Goal: Task Accomplishment & Management: Manage account settings

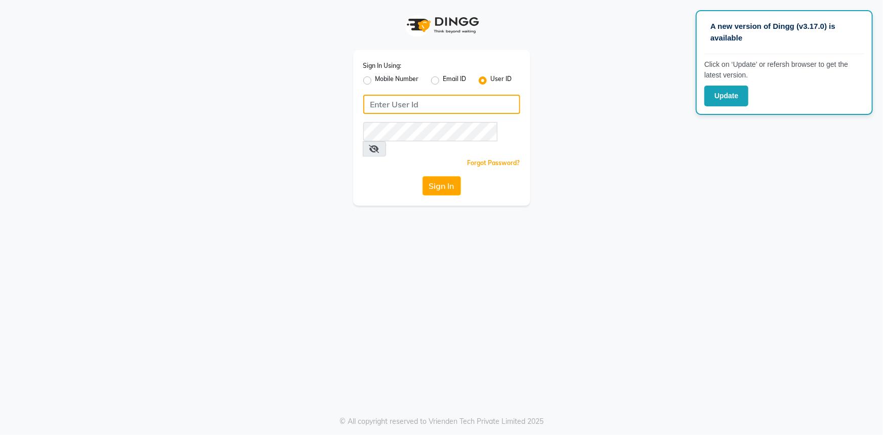
type input "noheasalon"
click at [380, 145] on icon at bounding box center [374, 149] width 10 height 8
click at [448, 176] on button "Sign In" at bounding box center [442, 185] width 38 height 19
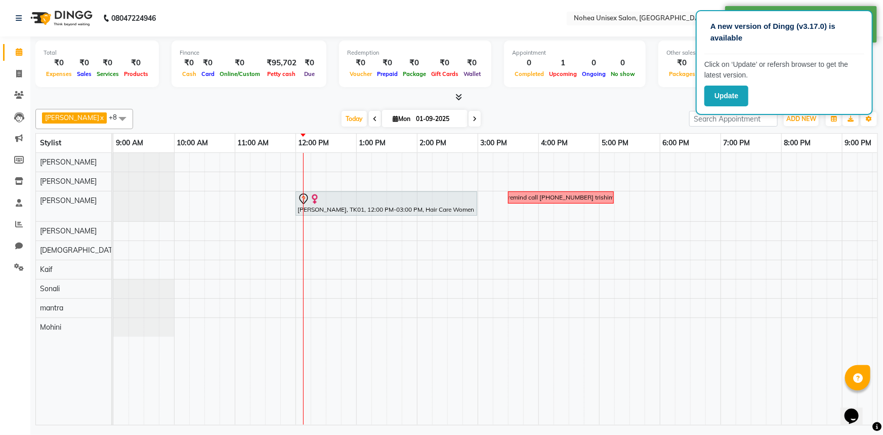
click at [569, 101] on div at bounding box center [456, 97] width 843 height 11
click at [719, 98] on button "Update" at bounding box center [726, 96] width 44 height 21
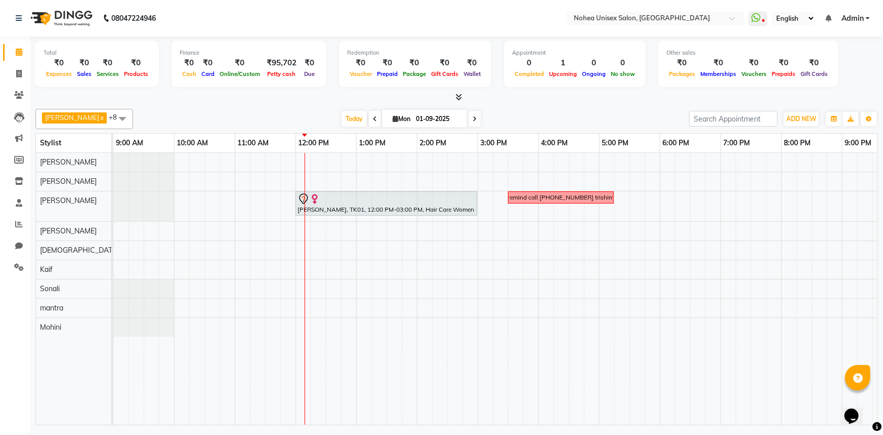
click at [650, 99] on div at bounding box center [456, 97] width 843 height 11
drag, startPoint x: 0, startPoint y: 157, endPoint x: 0, endPoint y: 301, distance: 143.7
click at [341, 305] on div "[PERSON_NAME], TK01, 12:00 PM-03:00 PM, Hair Care Women - Product Smoothening/B…" at bounding box center [568, 289] width 911 height 272
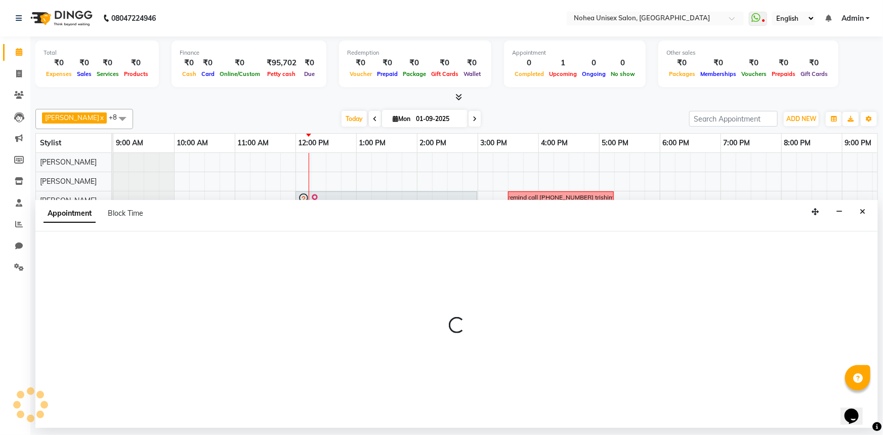
select select "89843"
select select "tentative"
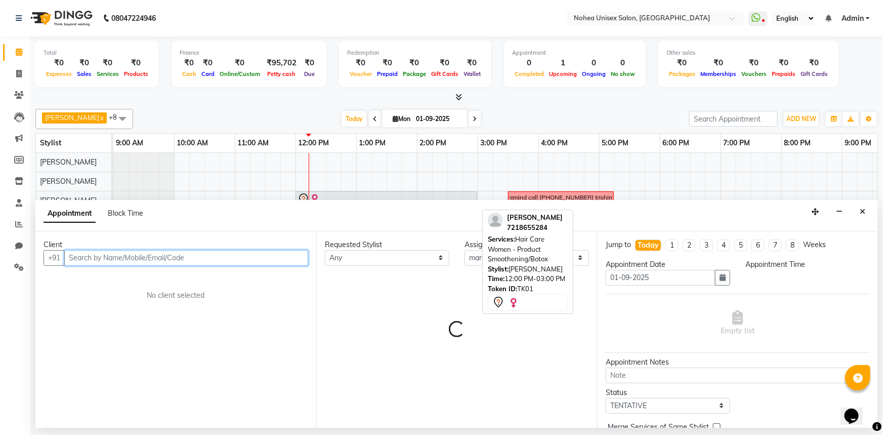
select select "750"
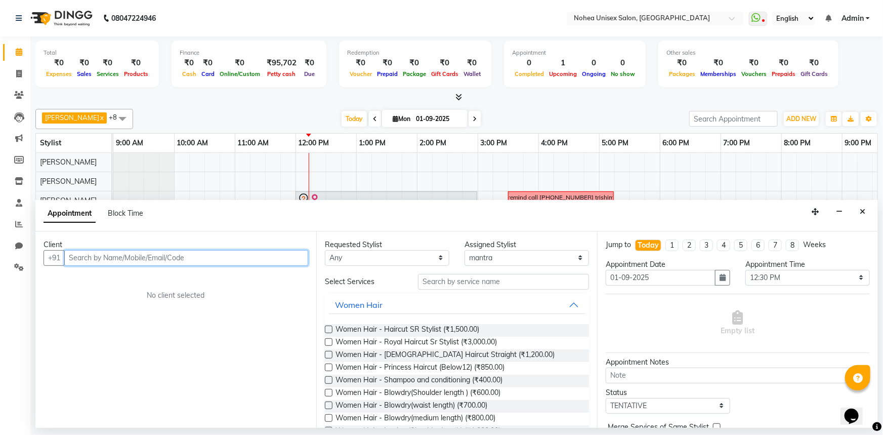
click at [450, 166] on div "[PERSON_NAME], TK01, 12:00 PM-03:00 PM, Hair Care Women - Product Smoothening/B…" at bounding box center [568, 289] width 911 height 272
click at [863, 211] on icon "Close" at bounding box center [863, 211] width 6 height 7
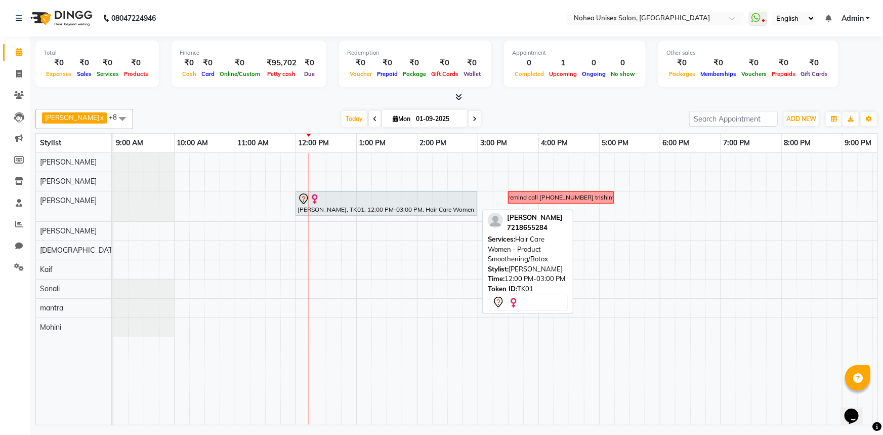
click at [350, 207] on div "[PERSON_NAME], TK01, 12:00 PM-03:00 PM, Hair Care Women - Product Smoothening/B…" at bounding box center [387, 203] width 180 height 21
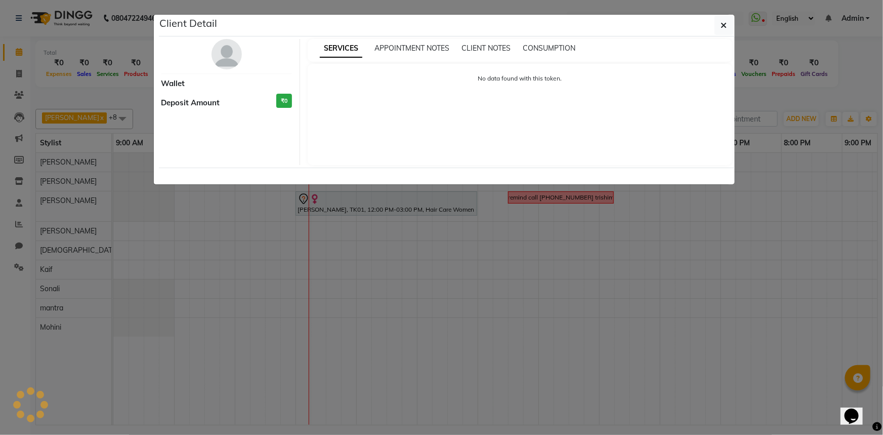
select select "7"
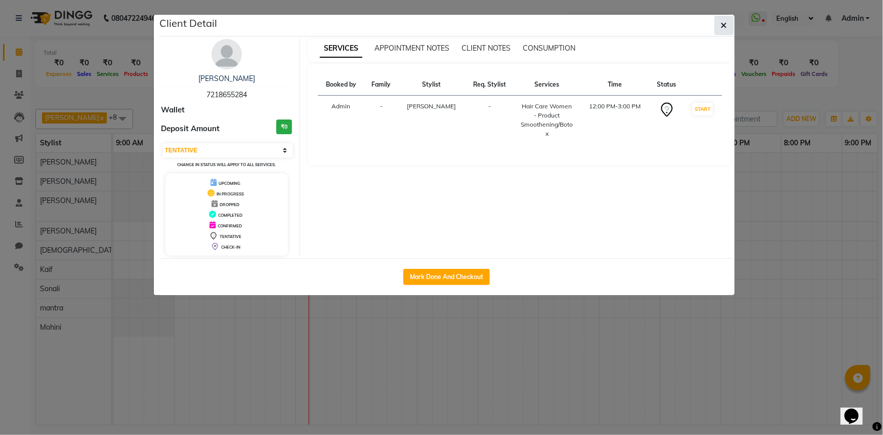
click at [726, 25] on icon "button" at bounding box center [724, 25] width 6 height 8
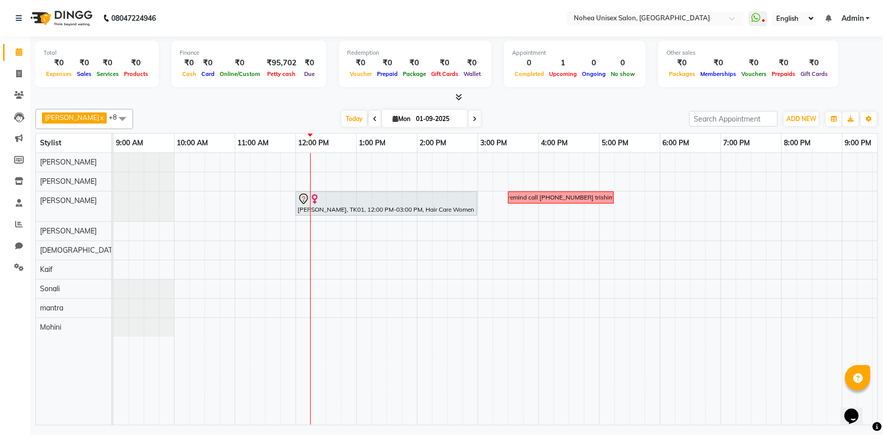
drag, startPoint x: 326, startPoint y: 113, endPoint x: 320, endPoint y: 114, distance: 6.1
click at [324, 113] on div "[DATE] [DATE]" at bounding box center [411, 118] width 546 height 15
click at [566, 115] on div "[DATE] [DATE]" at bounding box center [411, 118] width 546 height 15
click at [297, 107] on div "[PERSON_NAME] x [PERSON_NAME] x mantra x [PERSON_NAME] x Kaif x [PERSON_NAME] x…" at bounding box center [456, 265] width 843 height 320
click at [566, 121] on div "[DATE] [DATE]" at bounding box center [411, 118] width 546 height 15
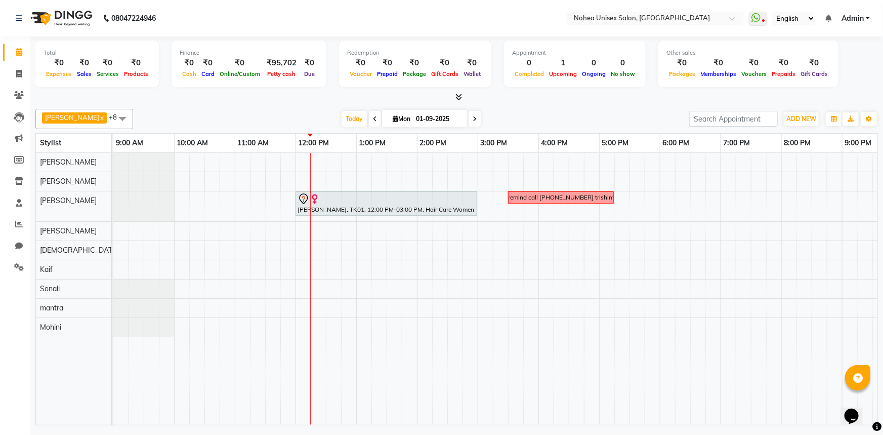
click at [310, 114] on div "[DATE] [DATE]" at bounding box center [411, 118] width 546 height 15
click at [523, 111] on div "[DATE] [DATE]" at bounding box center [411, 118] width 546 height 15
click at [501, 106] on div "[PERSON_NAME] x [PERSON_NAME] x mantra x [PERSON_NAME] x Kaif x [PERSON_NAME] x…" at bounding box center [456, 265] width 843 height 320
click at [289, 99] on div at bounding box center [456, 97] width 843 height 11
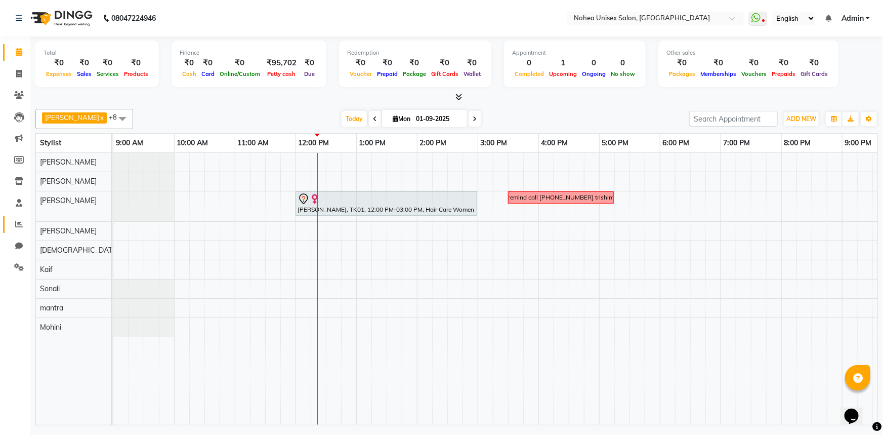
click at [17, 220] on icon at bounding box center [19, 224] width 8 height 8
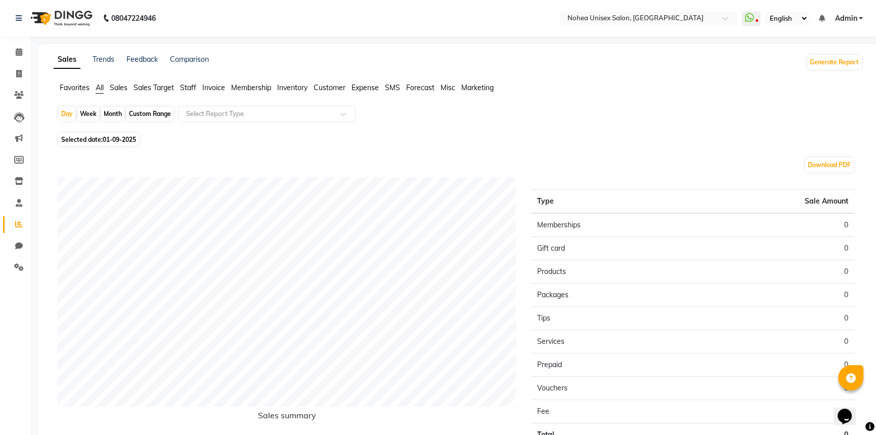
click at [192, 84] on span "Staff" at bounding box center [188, 87] width 16 height 9
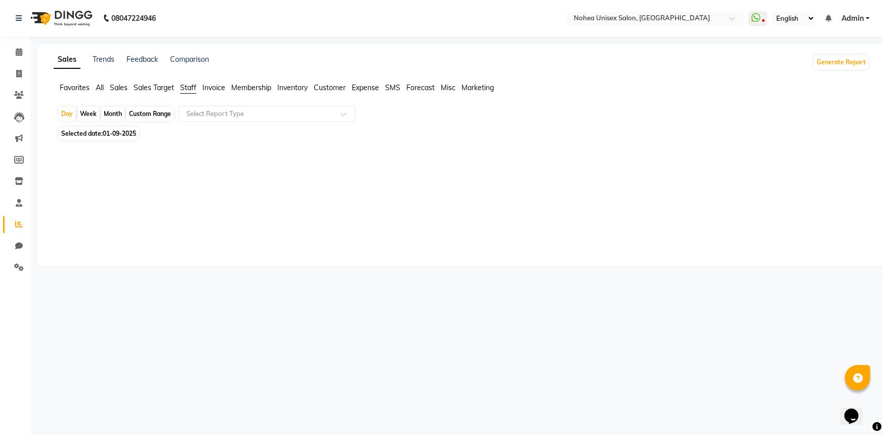
click at [111, 112] on div "Month" at bounding box center [112, 114] width 23 height 14
select select "9"
select select "2025"
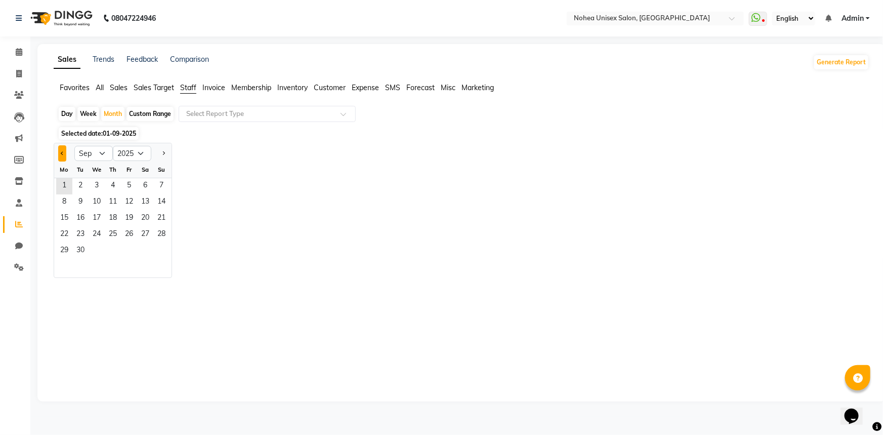
click at [60, 150] on button "Previous month" at bounding box center [62, 153] width 8 height 16
select select "8"
click at [133, 183] on span "1" at bounding box center [129, 186] width 16 height 16
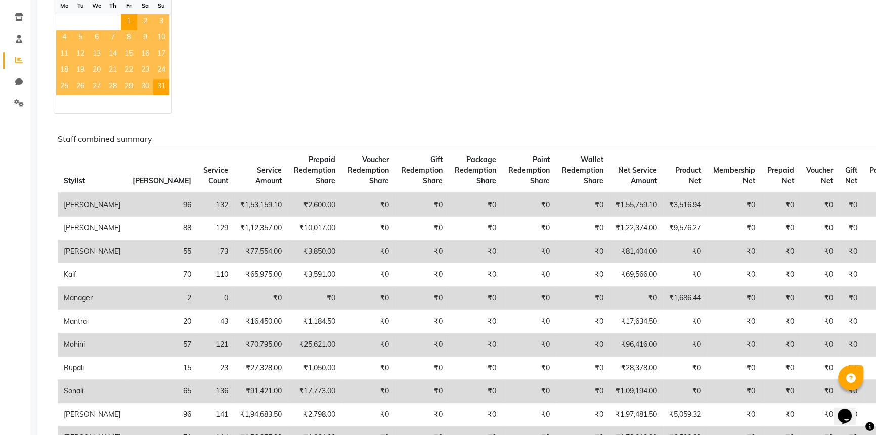
scroll to position [230, 0]
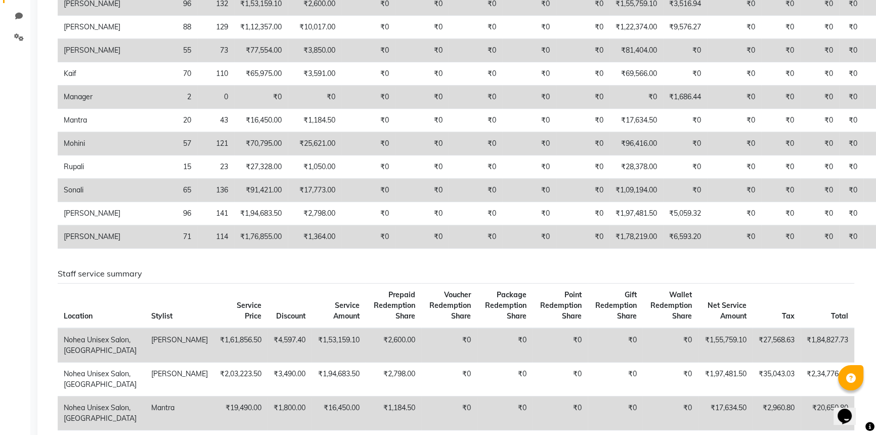
click at [460, 278] on h6 "Staff service summary" at bounding box center [456, 274] width 797 height 10
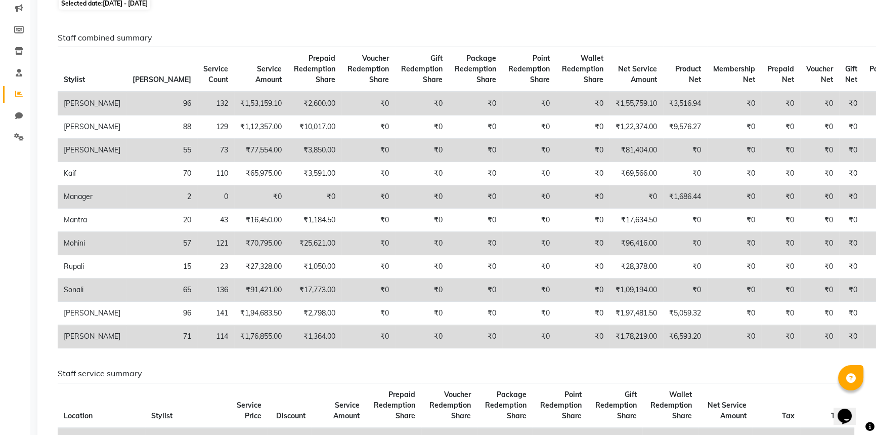
scroll to position [184, 0]
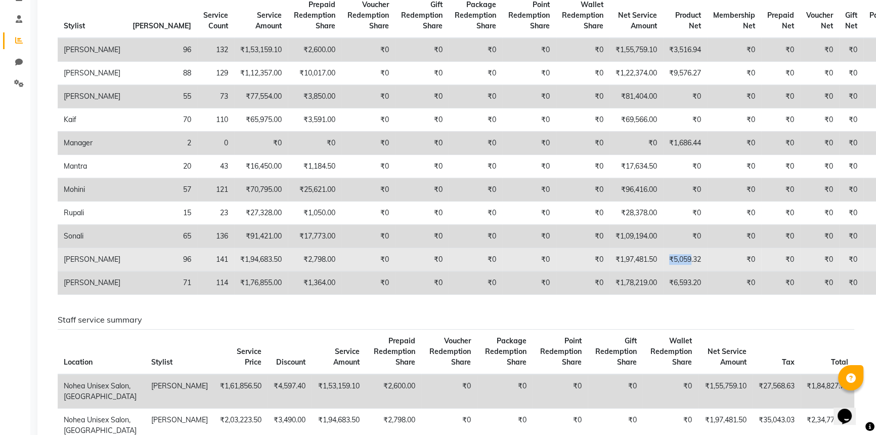
drag, startPoint x: 612, startPoint y: 267, endPoint x: 638, endPoint y: 268, distance: 25.8
click at [663, 268] on td "₹5,059.32" at bounding box center [685, 259] width 44 height 23
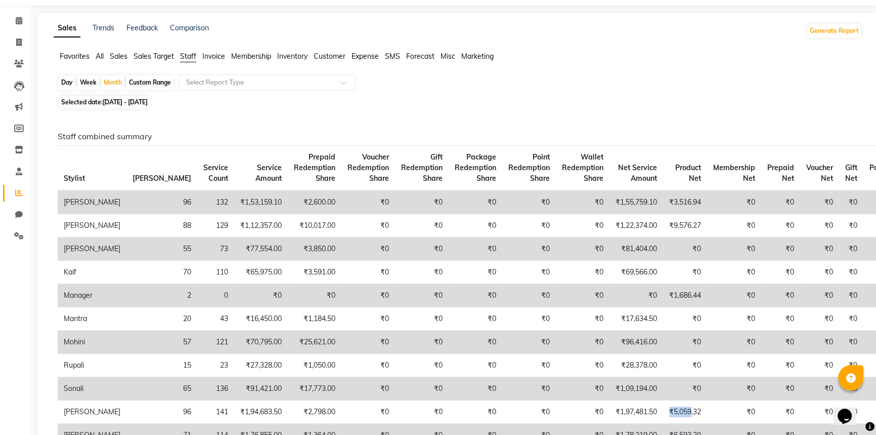
scroll to position [0, 0]
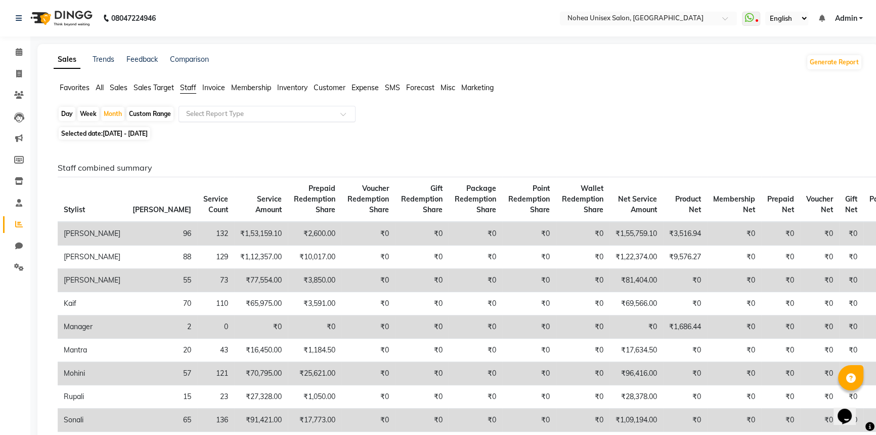
click at [216, 114] on input "text" at bounding box center [257, 114] width 146 height 10
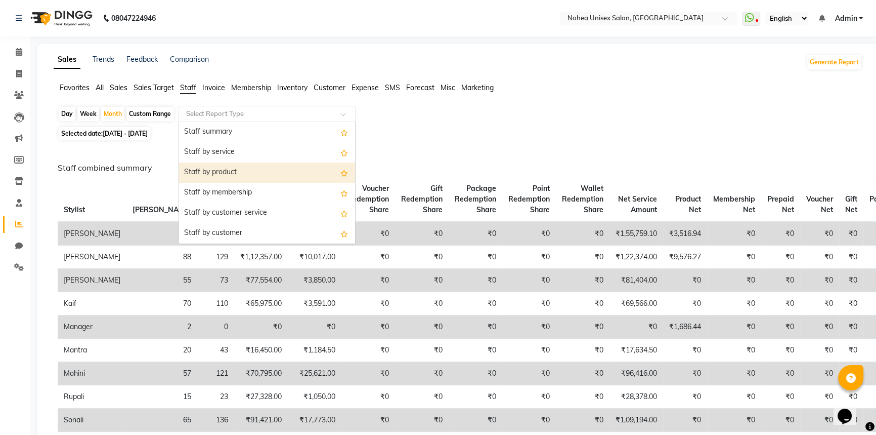
click at [222, 172] on div "Staff by product" at bounding box center [267, 172] width 176 height 20
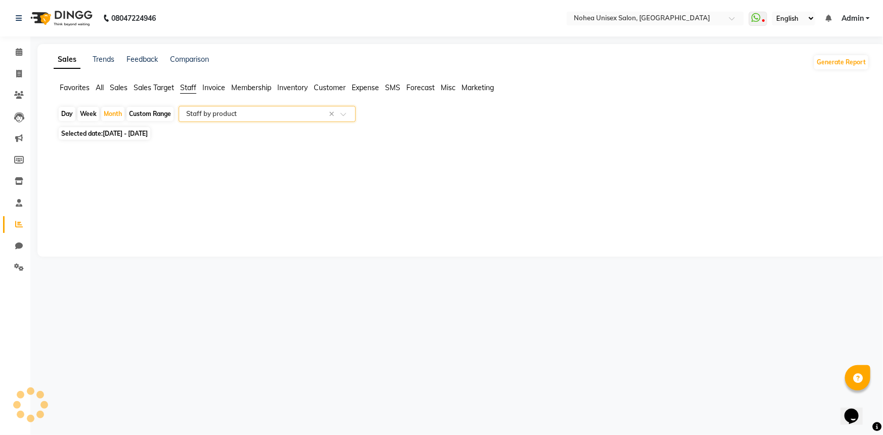
select select "full_report"
select select "csv"
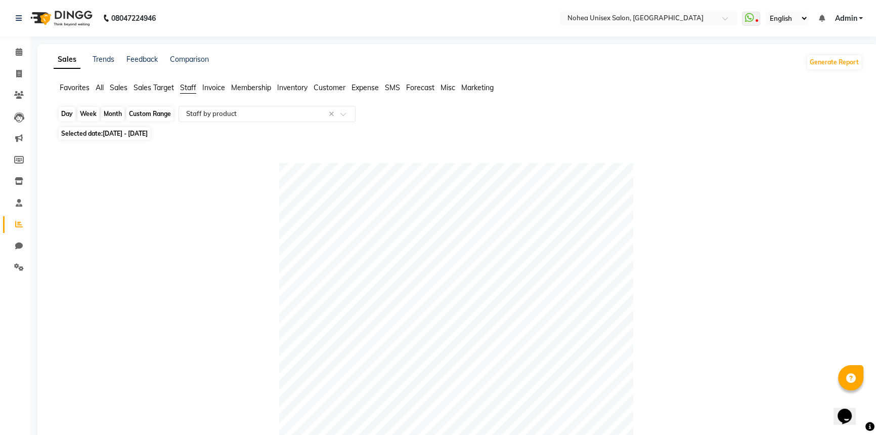
click at [114, 111] on div "Month" at bounding box center [112, 114] width 23 height 14
select select "8"
select select "2025"
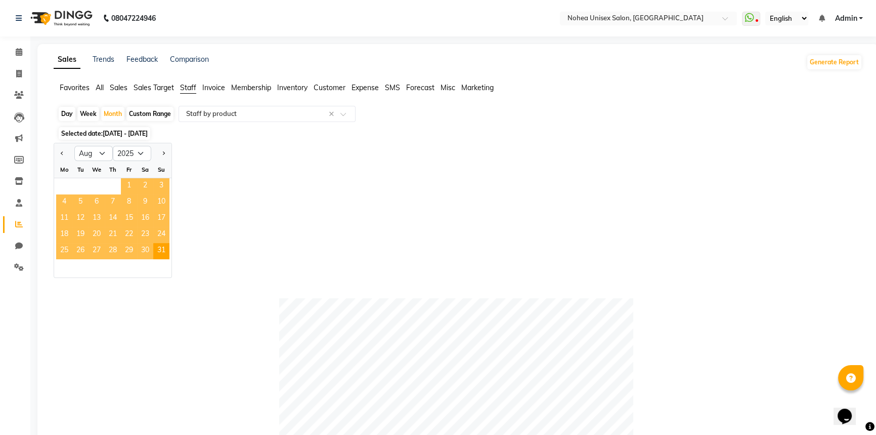
click at [132, 182] on span "1" at bounding box center [129, 186] width 16 height 16
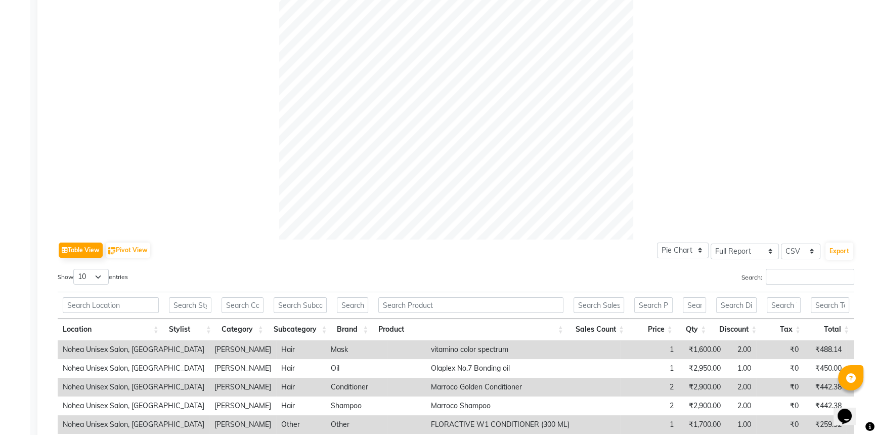
scroll to position [414, 0]
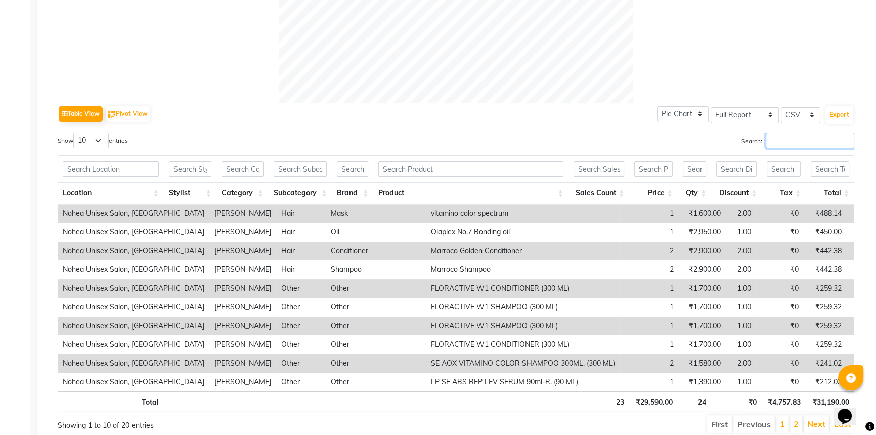
click at [769, 144] on input "Search:" at bounding box center [810, 141] width 89 height 16
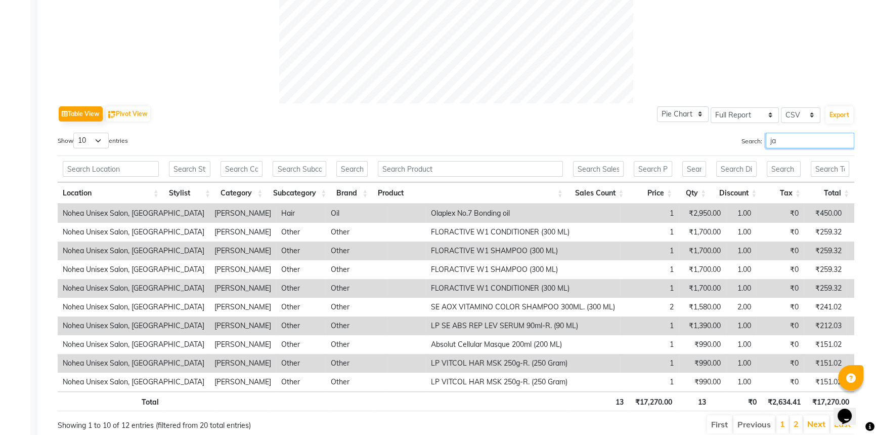
scroll to position [397, 0]
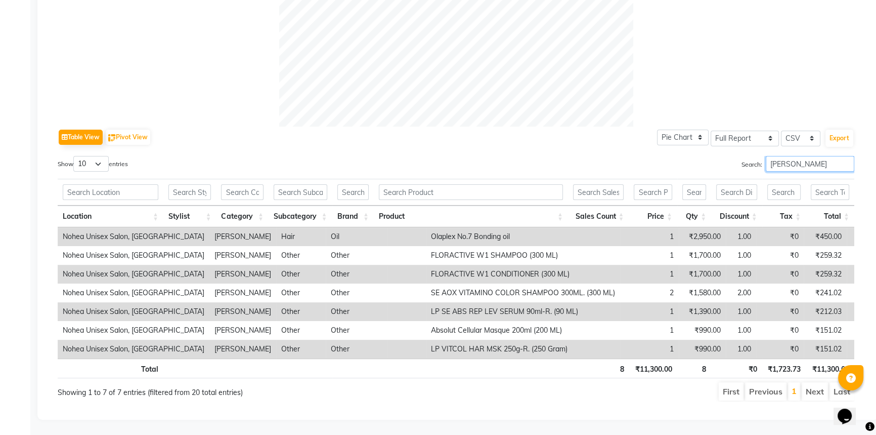
type input "[PERSON_NAME]"
drag, startPoint x: 806, startPoint y: 152, endPoint x: 749, endPoint y: 153, distance: 57.2
click at [749, 156] on label "Search: [PERSON_NAME]" at bounding box center [798, 164] width 113 height 16
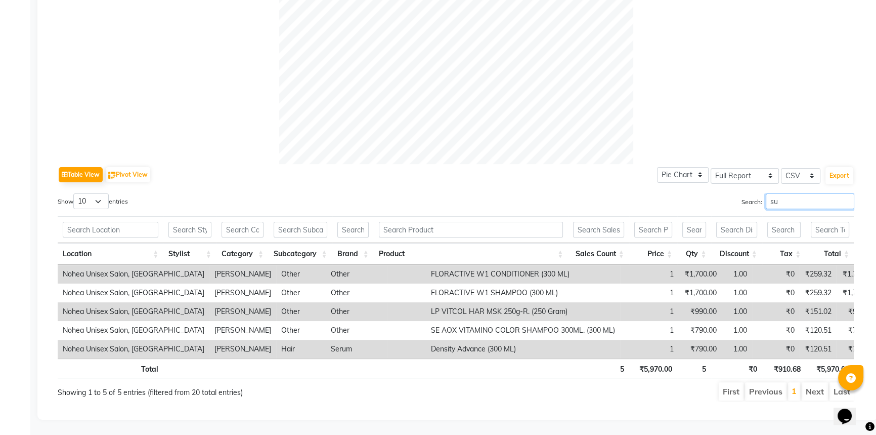
scroll to position [359, 0]
type input "[PERSON_NAME]"
drag, startPoint x: 787, startPoint y: 192, endPoint x: 721, endPoint y: 204, distance: 67.3
click at [721, 204] on div "Search: [PERSON_NAME]" at bounding box center [659, 203] width 391 height 20
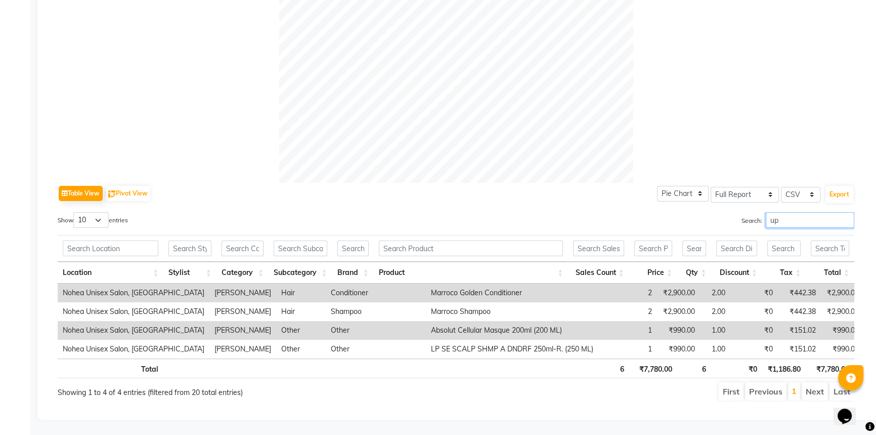
scroll to position [341, 0]
type input "[PERSON_NAME]"
drag, startPoint x: 795, startPoint y: 209, endPoint x: 751, endPoint y: 217, distance: 44.1
click at [751, 217] on label "Search: [PERSON_NAME]" at bounding box center [798, 220] width 113 height 16
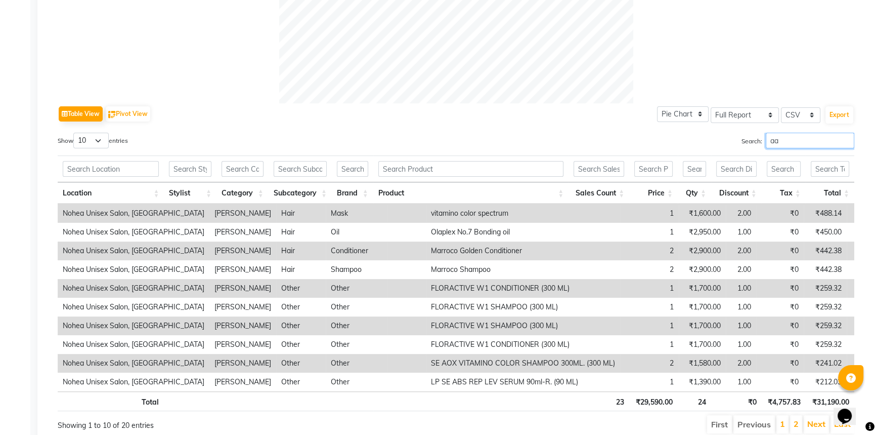
scroll to position [303, 0]
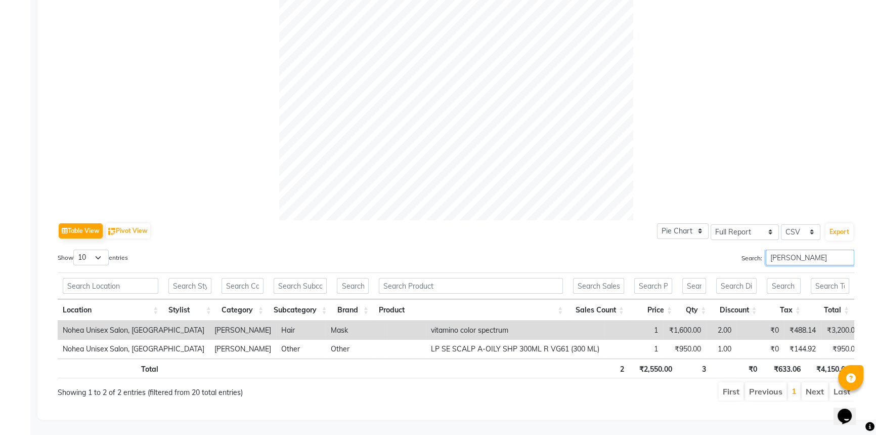
type input "[PERSON_NAME]"
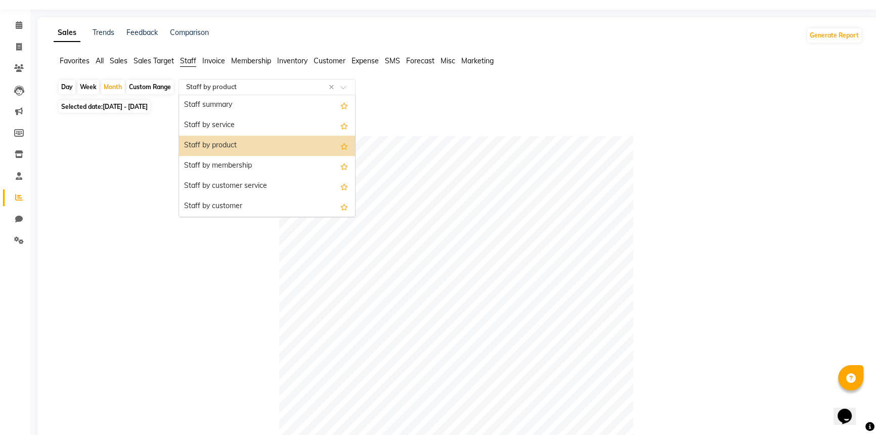
scroll to position [9, 0]
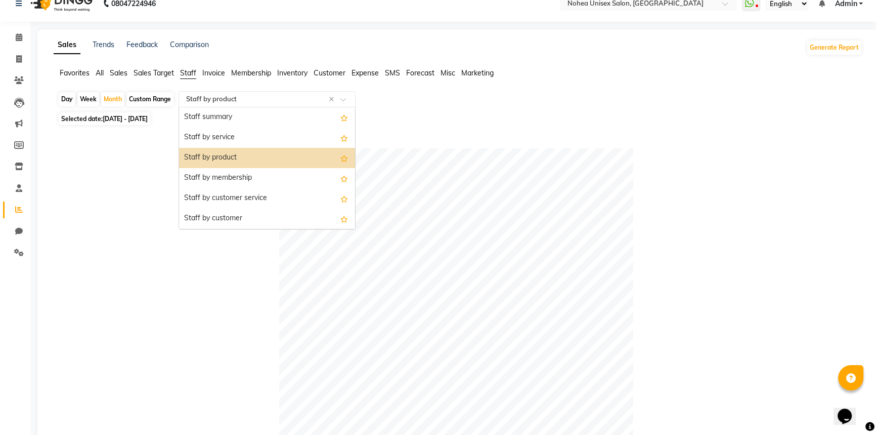
click at [265, 83] on app-reports "Favorites All Sales Sales Target Staff Invoice Membership Inventory Customer Ex…" at bounding box center [458, 380] width 821 height 624
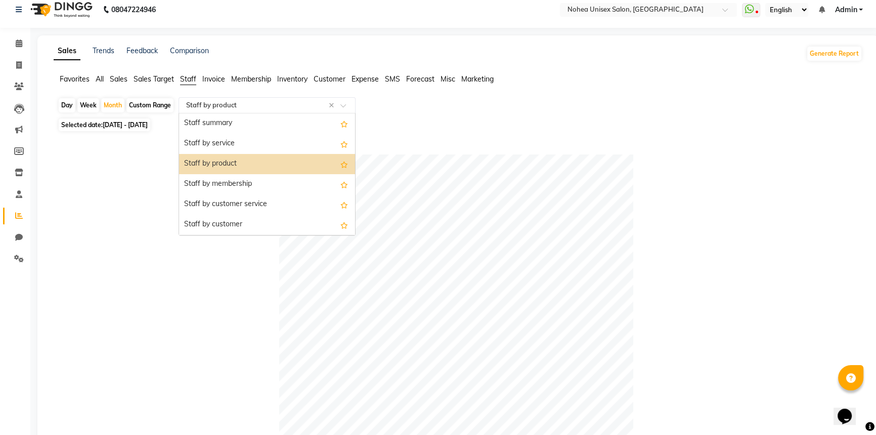
scroll to position [0, 0]
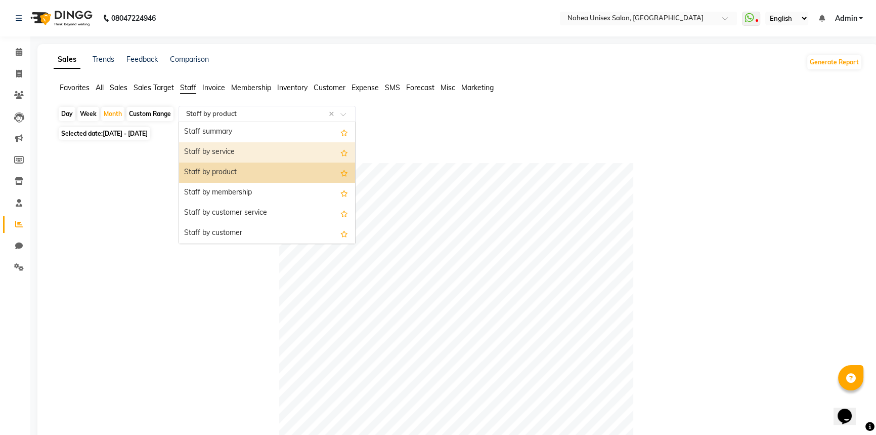
click at [224, 151] on div "Staff by service" at bounding box center [267, 152] width 176 height 20
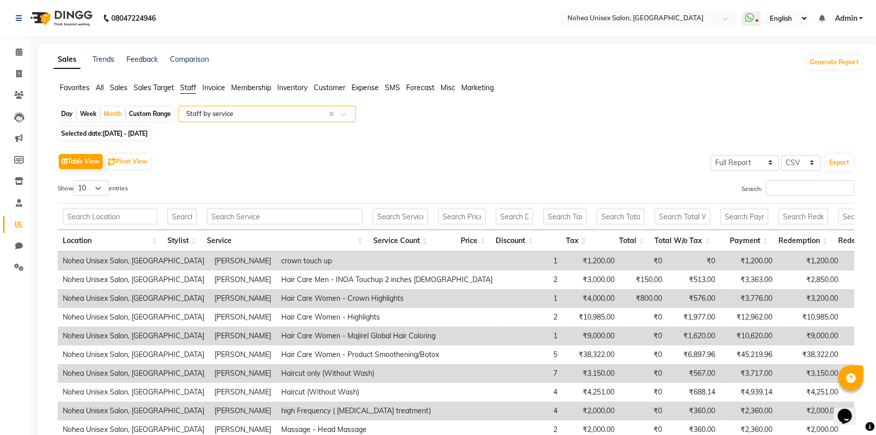
click at [191, 88] on span "Staff" at bounding box center [188, 87] width 16 height 9
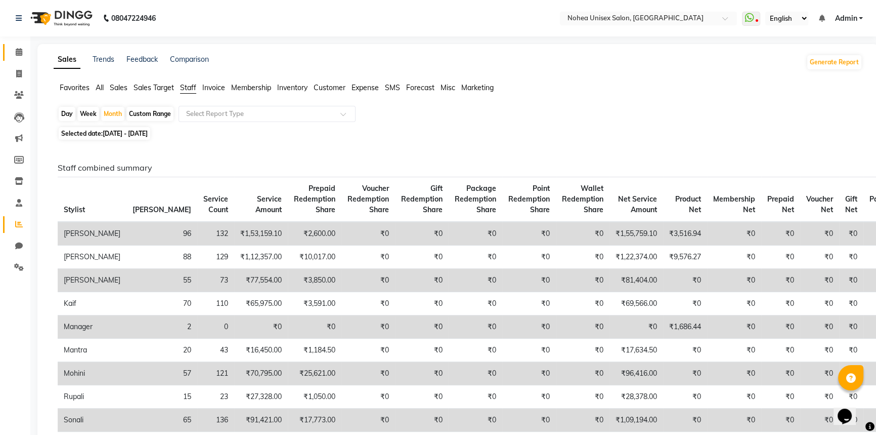
click at [12, 48] on span at bounding box center [19, 53] width 18 height 12
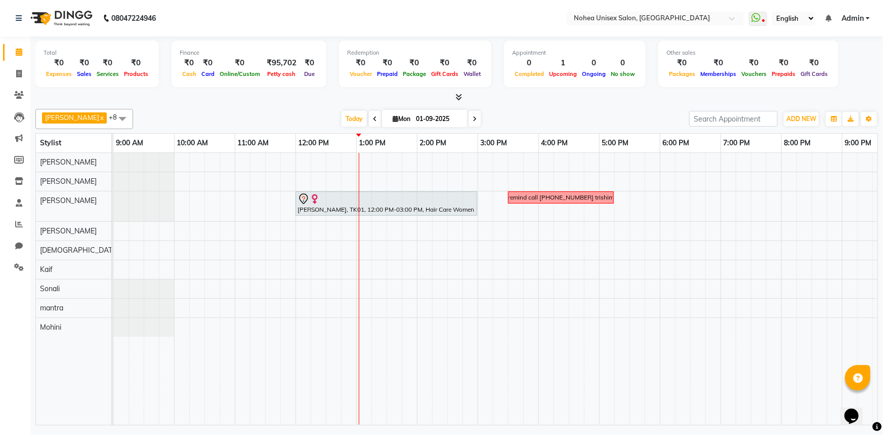
click at [422, 218] on div "[PERSON_NAME], TK01, 12:00 PM-03:00 PM, Hair Care Women - Product Smoothening/B…" at bounding box center [568, 289] width 911 height 272
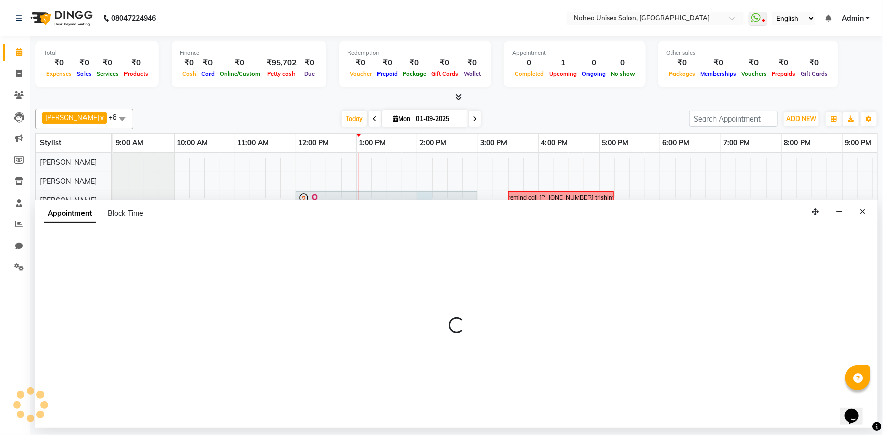
select select "80899"
select select "840"
select select "tentative"
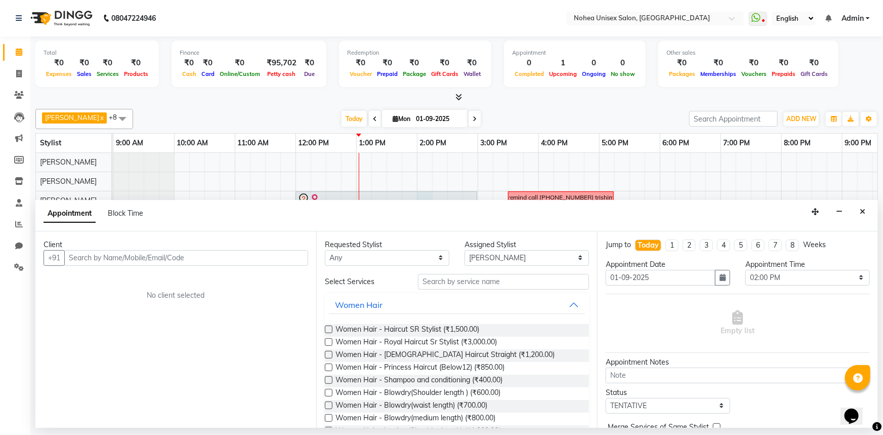
click at [122, 256] on input "text" at bounding box center [186, 258] width 244 height 16
type input "9403130080"
click at [297, 259] on span "Add Client" at bounding box center [287, 257] width 34 height 9
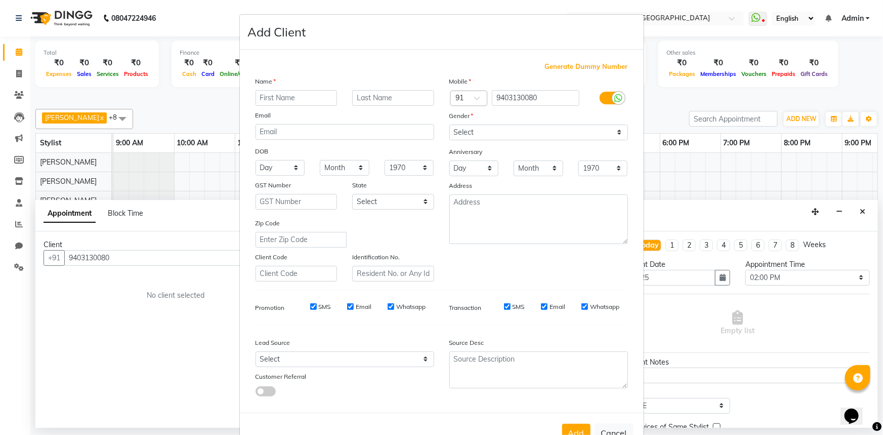
click at [277, 98] on input "text" at bounding box center [297, 98] width 82 height 16
type input "saloni"
click at [462, 131] on select "Select [DEMOGRAPHIC_DATA] [DEMOGRAPHIC_DATA] Other Prefer Not To Say" at bounding box center [538, 132] width 179 height 16
select select "[DEMOGRAPHIC_DATA]"
click at [449, 124] on select "Select [DEMOGRAPHIC_DATA] [DEMOGRAPHIC_DATA] Other Prefer Not To Say" at bounding box center [538, 132] width 179 height 16
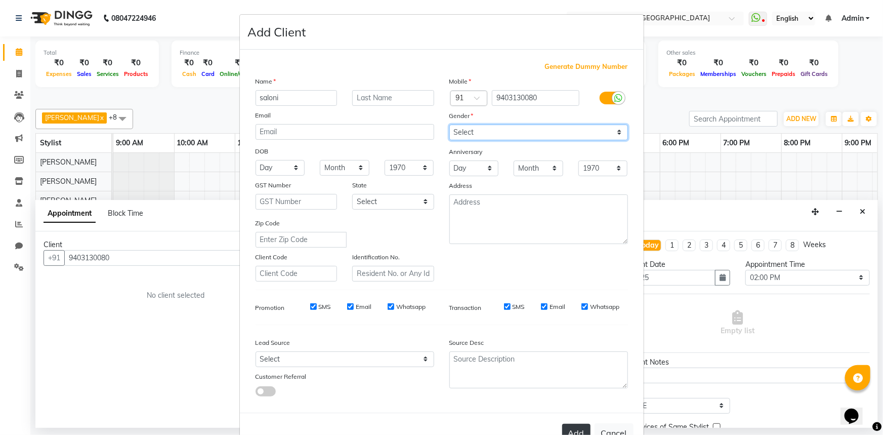
scroll to position [35, 0]
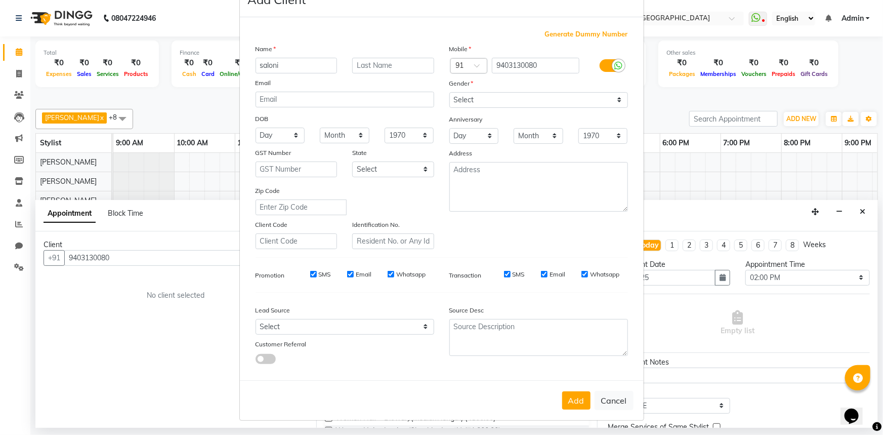
click at [580, 403] on button "Add" at bounding box center [576, 400] width 28 height 18
select select
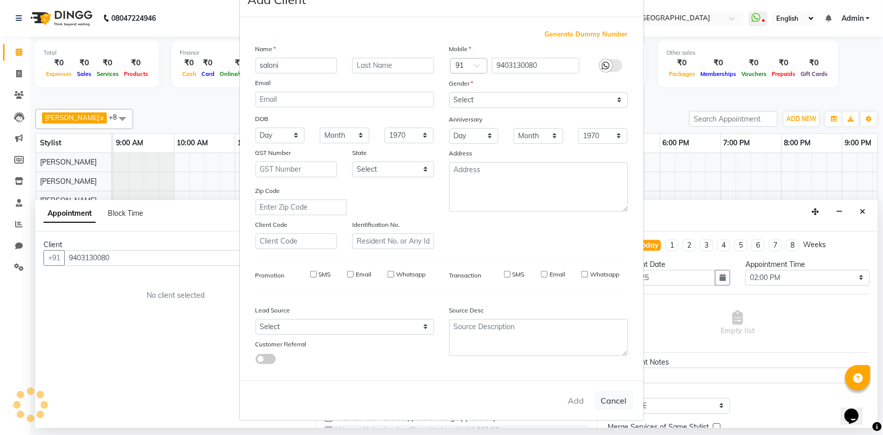
select select
checkbox input "false"
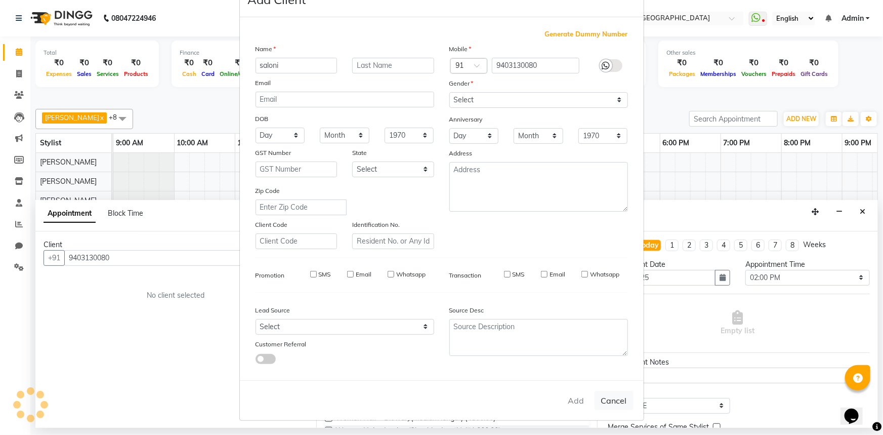
checkbox input "false"
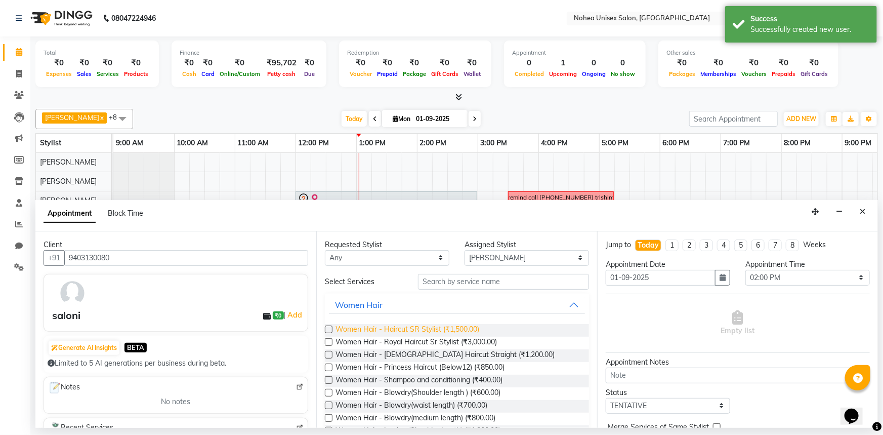
click at [446, 328] on span "Women Hair - Haircut SR Stylist (₹1,500.00)" at bounding box center [408, 330] width 144 height 13
checkbox input "false"
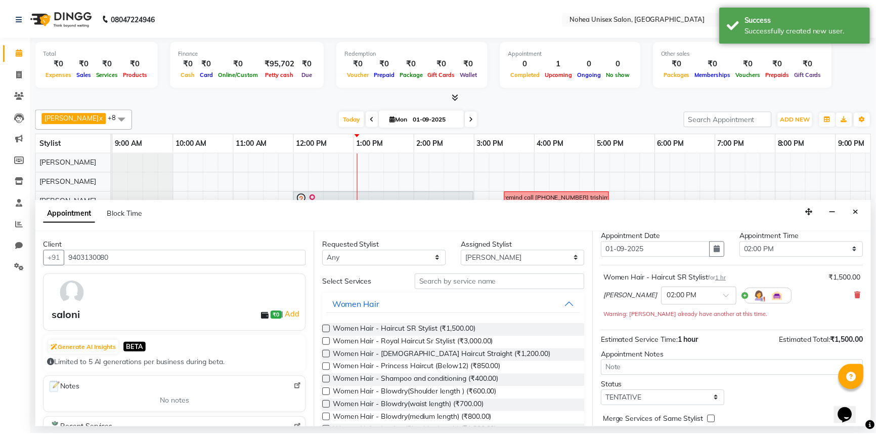
scroll to position [70, 0]
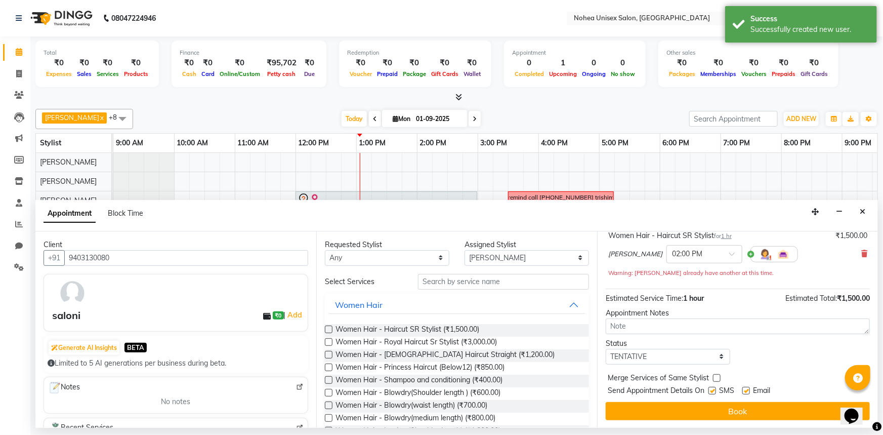
click at [749, 388] on label at bounding box center [746, 391] width 8 height 8
click at [749, 388] on input "checkbox" at bounding box center [745, 391] width 7 height 7
checkbox input "false"
click at [740, 411] on button "Book" at bounding box center [738, 411] width 264 height 18
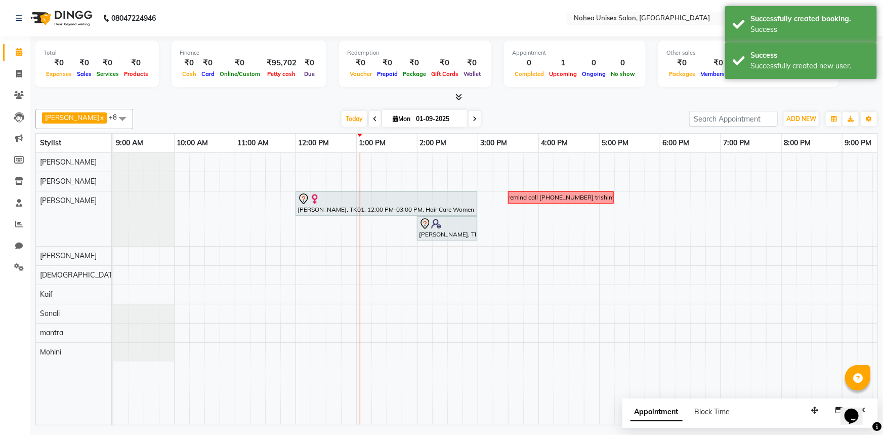
click at [503, 115] on div "[DATE] [DATE]" at bounding box center [411, 118] width 546 height 15
click at [538, 103] on div "Total ₹0 Expenses ₹0 Sales ₹0 Services ₹0 Products Finance ₹0 Cash ₹0 Card ₹0 O…" at bounding box center [456, 231] width 853 height 391
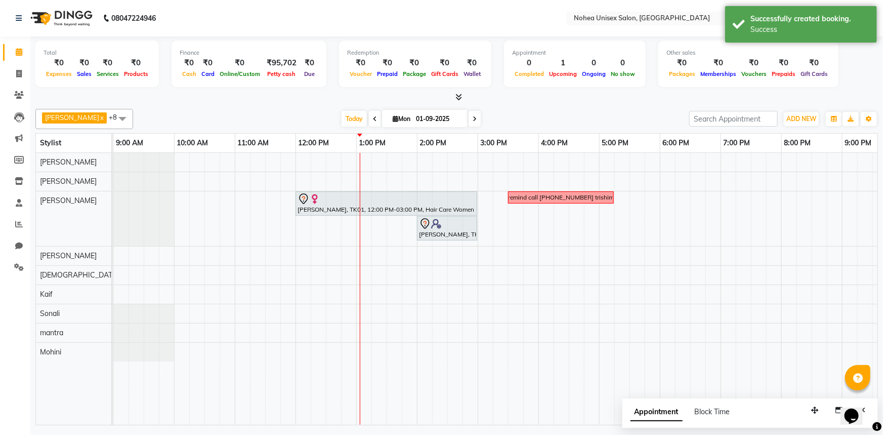
click at [290, 122] on div "[DATE] [DATE]" at bounding box center [411, 118] width 546 height 15
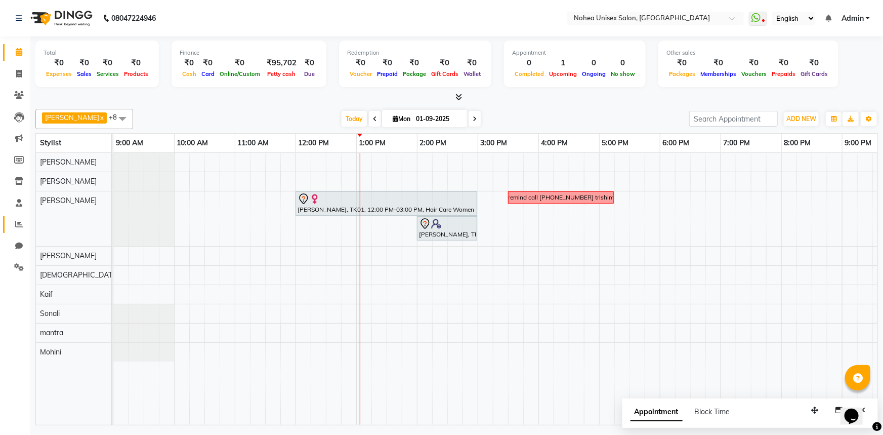
click at [11, 223] on span at bounding box center [19, 225] width 18 height 12
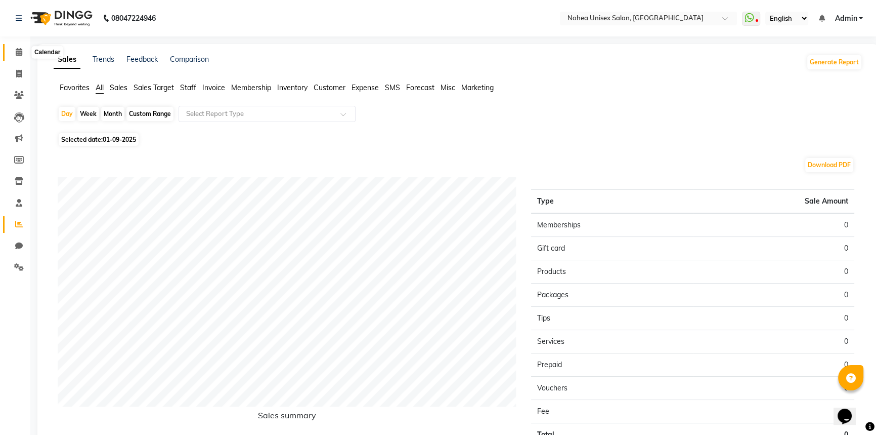
click at [16, 52] on icon at bounding box center [19, 52] width 7 height 8
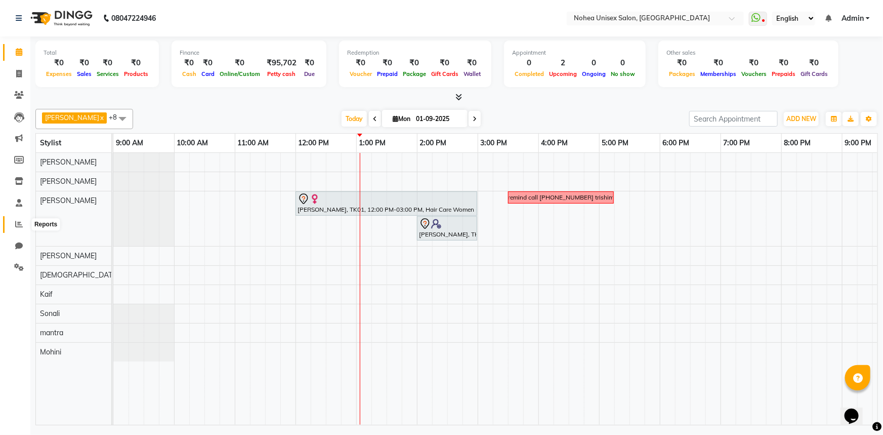
click at [12, 223] on span at bounding box center [19, 225] width 18 height 12
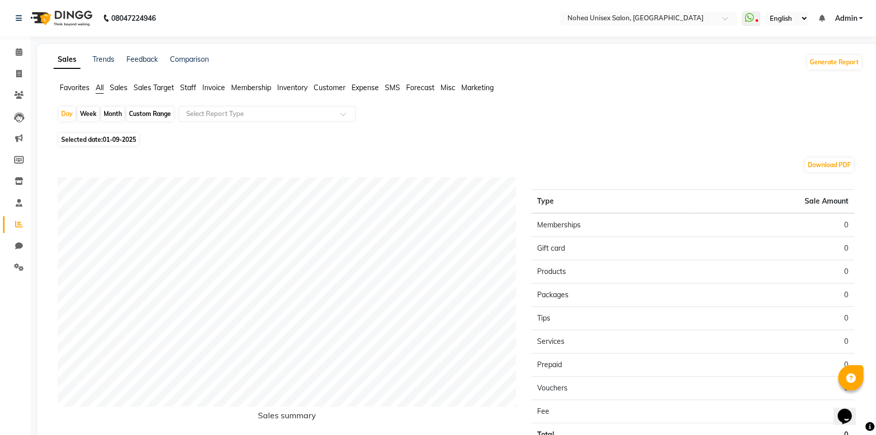
click at [184, 88] on span "Staff" at bounding box center [188, 87] width 16 height 9
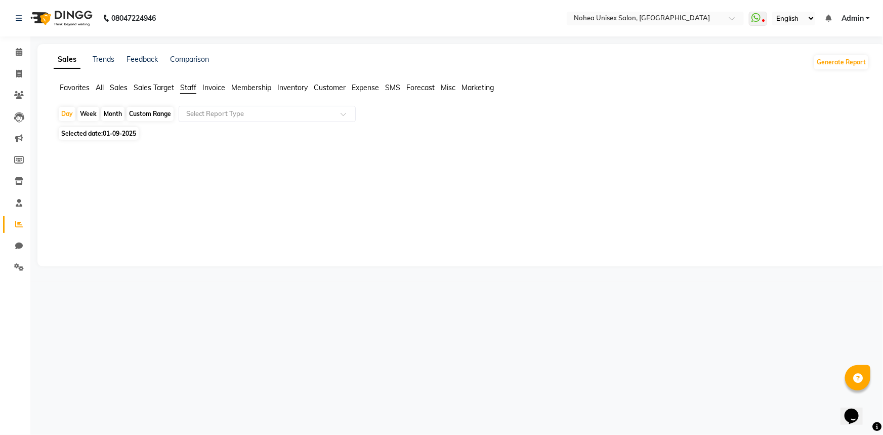
click at [115, 111] on div "Month" at bounding box center [112, 114] width 23 height 14
select select "9"
select select "2025"
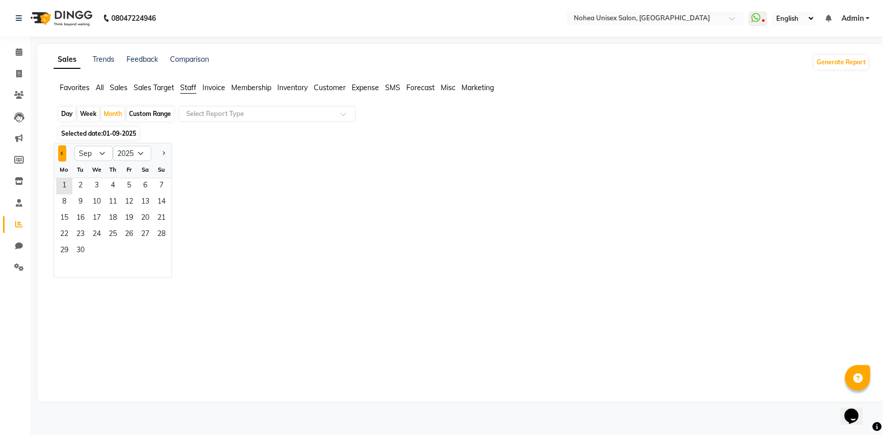
click at [63, 153] on span "Previous month" at bounding box center [63, 153] width 4 height 4
select select "8"
click at [131, 183] on span "1" at bounding box center [129, 186] width 16 height 16
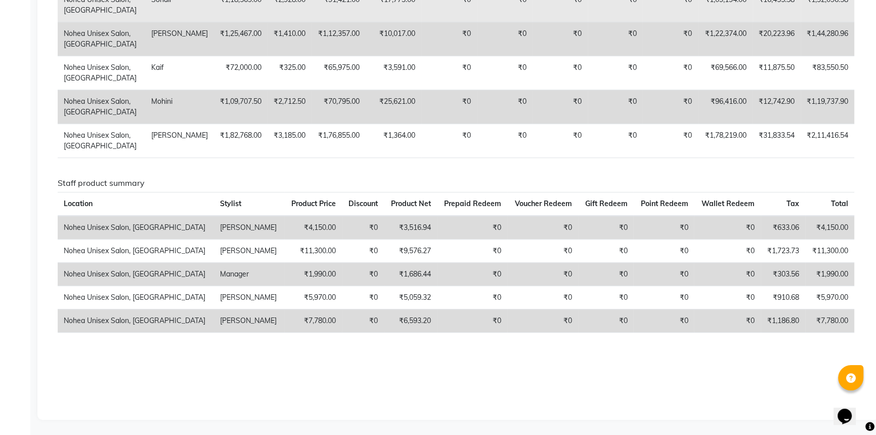
scroll to position [960, 0]
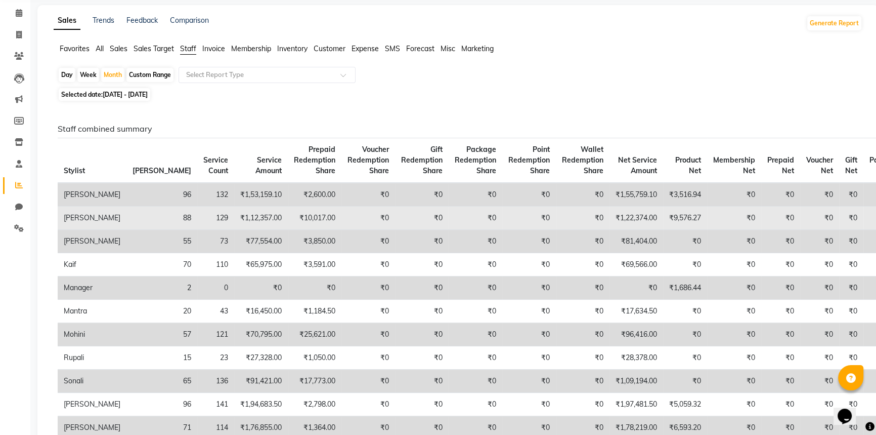
scroll to position [0, 0]
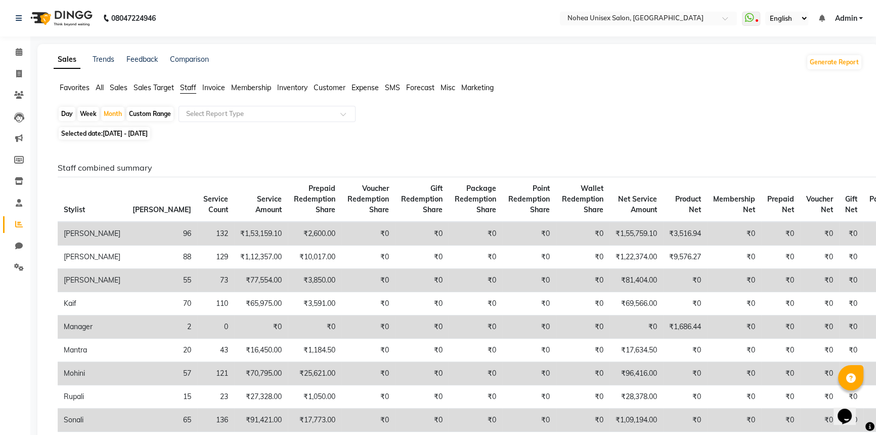
click at [110, 85] on span "Sales" at bounding box center [119, 87] width 18 height 9
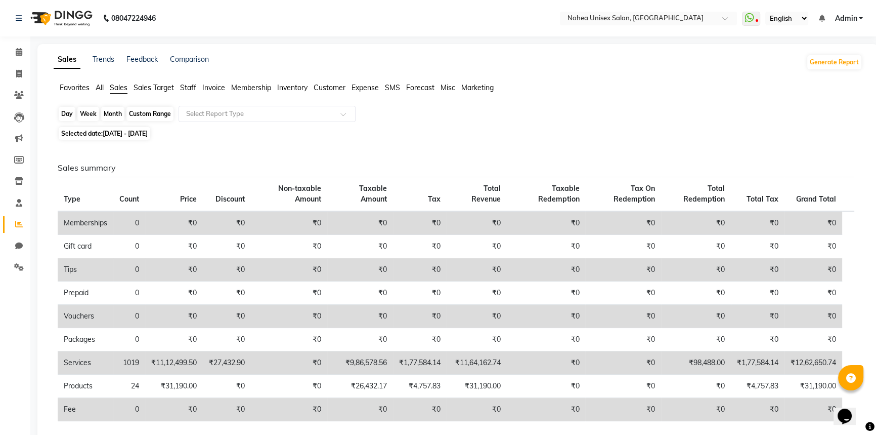
click at [111, 113] on div "Month" at bounding box center [112, 114] width 23 height 14
select select "8"
select select "2025"
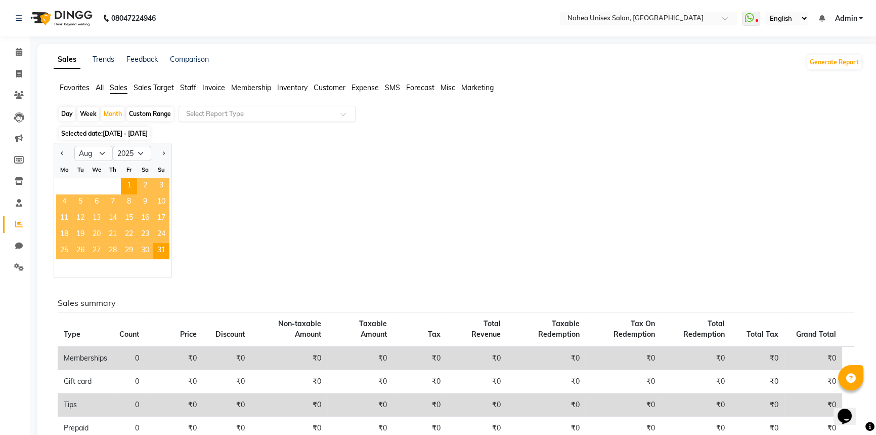
click at [264, 115] on input "text" at bounding box center [257, 114] width 146 height 10
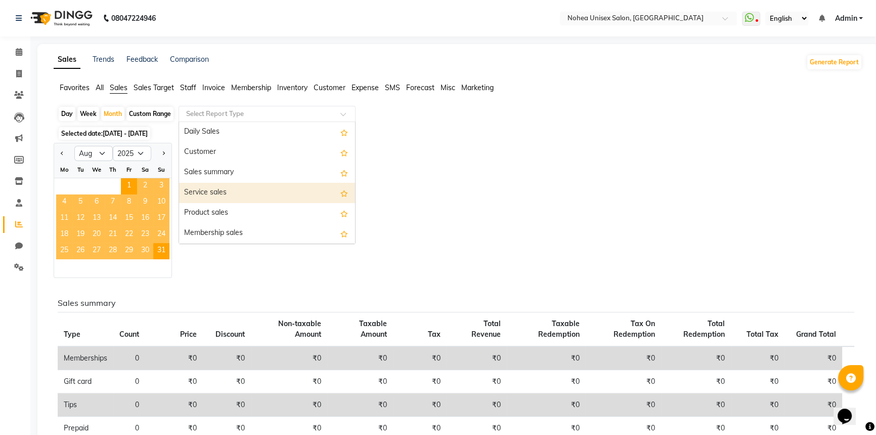
click at [242, 192] on div "Service sales" at bounding box center [267, 193] width 176 height 20
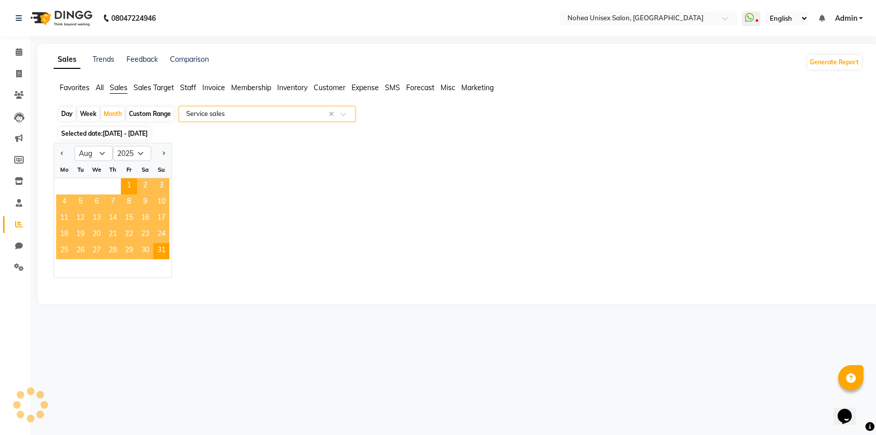
select select "full_report"
select select "csv"
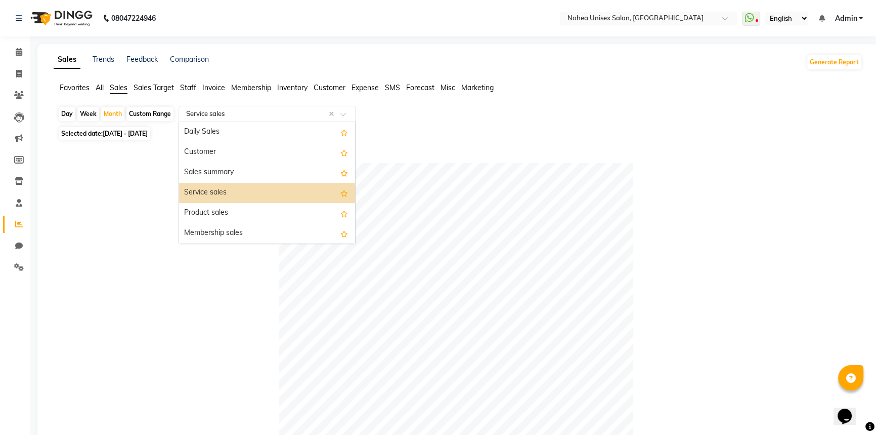
click at [242, 107] on div "Select Report Type × Service sales ×" at bounding box center [267, 114] width 177 height 16
click at [240, 134] on div "Daily Sales" at bounding box center [267, 132] width 176 height 20
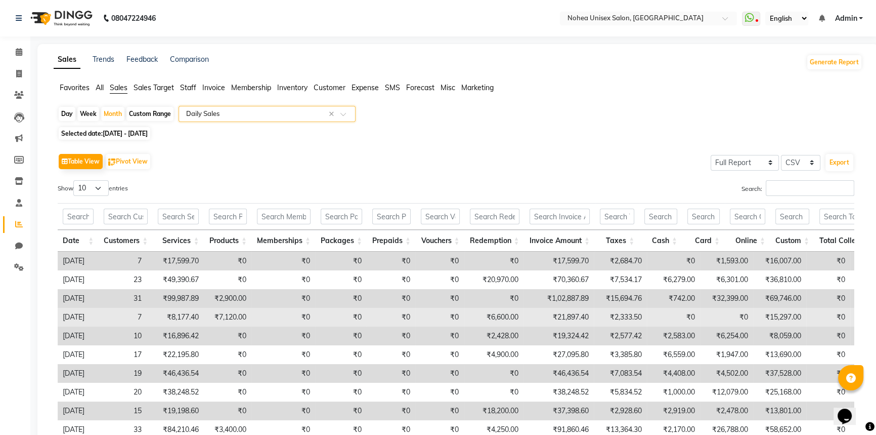
scroll to position [93, 0]
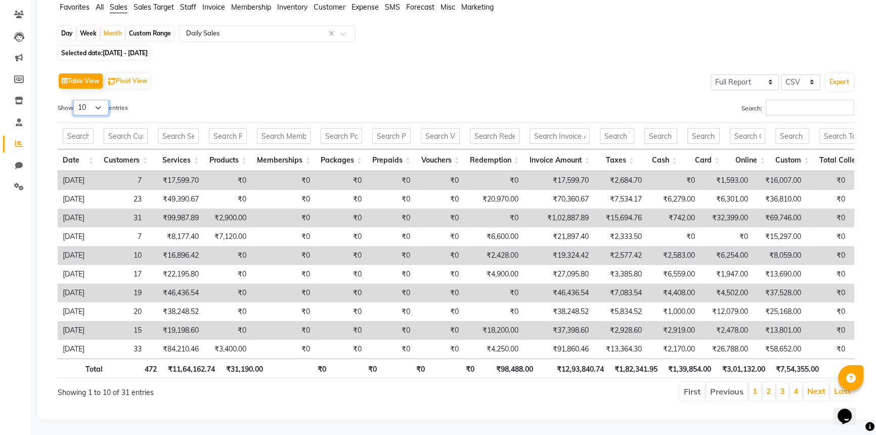
drag, startPoint x: 99, startPoint y: 93, endPoint x: 111, endPoint y: 117, distance: 26.7
click at [99, 100] on select "10 25 50 100" at bounding box center [90, 108] width 35 height 16
select select "100"
click at [75, 100] on select "10 25 50 100" at bounding box center [90, 108] width 35 height 16
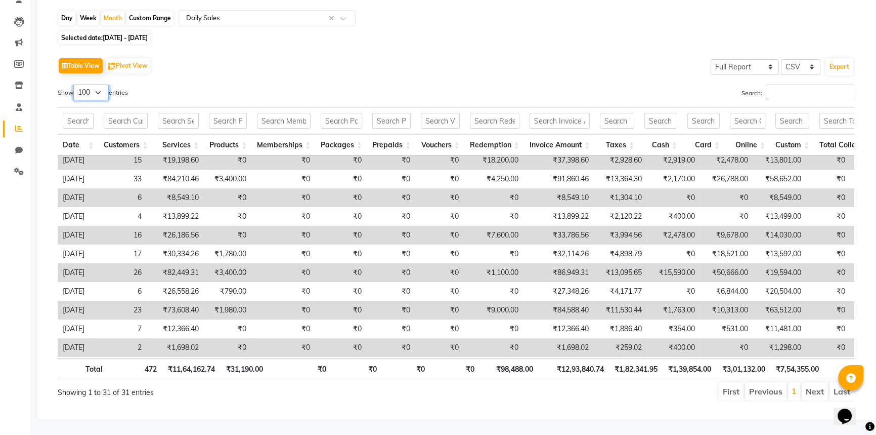
scroll to position [63, 0]
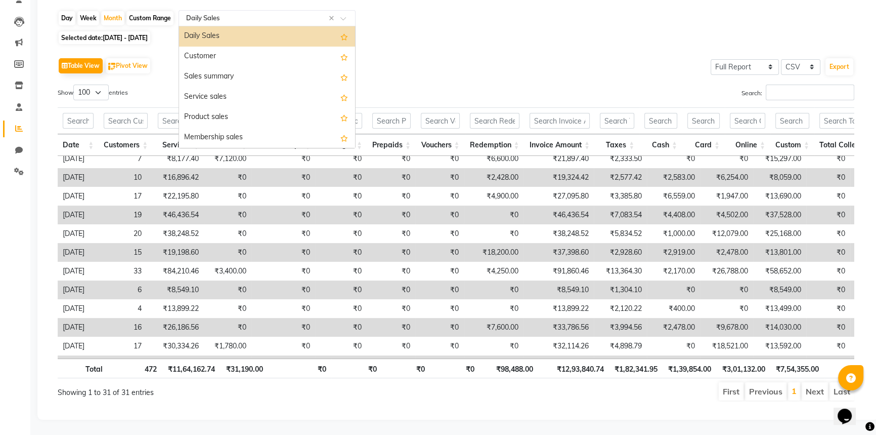
click at [237, 15] on input "text" at bounding box center [257, 18] width 146 height 10
click at [252, 69] on div "Sales summary" at bounding box center [267, 77] width 176 height 20
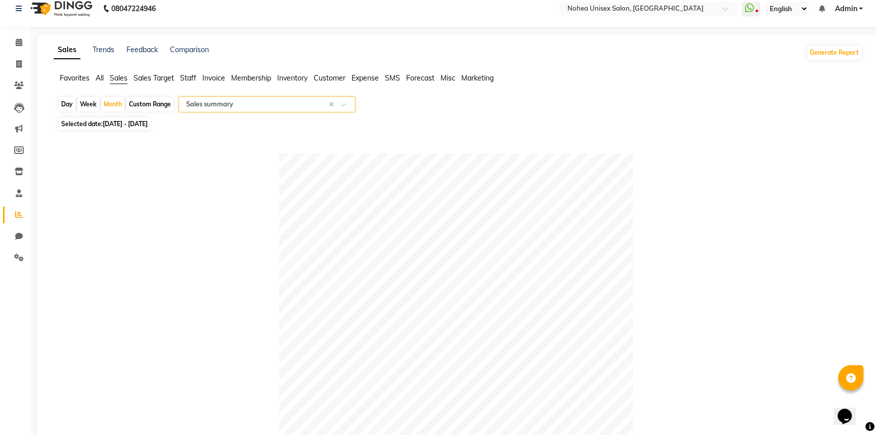
scroll to position [0, 0]
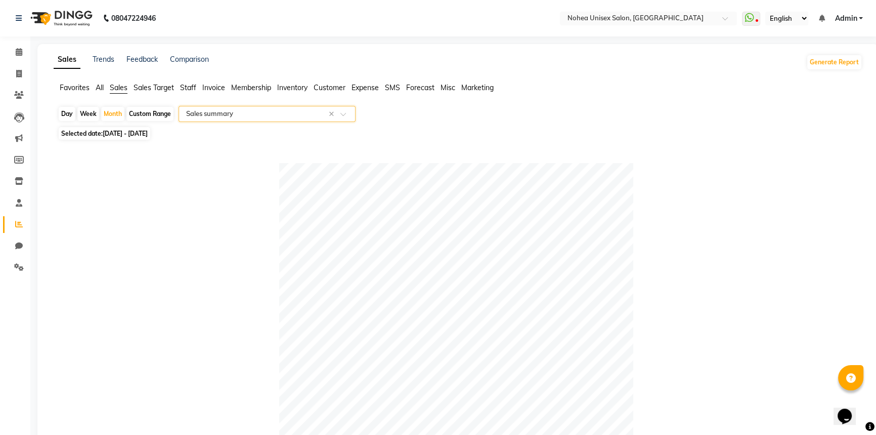
click at [367, 87] on span "Expense" at bounding box center [365, 87] width 27 height 9
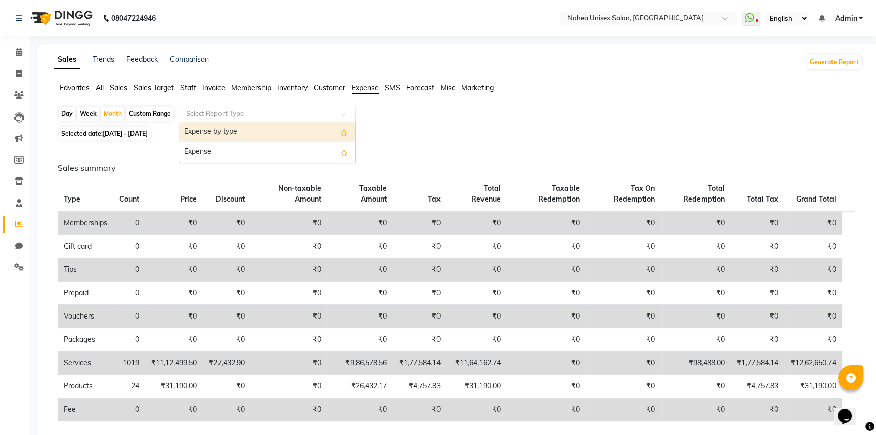
click at [341, 116] on span at bounding box center [347, 117] width 13 height 10
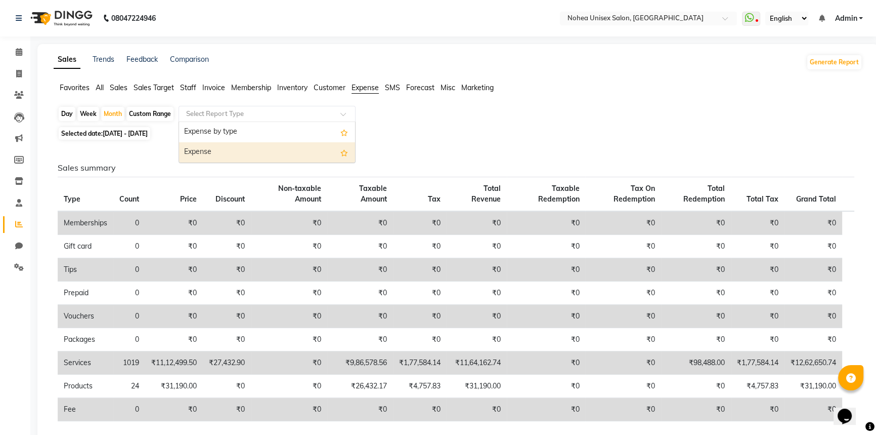
click at [281, 151] on div "Expense" at bounding box center [267, 152] width 176 height 20
select select "full_report"
select select "csv"
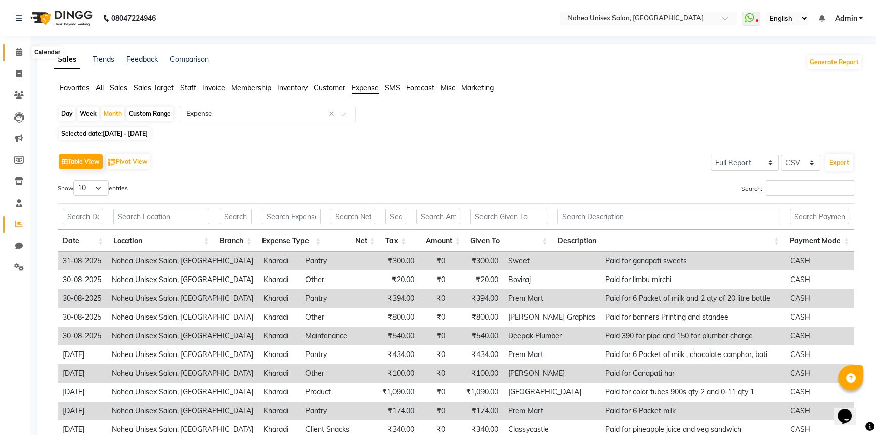
click at [11, 54] on span at bounding box center [19, 53] width 18 height 12
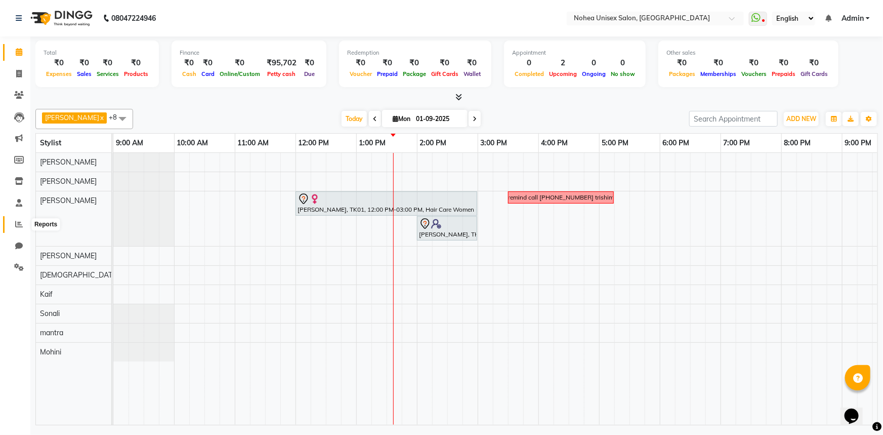
click at [18, 223] on icon at bounding box center [19, 224] width 8 height 8
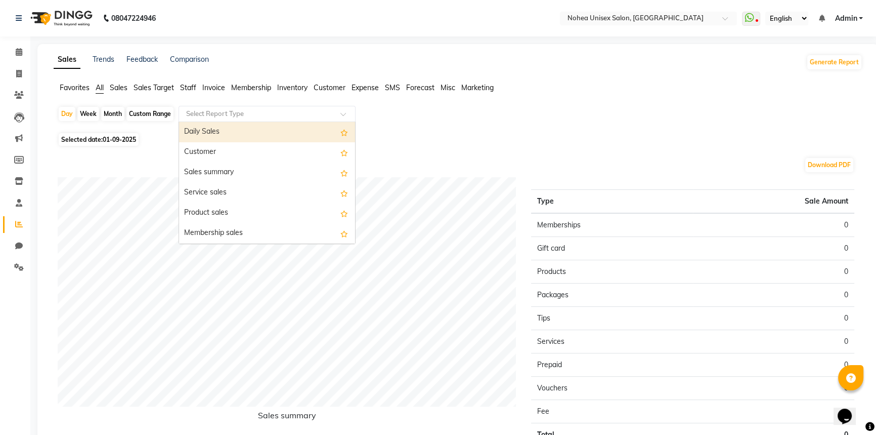
click at [345, 114] on span at bounding box center [347, 117] width 13 height 10
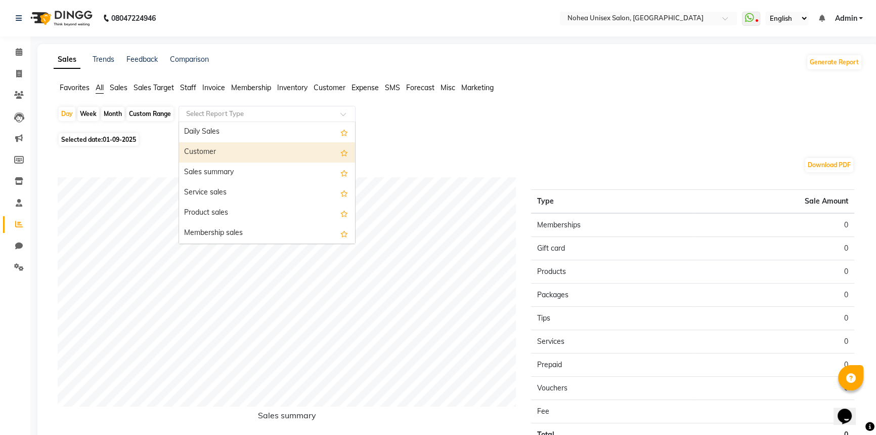
click at [592, 113] on div "Day Week Month Custom Range Select Report Type Daily Sales Customer Sales summa…" at bounding box center [458, 118] width 801 height 24
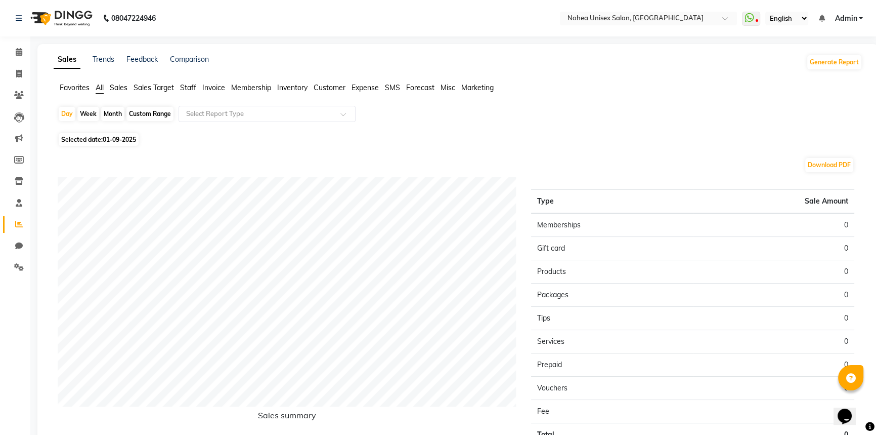
click at [546, 155] on div "Download PDF Sales summary Type Sale Amount Memberships 0 Gift card 0 Products …" at bounding box center [456, 314] width 813 height 330
click at [20, 263] on icon at bounding box center [19, 267] width 10 height 8
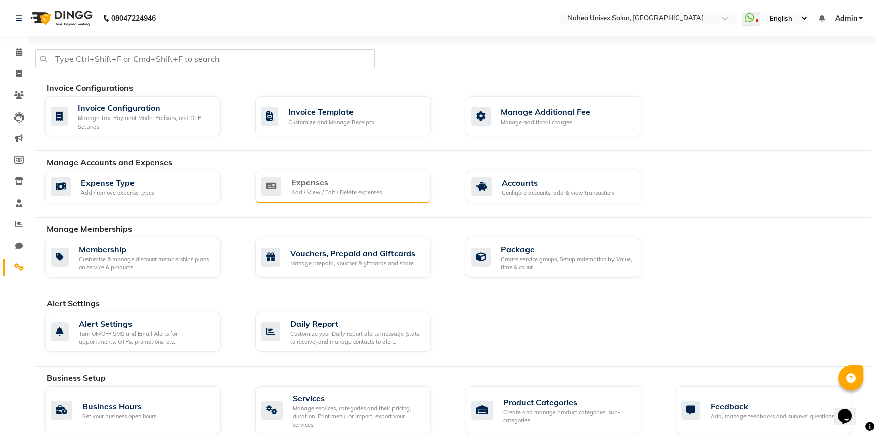
click at [372, 189] on div "Add / View / Edit / Delete expenses" at bounding box center [336, 192] width 91 height 9
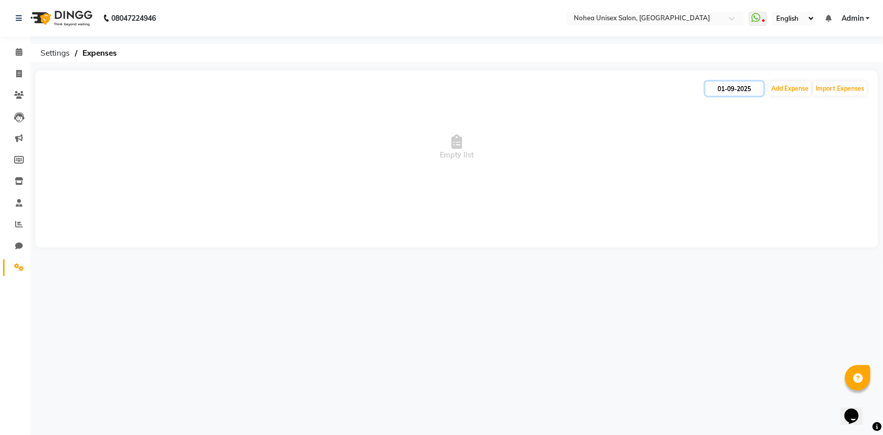
click at [741, 82] on input "01-09-2025" at bounding box center [734, 88] width 58 height 14
select select "9"
select select "2025"
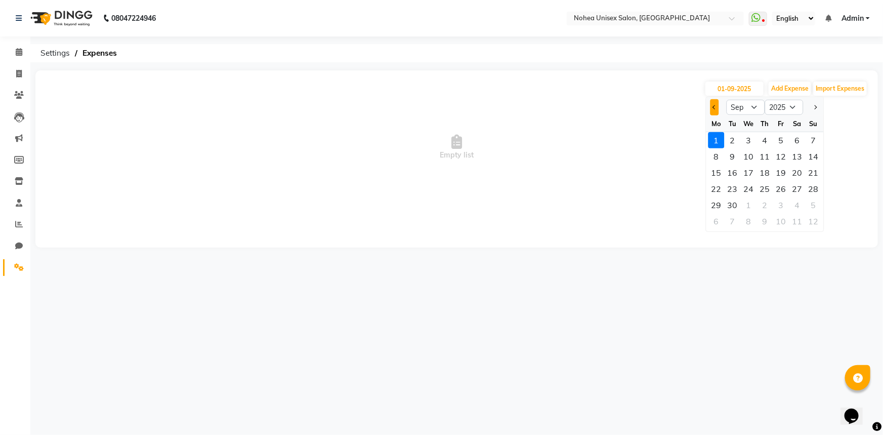
click at [714, 106] on span "Previous month" at bounding box center [714, 107] width 4 height 4
select select "8"
click at [793, 206] on div "30" at bounding box center [797, 205] width 16 height 16
type input "30-08-2025"
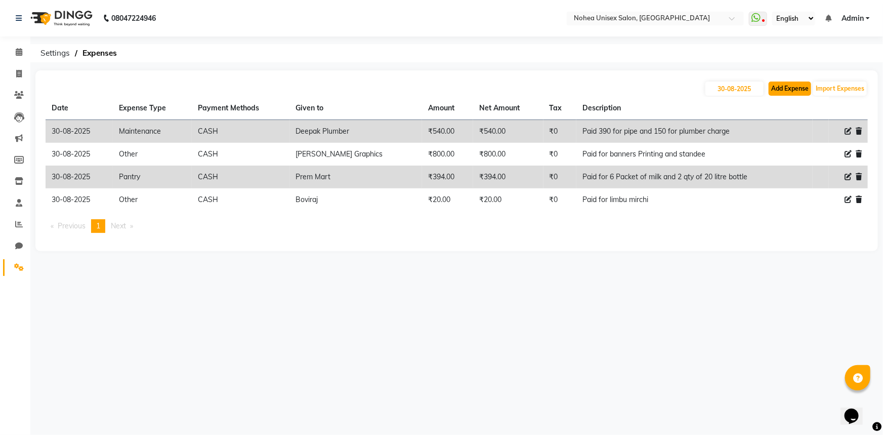
click at [791, 89] on button "Add Expense" at bounding box center [790, 88] width 43 height 14
select select "1"
select select "7146"
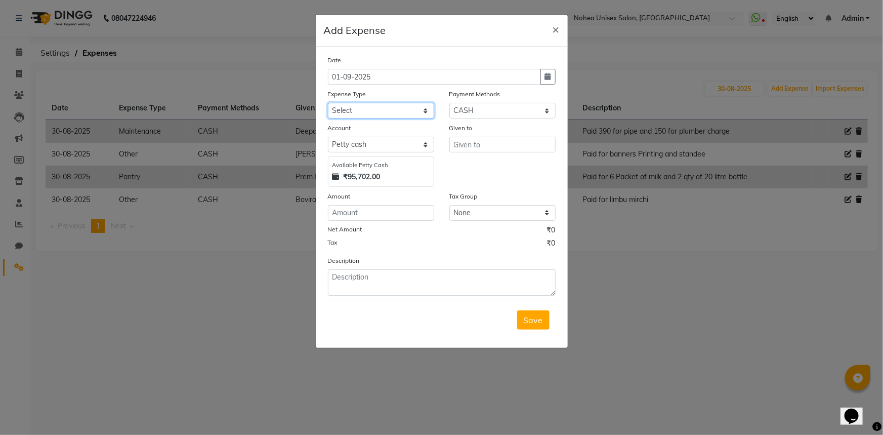
click at [415, 110] on select "Select Advance Payment Advance Salary Bank charges Car maintenance Cash Deposit…" at bounding box center [381, 111] width 106 height 16
select select "21332"
click at [328, 103] on select "Select Advance Payment Advance Salary Bank charges Car maintenance Cash Deposit…" at bounding box center [381, 111] width 106 height 16
click at [480, 151] on input "text" at bounding box center [502, 145] width 106 height 16
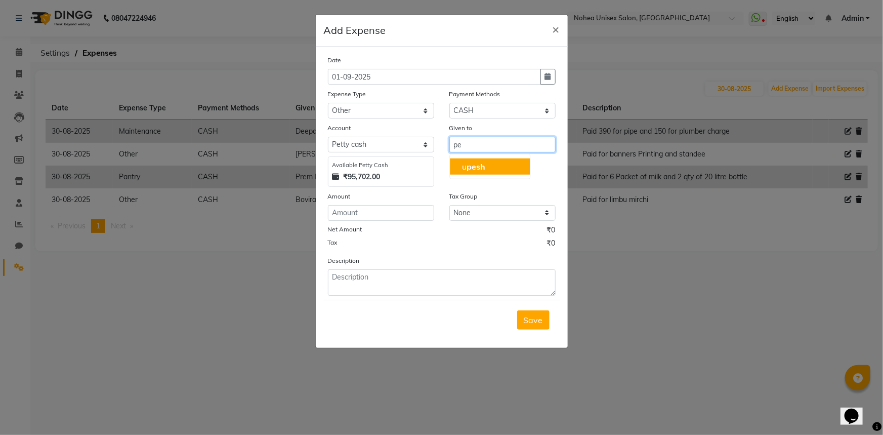
type input "p"
type input "Prince Plastic"
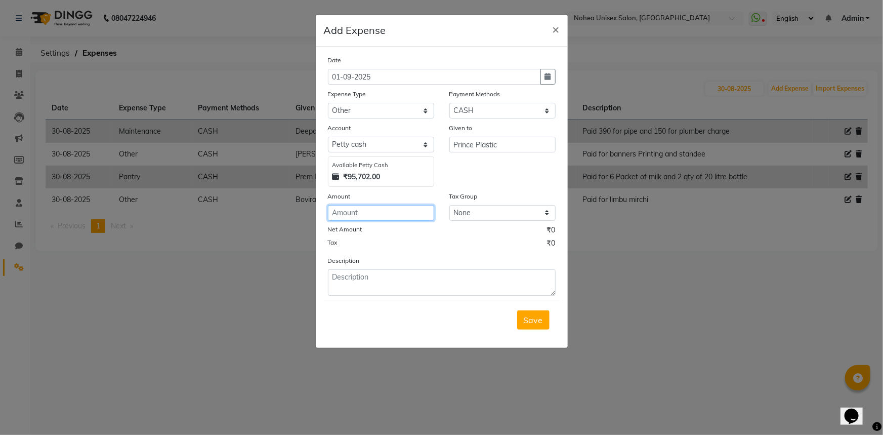
click at [386, 216] on input "number" at bounding box center [381, 213] width 106 height 16
type input "1000"
click at [388, 278] on textarea at bounding box center [442, 282] width 228 height 26
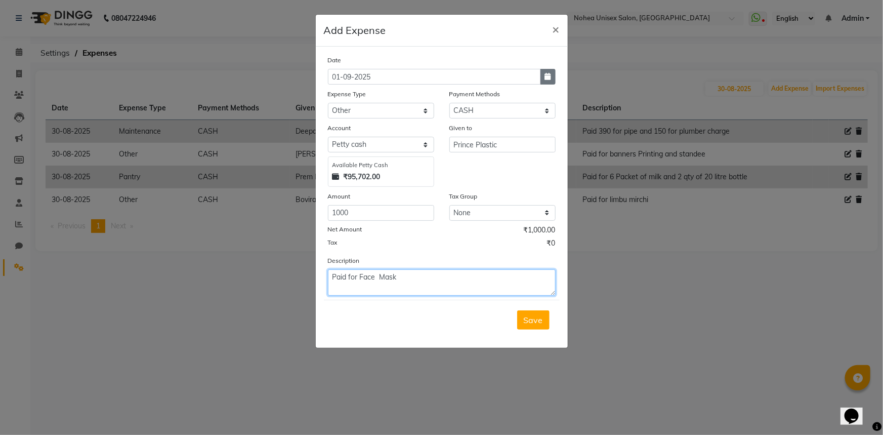
type textarea "Paid for Face Mask"
click at [550, 77] on icon "button" at bounding box center [548, 76] width 6 height 7
select select "9"
select select "2025"
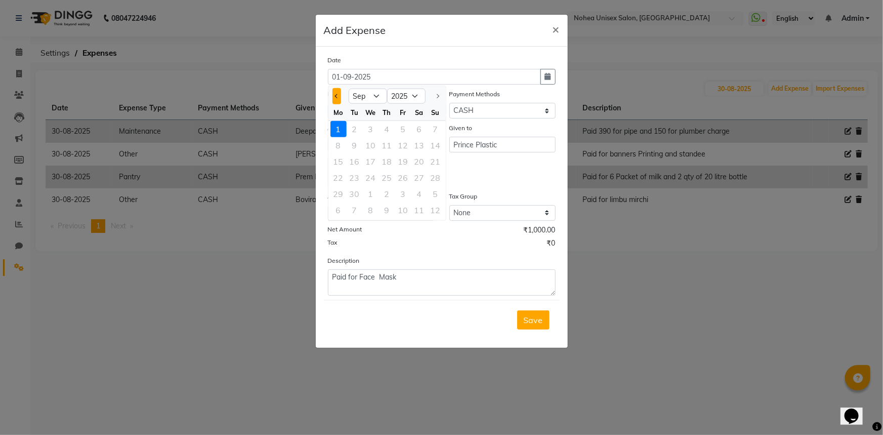
click at [339, 95] on button "Previous month" at bounding box center [336, 96] width 9 height 16
select select "8"
click at [424, 196] on div "30" at bounding box center [419, 194] width 16 height 16
type input "30-08-2025"
click at [539, 325] on span "Save" at bounding box center [533, 320] width 19 height 10
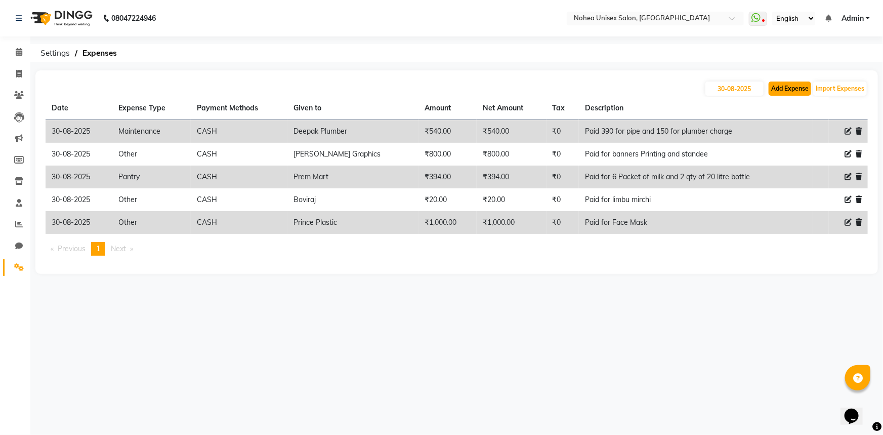
click at [791, 86] on button "Add Expense" at bounding box center [790, 88] width 43 height 14
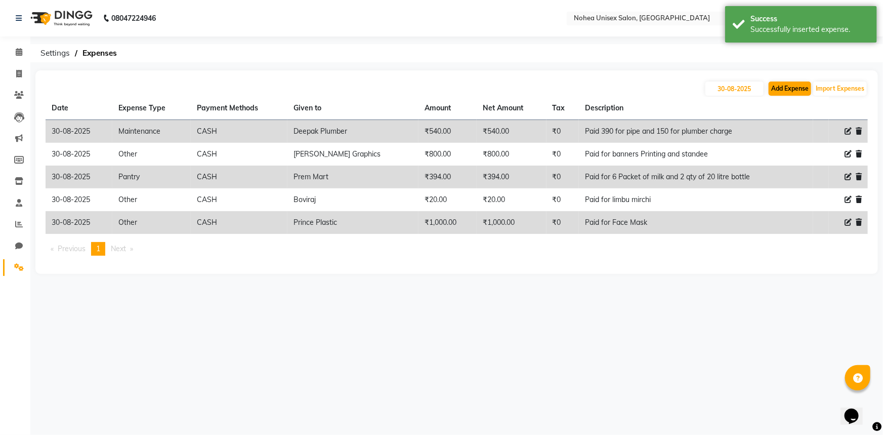
select select "1"
select select "7146"
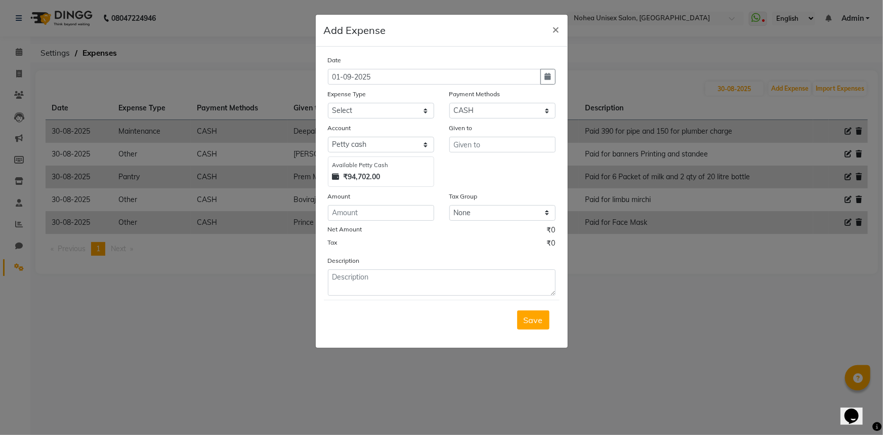
drag, startPoint x: 557, startPoint y: 28, endPoint x: 649, endPoint y: 141, distance: 145.6
click at [557, 29] on span "×" at bounding box center [556, 28] width 7 height 15
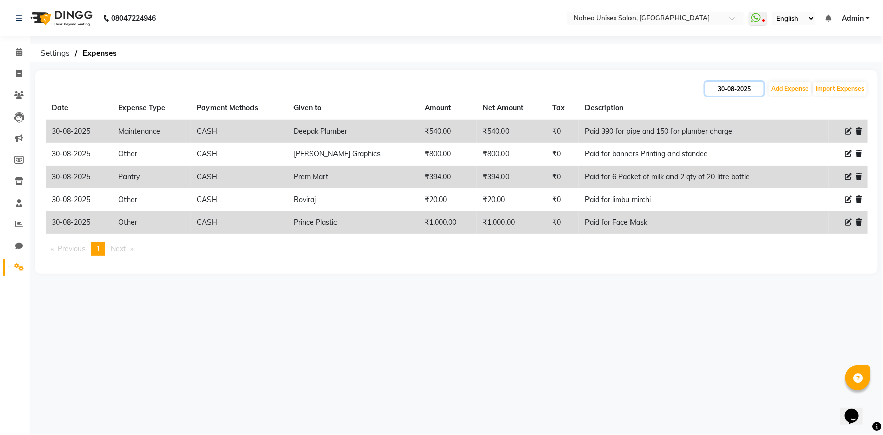
click at [735, 89] on input "30-08-2025" at bounding box center [734, 88] width 58 height 14
select select "8"
select select "2025"
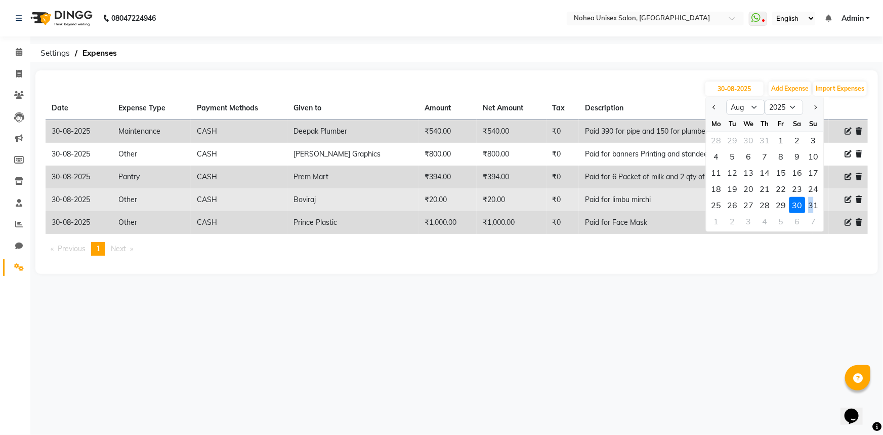
click at [810, 202] on div "31" at bounding box center [814, 205] width 16 height 16
type input "31-08-2025"
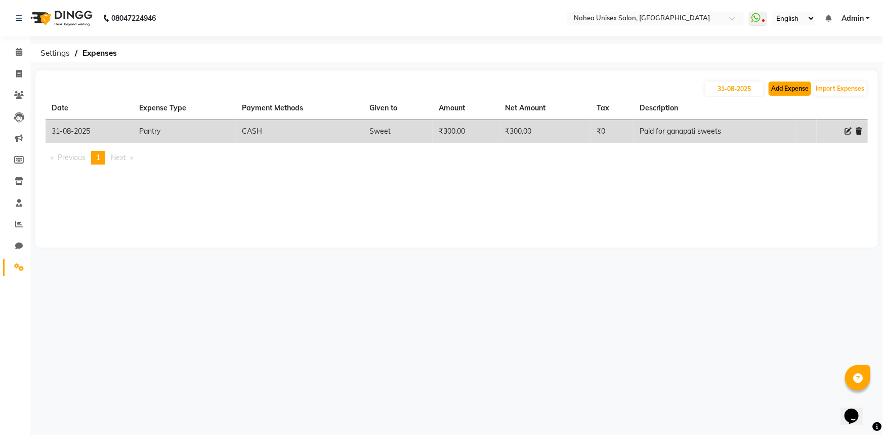
click at [791, 88] on button "Add Expense" at bounding box center [790, 88] width 43 height 14
select select "1"
select select "7146"
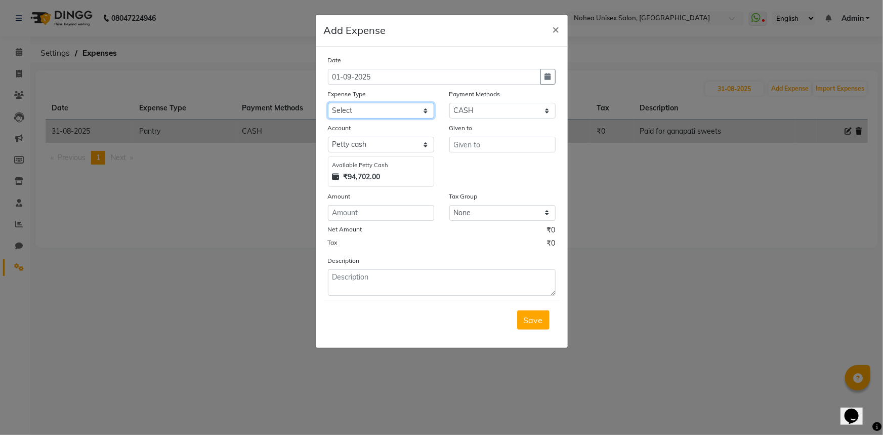
click at [415, 109] on select "Select Advance Payment Advance Salary Bank charges Car maintenance Cash Deposit…" at bounding box center [381, 111] width 106 height 16
select select "21337"
click at [328, 103] on select "Select Advance Payment Advance Salary Bank charges Car maintenance Cash Deposit…" at bounding box center [381, 111] width 106 height 16
click at [475, 107] on select "Select Package Prepaid Coupon Voucher Gift Card Wallet CARD UPI CASH" at bounding box center [502, 111] width 106 height 16
click at [430, 257] on div "Description" at bounding box center [441, 275] width 243 height 40
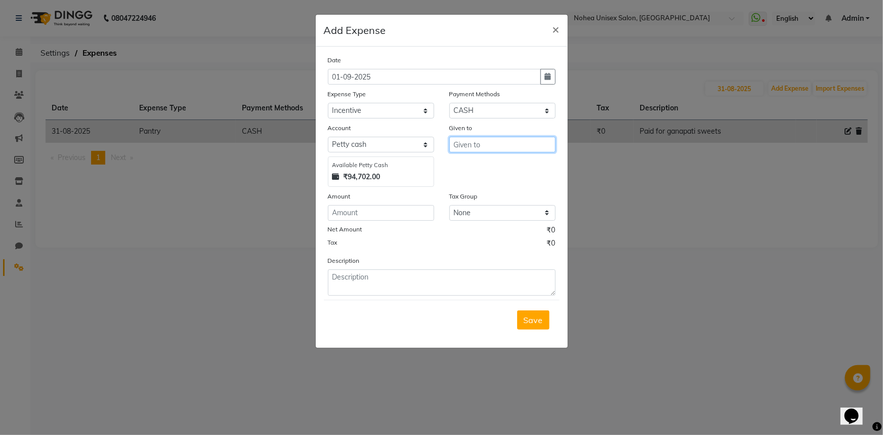
click at [471, 148] on input "text" at bounding box center [502, 145] width 106 height 16
click at [471, 167] on span "[PERSON_NAME]" at bounding box center [496, 166] width 68 height 10
type input "[PERSON_NAME]"
click at [381, 213] on input "number" at bounding box center [381, 213] width 106 height 16
type input "1000"
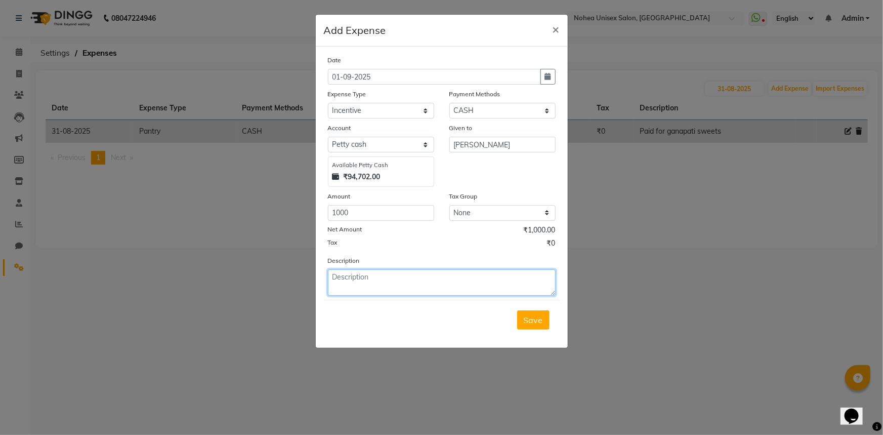
click at [375, 281] on textarea at bounding box center [442, 282] width 228 height 26
type textarea "Paid Incentive to [PERSON_NAME]"
click at [543, 323] on button "Save" at bounding box center [533, 319] width 32 height 19
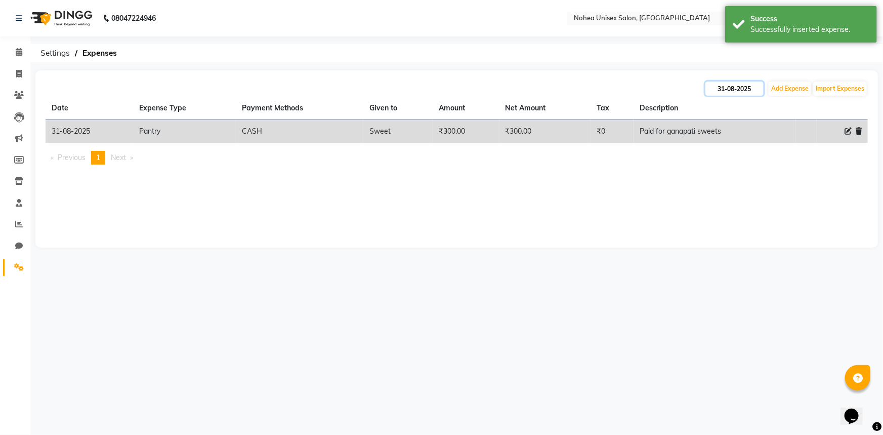
click at [735, 86] on input "31-08-2025" at bounding box center [734, 88] width 58 height 14
select select "8"
select select "2025"
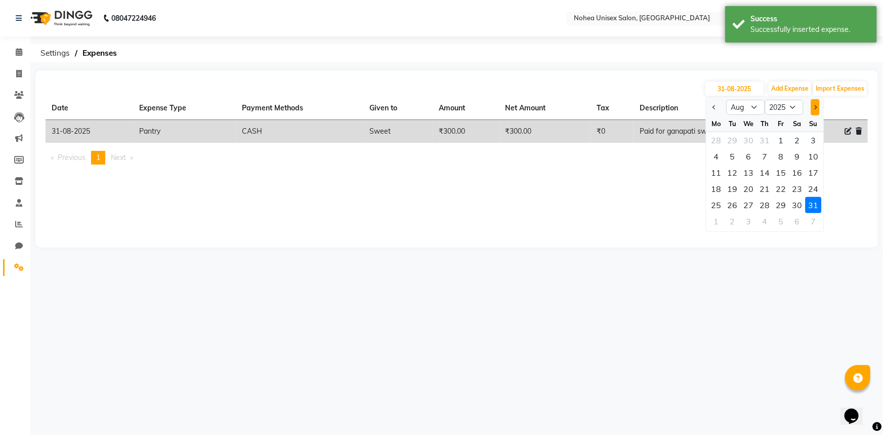
click at [815, 104] on button "Next month" at bounding box center [815, 107] width 9 height 16
select select "9"
click at [718, 138] on div "1" at bounding box center [716, 140] width 16 height 16
type input "01-09-2025"
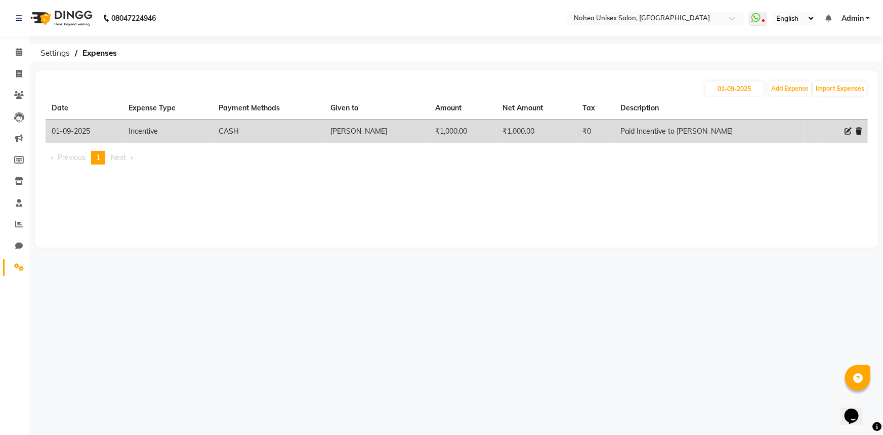
click at [846, 131] on icon at bounding box center [848, 131] width 7 height 7
select select "21337"
select select "1"
select select "7146"
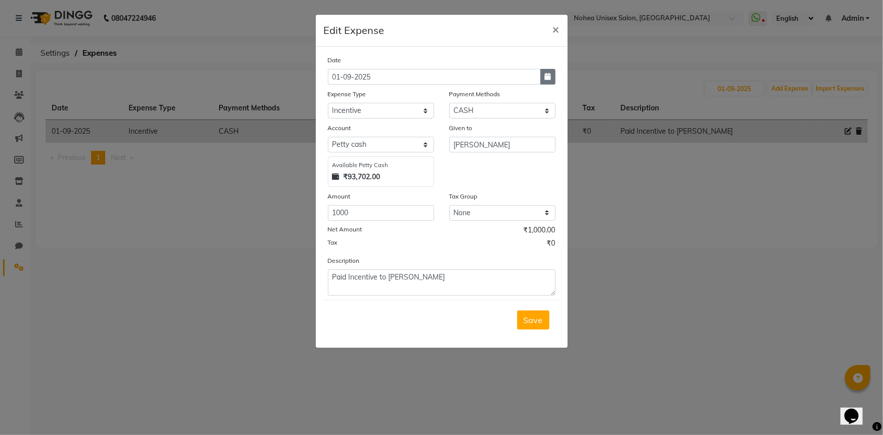
click at [549, 77] on icon "button" at bounding box center [548, 76] width 6 height 7
select select "9"
select select "2025"
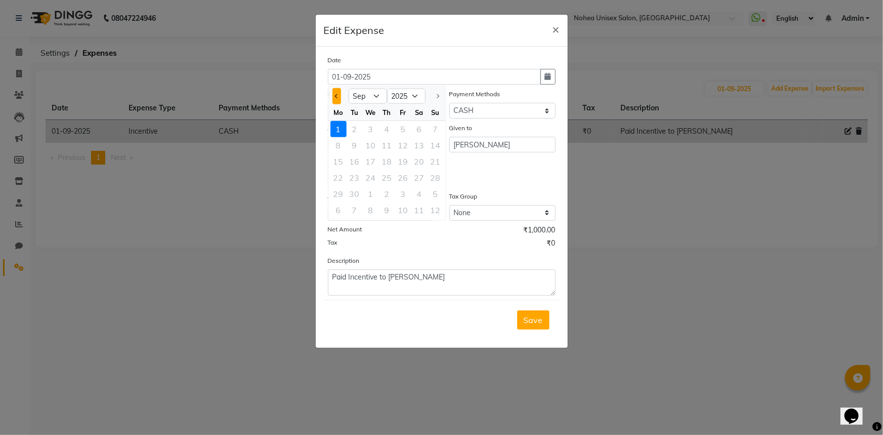
click at [337, 95] on span "Previous month" at bounding box center [336, 96] width 4 height 4
select select "8"
click at [438, 194] on div "31" at bounding box center [436, 194] width 16 height 16
type input "31-08-2025"
click at [531, 319] on span "Save" at bounding box center [533, 320] width 19 height 10
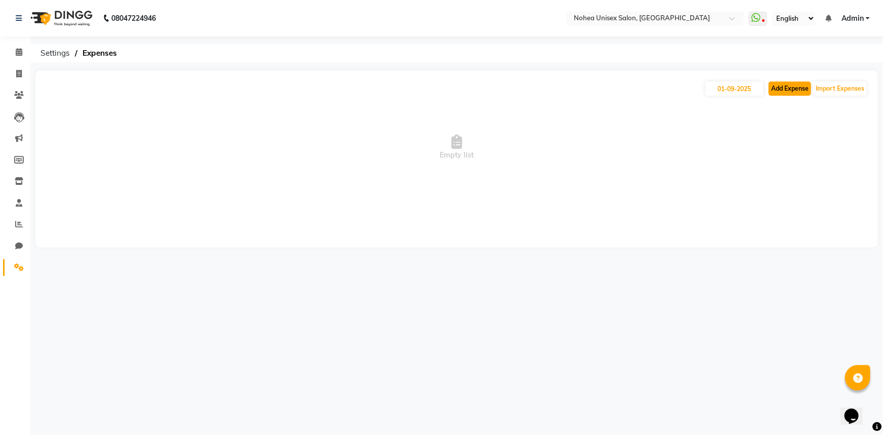
click at [787, 88] on button "Add Expense" at bounding box center [790, 88] width 43 height 14
select select "1"
select select "7146"
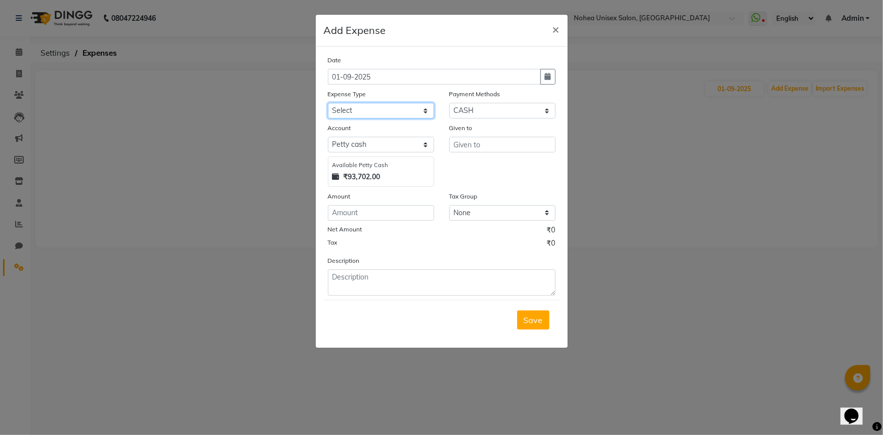
click at [414, 112] on select "Select Advance Payment Advance Salary Bank charges Car maintenance Cash Deposit…" at bounding box center [381, 111] width 106 height 16
select select "21340"
click at [328, 103] on select "Select Advance Payment Advance Salary Bank charges Car maintenance Cash Deposit…" at bounding box center [381, 111] width 106 height 16
click at [498, 140] on input "text" at bounding box center [502, 145] width 106 height 16
type input "Prem Mart"
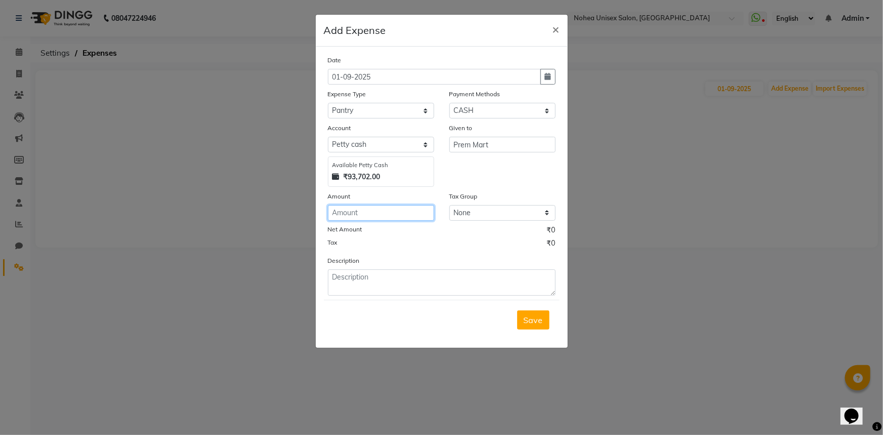
click at [408, 214] on input "number" at bounding box center [381, 213] width 106 height 16
type input "274"
click at [414, 274] on textarea at bounding box center [442, 282] width 228 height 26
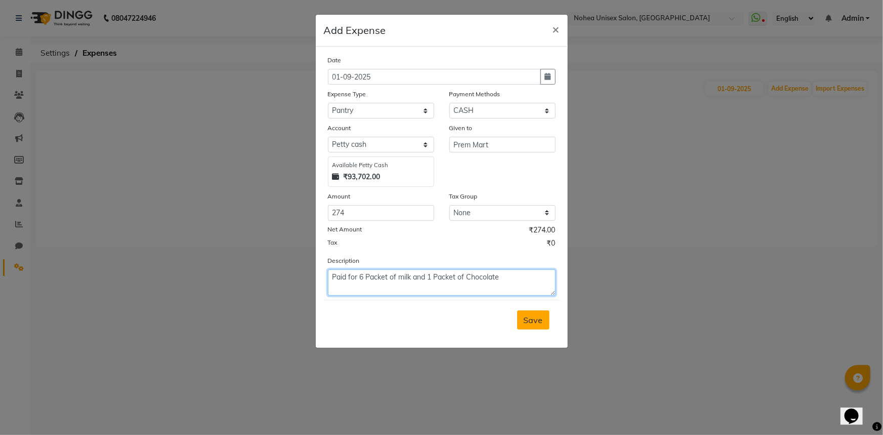
type textarea "Paid for 6 Packet of milk and 1 Packet of Chocolate"
click at [533, 325] on span "Save" at bounding box center [533, 320] width 19 height 10
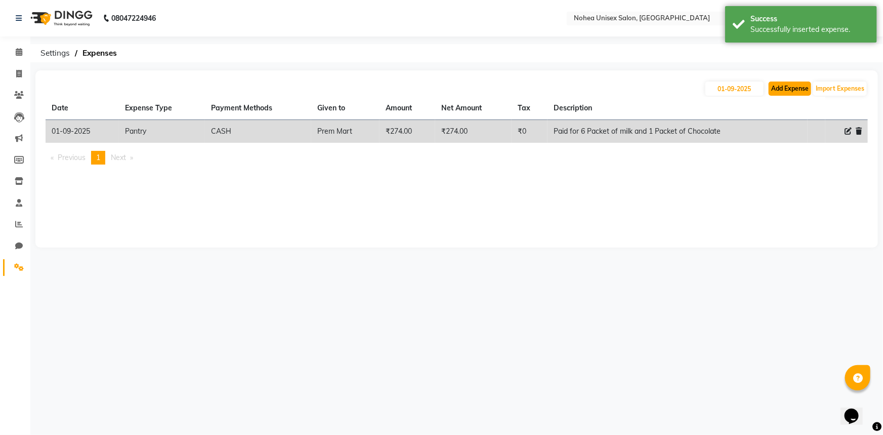
click at [775, 89] on button "Add Expense" at bounding box center [790, 88] width 43 height 14
select select "1"
select select "7146"
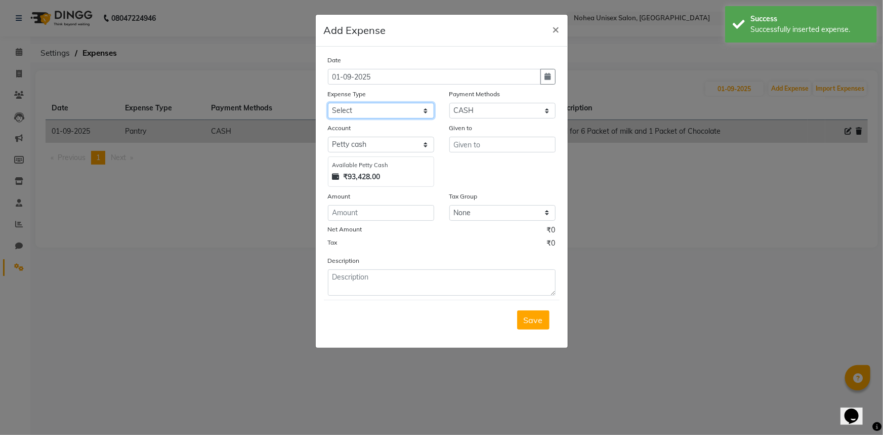
drag, startPoint x: 417, startPoint y: 108, endPoint x: 418, endPoint y: 117, distance: 9.2
click at [417, 108] on select "Select Advance Payment Advance Salary Bank charges Car maintenance Cash Deposit…" at bounding box center [381, 111] width 106 height 16
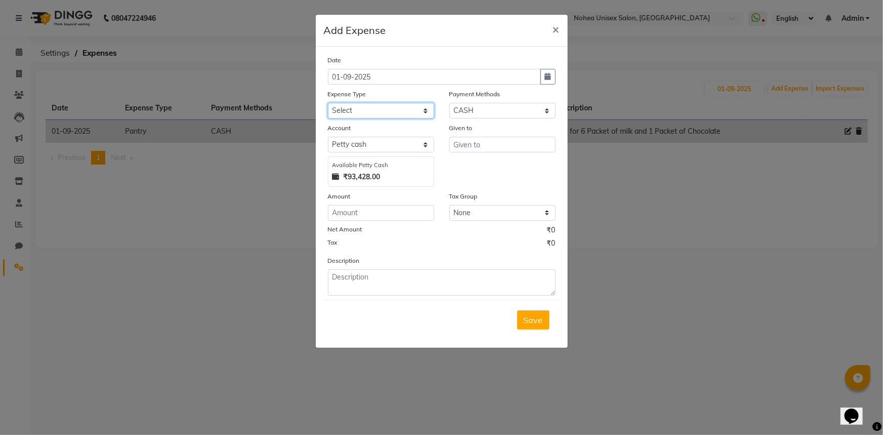
select select "21332"
click at [328, 103] on select "Select Advance Payment Advance Salary Bank charges Car maintenance Cash Deposit…" at bounding box center [381, 111] width 106 height 16
click at [473, 143] on input "text" at bounding box center [502, 145] width 106 height 16
click at [508, 150] on input "text" at bounding box center [502, 145] width 106 height 16
type input "[PERSON_NAME] Sweets"
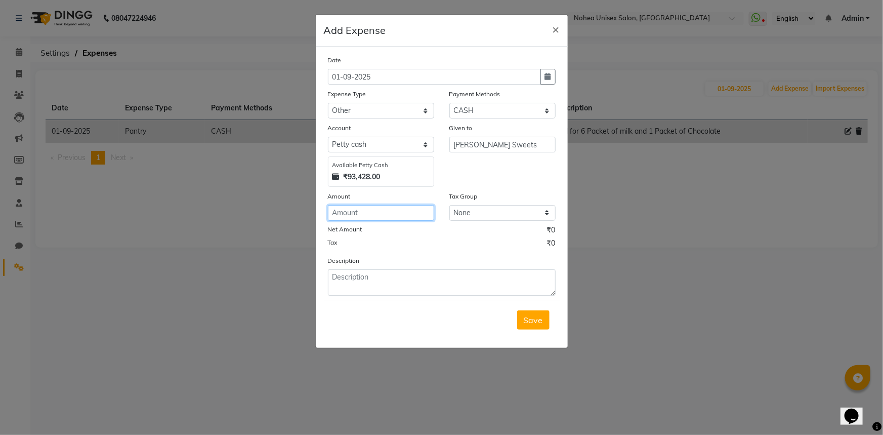
click at [420, 210] on input "number" at bounding box center [381, 213] width 106 height 16
type input "360"
click at [391, 283] on textarea at bounding box center [442, 282] width 228 height 26
click at [382, 278] on textarea "Paid for Ganapti Sweets" at bounding box center [442, 282] width 228 height 26
click at [454, 279] on textarea "Paid for Ganapati Sweets" at bounding box center [442, 282] width 228 height 26
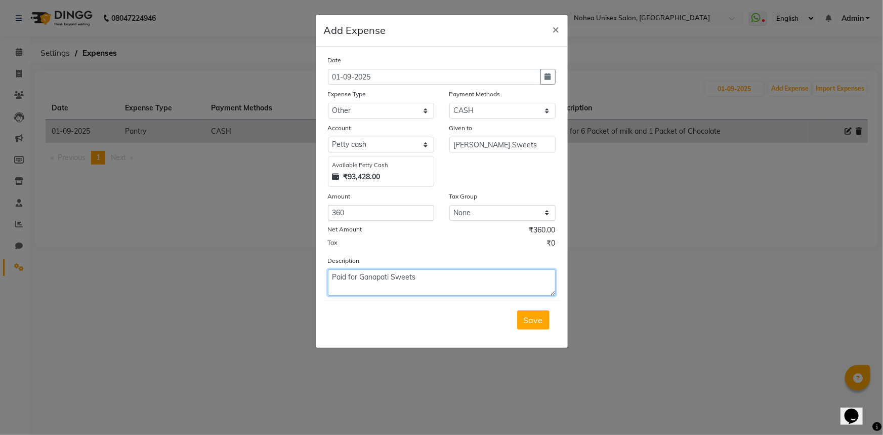
type textarea "Paid for Ganapati Sweets"
click at [436, 276] on textarea "Paid for Ganapati Sweets" at bounding box center [442, 282] width 228 height 26
click at [533, 325] on span "Save" at bounding box center [533, 320] width 19 height 10
click at [558, 31] on span "×" at bounding box center [556, 28] width 7 height 15
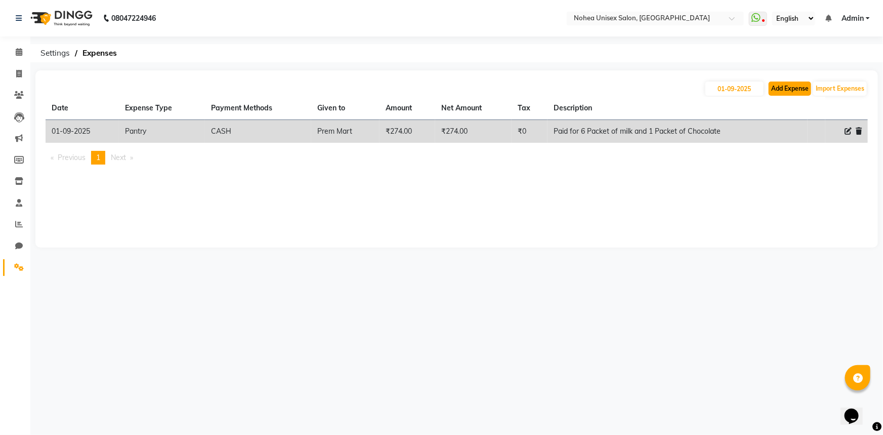
click at [796, 87] on button "Add Expense" at bounding box center [790, 88] width 43 height 14
select select "1"
select select "7146"
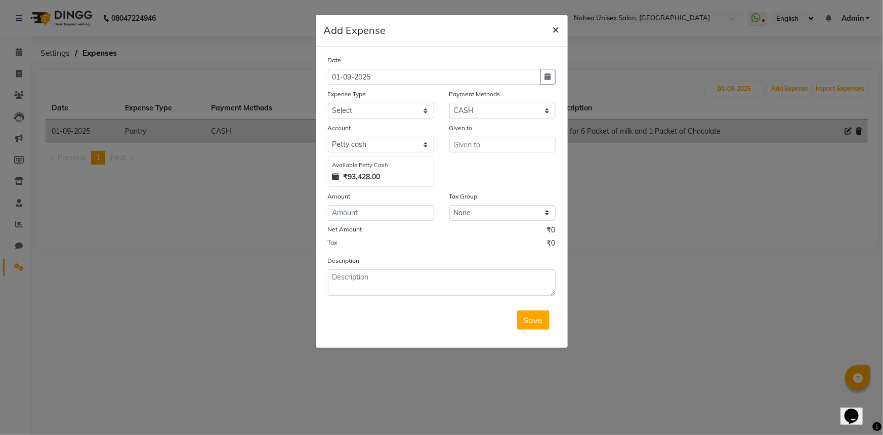
click at [553, 25] on span "×" at bounding box center [556, 28] width 7 height 15
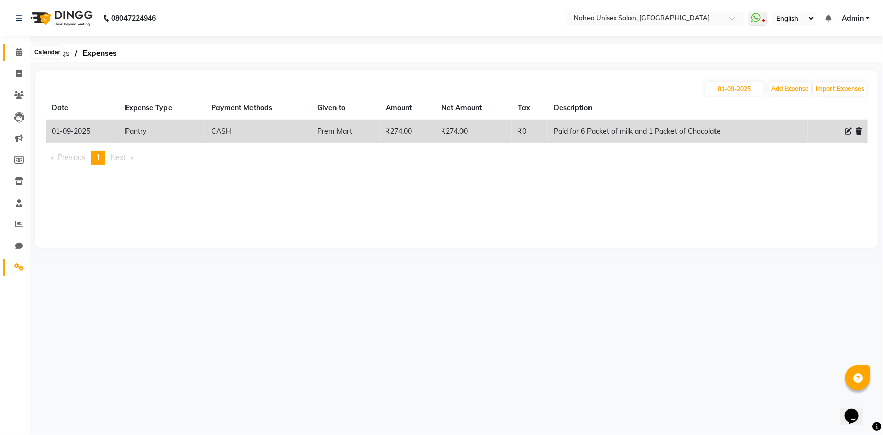
click at [20, 53] on icon at bounding box center [19, 52] width 7 height 8
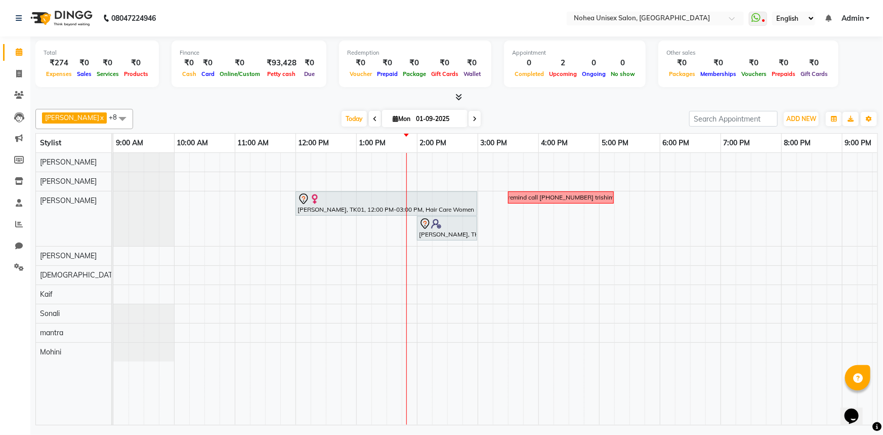
click at [515, 119] on div "[DATE] [DATE]" at bounding box center [411, 118] width 546 height 15
click at [806, 116] on span "ADD NEW" at bounding box center [801, 119] width 30 height 8
click at [786, 162] on link "Add Expense" at bounding box center [779, 163] width 80 height 13
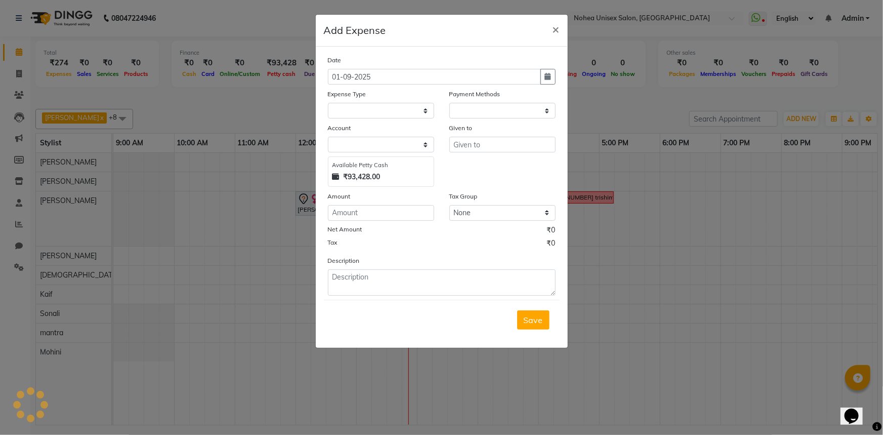
select select "1"
select select "7146"
click at [426, 109] on select "Select Advance Payment Advance Salary Bank charges Car maintenance Cash Deposit…" at bounding box center [381, 111] width 106 height 16
select select "21332"
click at [328, 103] on select "Select Advance Payment Advance Salary Bank charges Car maintenance Cash Deposit…" at bounding box center [381, 111] width 106 height 16
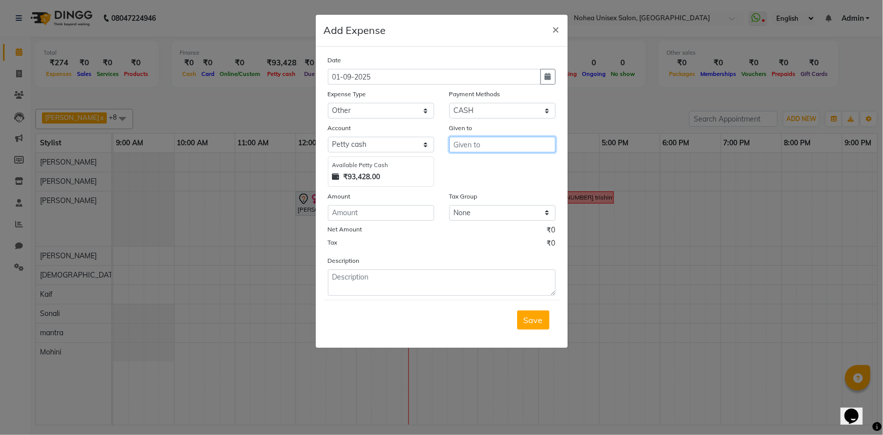
click at [480, 143] on input "text" at bounding box center [502, 145] width 106 height 16
type input "Gangan Sweets"
click at [391, 189] on div "Date 01-09-2025 Expense Type Select Advance Payment Advance Salary Bank charges…" at bounding box center [442, 175] width 228 height 241
click at [393, 211] on input "number" at bounding box center [381, 213] width 106 height 16
type input "360"
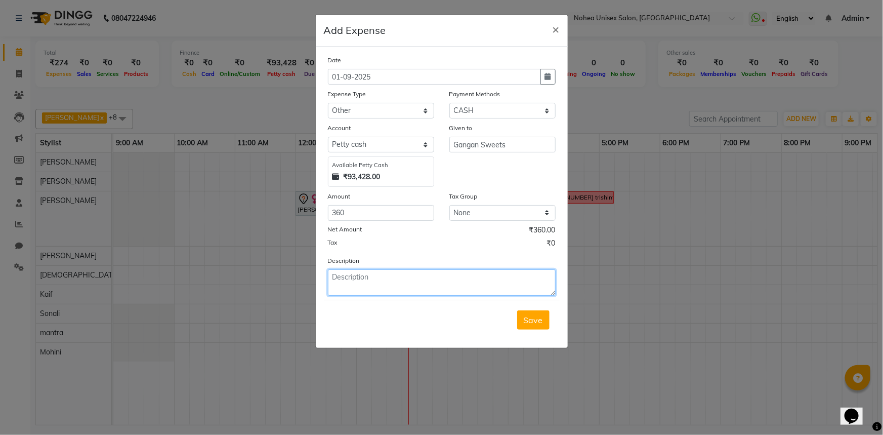
click at [382, 283] on textarea at bounding box center [442, 282] width 228 height 26
type textarea "Paid for Ganapati sweets"
click at [528, 327] on button "Save" at bounding box center [533, 319] width 32 height 19
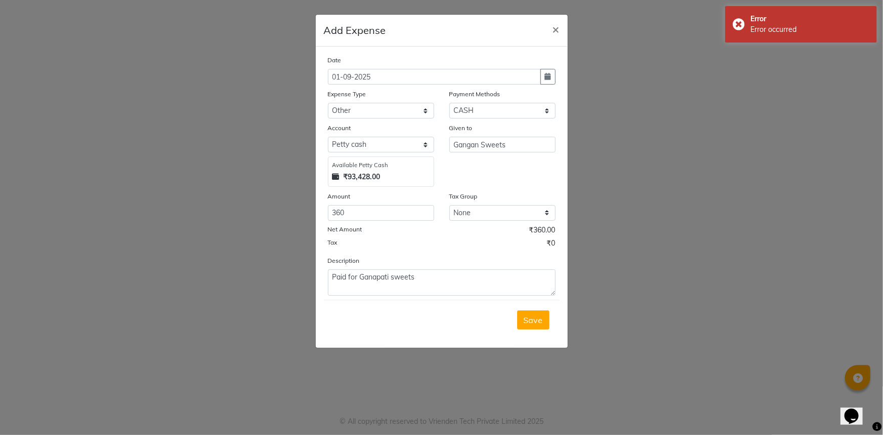
type input "noheasalon"
click at [554, 29] on span "×" at bounding box center [556, 28] width 7 height 15
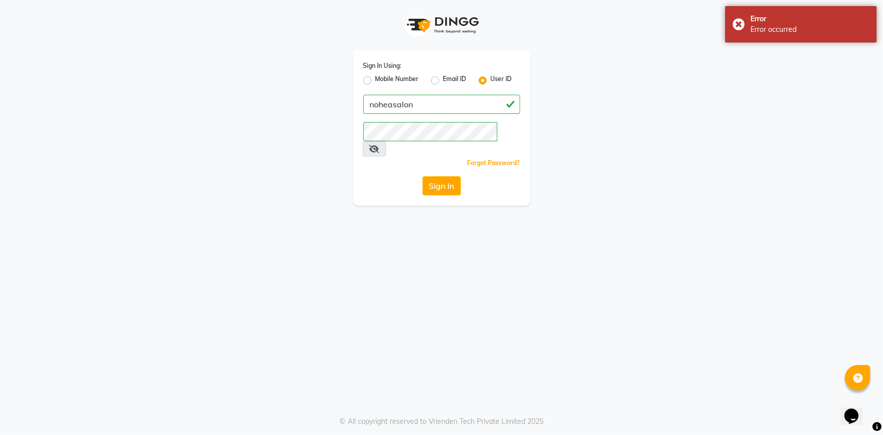
click at [380, 145] on icon at bounding box center [374, 149] width 10 height 8
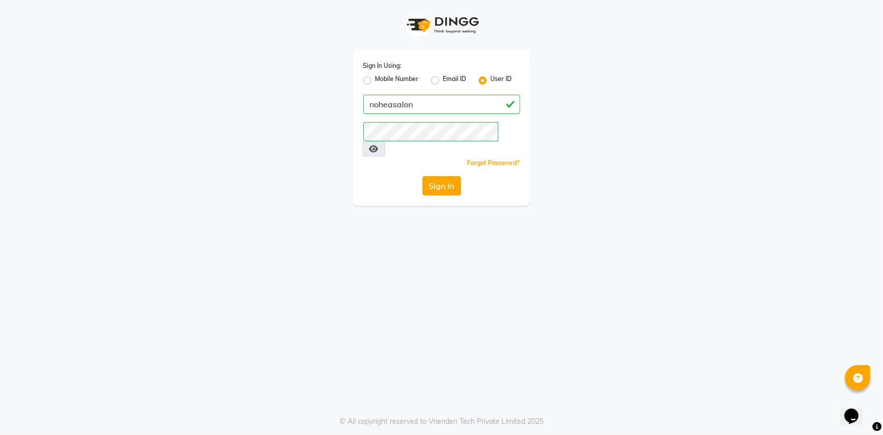
click at [456, 176] on button "Sign In" at bounding box center [442, 185] width 38 height 19
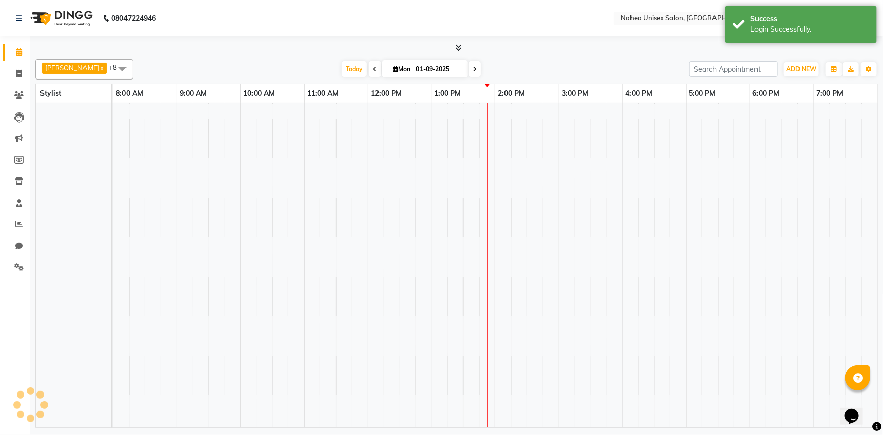
select select "en"
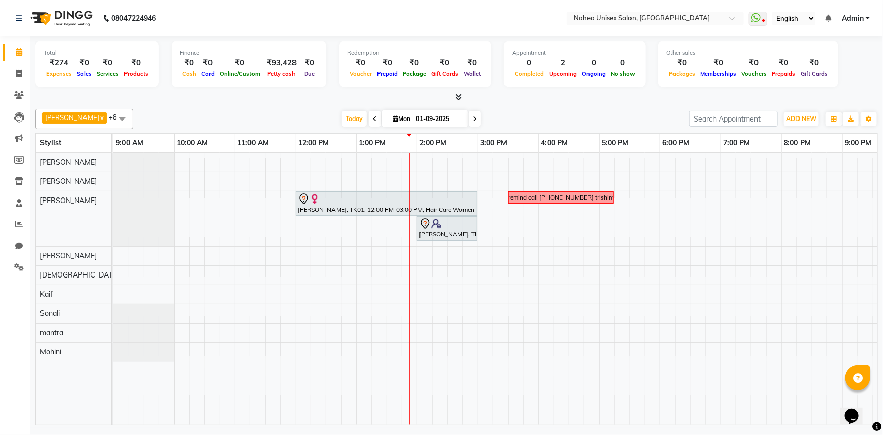
drag, startPoint x: 233, startPoint y: 104, endPoint x: 280, endPoint y: 142, distance: 60.5
click at [233, 105] on div "Total ₹274 Expenses ₹0 Sales ₹0 Services ₹0 Products Finance ₹0 Cash ₹0 Card ₹0…" at bounding box center [456, 231] width 853 height 391
click at [505, 109] on div "Aayan khan x upesh x mantra x jitesh x Kaif x Sujit x Jaydeep x Mohini x Sonali…" at bounding box center [456, 119] width 843 height 20
click at [278, 96] on div at bounding box center [456, 97] width 843 height 11
click at [799, 111] on div "ADD NEW Toggle Dropdown Add Appointment Add Invoice Add Expense Add Attendance …" at bounding box center [801, 119] width 37 height 16
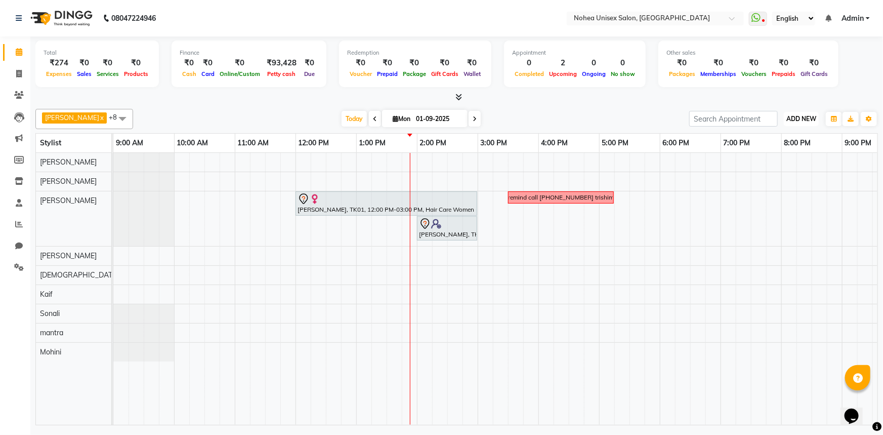
click at [800, 119] on span "ADD NEW" at bounding box center [801, 119] width 30 height 8
click at [784, 162] on link "Add Expense" at bounding box center [779, 163] width 80 height 13
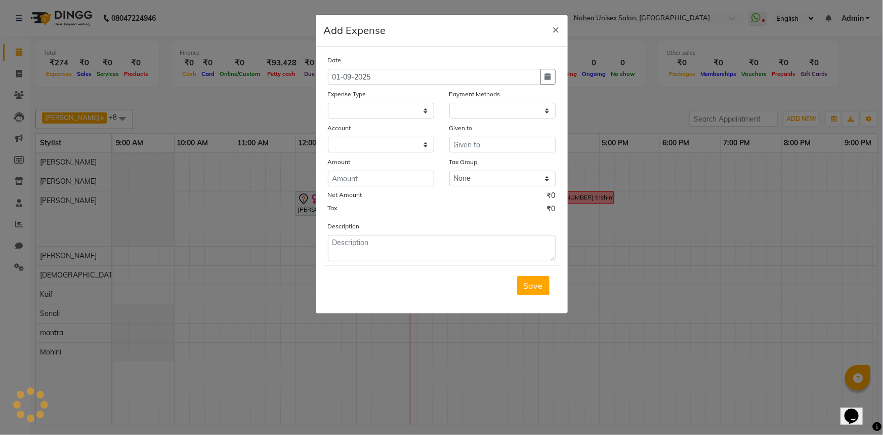
select select
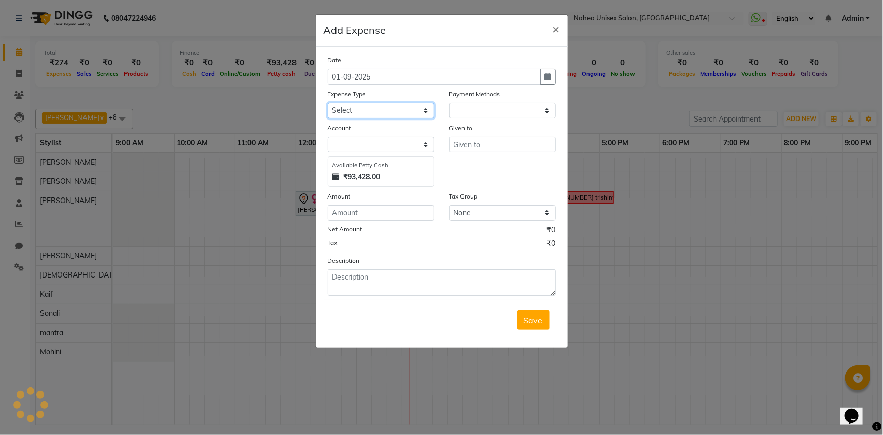
click at [416, 108] on select "Select Advance Payment Advance Salary Bank charges Car maintenance Cash Deposit…" at bounding box center [381, 111] width 106 height 16
click at [553, 29] on span "×" at bounding box center [556, 28] width 7 height 15
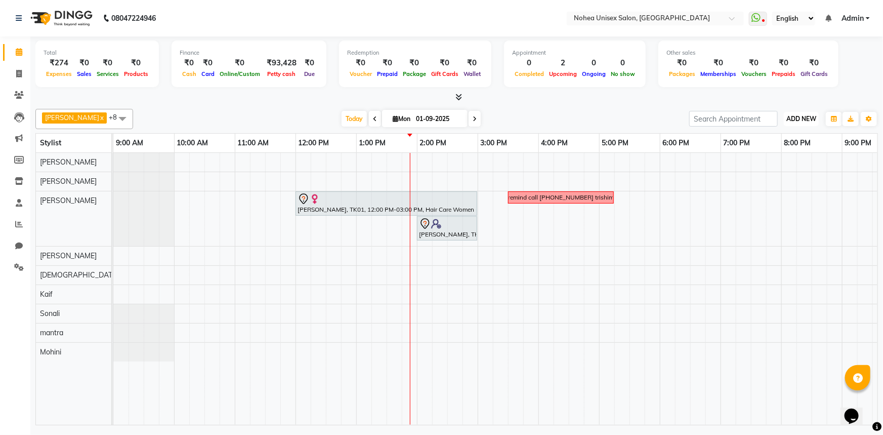
click at [806, 121] on span "ADD NEW" at bounding box center [801, 119] width 30 height 8
click at [773, 163] on link "Add Expense" at bounding box center [779, 163] width 80 height 13
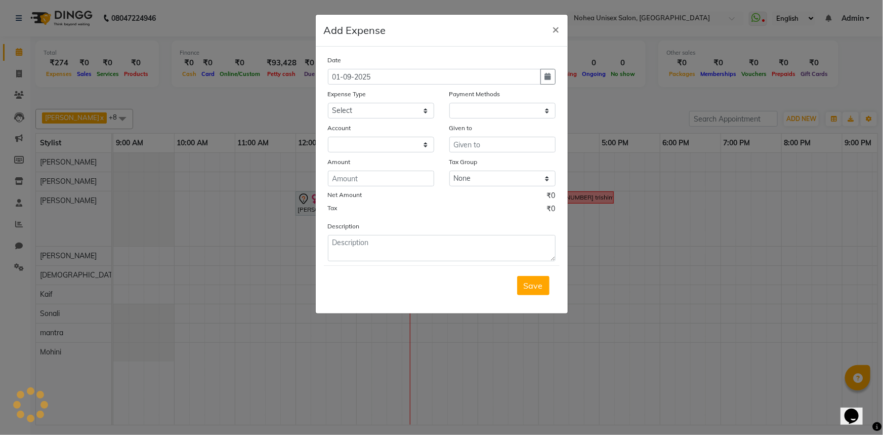
select select "1"
select select "7146"
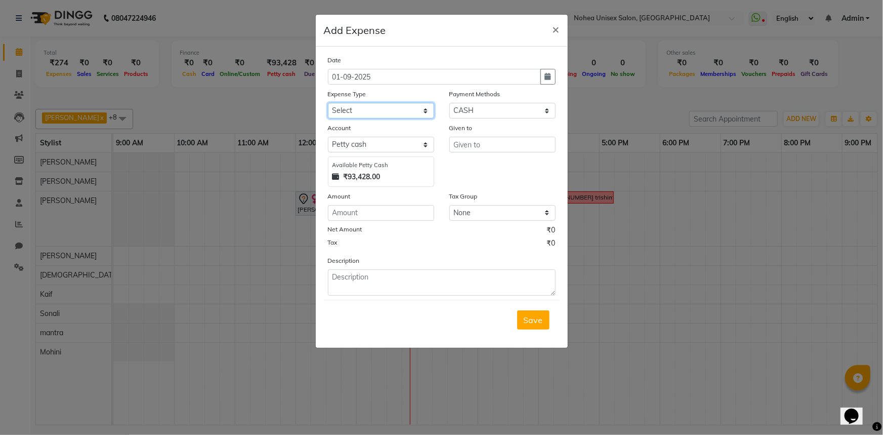
click at [414, 112] on select "Select Advance Payment Advance Salary Bank charges Car maintenance Cash Deposit…" at bounding box center [381, 111] width 106 height 16
select select "21340"
click at [328, 103] on select "Select Advance Payment Advance Salary Bank charges Car maintenance Cash Deposit…" at bounding box center [381, 111] width 106 height 16
click at [462, 150] on input "text" at bounding box center [502, 145] width 106 height 16
type input "[PERSON_NAME] Sweets"
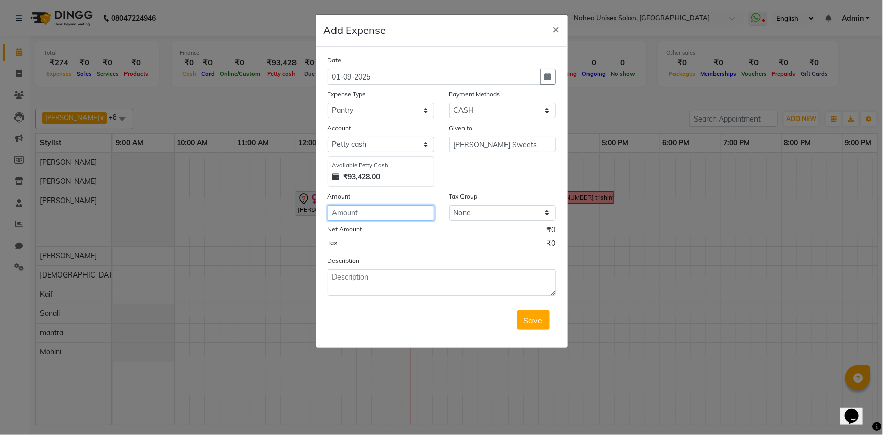
click at [423, 217] on input "number" at bounding box center [381, 213] width 106 height 16
type input "360"
click at [435, 242] on div "Tax ₹0" at bounding box center [442, 244] width 228 height 13
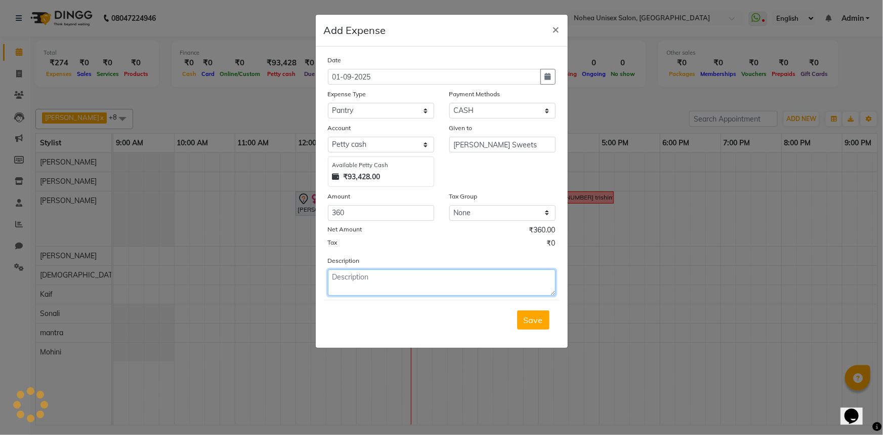
click at [390, 276] on textarea at bounding box center [442, 282] width 228 height 26
type textarea "Paid for Ganapati Sweets"
click at [531, 324] on span "Save" at bounding box center [533, 320] width 19 height 10
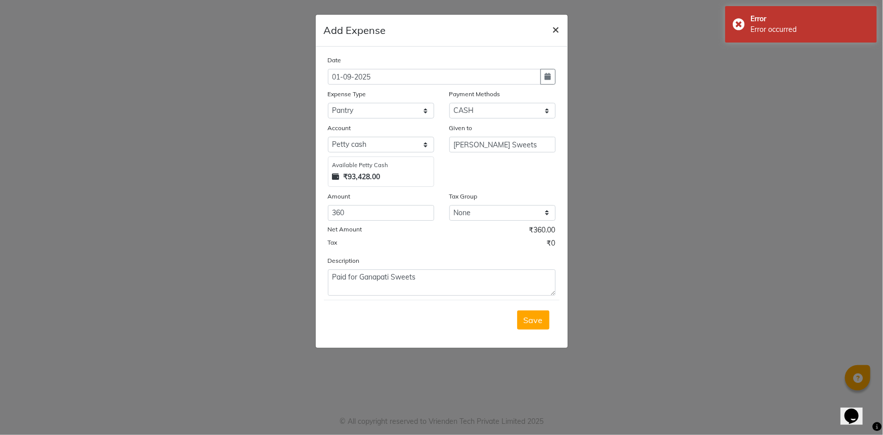
click at [559, 26] on span "×" at bounding box center [556, 28] width 7 height 15
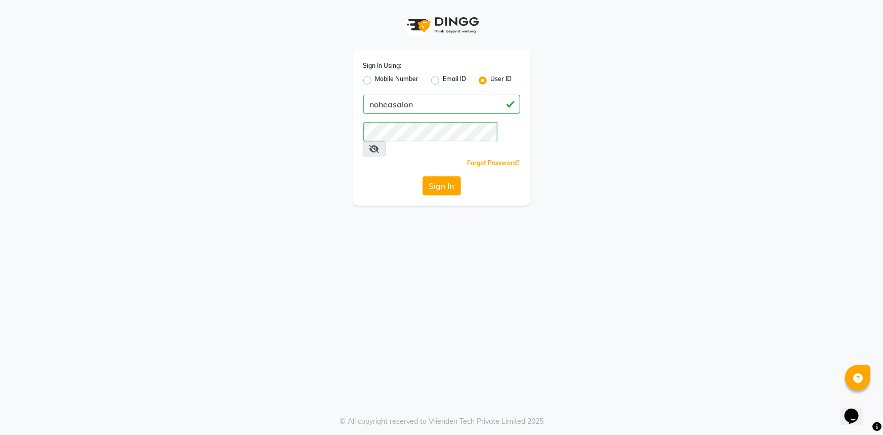
click at [627, 140] on div "Sign In Using: Mobile Number Email ID User ID noheasalon Remember me Forgot Pas…" at bounding box center [441, 102] width 577 height 205
drag, startPoint x: 510, startPoint y: 131, endPoint x: 505, endPoint y: 134, distance: 5.9
click at [380, 145] on icon at bounding box center [374, 149] width 10 height 8
click at [441, 176] on button "Sign In" at bounding box center [442, 185] width 38 height 19
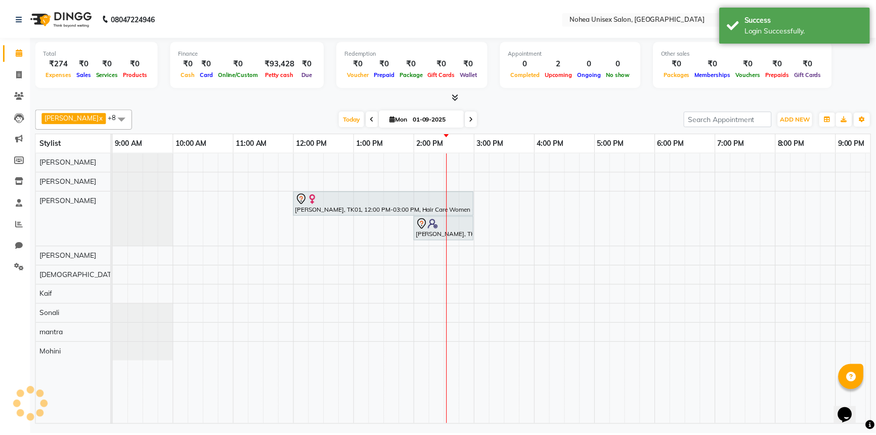
scroll to position [0, 146]
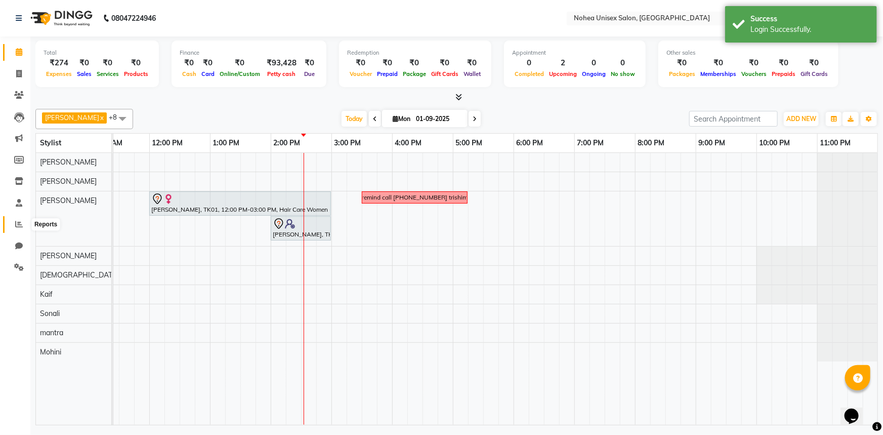
click at [17, 223] on icon at bounding box center [19, 224] width 8 height 8
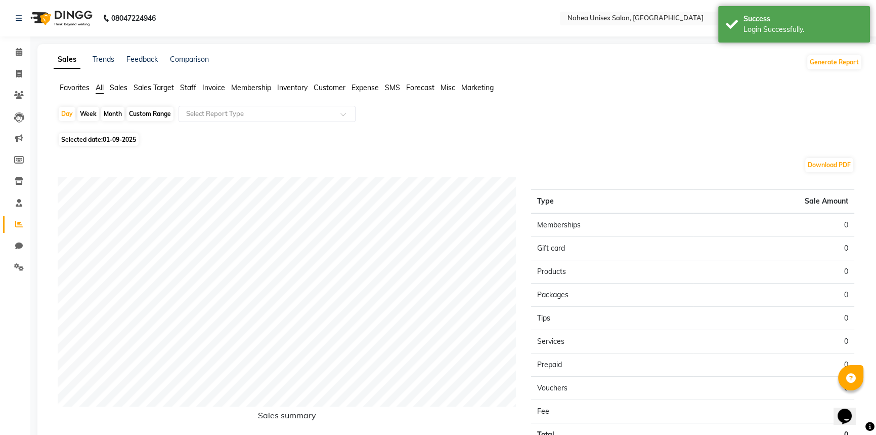
click at [195, 86] on span "Staff" at bounding box center [188, 87] width 16 height 9
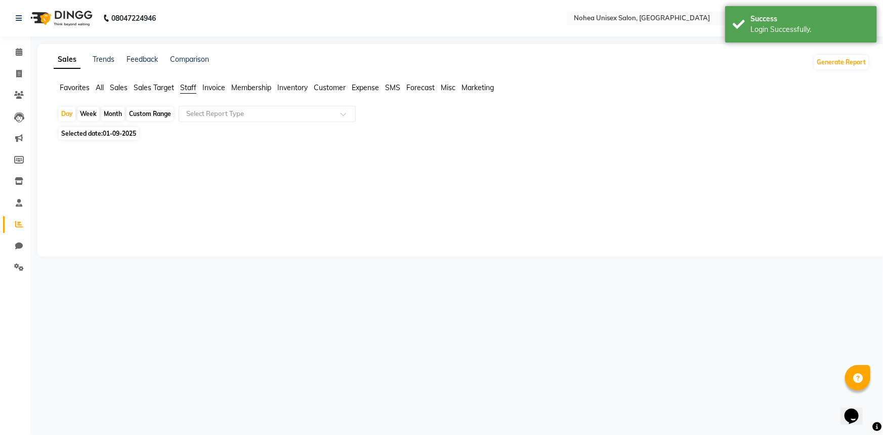
click at [115, 110] on div "Month" at bounding box center [112, 114] width 23 height 14
click at [115, 114] on div "Month" at bounding box center [112, 114] width 23 height 14
select select "9"
select select "2025"
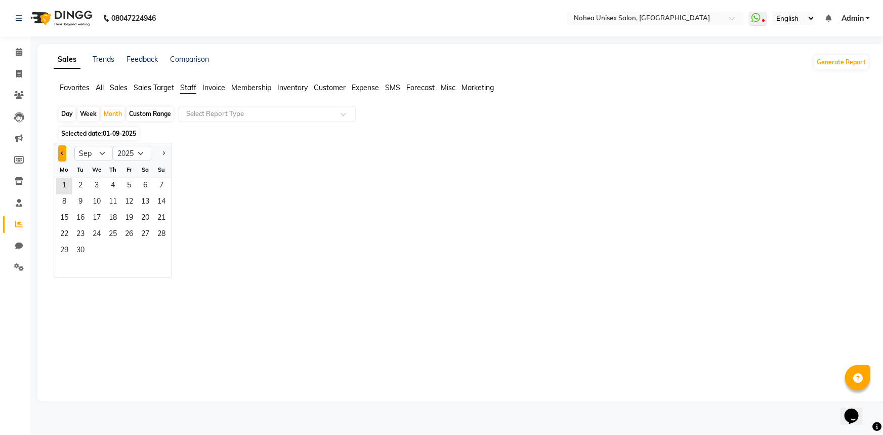
drag, startPoint x: 59, startPoint y: 153, endPoint x: 66, endPoint y: 155, distance: 7.0
click at [60, 154] on button "Previous month" at bounding box center [62, 153] width 8 height 16
select select "8"
drag, startPoint x: 131, startPoint y: 181, endPoint x: 172, endPoint y: 193, distance: 43.4
click at [132, 182] on span "1" at bounding box center [129, 186] width 16 height 16
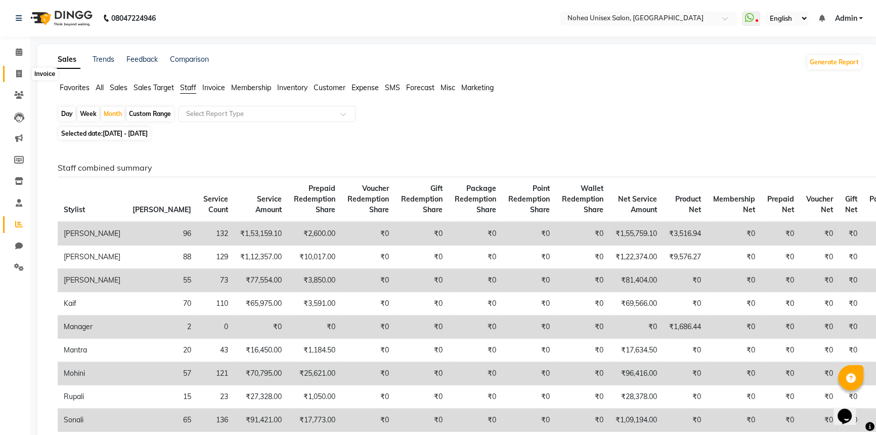
click at [17, 79] on span at bounding box center [19, 74] width 18 height 12
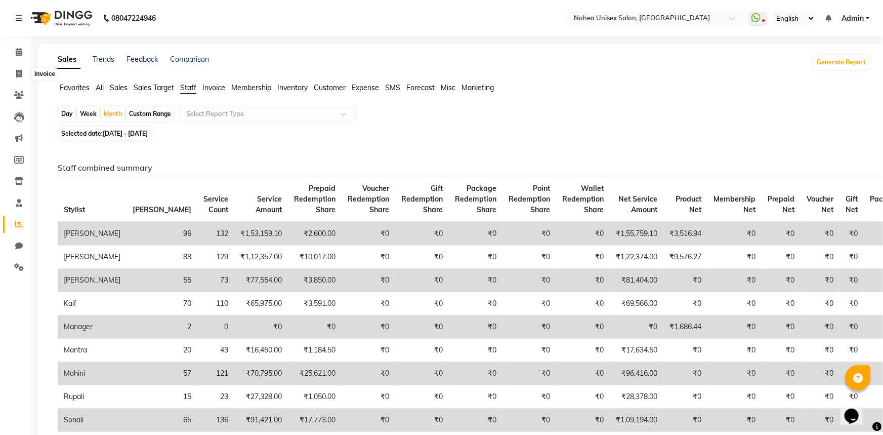
select select "service"
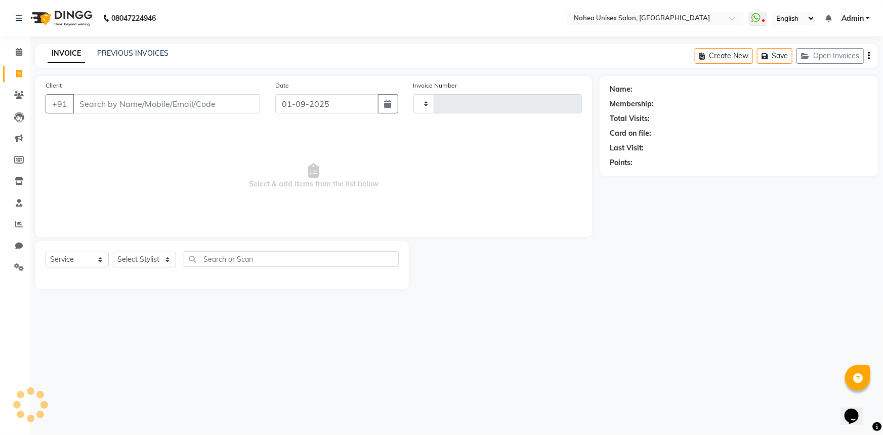
type input "1996"
select select "8009"
click at [191, 103] on input "Client" at bounding box center [166, 103] width 187 height 19
type input "9850883737"
click at [233, 101] on span "Add Client" at bounding box center [234, 104] width 40 height 10
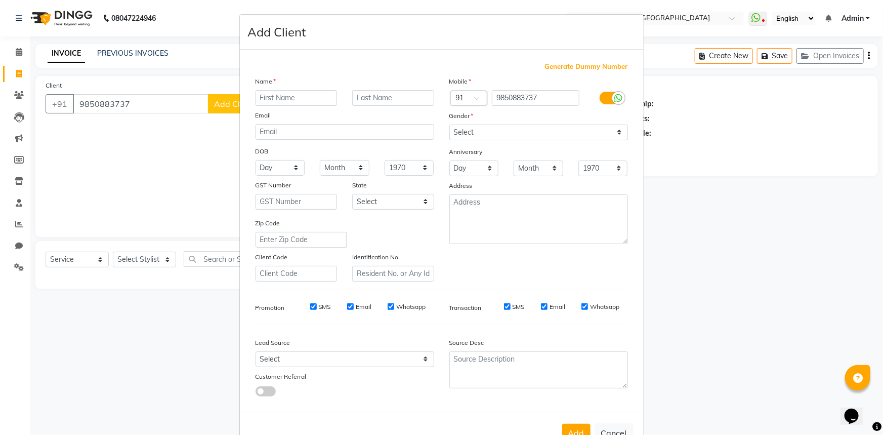
click at [275, 101] on input "text" at bounding box center [297, 98] width 82 height 16
type input "srushti"
drag, startPoint x: 475, startPoint y: 131, endPoint x: 475, endPoint y: 140, distance: 8.6
click at [475, 131] on select "Select [DEMOGRAPHIC_DATA] [DEMOGRAPHIC_DATA] Other Prefer Not To Say" at bounding box center [538, 132] width 179 height 16
select select "[DEMOGRAPHIC_DATA]"
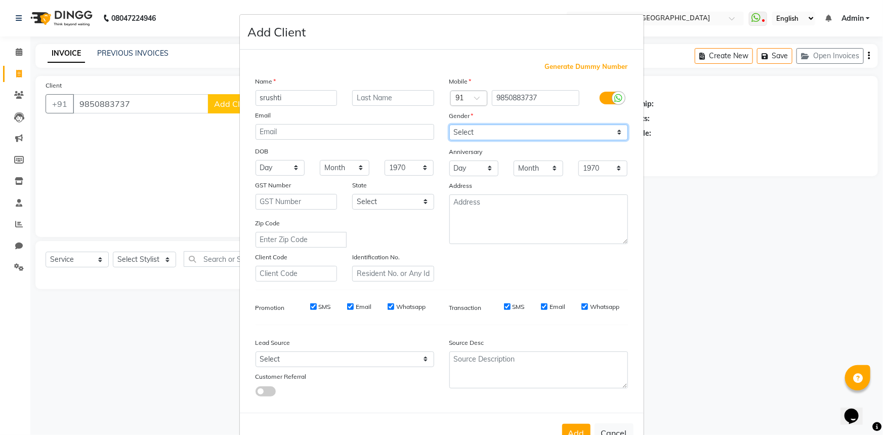
click at [449, 124] on select "Select [DEMOGRAPHIC_DATA] [DEMOGRAPHIC_DATA] Other Prefer Not To Say" at bounding box center [538, 132] width 179 height 16
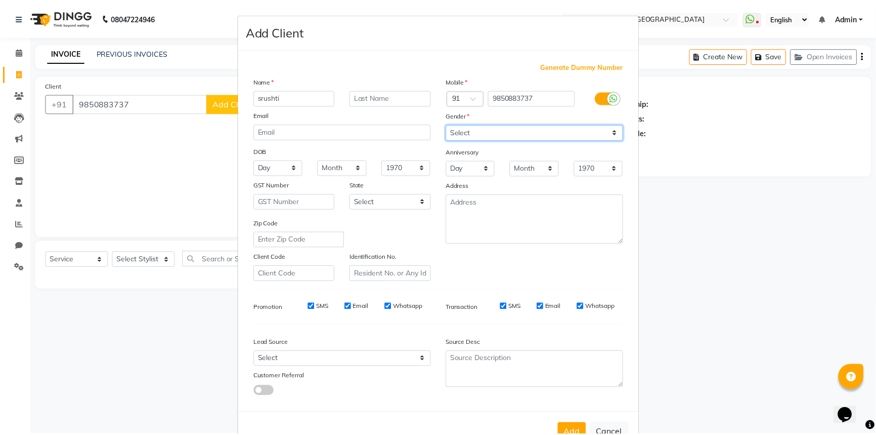
scroll to position [35, 0]
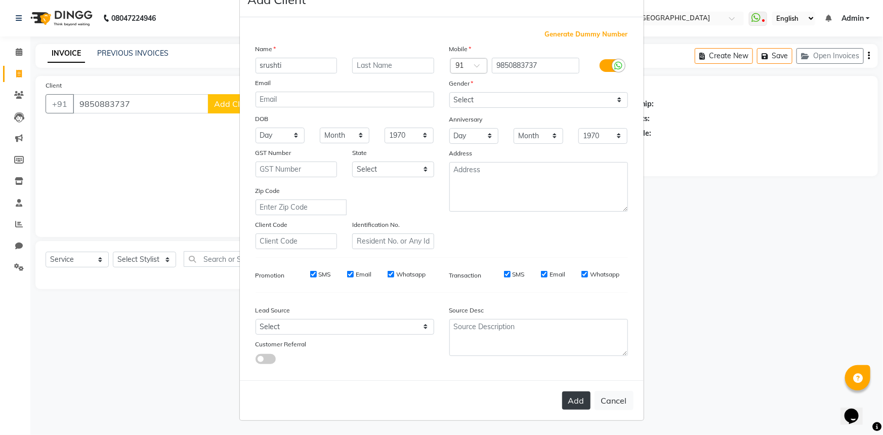
click at [576, 397] on button "Add" at bounding box center [576, 400] width 28 height 18
select select
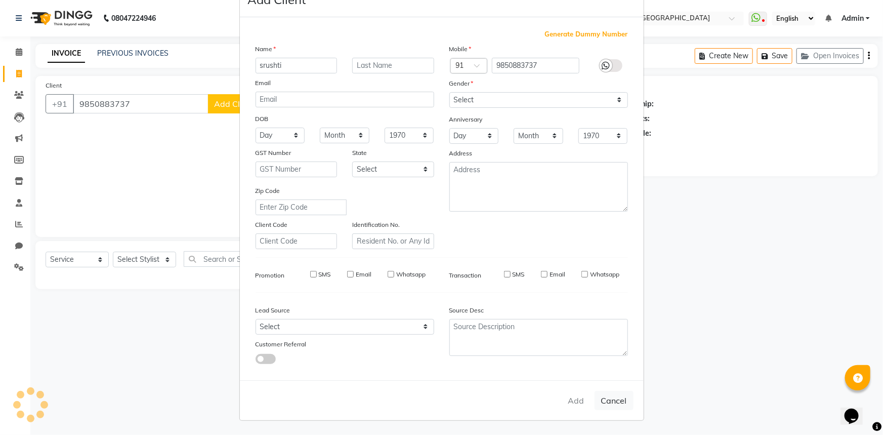
select select
checkbox input "false"
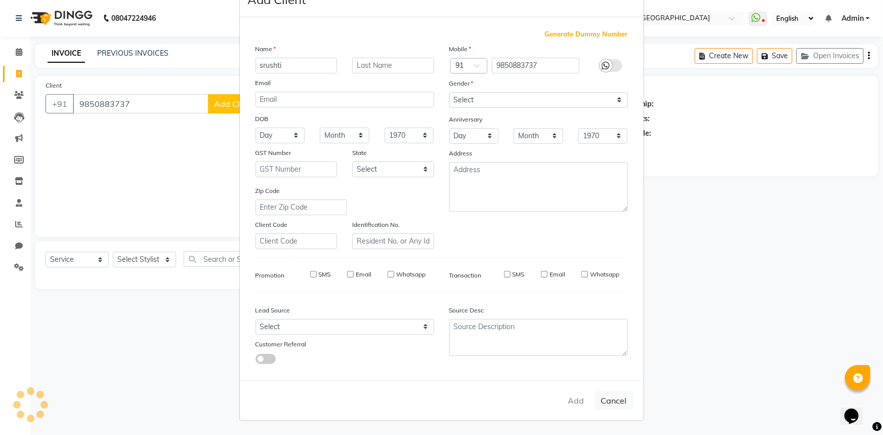
checkbox input "false"
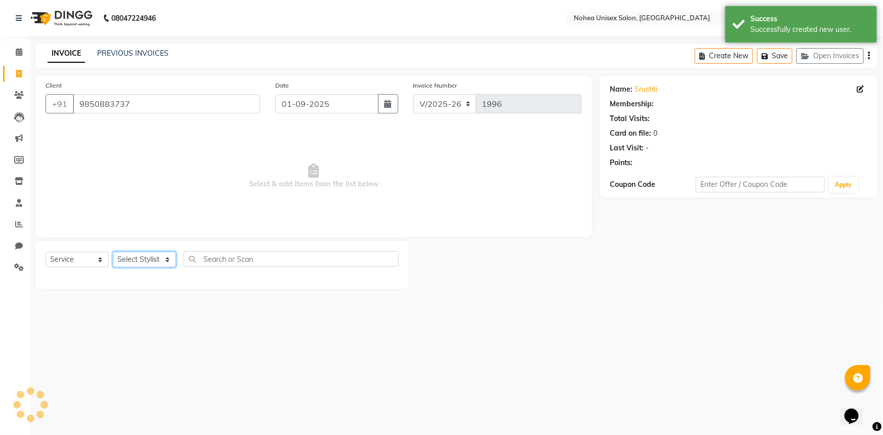
click at [144, 258] on select "Select Stylist Aayan khan Imlikala Jaydeep jitesh Kaif Manager mantra Mohini Ru…" at bounding box center [144, 259] width 63 height 16
select select "1: Object"
select select "80899"
click at [113, 251] on select "Select Stylist Aayan khan Imlikala Jaydeep jitesh Kaif Manager mantra Mohini Ru…" at bounding box center [144, 259] width 63 height 16
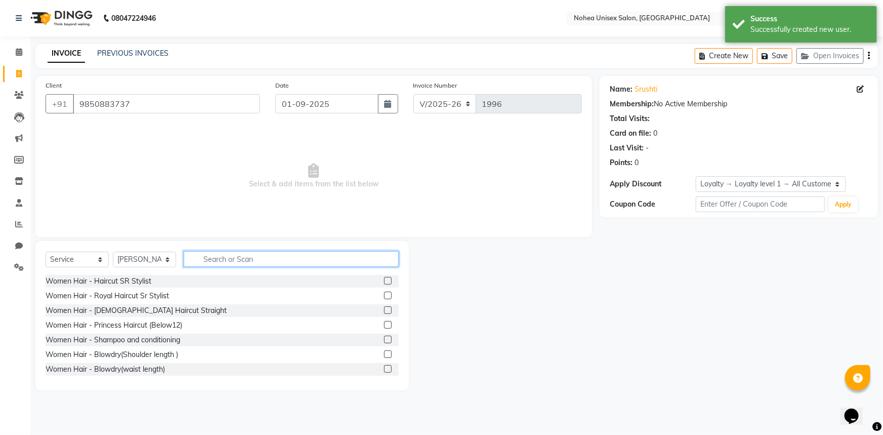
click at [250, 260] on input "text" at bounding box center [291, 259] width 215 height 16
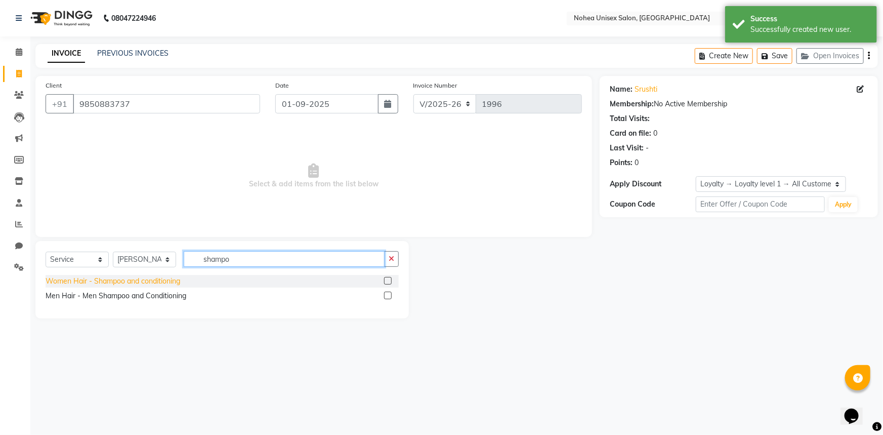
type input "shampo"
click at [175, 281] on div "Women Hair - Shampoo and conditioning" at bounding box center [113, 281] width 135 height 11
checkbox input "false"
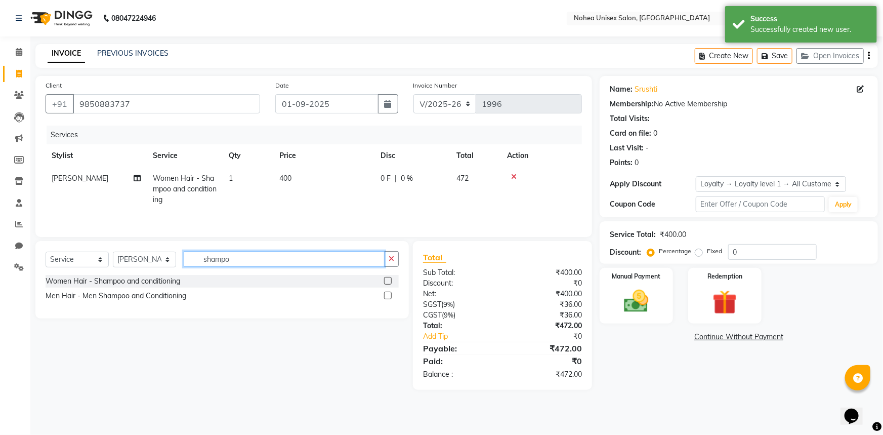
click at [240, 262] on input "shampo" at bounding box center [284, 259] width 201 height 16
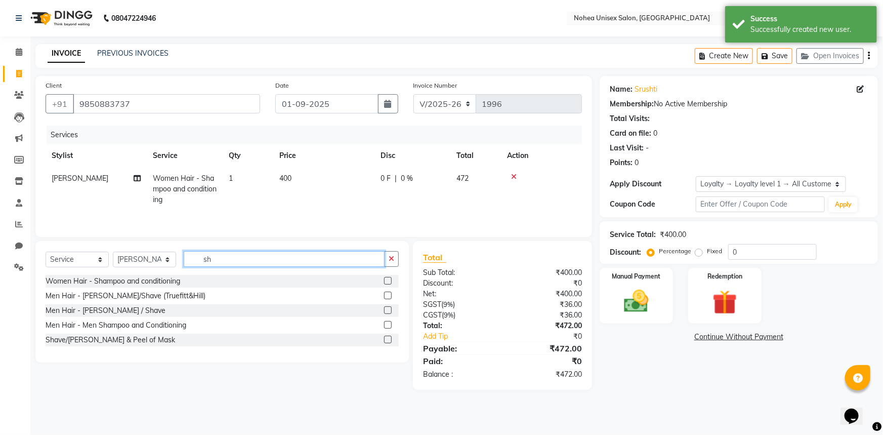
type input "s"
type input "blow"
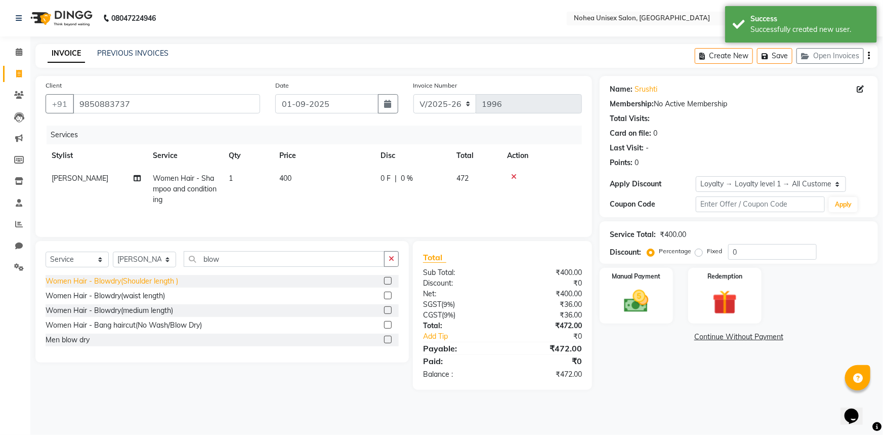
click at [152, 285] on div "Women Hair - Blowdry(Shoulder length )" at bounding box center [112, 281] width 133 height 11
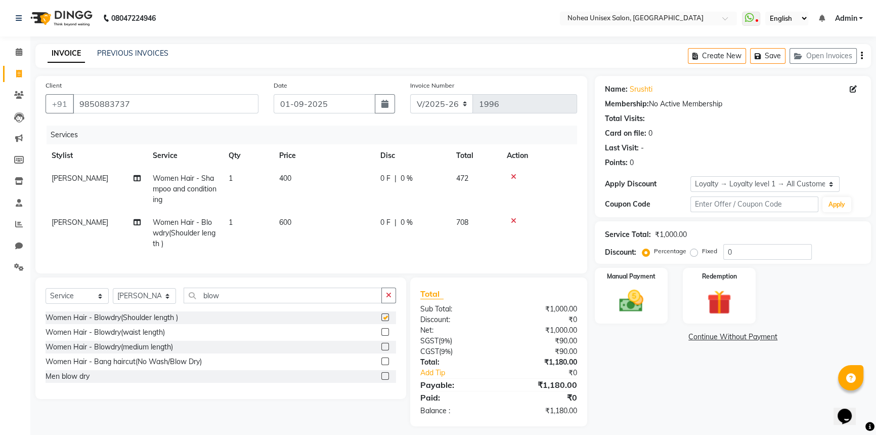
checkbox input "false"
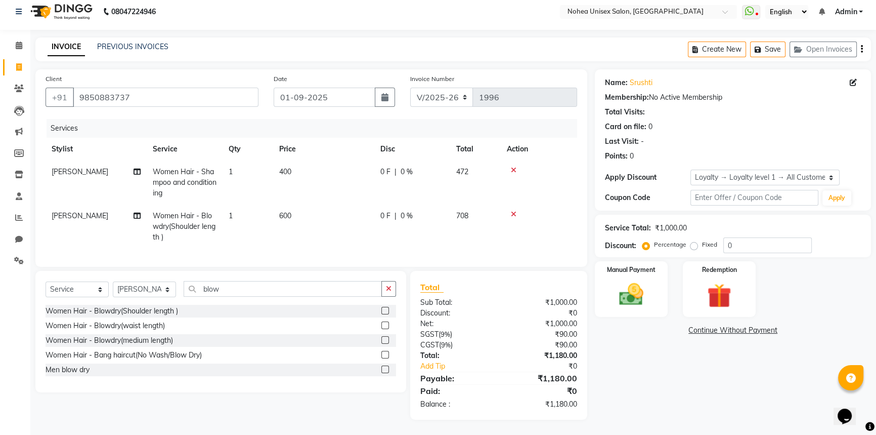
scroll to position [14, 0]
click at [641, 288] on img at bounding box center [631, 294] width 41 height 29
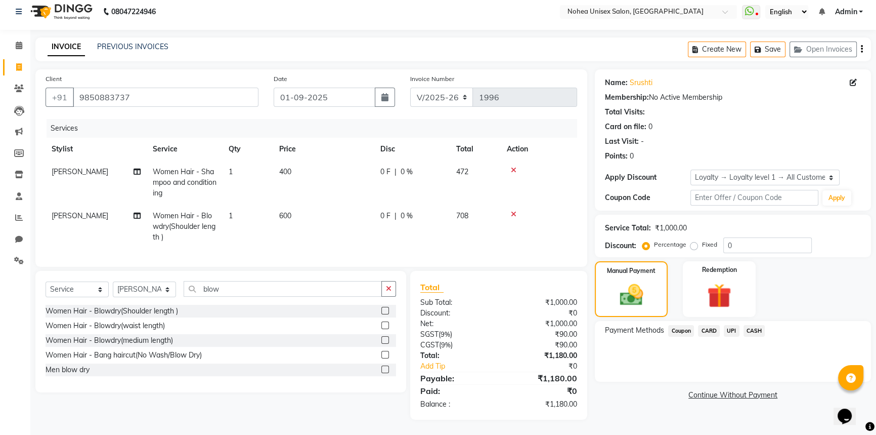
click at [734, 325] on span "UPI" at bounding box center [732, 331] width 16 height 12
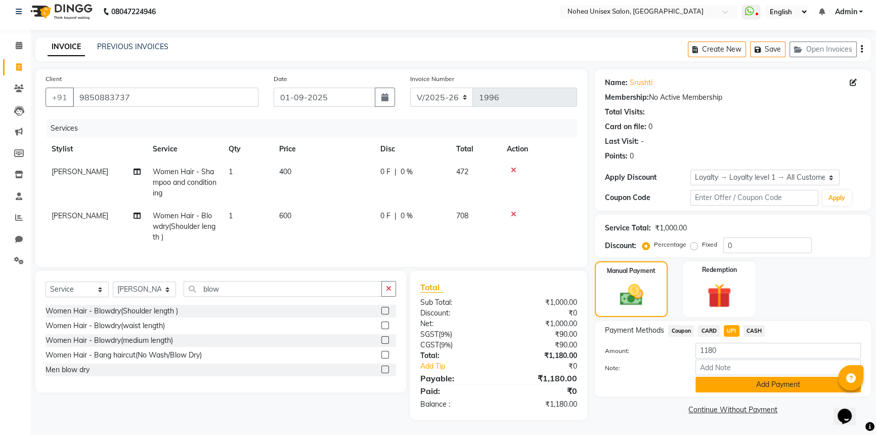
click at [733, 376] on button "Add Payment" at bounding box center [778, 384] width 165 height 16
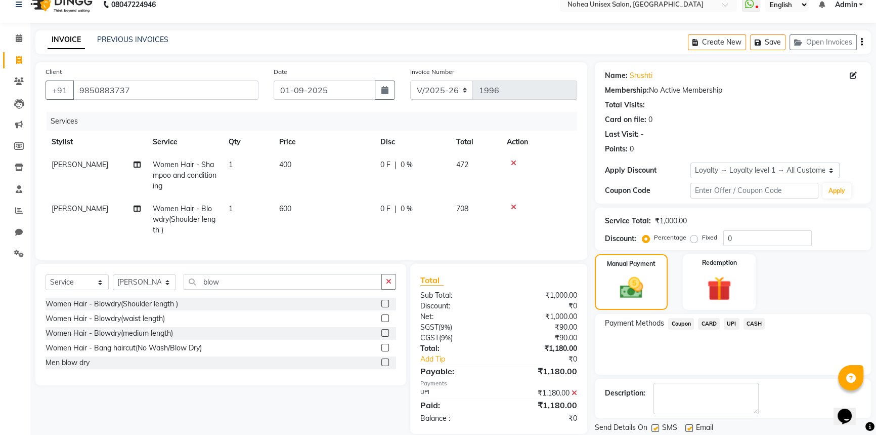
scroll to position [86, 0]
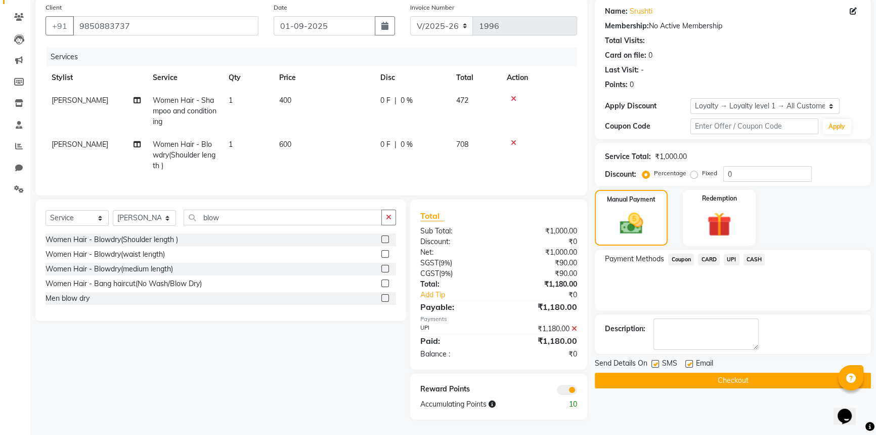
click at [690, 360] on label at bounding box center [690, 364] width 8 height 8
click at [690, 361] on input "checkbox" at bounding box center [689, 364] width 7 height 7
checkbox input "false"
click at [694, 372] on button "Checkout" at bounding box center [733, 380] width 276 height 16
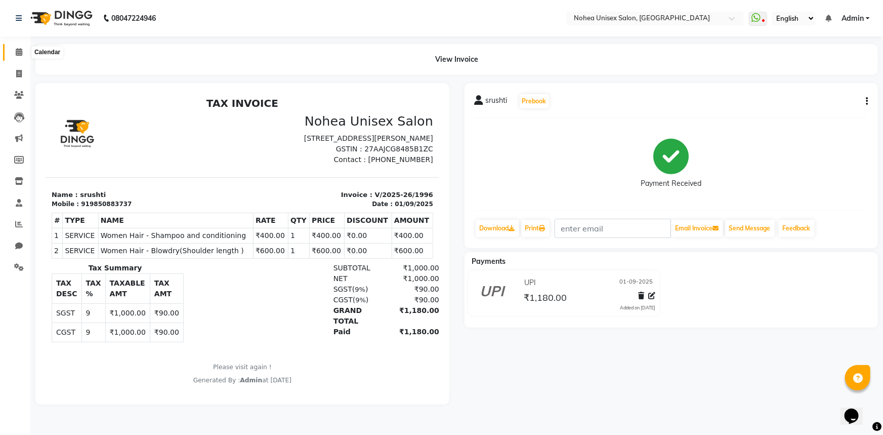
click at [16, 55] on icon at bounding box center [19, 52] width 7 height 8
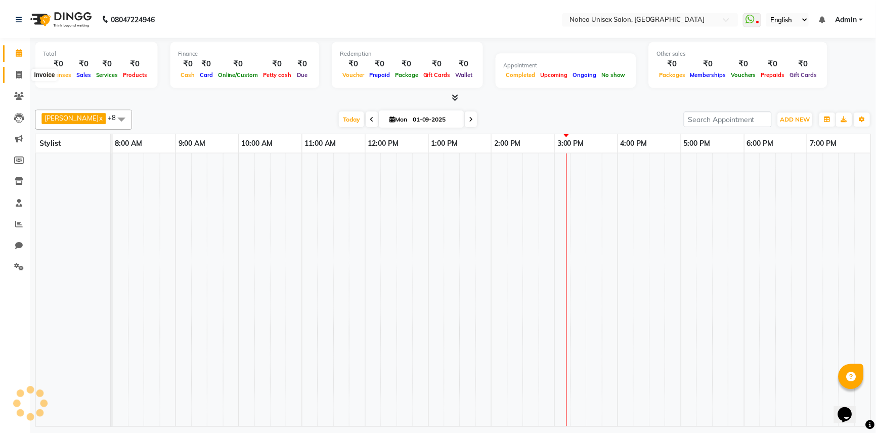
scroll to position [0, 146]
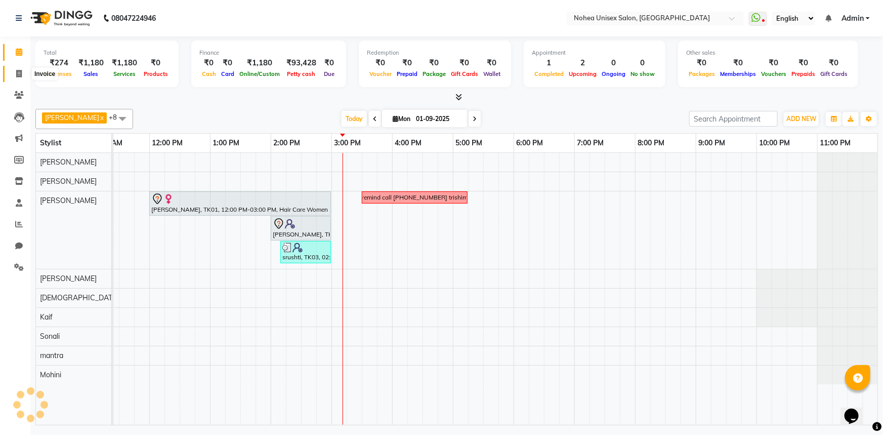
click at [20, 76] on icon at bounding box center [19, 74] width 6 height 8
select select "service"
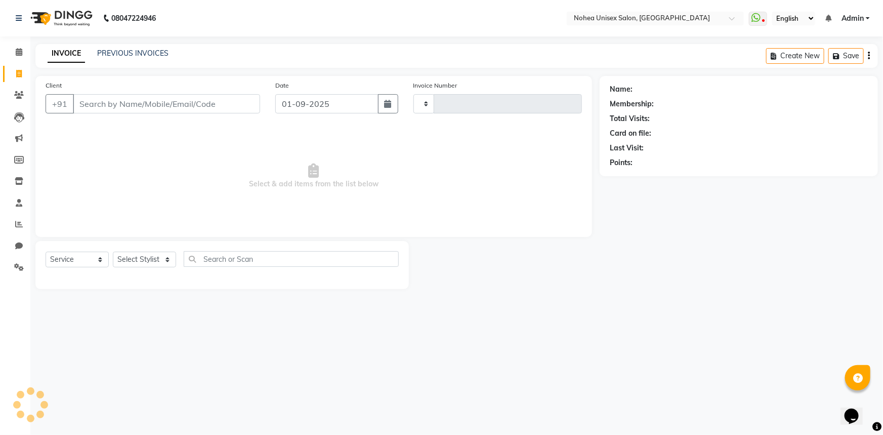
type input "1997"
select select "8009"
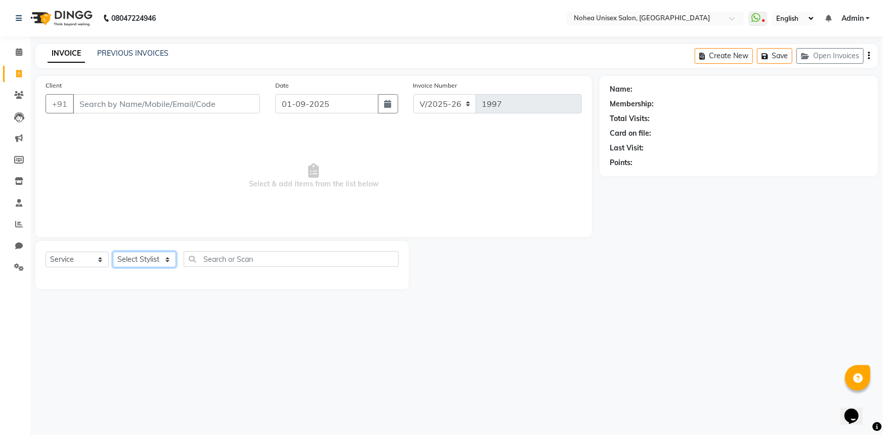
click at [169, 254] on select "Select Stylist" at bounding box center [144, 259] width 63 height 16
click at [162, 258] on select "Select Stylist" at bounding box center [144, 259] width 63 height 16
click at [21, 55] on icon at bounding box center [19, 52] width 7 height 8
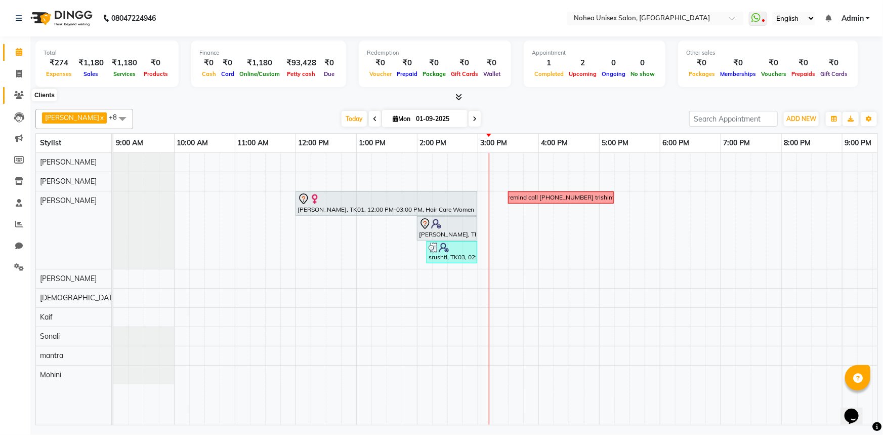
click at [21, 91] on span at bounding box center [19, 96] width 18 height 12
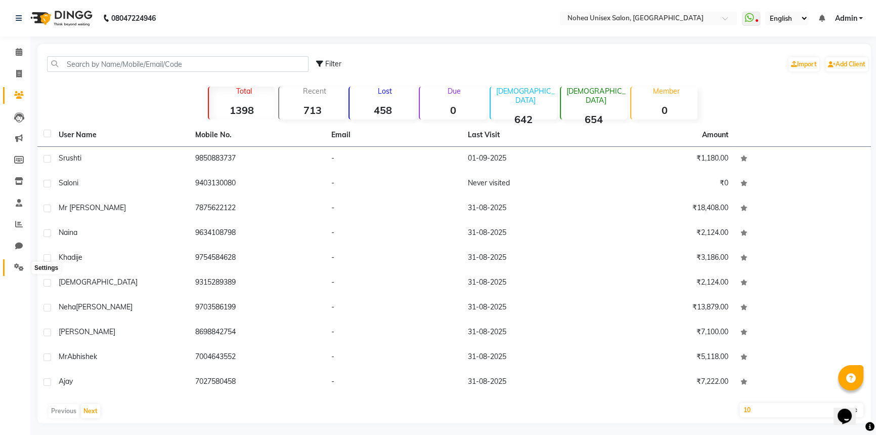
drag, startPoint x: 19, startPoint y: 265, endPoint x: 49, endPoint y: 270, distance: 30.4
click at [20, 265] on icon at bounding box center [19, 267] width 10 height 8
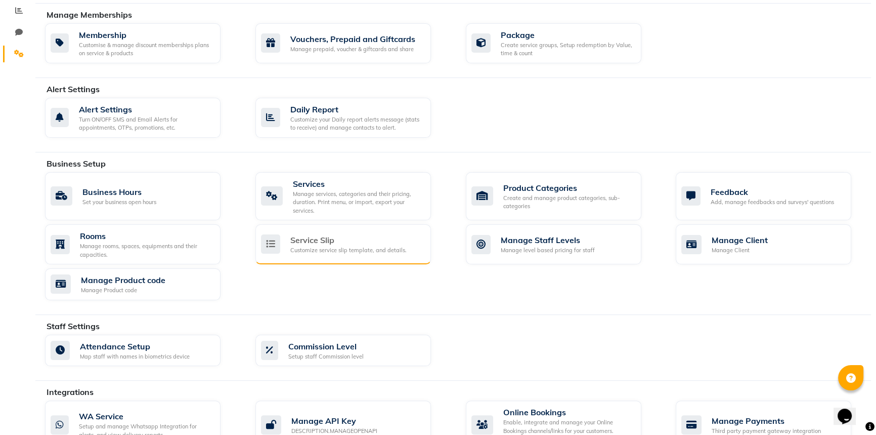
scroll to position [230, 0]
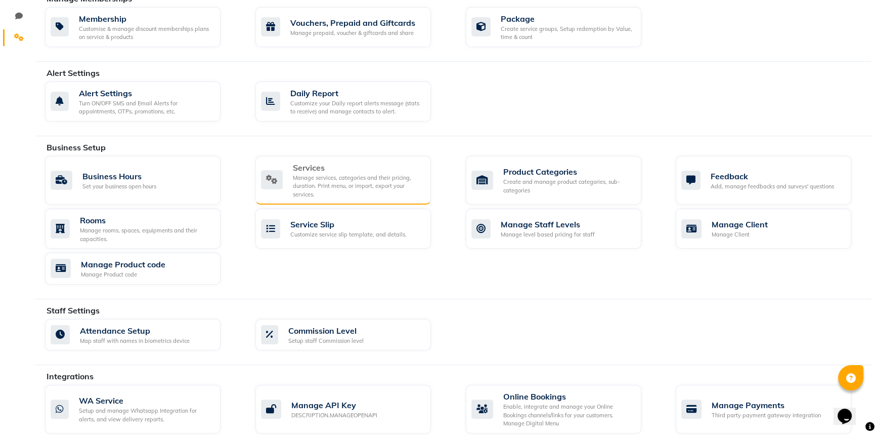
click at [371, 189] on div "Manage services, categories and their pricing, duration. Print menu, or import,…" at bounding box center [358, 186] width 130 height 25
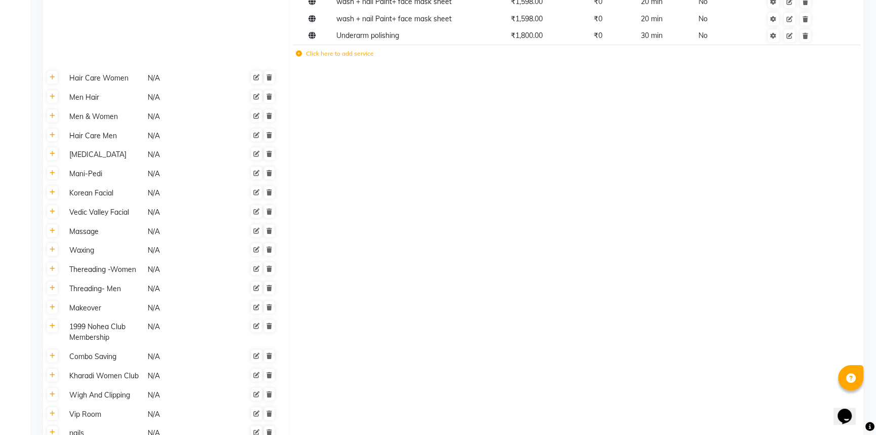
scroll to position [787, 0]
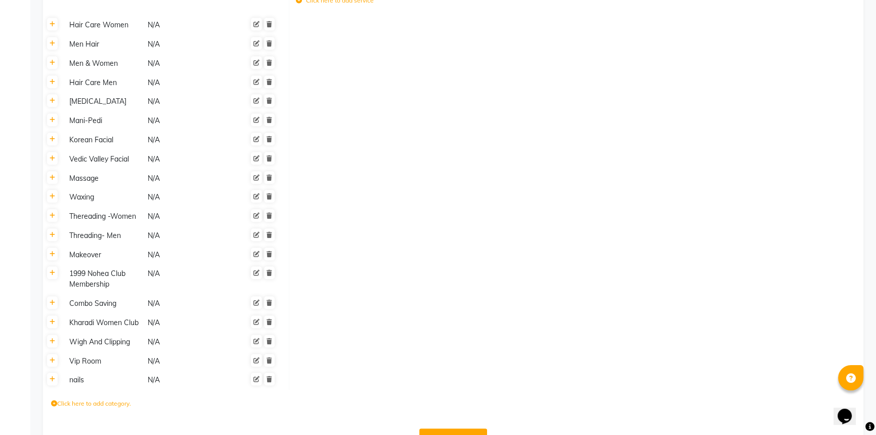
click at [56, 400] on icon at bounding box center [54, 403] width 6 height 6
click at [107, 398] on input at bounding box center [95, 406] width 89 height 16
click at [103, 398] on input "Davines Wash" at bounding box center [95, 406] width 89 height 16
type input "D"
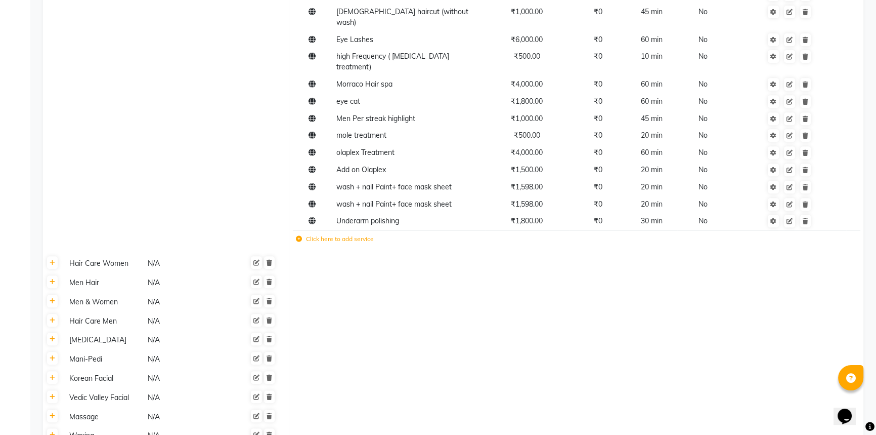
scroll to position [466, 0]
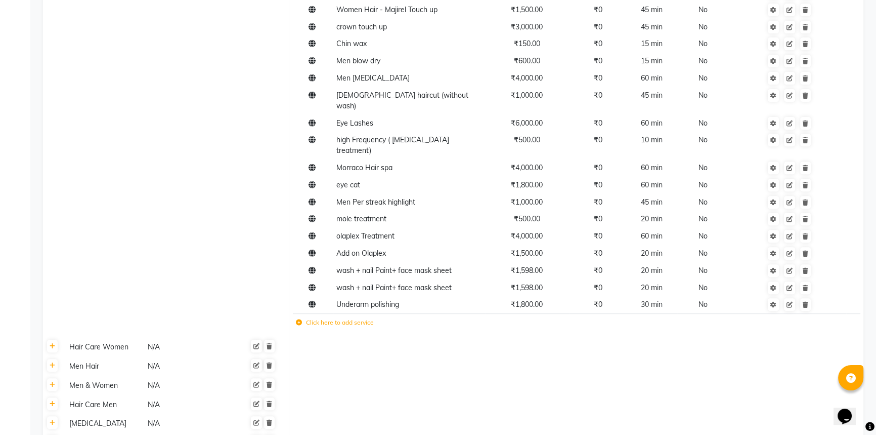
click at [299, 319] on icon at bounding box center [299, 322] width 6 height 6
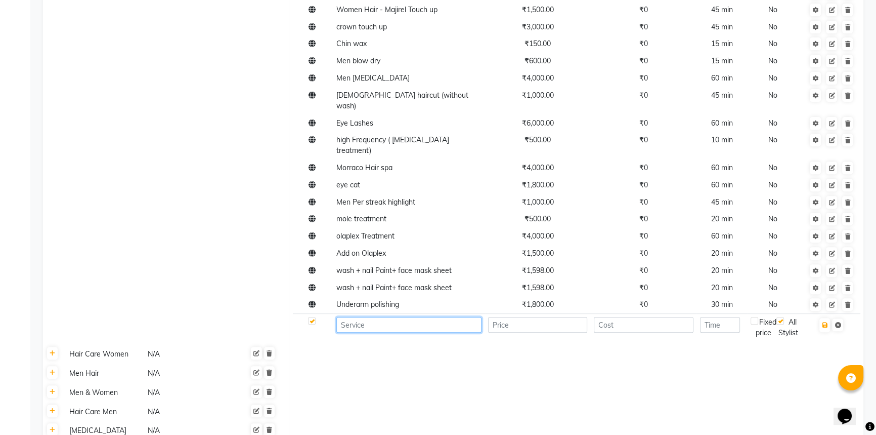
click at [373, 317] on input at bounding box center [409, 325] width 145 height 16
type input "Davines wash"
click at [526, 317] on input "number" at bounding box center [538, 325] width 100 height 16
type input "600"
type input "0"
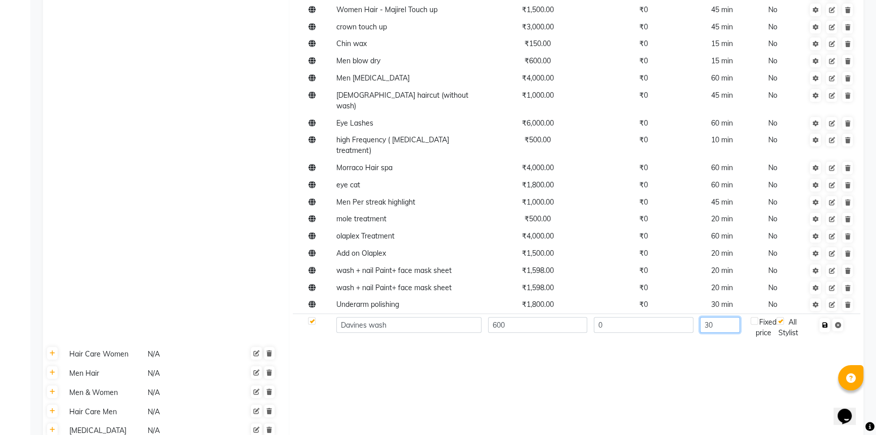
type input "30"
click at [827, 322] on icon "button" at bounding box center [825, 325] width 6 height 6
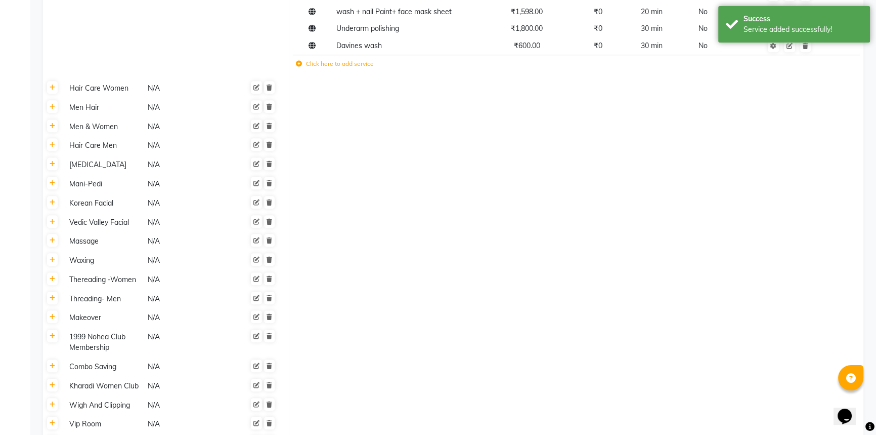
scroll to position [806, 0]
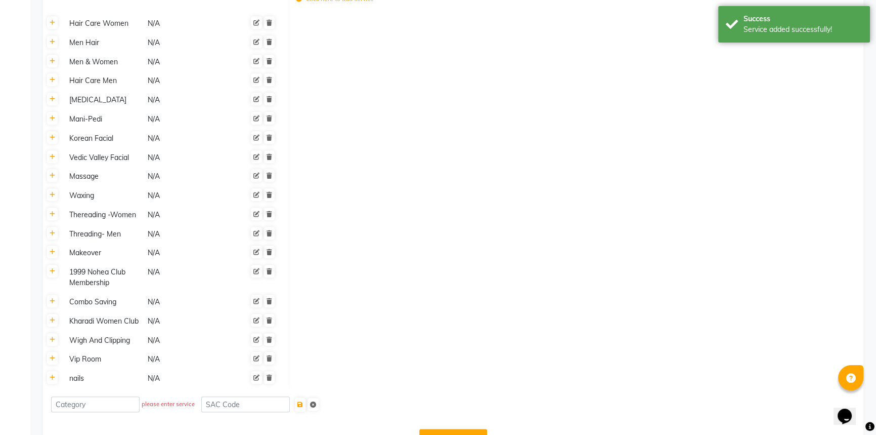
click at [473, 429] on button "Save Changes" at bounding box center [454, 438] width 68 height 19
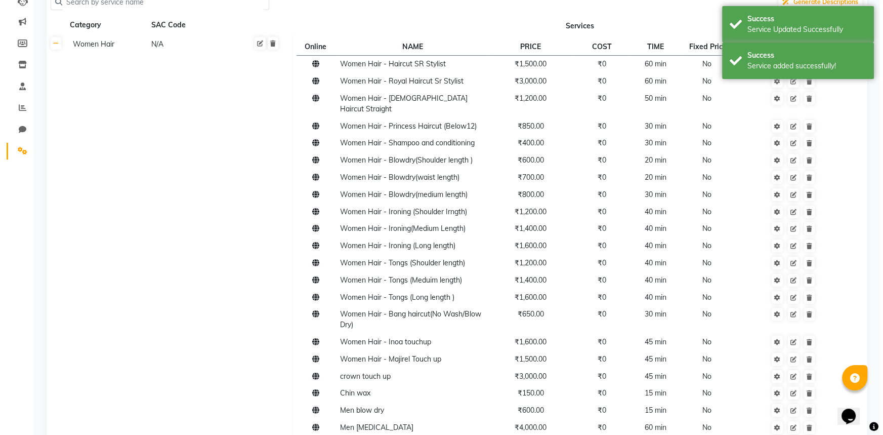
scroll to position [0, 0]
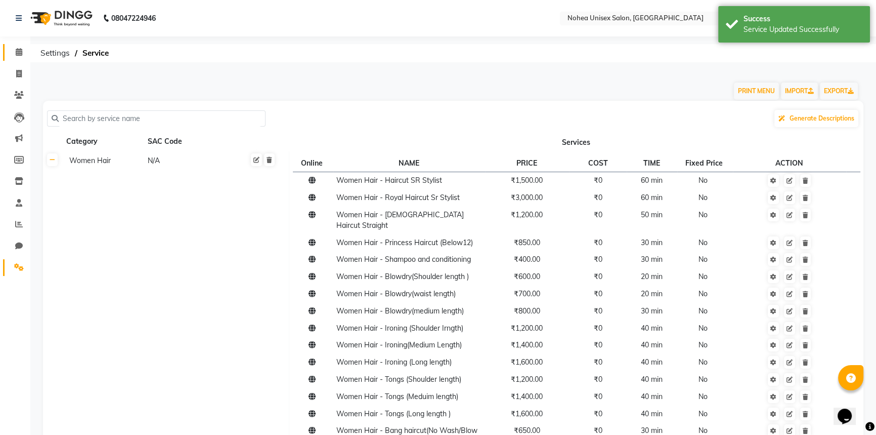
drag, startPoint x: 14, startPoint y: 51, endPoint x: 24, endPoint y: 59, distance: 12.9
click at [14, 51] on span at bounding box center [19, 53] width 18 height 12
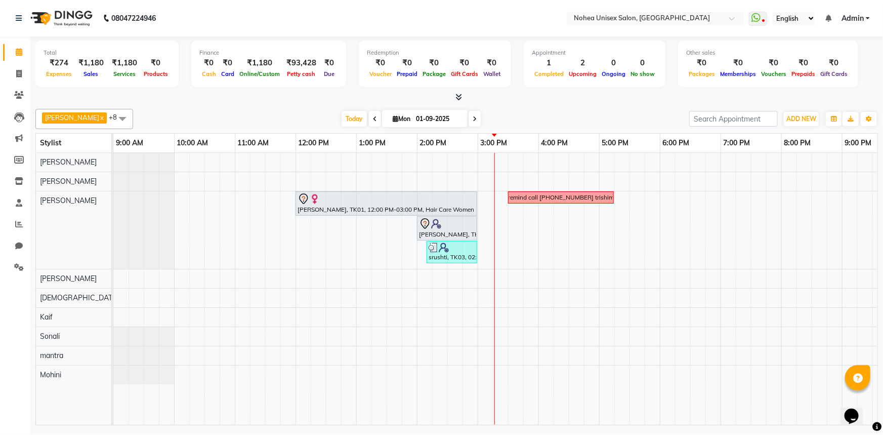
click at [373, 119] on icon at bounding box center [375, 119] width 4 height 6
type input "31-08-2025"
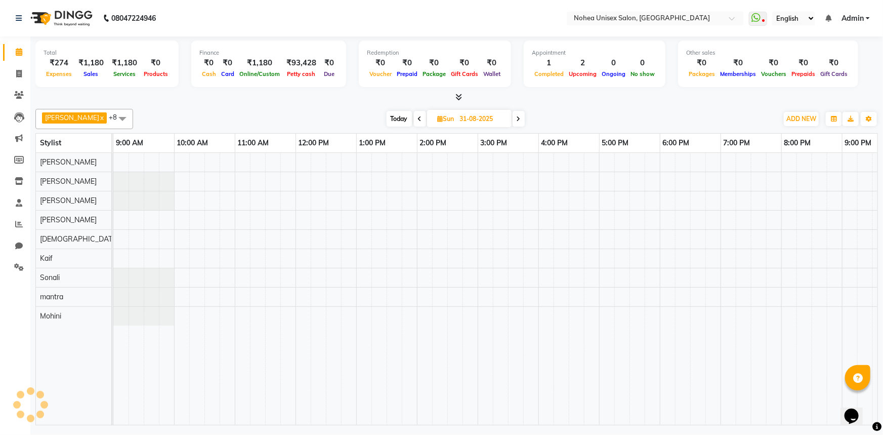
scroll to position [0, 146]
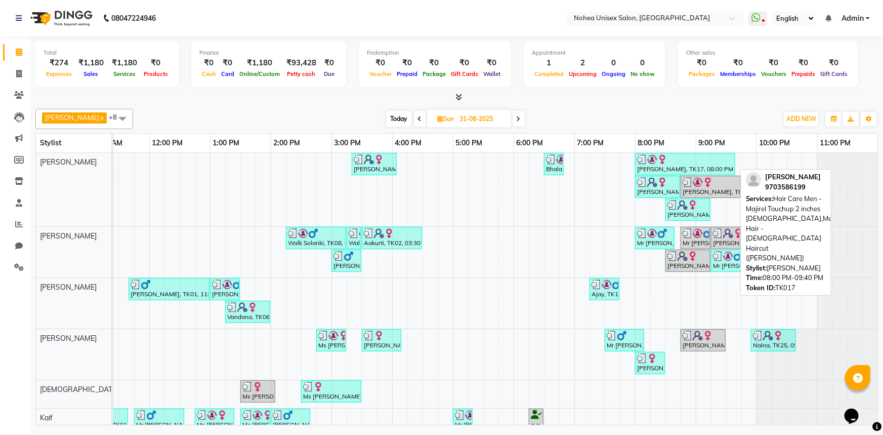
click at [666, 162] on img at bounding box center [662, 159] width 10 height 10
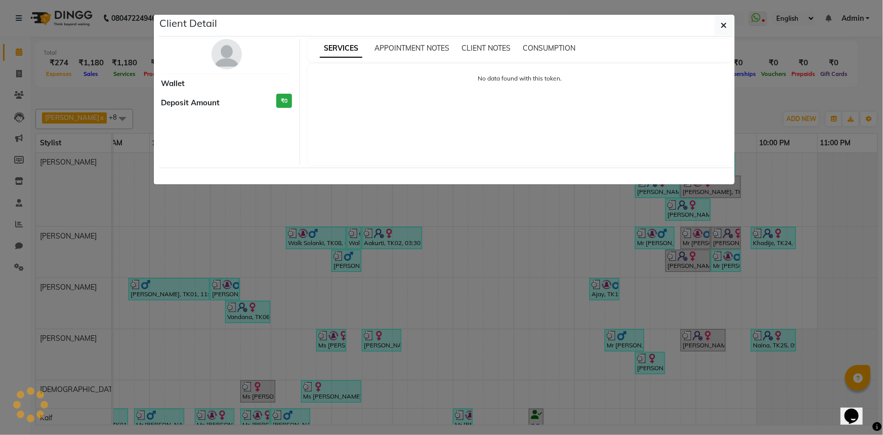
select select "3"
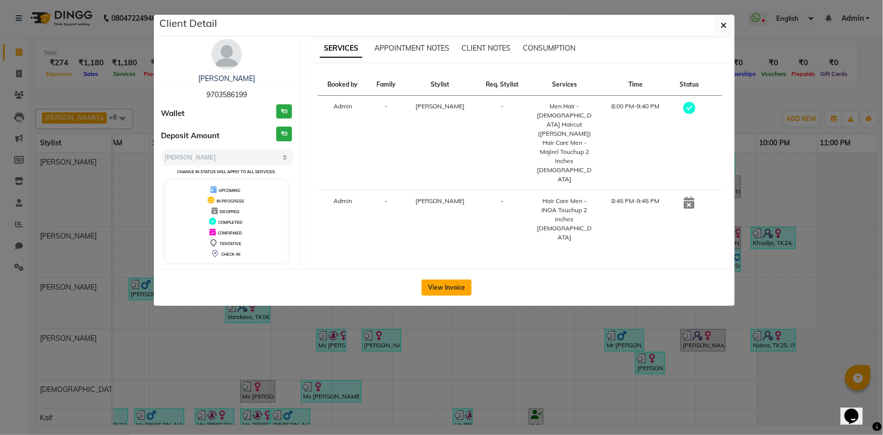
click at [450, 279] on button "View Invoice" at bounding box center [447, 287] width 50 height 16
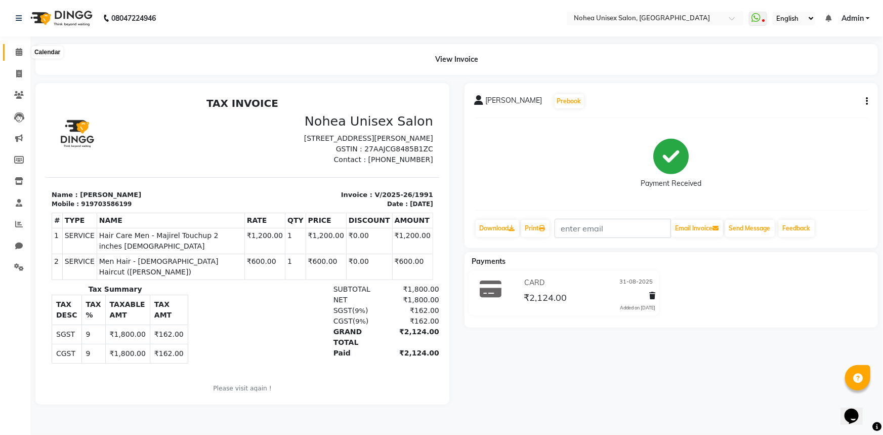
click at [19, 47] on span at bounding box center [19, 53] width 18 height 12
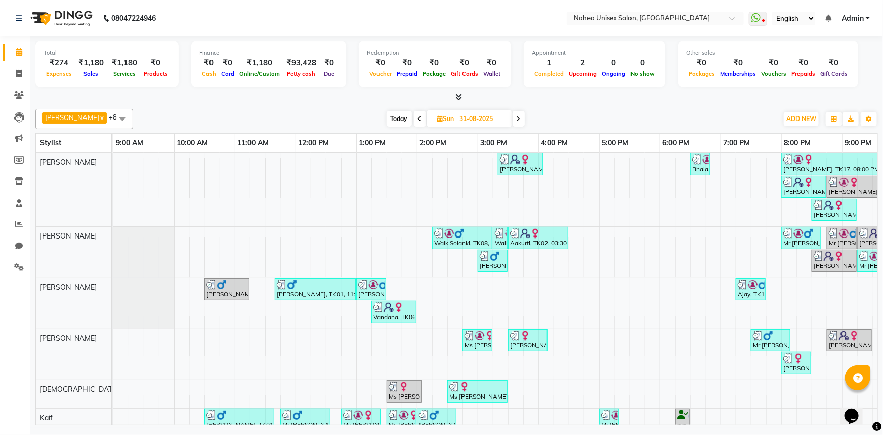
drag, startPoint x: 510, startPoint y: 116, endPoint x: 507, endPoint y: 122, distance: 6.8
click at [517, 116] on icon at bounding box center [519, 119] width 4 height 6
type input "01-09-2025"
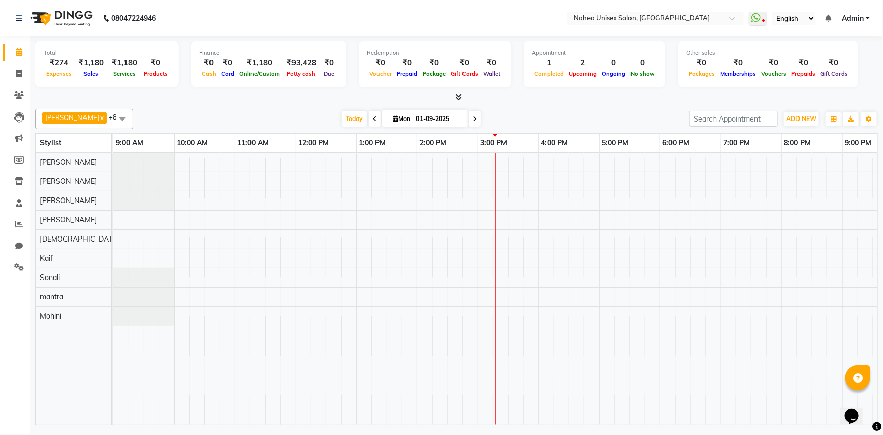
scroll to position [0, 146]
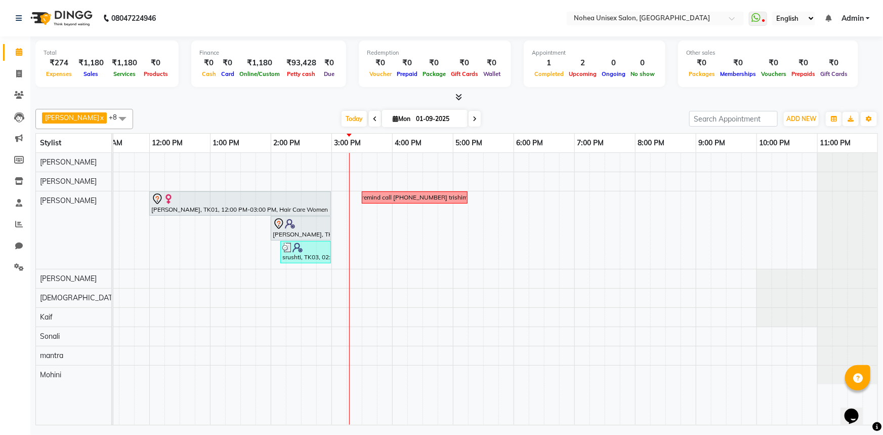
click at [304, 109] on div "Aayan khan x upesh x mantra x jitesh x Kaif x Sujit x Jaydeep x Mohini x Sonali…" at bounding box center [456, 119] width 843 height 20
drag, startPoint x: 12, startPoint y: 89, endPoint x: 24, endPoint y: 98, distance: 15.5
click at [13, 89] on link "Clients" at bounding box center [15, 95] width 24 height 17
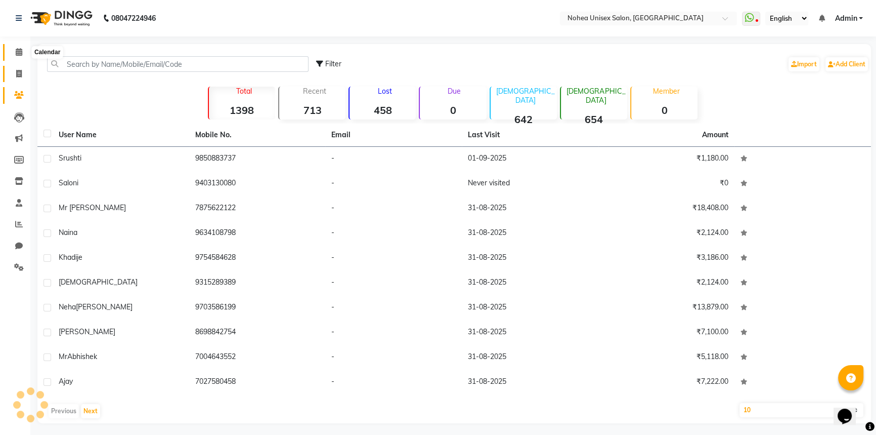
click at [14, 57] on span at bounding box center [19, 53] width 18 height 12
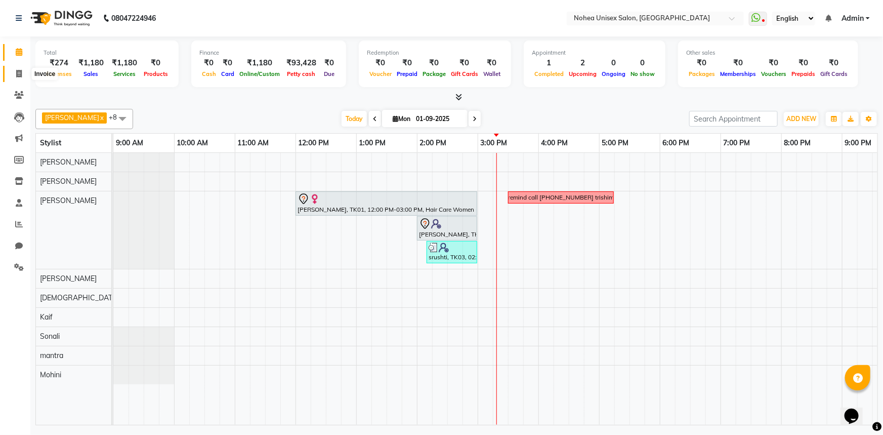
click at [20, 73] on icon at bounding box center [19, 74] width 6 height 8
select select "service"
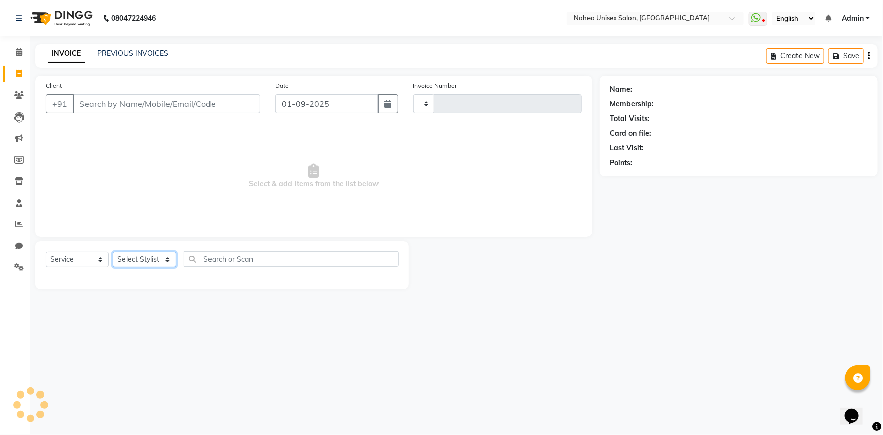
click at [168, 255] on select "Select Stylist" at bounding box center [144, 259] width 63 height 16
click at [169, 258] on select "Select Stylist" at bounding box center [144, 259] width 63 height 16
type input "1997"
select select "8009"
click at [164, 265] on select "Select Stylist" at bounding box center [144, 259] width 63 height 16
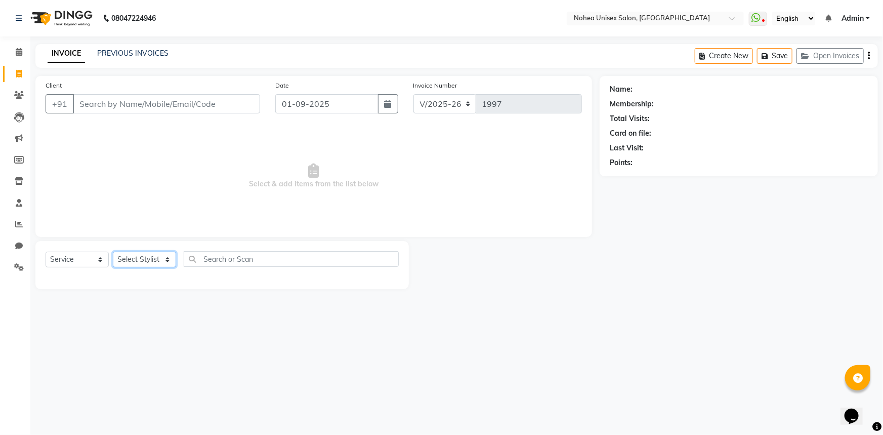
click at [163, 258] on select "Select Stylist" at bounding box center [144, 259] width 63 height 16
click at [163, 258] on select "Select Stylist Aayan khan Imlikala Jaydeep jitesh Kaif Manager mantra Mohini Ru…" at bounding box center [144, 259] width 63 height 16
select select "87508"
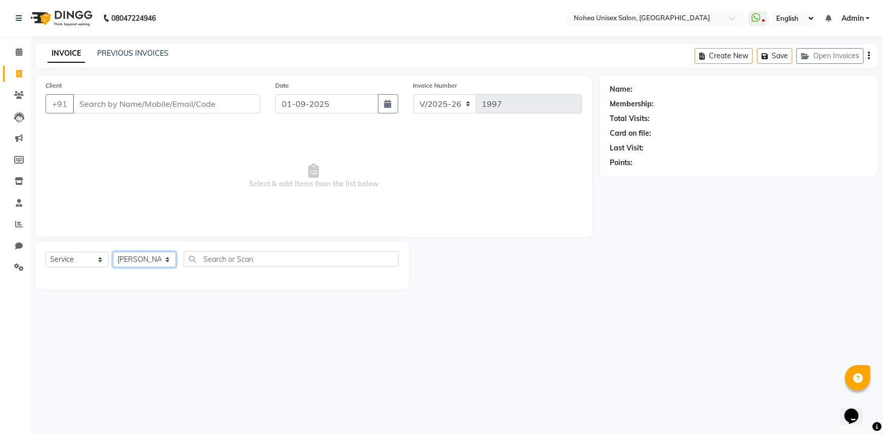
click at [113, 251] on select "Select Stylist Aayan khan Imlikala Jaydeep jitesh Kaif Manager mantra Mohini Ru…" at bounding box center [144, 259] width 63 height 16
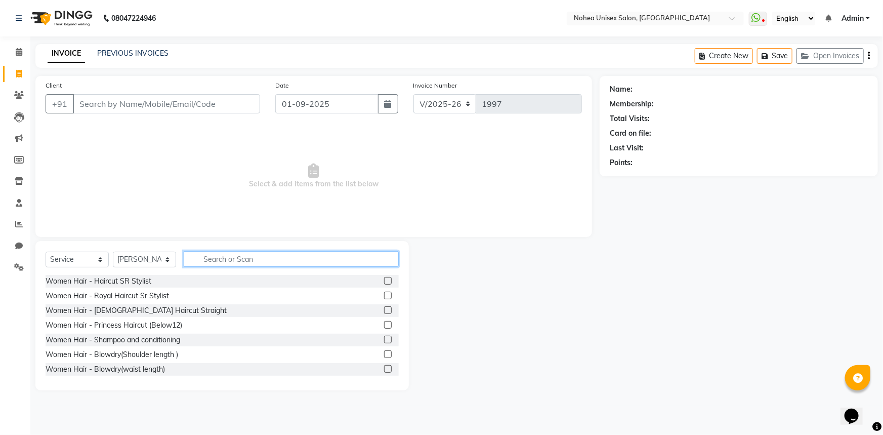
click at [244, 262] on input "text" at bounding box center [291, 259] width 215 height 16
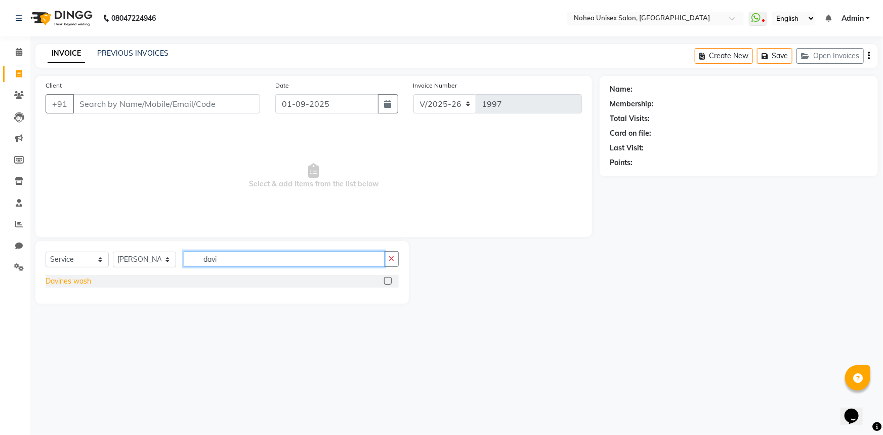
type input "davi"
click at [77, 279] on div "Davines wash" at bounding box center [69, 281] width 46 height 11
checkbox input "false"
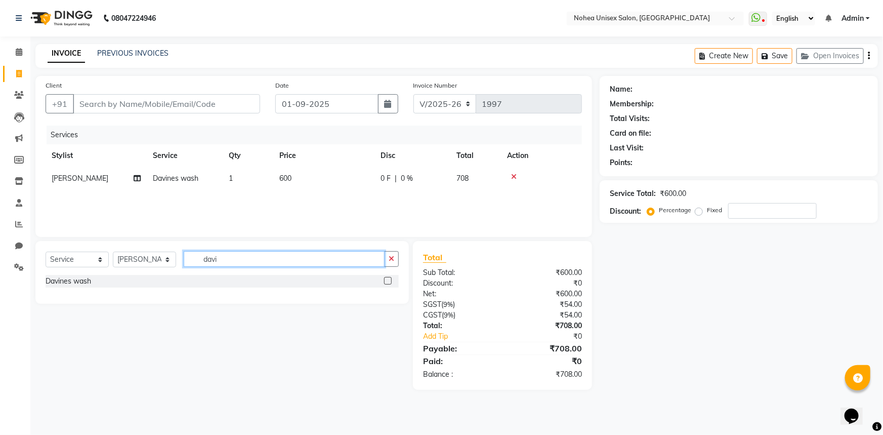
click at [258, 261] on input "davi" at bounding box center [284, 259] width 201 height 16
type input "d"
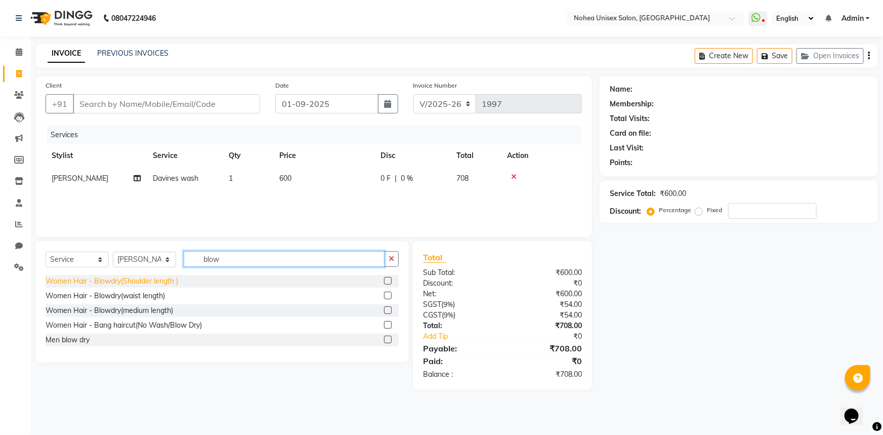
type input "blow"
click at [172, 280] on div "Women Hair - Blowdry(Shoulder length )" at bounding box center [112, 281] width 133 height 11
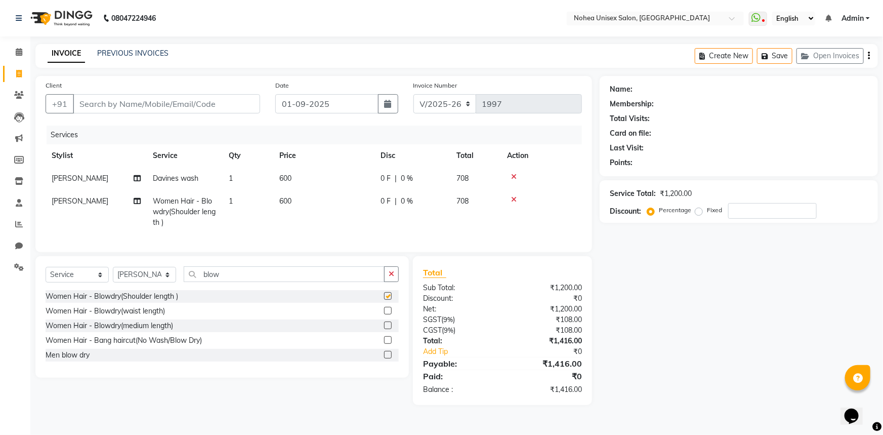
checkbox input "false"
click at [243, 107] on input "Client" at bounding box center [166, 103] width 187 height 19
type input "8"
type input "0"
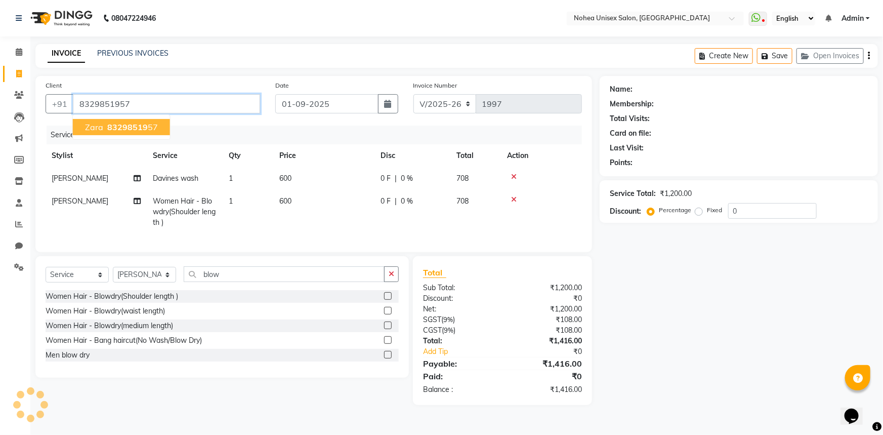
type input "8329851957"
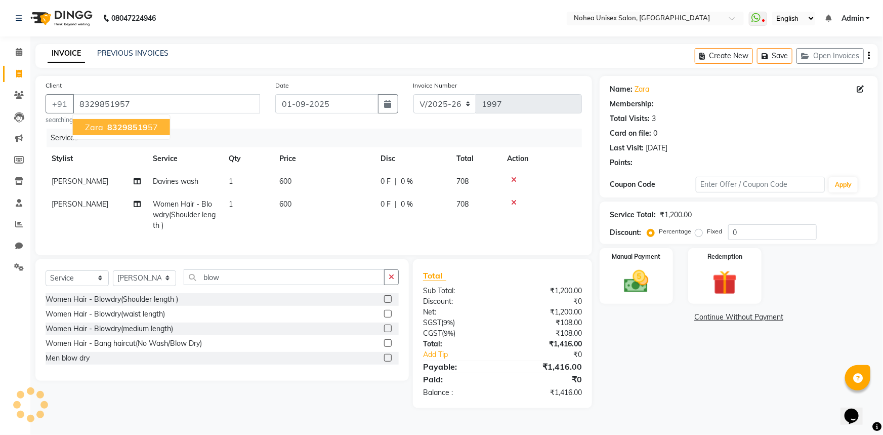
select select "1: Object"
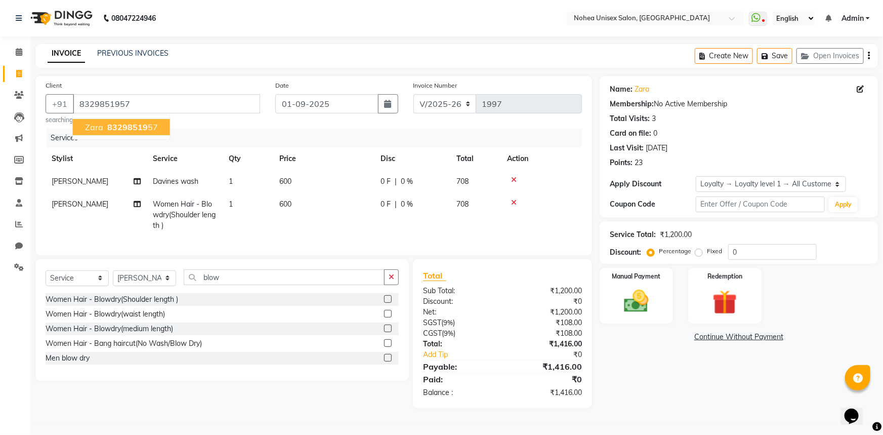
click at [154, 128] on ngb-highlight "83298519 57" at bounding box center [131, 127] width 53 height 10
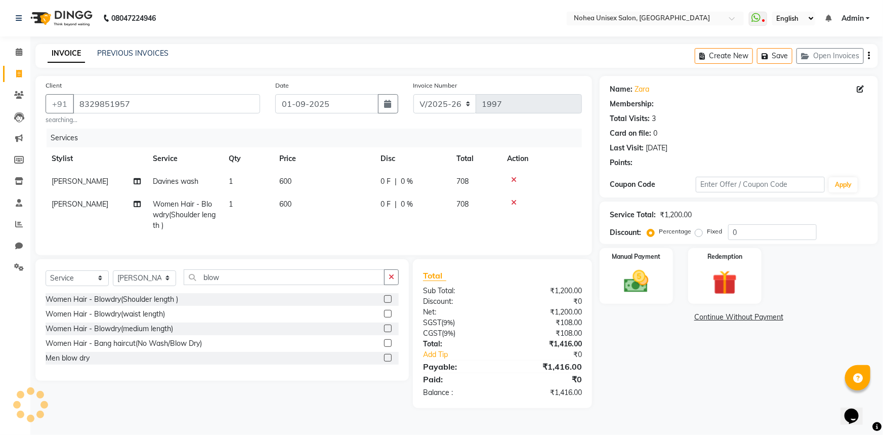
select select "1: Object"
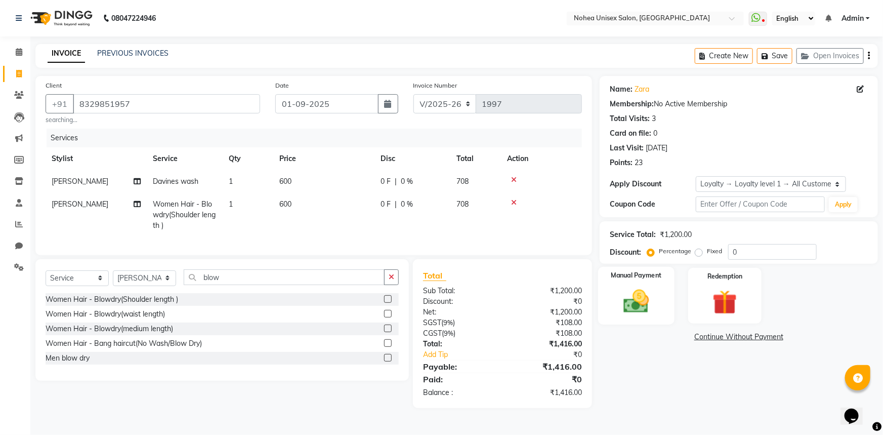
click at [638, 303] on img at bounding box center [636, 300] width 41 height 29
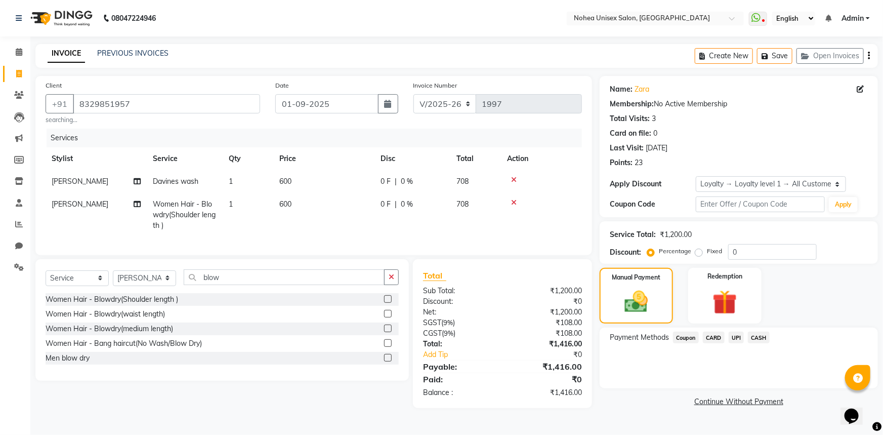
click at [736, 336] on span "UPI" at bounding box center [737, 337] width 16 height 12
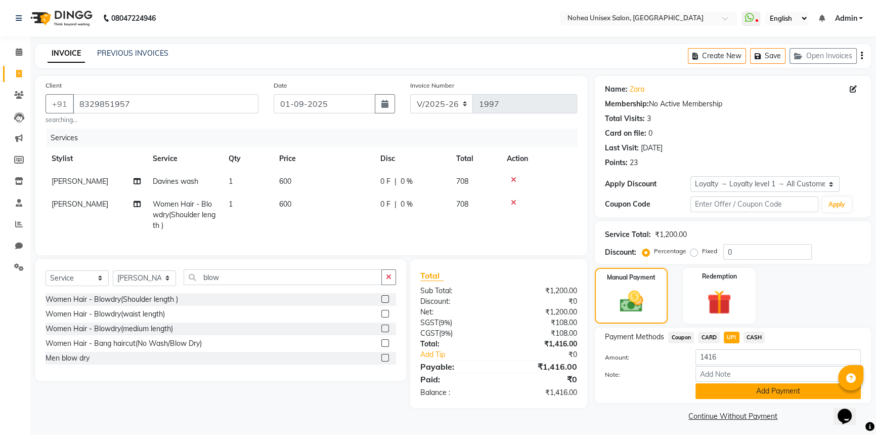
click at [734, 389] on button "Add Payment" at bounding box center [778, 391] width 165 height 16
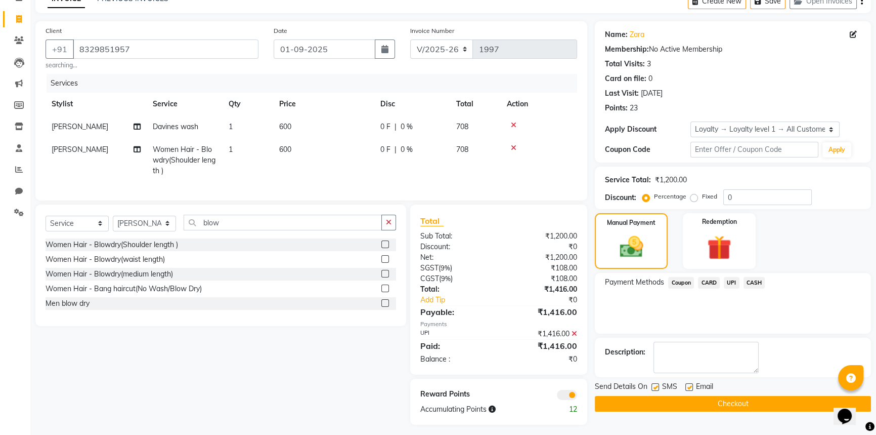
scroll to position [67, 0]
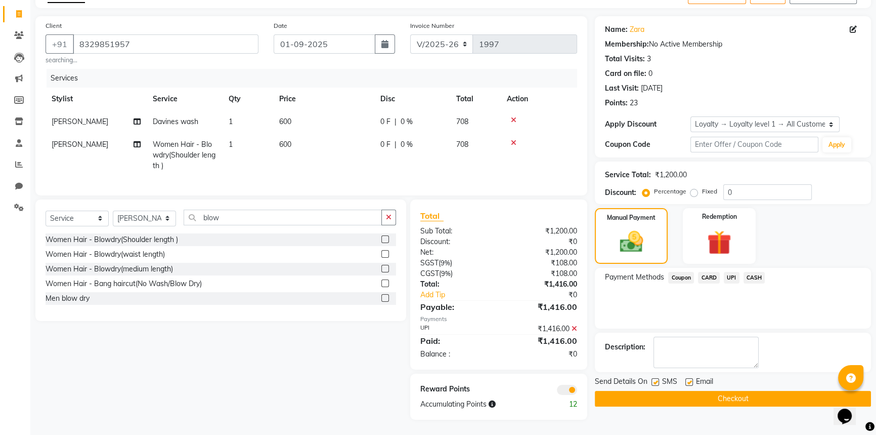
click at [688, 378] on label at bounding box center [690, 382] width 8 height 8
click at [688, 379] on input "checkbox" at bounding box center [689, 382] width 7 height 7
checkbox input "false"
click at [687, 391] on button "Checkout" at bounding box center [733, 399] width 276 height 16
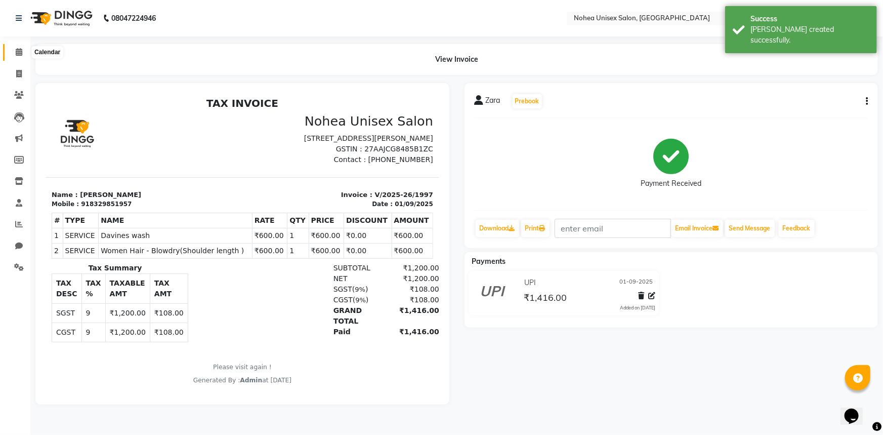
click at [13, 53] on span at bounding box center [19, 53] width 18 height 12
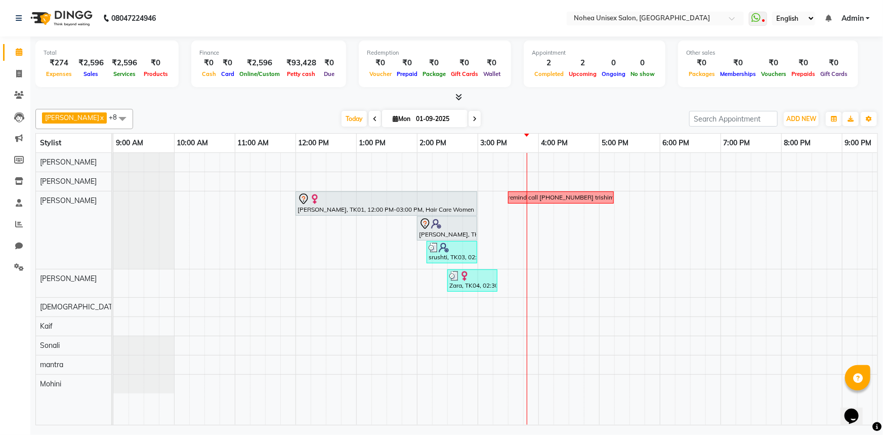
click at [495, 115] on div "[DATE] [DATE]" at bounding box center [411, 118] width 546 height 15
click at [492, 114] on div "[DATE] [DATE]" at bounding box center [411, 118] width 546 height 15
click at [527, 103] on div "Total ₹274 Expenses ₹2,596 Sales ₹2,596 Services ₹0 Products Finance ₹0 Cash ₹0…" at bounding box center [456, 231] width 853 height 391
click at [574, 109] on div "Aayan khan x upesh x mantra x jitesh x Kaif x Sujit x Jaydeep x Mohini x Sonali…" at bounding box center [456, 119] width 843 height 20
click at [286, 94] on div at bounding box center [456, 97] width 843 height 11
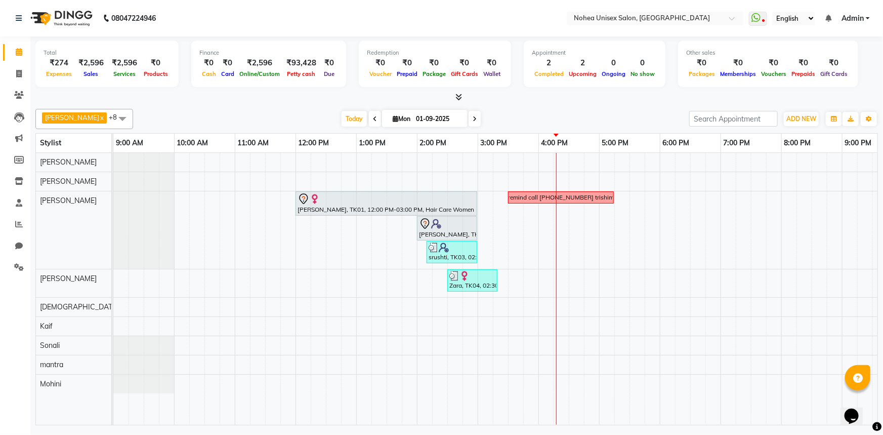
click at [500, 106] on div "Total ₹274 Expenses ₹2,596 Sales ₹2,596 Services ₹0 Products Finance ₹0 Cash ₹0…" at bounding box center [456, 231] width 853 height 391
click at [272, 118] on div "[DATE] [DATE]" at bounding box center [411, 118] width 546 height 15
click at [588, 112] on div "[DATE] [DATE]" at bounding box center [411, 118] width 546 height 15
click at [552, 110] on div "Aayan khan x upesh x mantra x jitesh x Kaif x Sujit x Jaydeep x Mohini x Sonali…" at bounding box center [456, 119] width 843 height 20
click at [269, 113] on div "[DATE] [DATE]" at bounding box center [411, 118] width 546 height 15
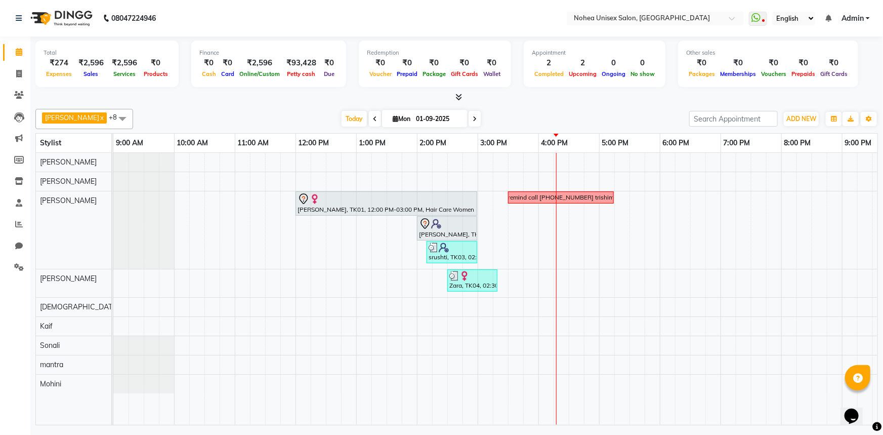
click at [502, 111] on div "[DATE] [DATE]" at bounding box center [411, 118] width 546 height 15
click at [16, 222] on icon at bounding box center [19, 224] width 8 height 8
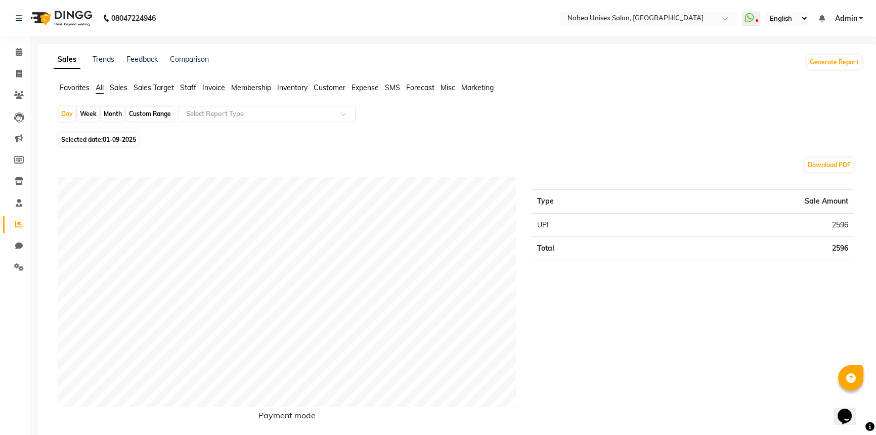
click at [188, 90] on span "Staff" at bounding box center [188, 87] width 16 height 9
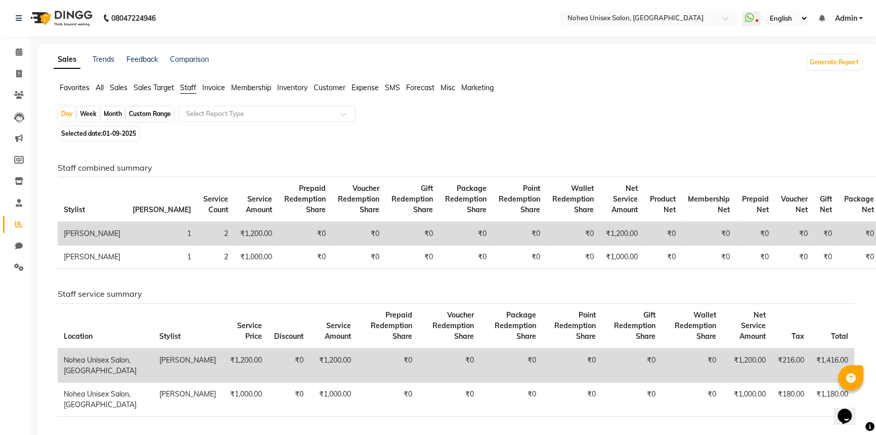
click at [119, 110] on div "Month" at bounding box center [112, 114] width 23 height 14
select select "9"
select select "2025"
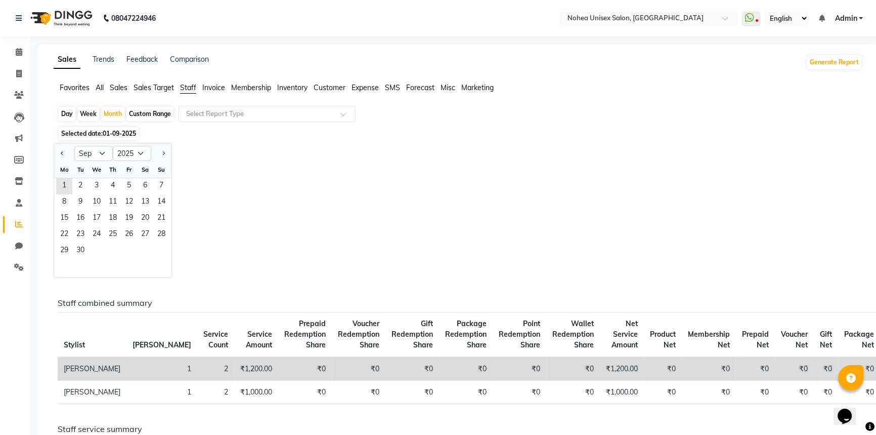
click at [323, 158] on div "Jan Feb Mar Apr May Jun Jul Aug Sep Oct Nov Dec 2015 2016 2017 2018 2019 2020 2…" at bounding box center [458, 210] width 809 height 135
drag, startPoint x: 181, startPoint y: 156, endPoint x: 195, endPoint y: 166, distance: 17.1
click at [185, 160] on div "Jan Feb Mar Apr May Jun Jul Aug Sep Oct Nov Dec 2015 2016 2017 2018 2019 2020 2…" at bounding box center [458, 210] width 809 height 135
drag, startPoint x: 302, startPoint y: 172, endPoint x: 379, endPoint y: 171, distance: 77.4
click at [306, 174] on div "Jan Feb Mar Apr May Jun Jul Aug Sep Oct Nov Dec 2015 2016 2017 2018 2019 2020 2…" at bounding box center [458, 210] width 809 height 135
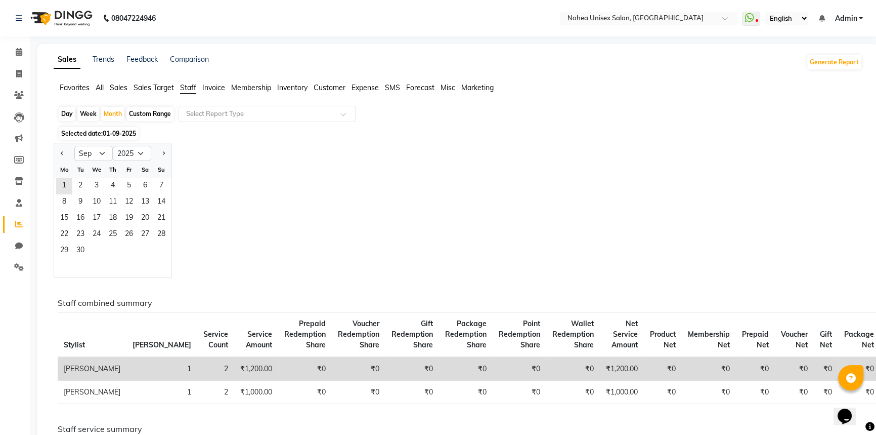
drag, startPoint x: 13, startPoint y: 298, endPoint x: 25, endPoint y: 297, distance: 12.7
click at [13, 299] on div "Calendar Invoice Clients Leads Marketing Members Inventory Staff Reports Chat S…" at bounding box center [68, 340] width 137 height 622
click at [239, 245] on div "Jan Feb Mar Apr May Jun Jul Aug Sep Oct Nov Dec 2015 2016 2017 2018 2019 2020 2…" at bounding box center [458, 210] width 809 height 135
click at [16, 45] on link "Calendar" at bounding box center [15, 52] width 24 height 17
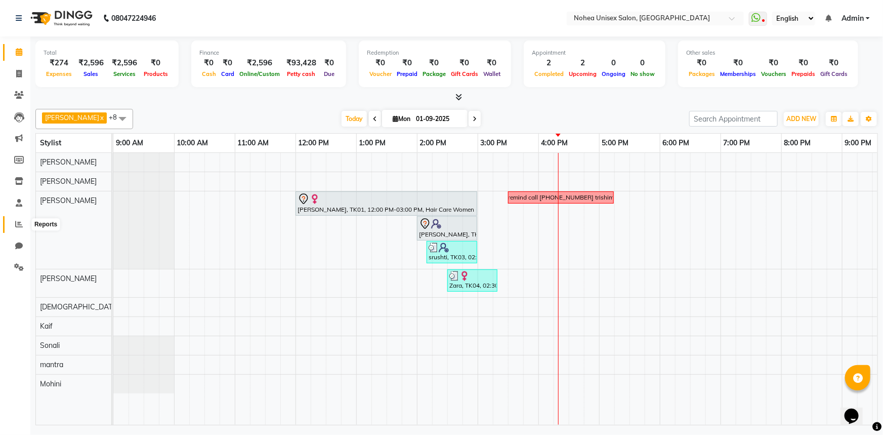
click at [17, 222] on icon at bounding box center [19, 224] width 8 height 8
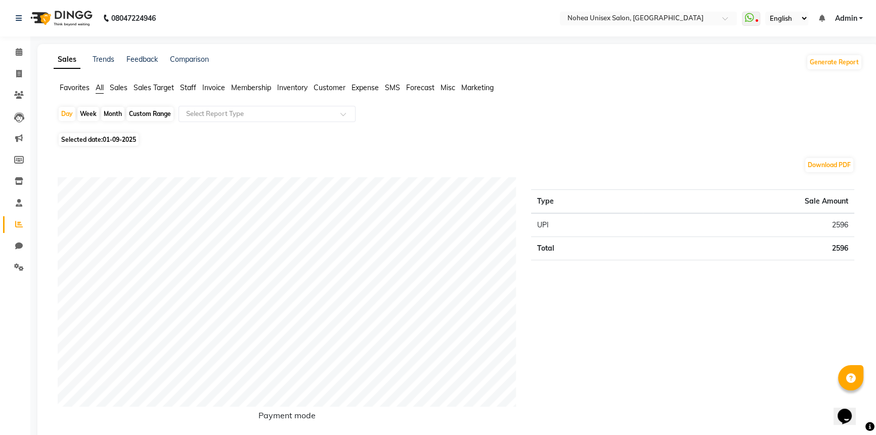
click at [187, 86] on span "Staff" at bounding box center [188, 87] width 16 height 9
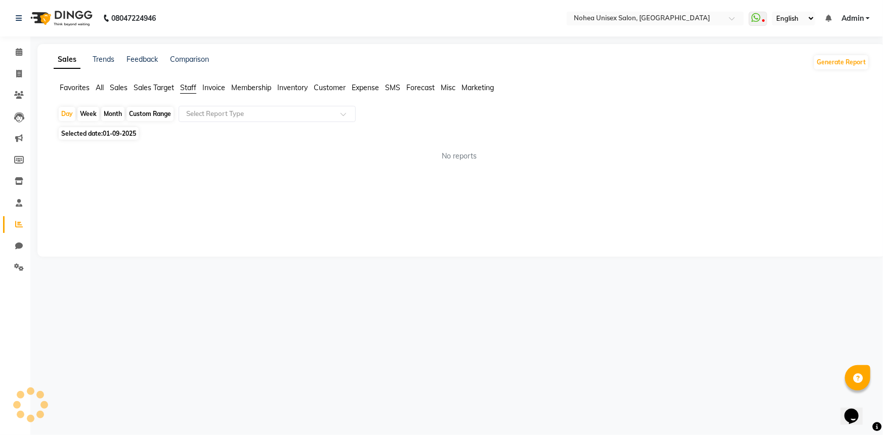
click at [116, 113] on div "Month" at bounding box center [112, 114] width 23 height 14
select select "9"
select select "2025"
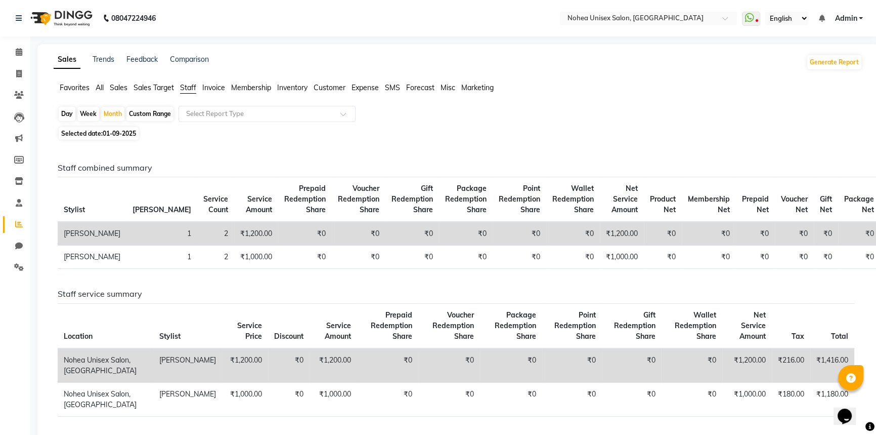
click at [61, 150] on div "Staff combined summary Stylist Bill Count Service Count Service Amount Prepaid …" at bounding box center [456, 324] width 813 height 362
drag, startPoint x: 117, startPoint y: 113, endPoint x: 117, endPoint y: 140, distance: 27.3
click at [117, 113] on div "Month" at bounding box center [112, 114] width 23 height 14
select select "9"
select select "2025"
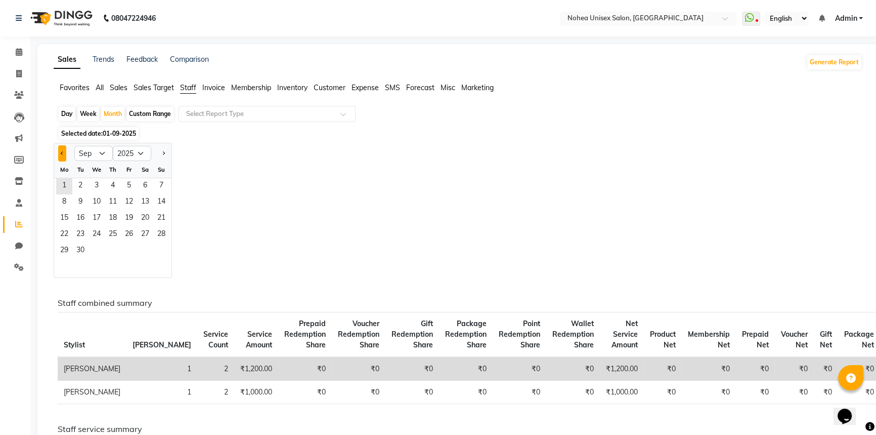
click at [64, 154] on button "Previous month" at bounding box center [62, 153] width 8 height 16
select select "8"
click at [131, 185] on span "1" at bounding box center [129, 186] width 16 height 16
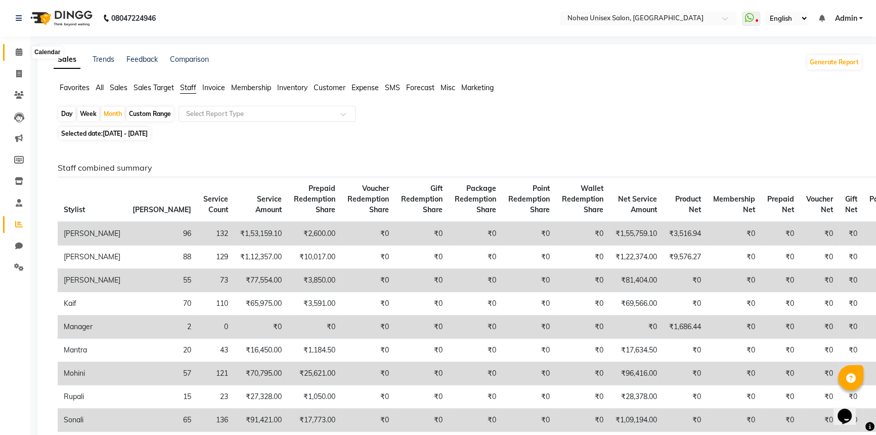
click at [18, 56] on span at bounding box center [19, 53] width 18 height 12
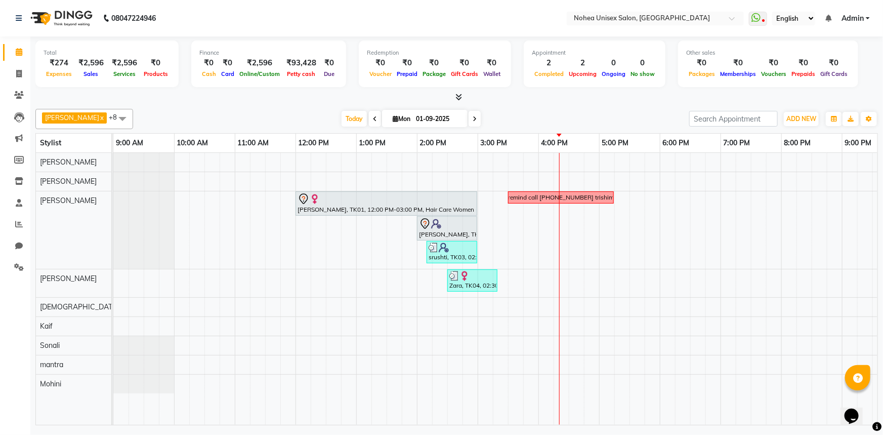
click at [545, 109] on div "[PERSON_NAME] x [PERSON_NAME] x mantra x [PERSON_NAME] x Kaif x [PERSON_NAME] x…" at bounding box center [456, 265] width 843 height 320
click at [306, 107] on div "[PERSON_NAME] x [PERSON_NAME] x mantra x [PERSON_NAME] x Kaif x [PERSON_NAME] x…" at bounding box center [456, 265] width 843 height 320
click at [530, 103] on div "Total ₹274 Expenses ₹2,596 Sales ₹2,596 Services ₹0 Products Finance ₹0 Cash ₹0…" at bounding box center [456, 231] width 853 height 391
click at [529, 109] on div "Aayan khan x upesh x mantra x jitesh x Kaif x Sujit x Jaydeep x Mohini x Sonali…" at bounding box center [456, 119] width 843 height 20
click at [303, 110] on div "Aayan khan x upesh x mantra x jitesh x Kaif x Sujit x Jaydeep x Mohini x Sonali…" at bounding box center [456, 119] width 843 height 20
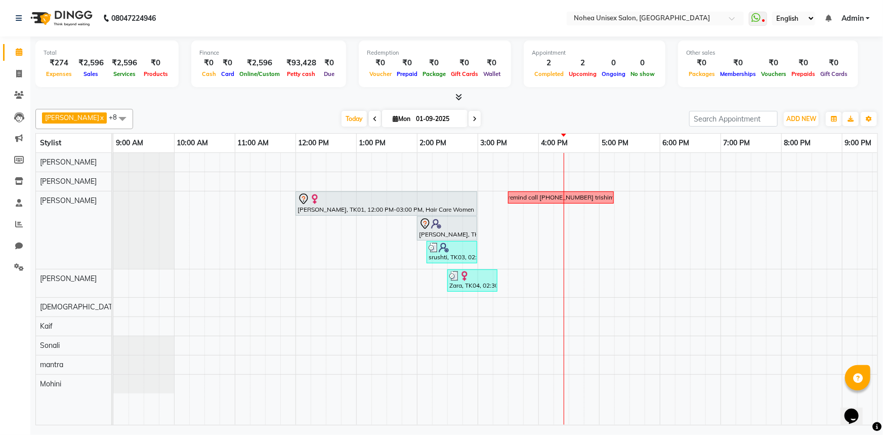
click at [314, 112] on div "[DATE] [DATE]" at bounding box center [411, 118] width 546 height 15
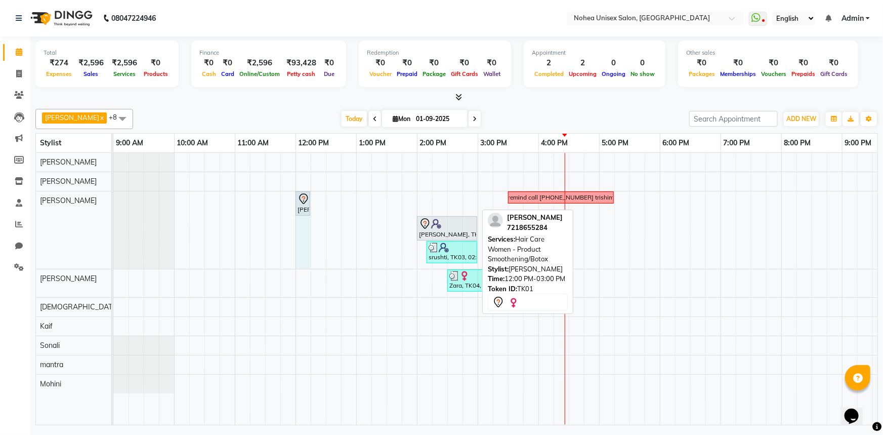
drag, startPoint x: 475, startPoint y: 202, endPoint x: 308, endPoint y: 200, distance: 167.5
click at [113, 200] on div "Rutuja, TK01, 12:00 PM-03:00 PM, Hair Care Women - Product Smoothening/Botox re…" at bounding box center [113, 229] width 0 height 77
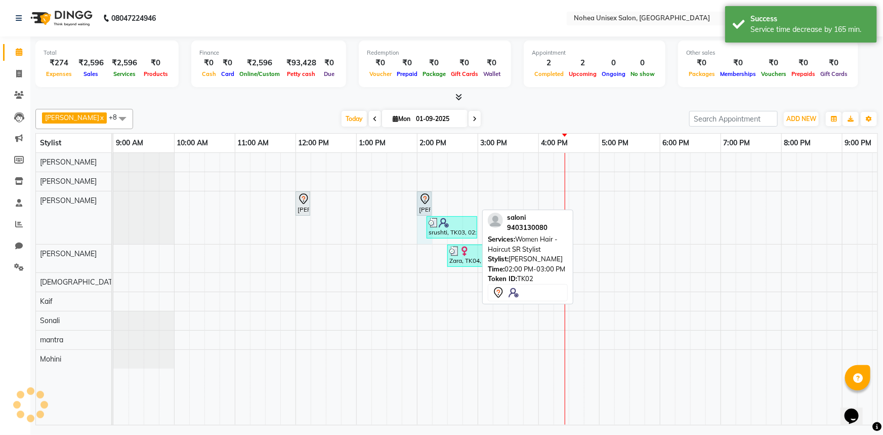
drag, startPoint x: 475, startPoint y: 204, endPoint x: 425, endPoint y: 198, distance: 50.0
click at [113, 198] on div "Rutuja, TK01, 12:00 PM-12:15 PM, Hair Care Women - Product Smoothening/Botox sa…" at bounding box center [113, 217] width 0 height 53
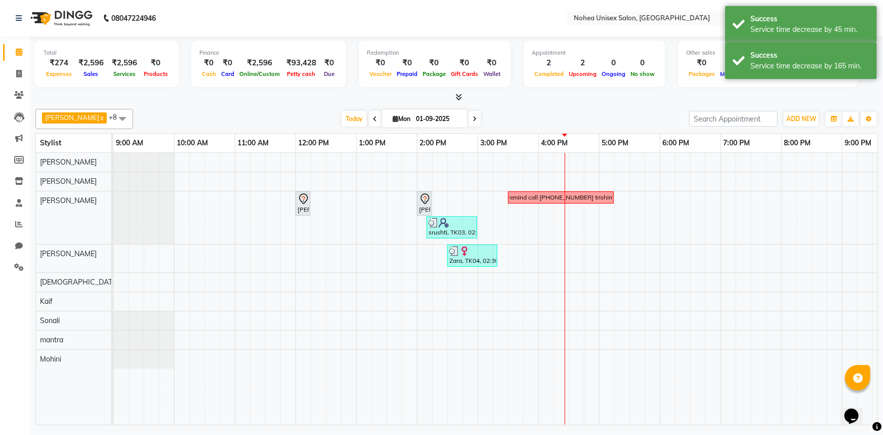
click at [502, 109] on div "Aayan khan x upesh x mantra x jitesh x Kaif x Sujit x Jaydeep x Mohini x Sonali…" at bounding box center [456, 119] width 843 height 20
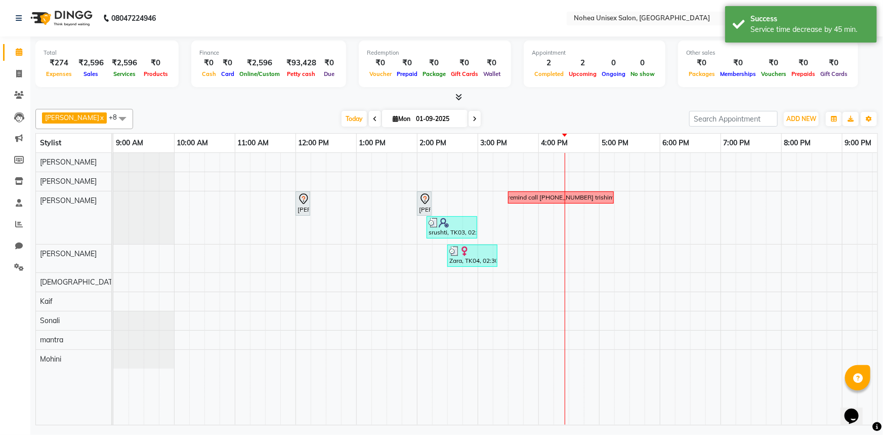
click at [473, 119] on icon at bounding box center [475, 119] width 4 height 6
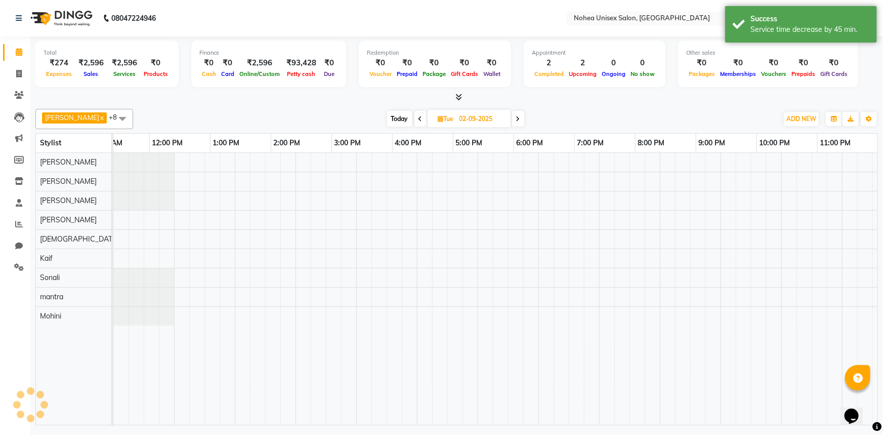
scroll to position [0, 146]
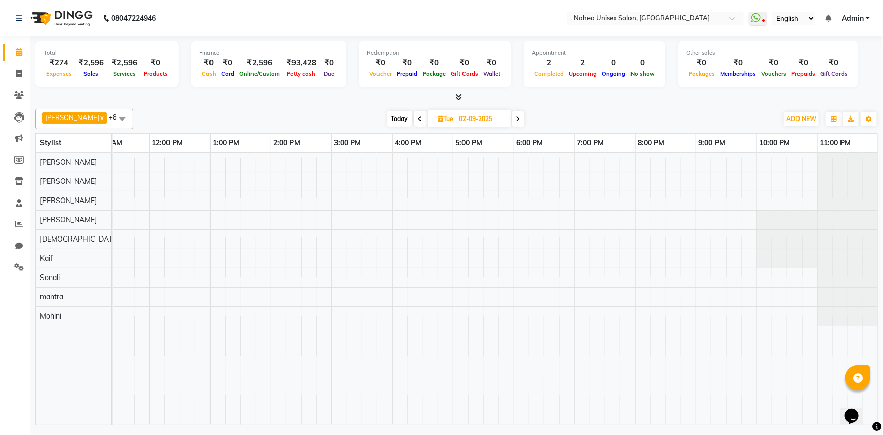
click at [516, 120] on icon at bounding box center [518, 119] width 4 height 6
click at [413, 120] on span at bounding box center [419, 119] width 12 height 16
click at [418, 121] on icon at bounding box center [420, 119] width 4 height 6
type input "01-09-2025"
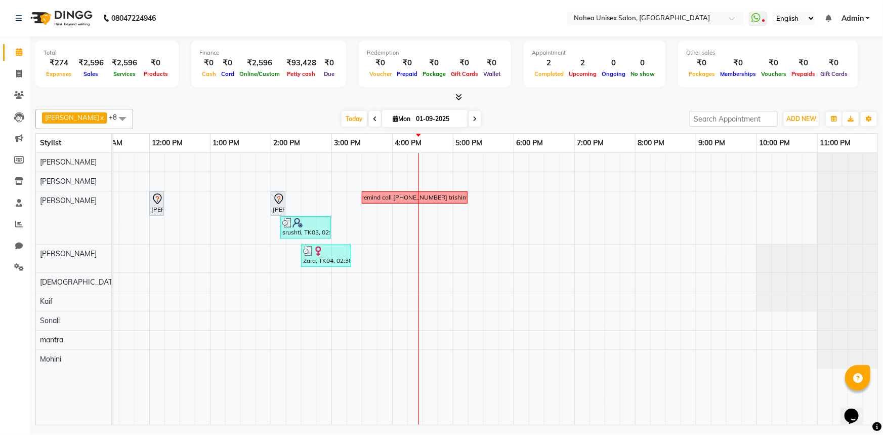
click at [500, 118] on div "[DATE] [DATE]" at bounding box center [411, 118] width 546 height 15
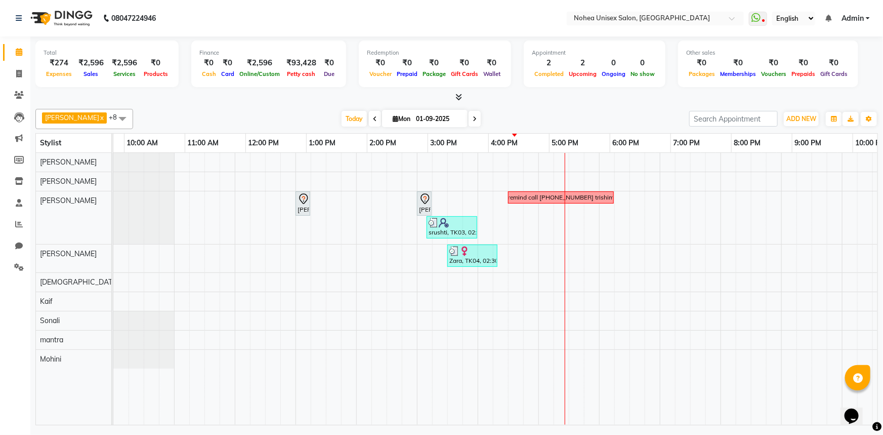
scroll to position [0, 0]
click at [582, 101] on div at bounding box center [456, 97] width 843 height 11
click at [545, 118] on div "[DATE] [DATE]" at bounding box center [411, 118] width 546 height 15
drag, startPoint x: 583, startPoint y: 99, endPoint x: 585, endPoint y: 162, distance: 63.3
click at [584, 99] on div at bounding box center [456, 97] width 843 height 11
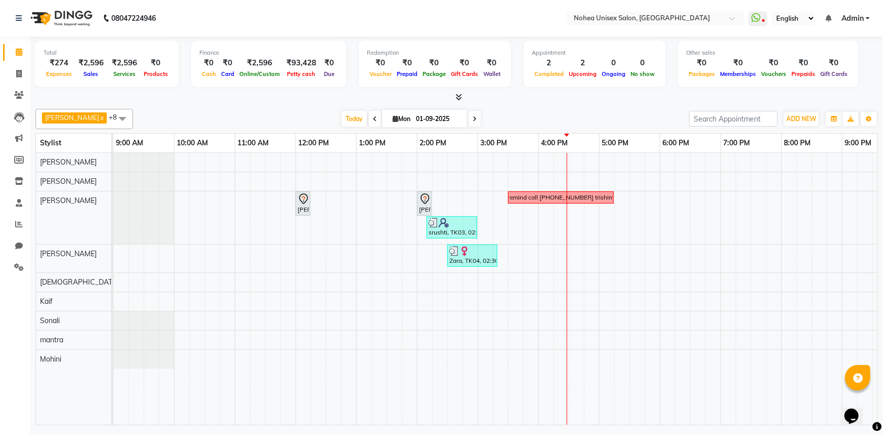
click at [531, 102] on div at bounding box center [456, 97] width 843 height 11
click at [456, 97] on icon at bounding box center [458, 97] width 7 height 8
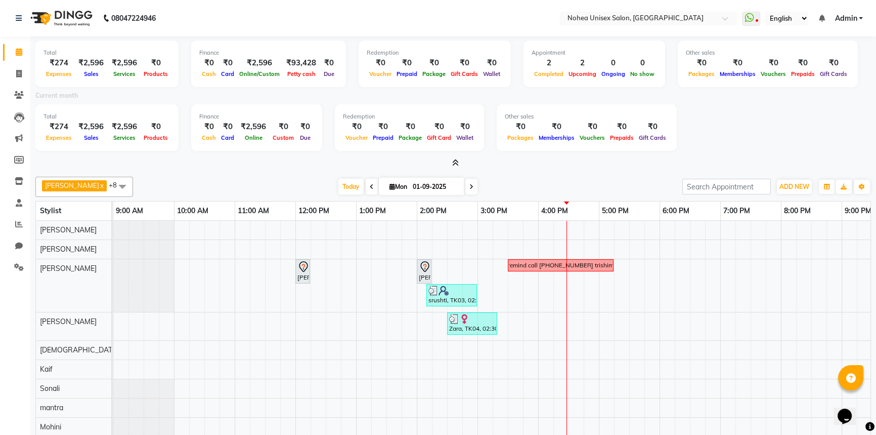
click at [455, 160] on icon at bounding box center [455, 163] width 7 height 8
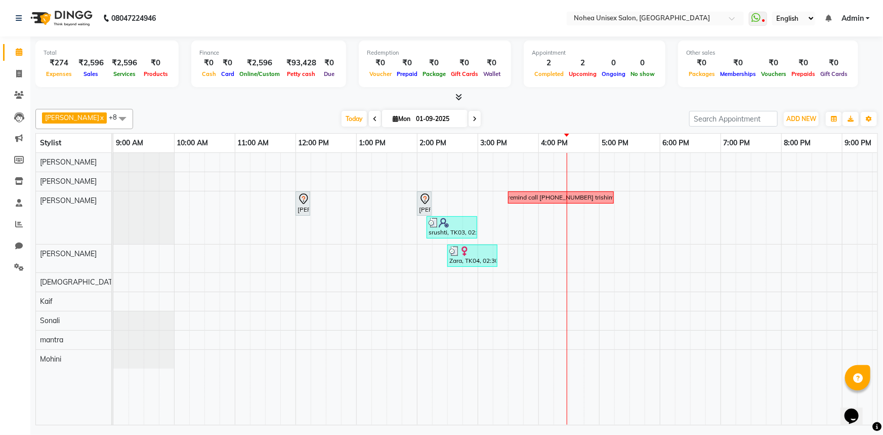
click at [460, 96] on icon at bounding box center [458, 97] width 7 height 8
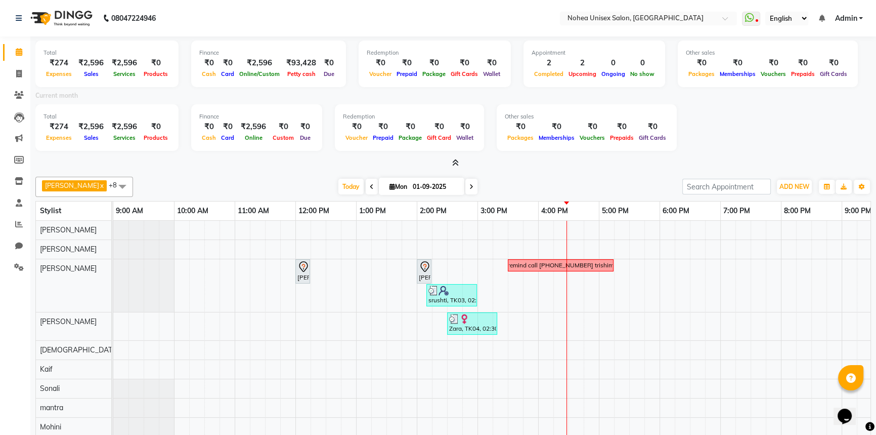
click at [456, 161] on icon at bounding box center [455, 163] width 7 height 8
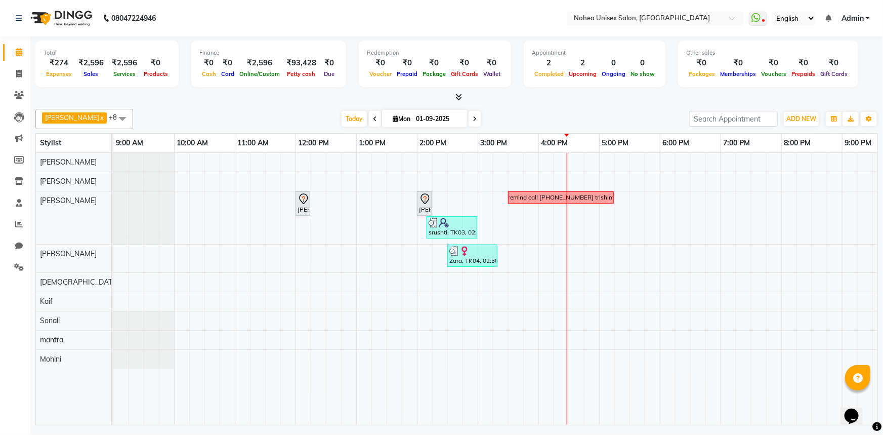
click at [254, 101] on div at bounding box center [456, 97] width 843 height 11
click at [546, 114] on div "[DATE] [DATE]" at bounding box center [411, 118] width 546 height 15
click at [574, 116] on div "[DATE] [DATE]" at bounding box center [411, 118] width 546 height 15
click at [600, 118] on div "[DATE] [DATE]" at bounding box center [411, 118] width 546 height 15
click at [513, 122] on div "[DATE] [DATE]" at bounding box center [411, 118] width 546 height 15
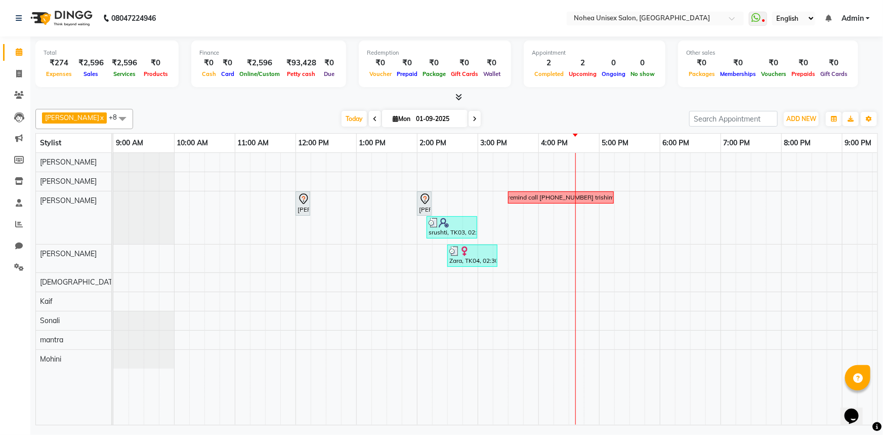
click at [495, 112] on div "[DATE] [DATE]" at bounding box center [411, 118] width 546 height 15
click at [515, 121] on div "[DATE] [DATE]" at bounding box center [411, 118] width 546 height 15
click at [552, 89] on div "Total ₹274 Expenses ₹2,596 Sales ₹2,596 Services ₹0 Products Finance ₹0 Cash ₹0…" at bounding box center [456, 65] width 843 height 50
drag, startPoint x: 579, startPoint y: 119, endPoint x: 596, endPoint y: 183, distance: 66.4
click at [580, 121] on div "[DATE] [DATE]" at bounding box center [411, 118] width 546 height 15
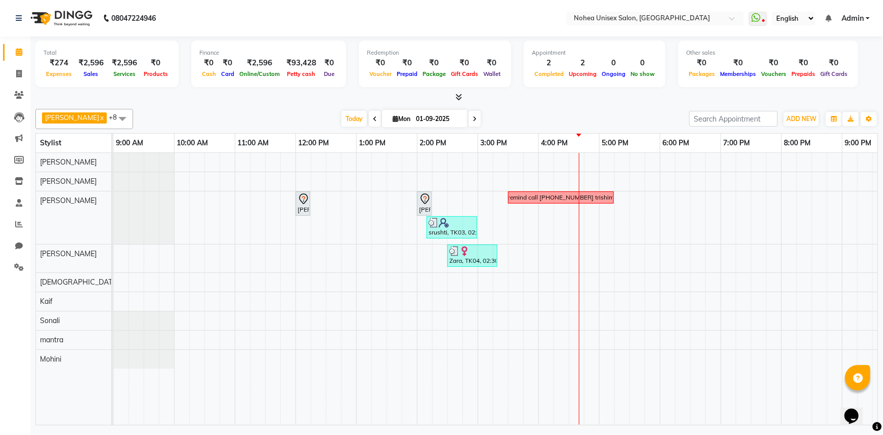
click at [534, 120] on div "[DATE] [DATE]" at bounding box center [411, 118] width 546 height 15
click at [518, 111] on div "[DATE] [DATE]" at bounding box center [411, 118] width 546 height 15
click at [532, 121] on div "[DATE] [DATE]" at bounding box center [411, 118] width 546 height 15
click at [552, 124] on div "[DATE] [DATE]" at bounding box center [411, 118] width 546 height 15
click at [557, 94] on div at bounding box center [456, 97] width 843 height 11
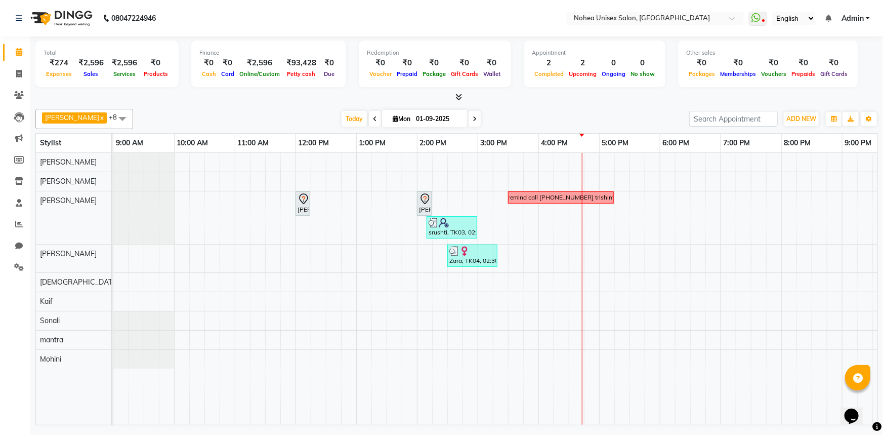
click at [542, 81] on div "Appointment 2 Completed 2 Upcoming 0 Ongoing 0 No show" at bounding box center [595, 63] width 142 height 47
click at [295, 98] on div at bounding box center [456, 97] width 843 height 11
click at [18, 223] on icon at bounding box center [19, 224] width 8 height 8
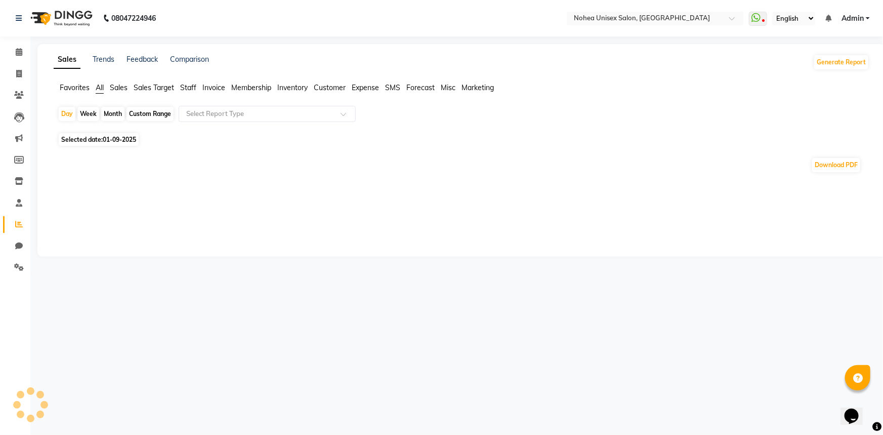
click at [363, 87] on span "Expense" at bounding box center [365, 87] width 27 height 9
click at [111, 112] on div "Month" at bounding box center [112, 114] width 23 height 14
select select "9"
select select "2025"
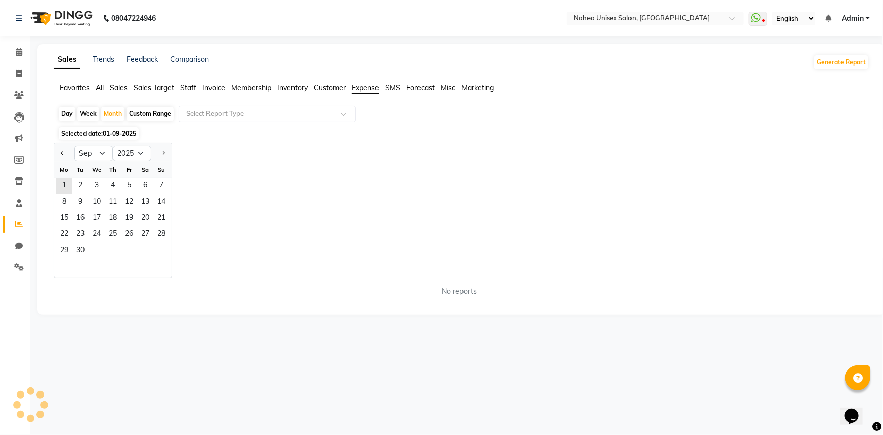
click at [68, 113] on div "Day" at bounding box center [67, 114] width 17 height 14
select select "9"
select select "2025"
click at [81, 254] on span "30" at bounding box center [80, 251] width 16 height 16
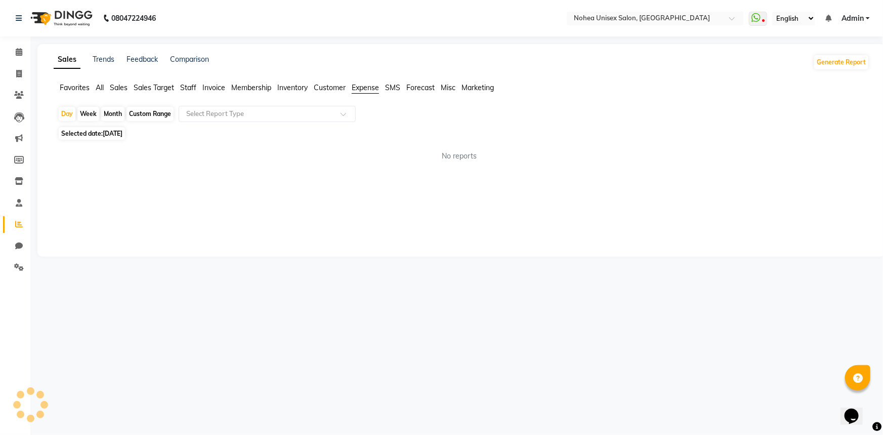
click at [110, 111] on div "Month" at bounding box center [112, 114] width 23 height 14
select select "9"
select select "2025"
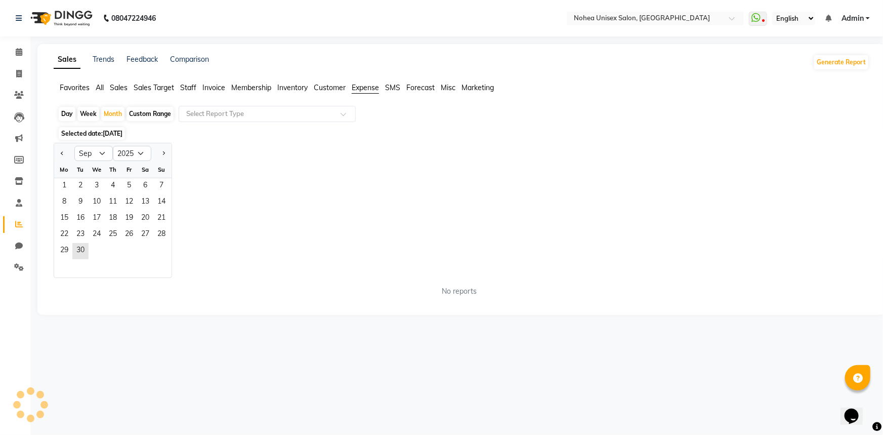
click at [57, 149] on div at bounding box center [64, 153] width 20 height 16
click at [56, 152] on div at bounding box center [64, 153] width 20 height 16
click at [59, 152] on button "Previous month" at bounding box center [62, 153] width 8 height 16
select select "8"
click at [157, 249] on span "31" at bounding box center [161, 251] width 16 height 16
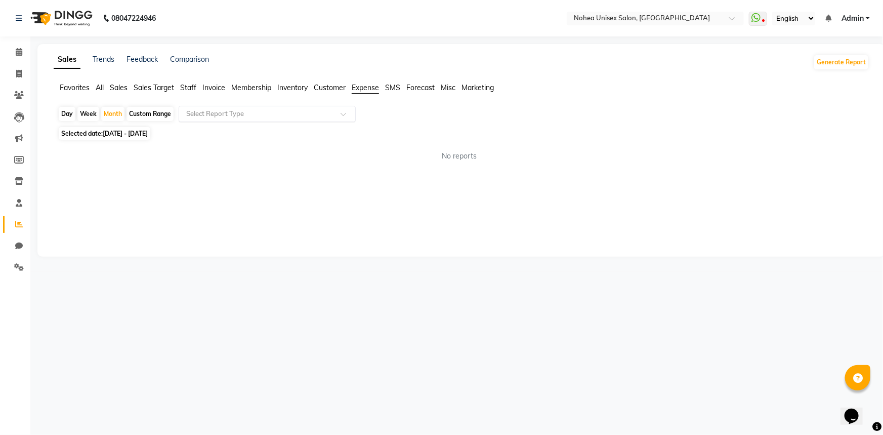
click at [283, 111] on input "text" at bounding box center [257, 114] width 146 height 10
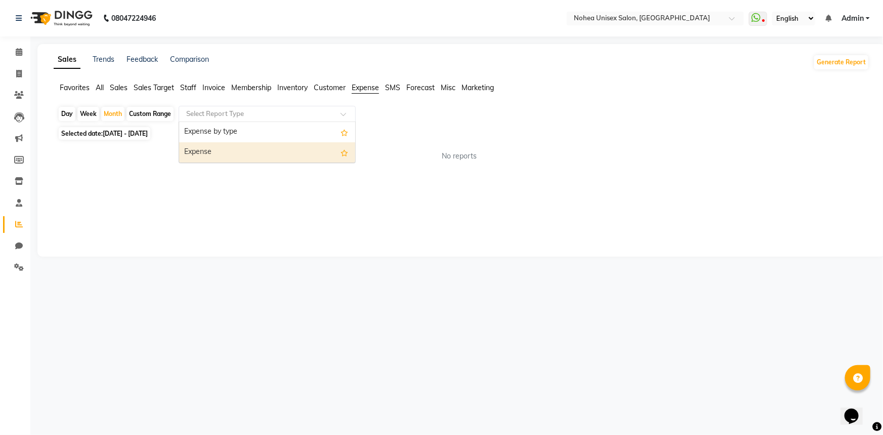
drag, startPoint x: 241, startPoint y: 150, endPoint x: 242, endPoint y: 166, distance: 16.2
click at [242, 150] on div "Expense" at bounding box center [267, 152] width 176 height 20
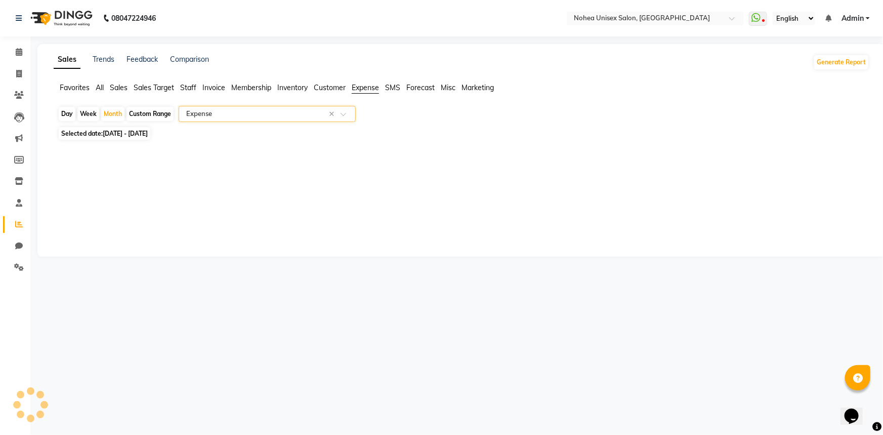
select select "full_report"
select select "csv"
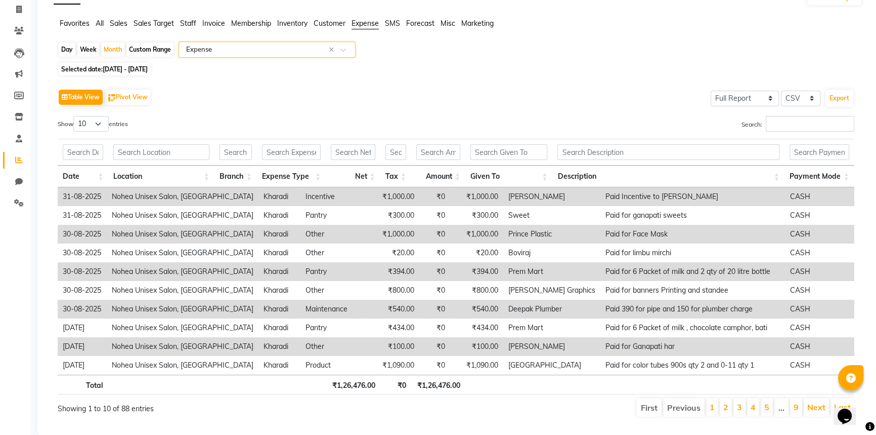
scroll to position [86, 0]
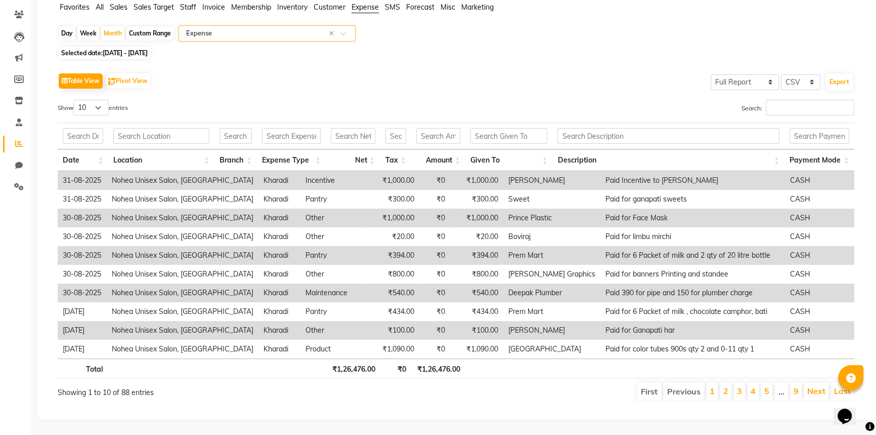
click at [65, 26] on div "Day" at bounding box center [67, 33] width 17 height 14
select select "8"
select select "2025"
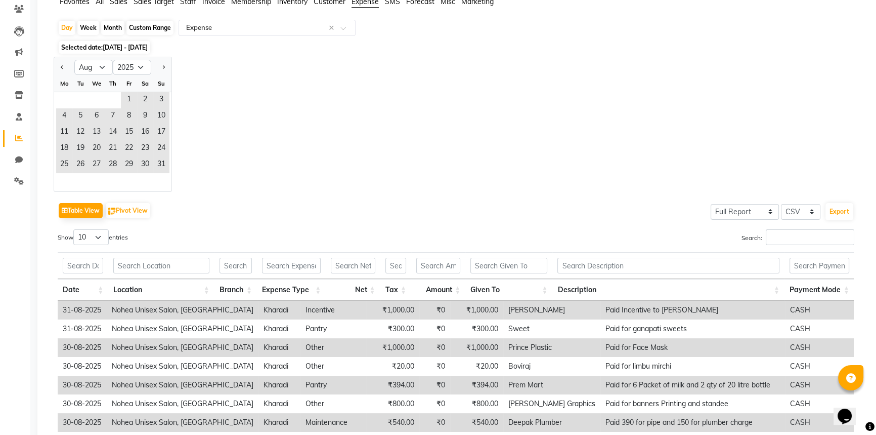
scroll to position [0, 0]
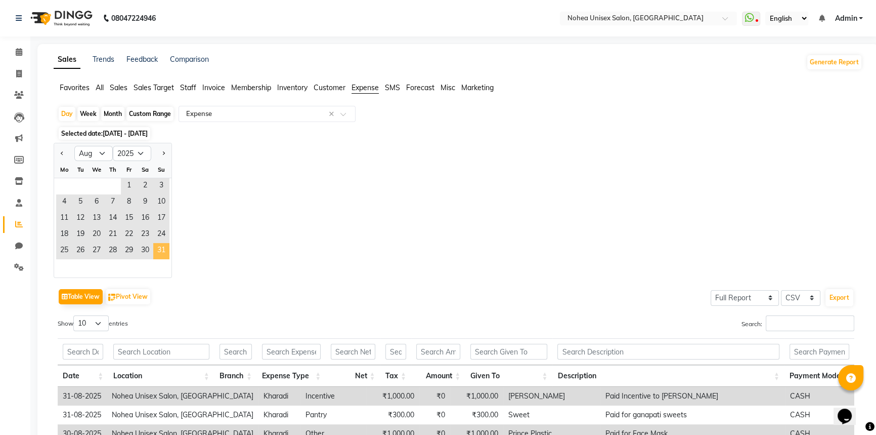
click at [153, 256] on span "31" at bounding box center [161, 251] width 16 height 16
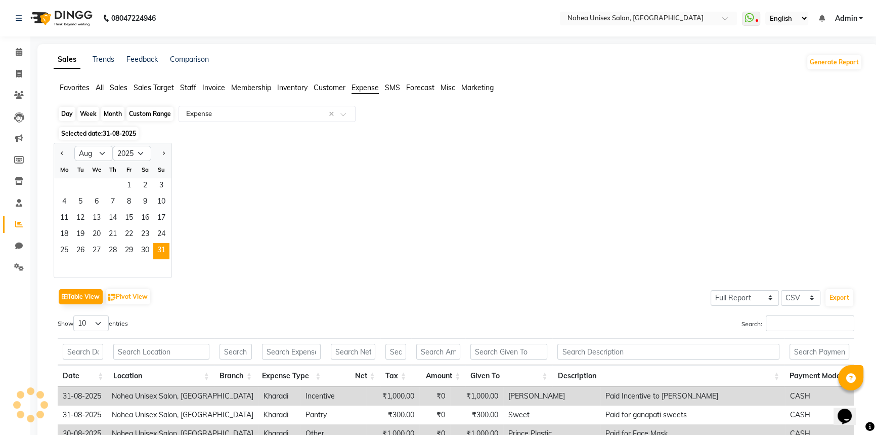
click at [65, 112] on div "Day" at bounding box center [67, 114] width 17 height 14
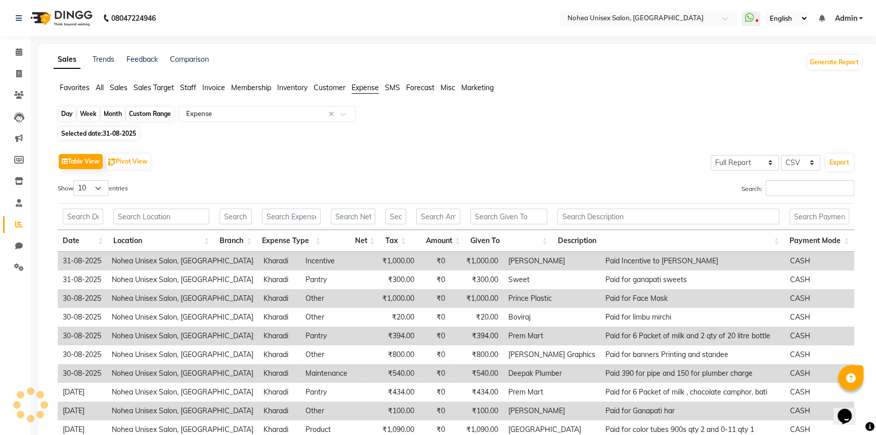
click at [65, 112] on div "Day" at bounding box center [67, 114] width 17 height 14
select select "8"
select select "2025"
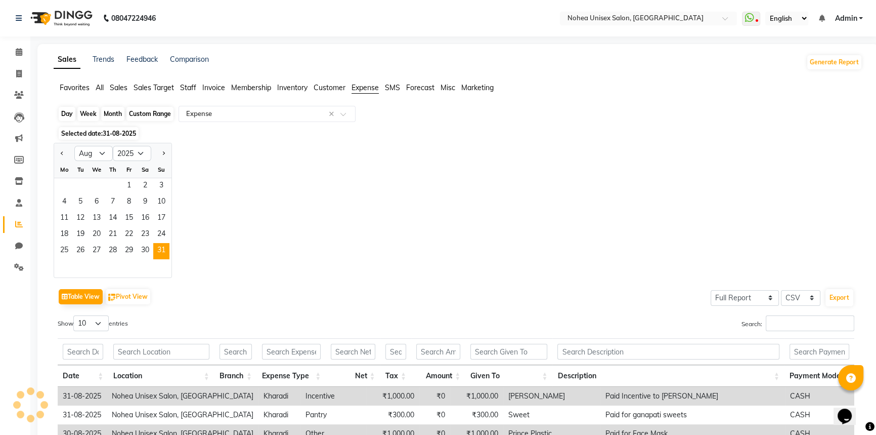
click at [65, 112] on div "Day" at bounding box center [67, 114] width 17 height 14
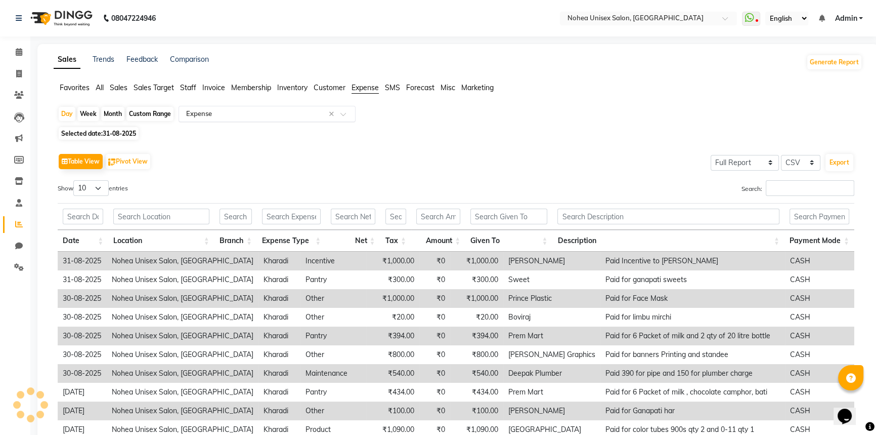
click at [271, 116] on input "text" at bounding box center [257, 114] width 146 height 10
drag, startPoint x: 374, startPoint y: 85, endPoint x: 368, endPoint y: 88, distance: 6.8
click at [374, 85] on span "Expense" at bounding box center [365, 87] width 27 height 9
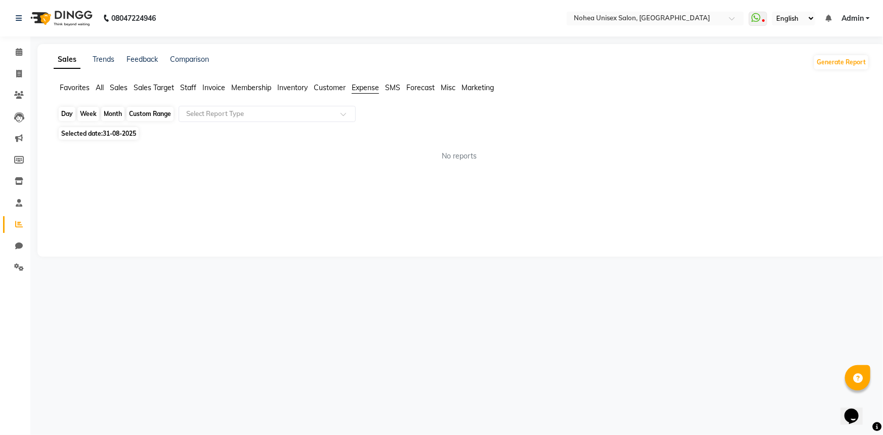
click at [67, 111] on div "Day" at bounding box center [67, 114] width 17 height 14
select select "8"
select select "2025"
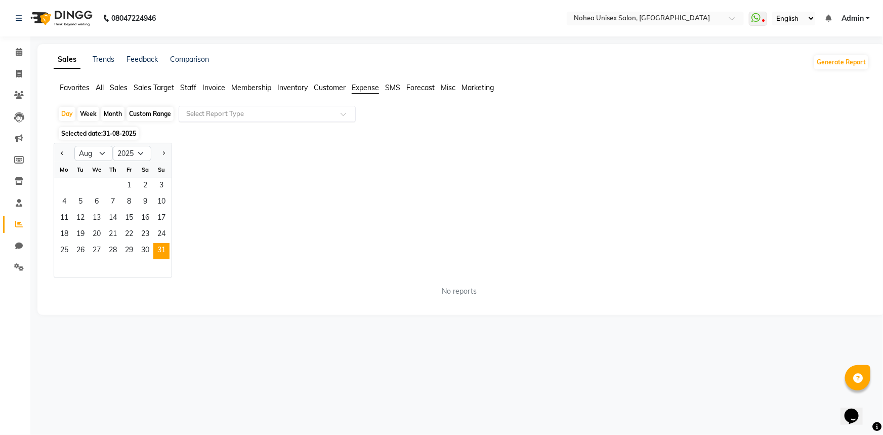
click at [306, 117] on input "text" at bounding box center [257, 114] width 146 height 10
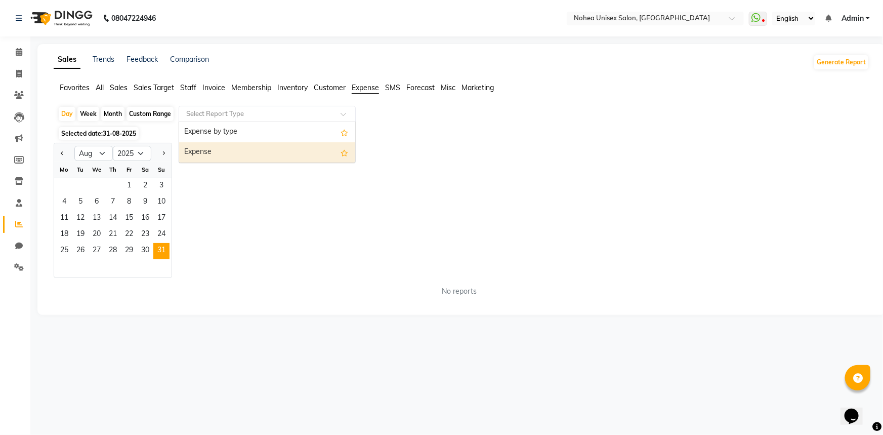
click at [287, 151] on div "Expense" at bounding box center [267, 152] width 176 height 20
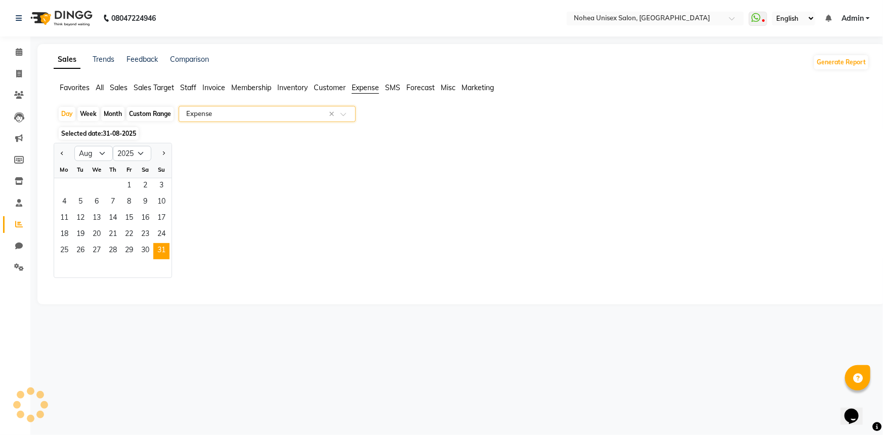
select select "full_report"
select select "csv"
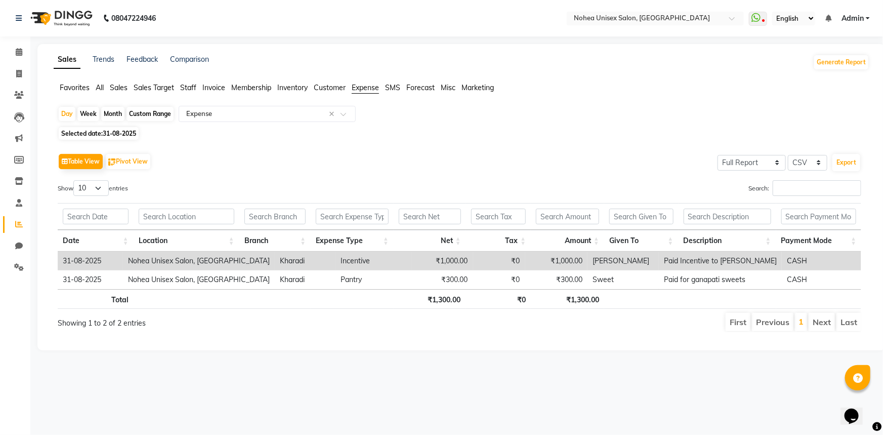
click at [121, 86] on span "Sales" at bounding box center [119, 87] width 18 height 9
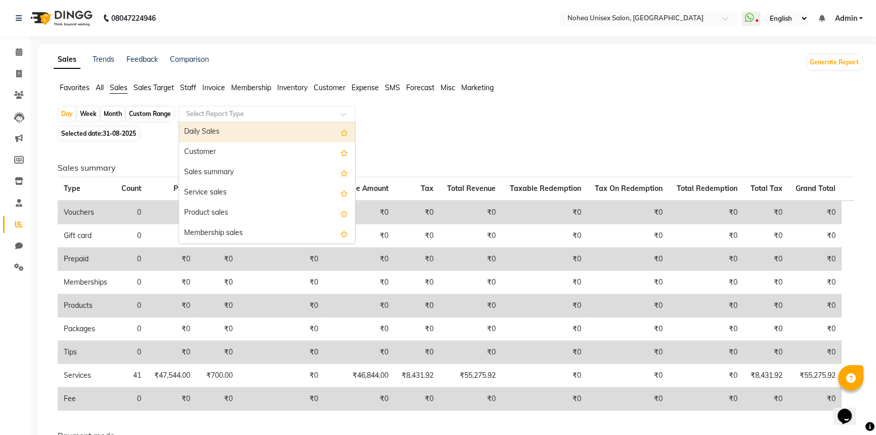
click at [209, 115] on input "text" at bounding box center [257, 114] width 146 height 10
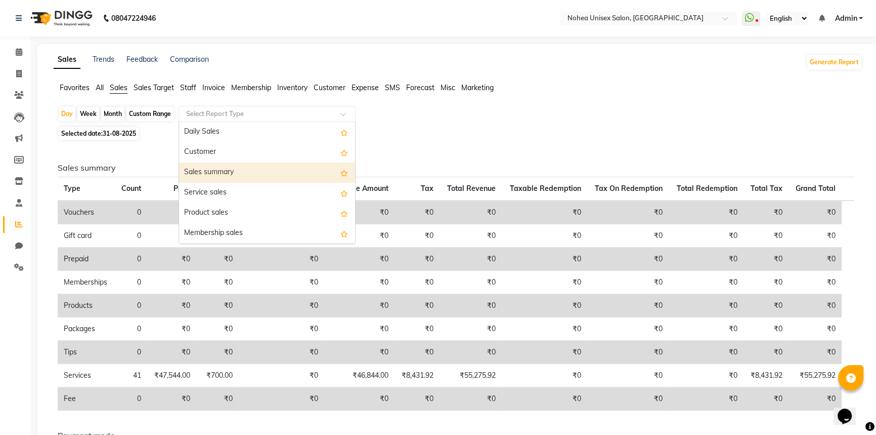
click at [219, 172] on div "Sales summary" at bounding box center [267, 172] width 176 height 20
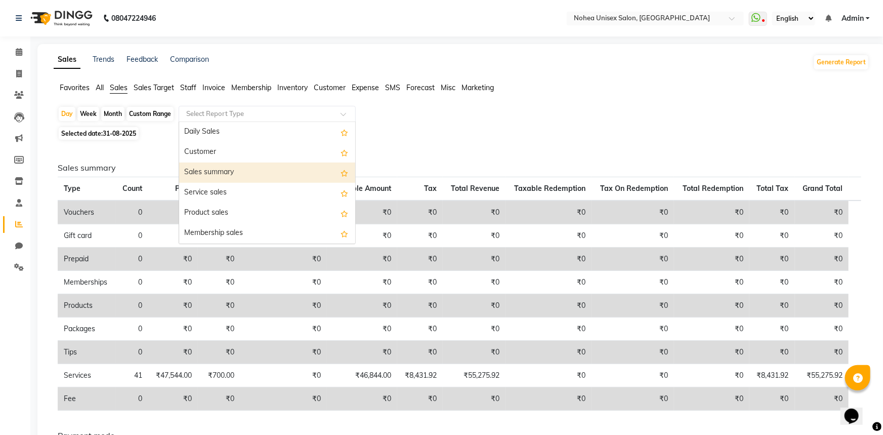
select select "full_report"
select select "csv"
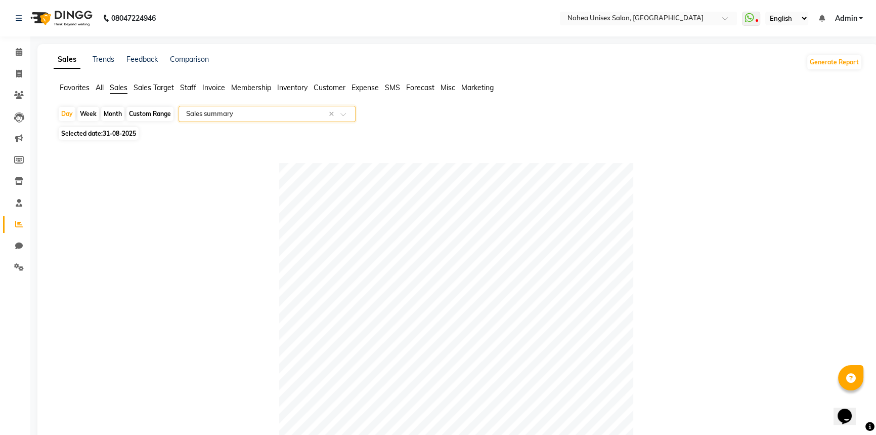
click at [101, 85] on span "All" at bounding box center [100, 87] width 8 height 9
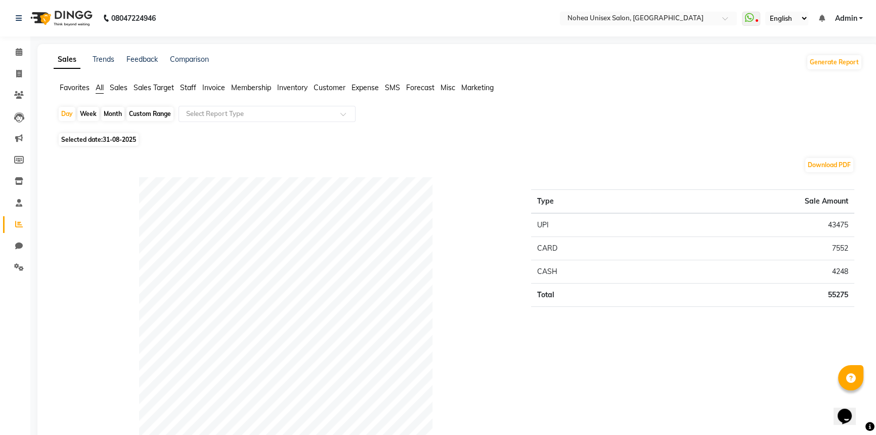
click at [364, 90] on span "Expense" at bounding box center [365, 87] width 27 height 9
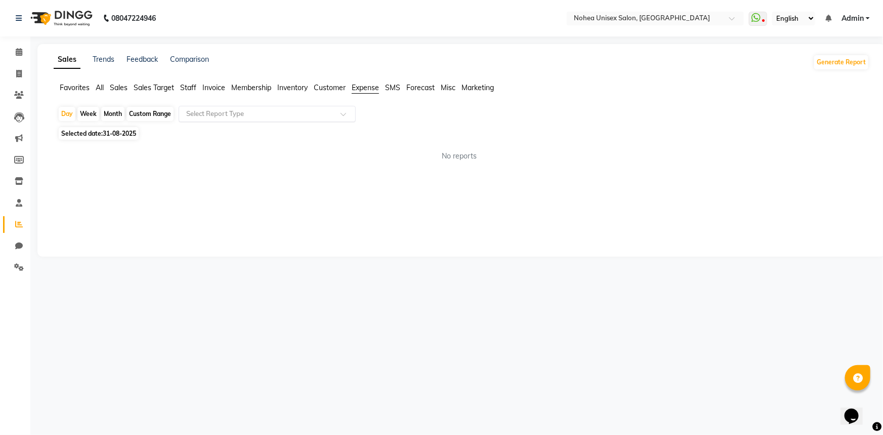
click at [295, 109] on input "text" at bounding box center [257, 114] width 146 height 10
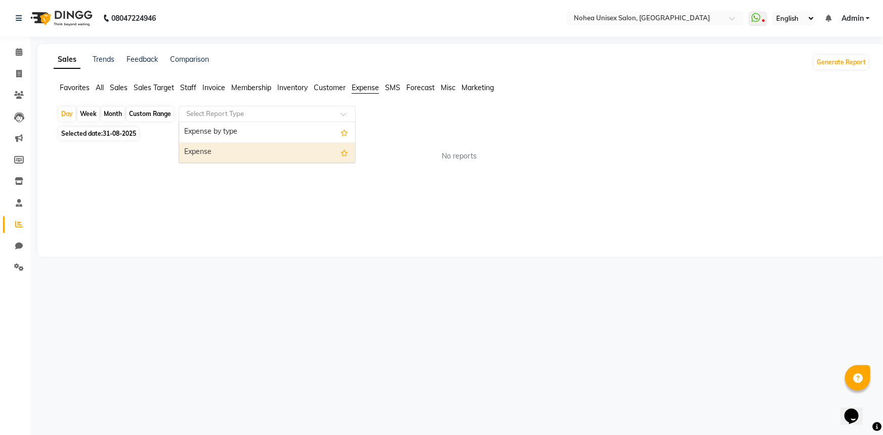
click at [217, 156] on div "Expense" at bounding box center [267, 152] width 176 height 20
select select "full_report"
select select "csv"
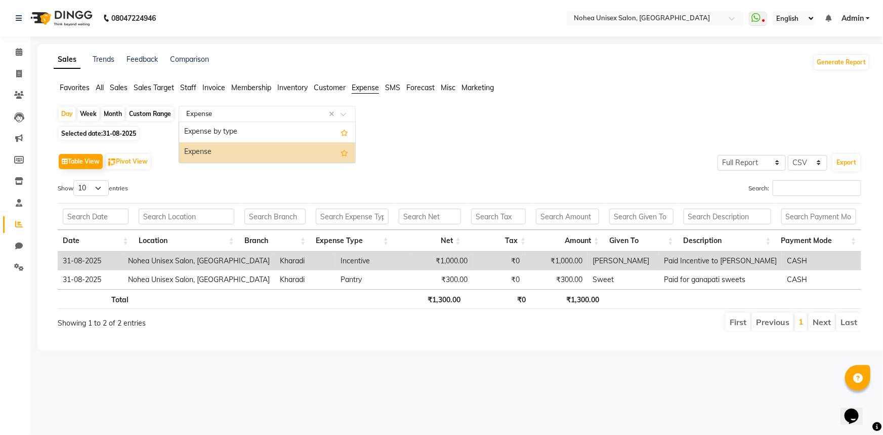
click at [286, 107] on div "Select Report Type × Expense ×" at bounding box center [267, 114] width 177 height 16
click at [113, 134] on span "31-08-2025" at bounding box center [119, 134] width 33 height 8
select select "8"
select select "2025"
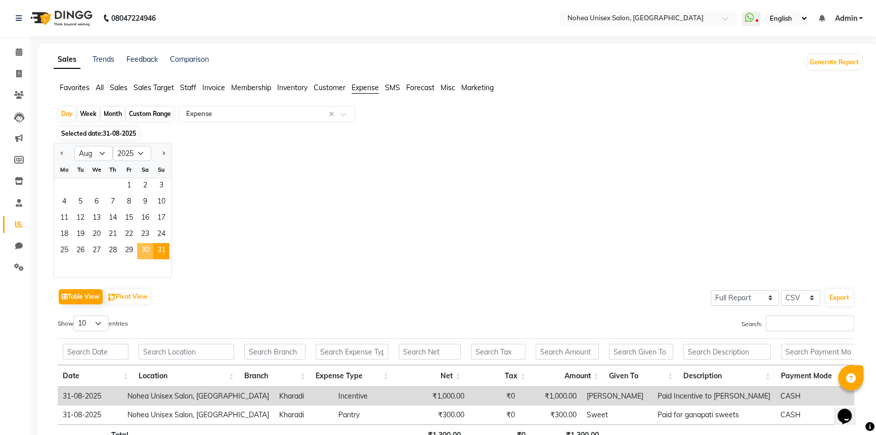
click at [145, 249] on span "30" at bounding box center [145, 251] width 16 height 16
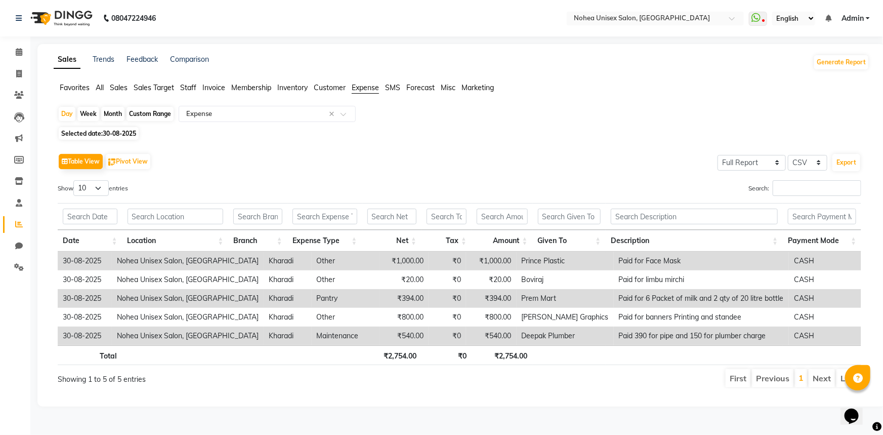
click at [110, 136] on span "30-08-2025" at bounding box center [119, 134] width 33 height 8
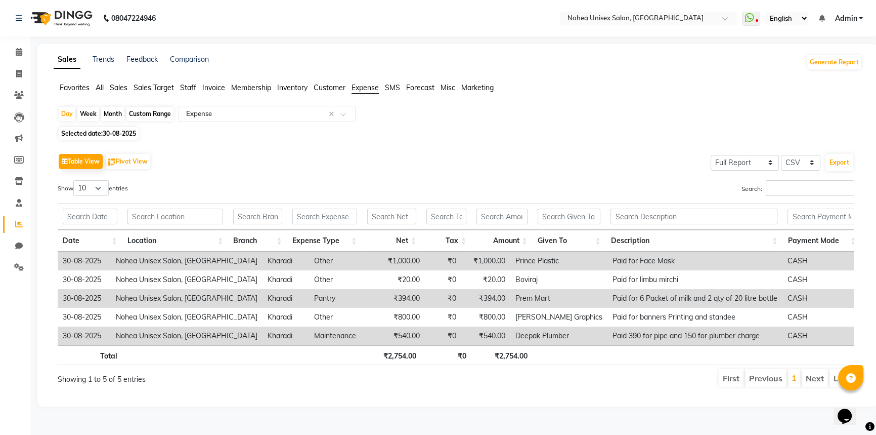
select select "8"
select select "2025"
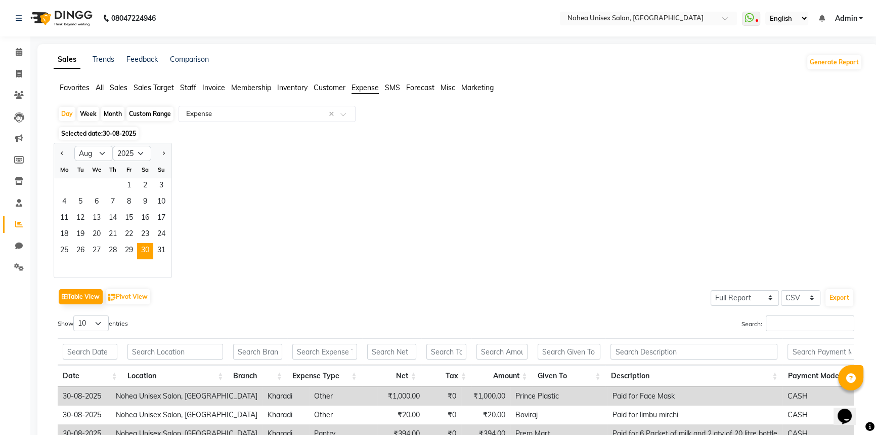
click at [98, 87] on span "All" at bounding box center [100, 87] width 8 height 9
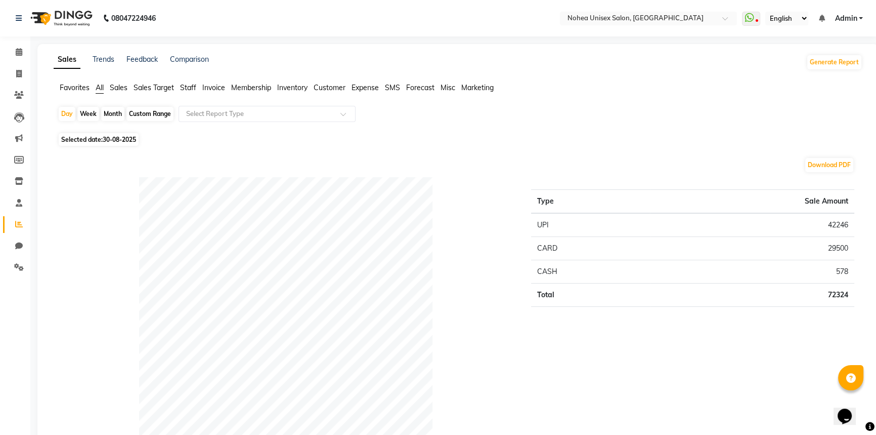
drag, startPoint x: 116, startPoint y: 111, endPoint x: 115, endPoint y: 128, distance: 16.7
click at [116, 111] on div "Month" at bounding box center [112, 114] width 23 height 14
select select "8"
select select "2025"
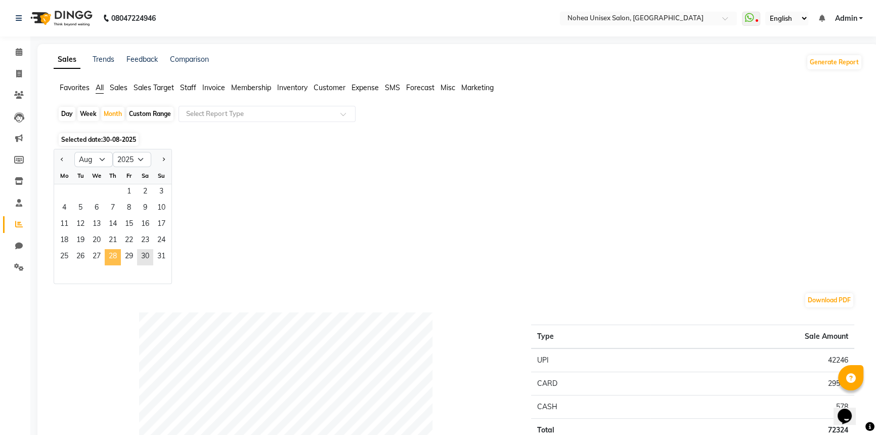
click at [114, 257] on span "28" at bounding box center [113, 257] width 16 height 16
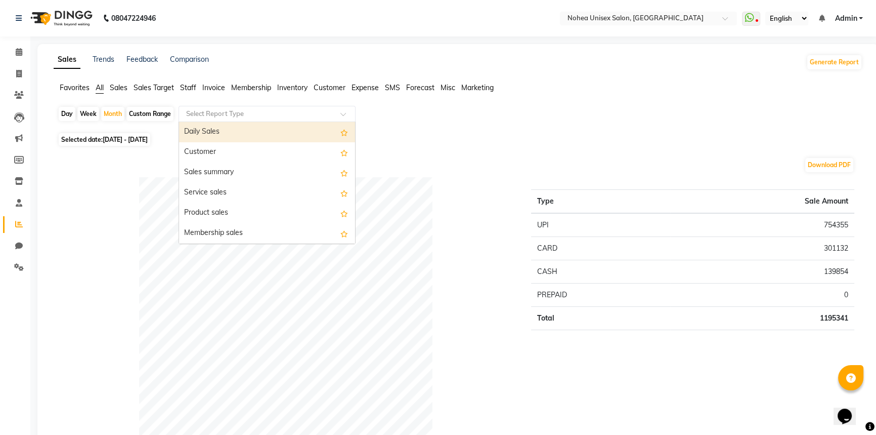
click at [220, 111] on input "text" at bounding box center [257, 114] width 146 height 10
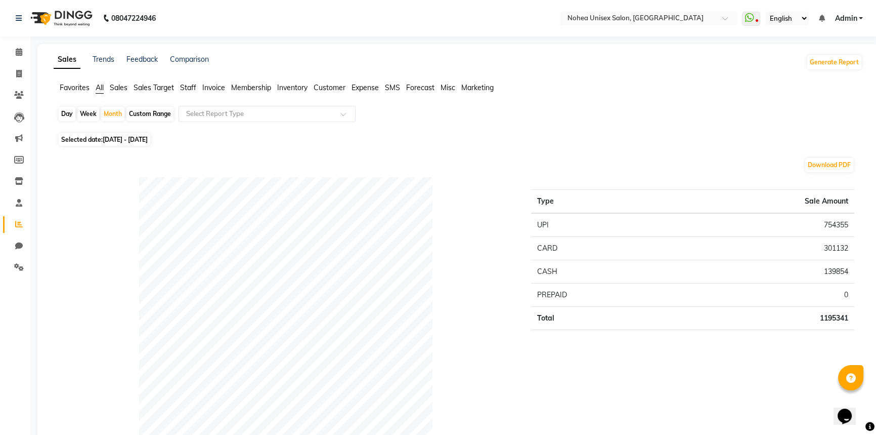
click at [63, 110] on div "Day" at bounding box center [67, 114] width 17 height 14
select select "8"
select select "2025"
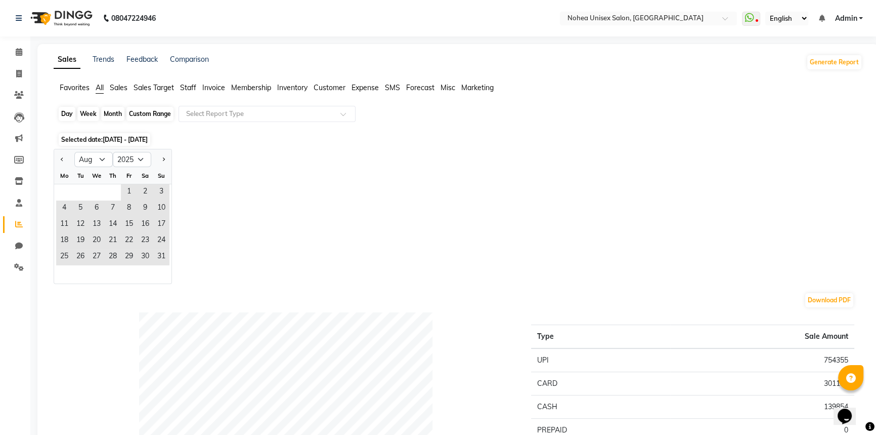
click at [70, 109] on div "Day" at bounding box center [67, 114] width 17 height 14
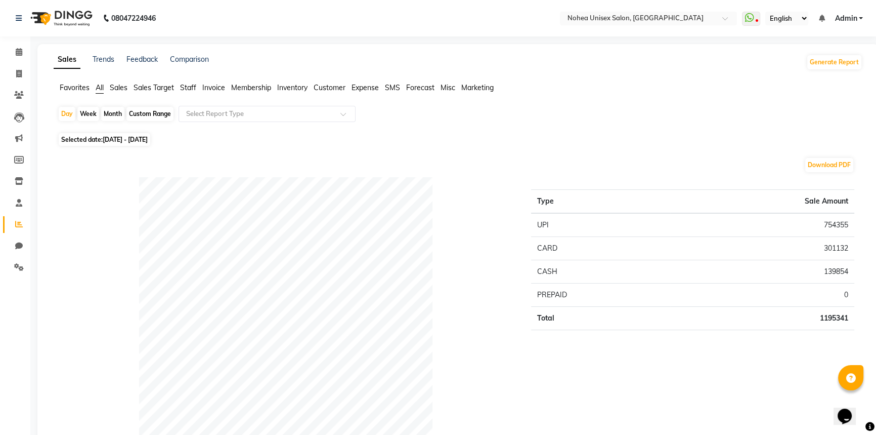
click at [148, 139] on span "[DATE] - [DATE]" at bounding box center [125, 140] width 45 height 8
select select "8"
select select "2025"
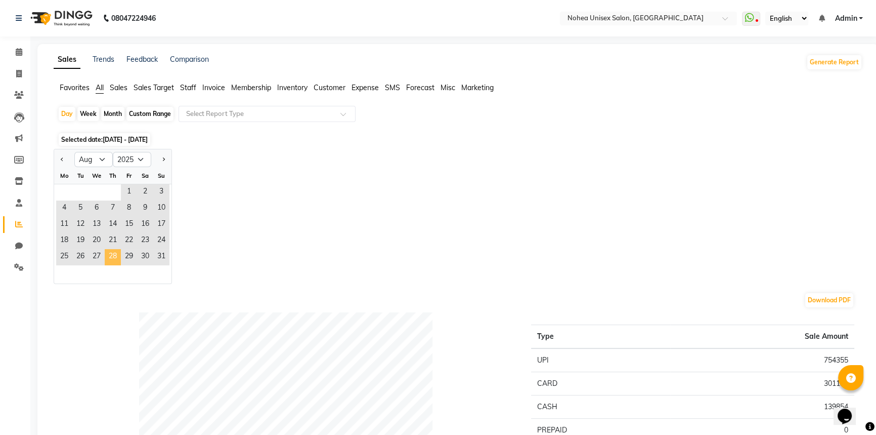
click at [115, 252] on span "28" at bounding box center [113, 257] width 16 height 16
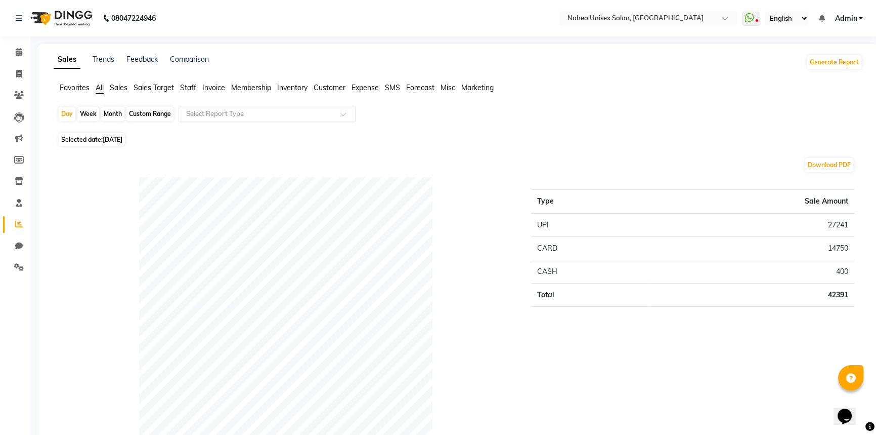
click at [211, 113] on input "text" at bounding box center [257, 114] width 146 height 10
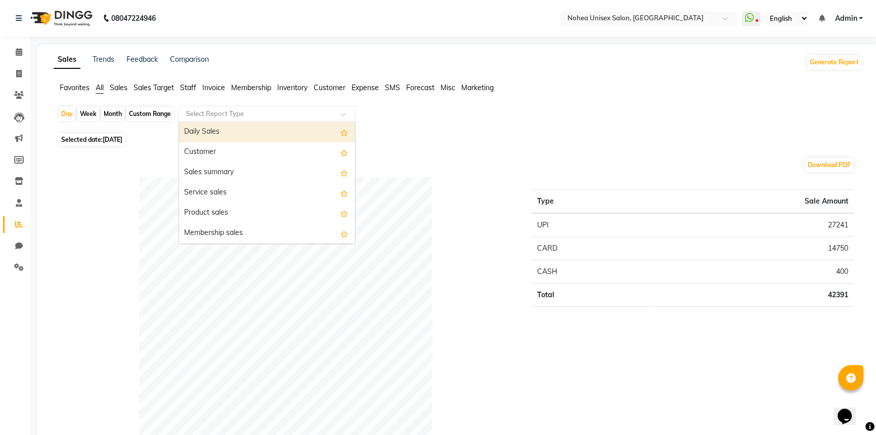
click at [213, 131] on div "Daily Sales" at bounding box center [267, 132] width 176 height 20
select select "full_report"
select select "csv"
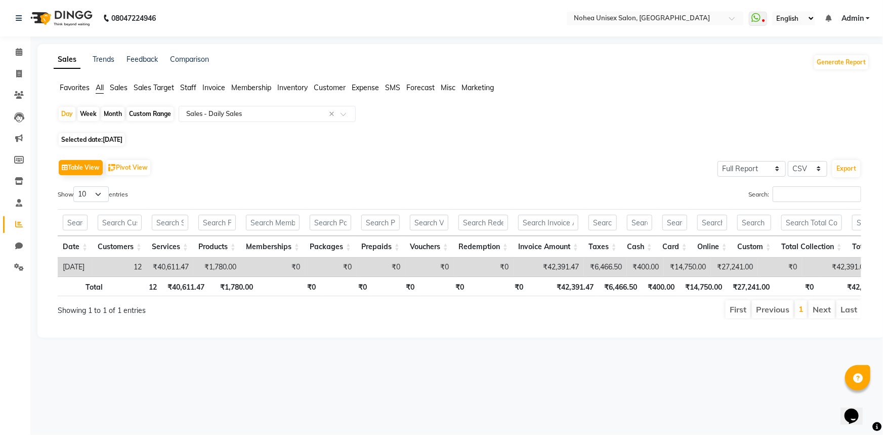
click at [111, 138] on span "[DATE]" at bounding box center [113, 140] width 20 height 8
select select "8"
select select "2025"
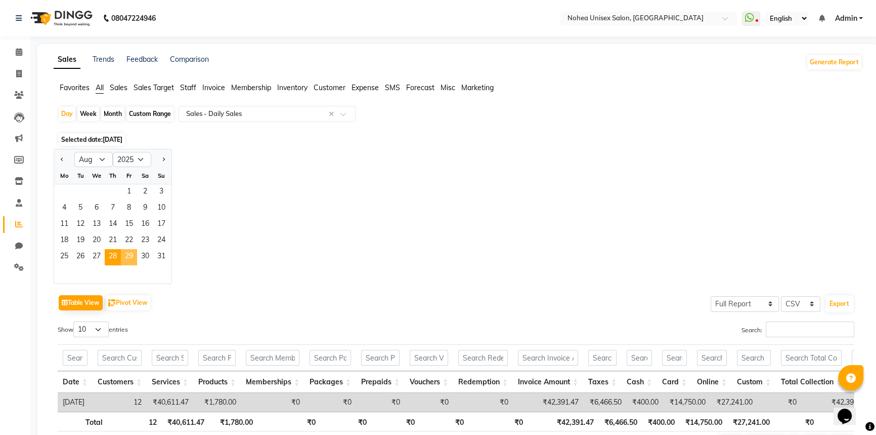
click at [127, 257] on span "29" at bounding box center [129, 257] width 16 height 16
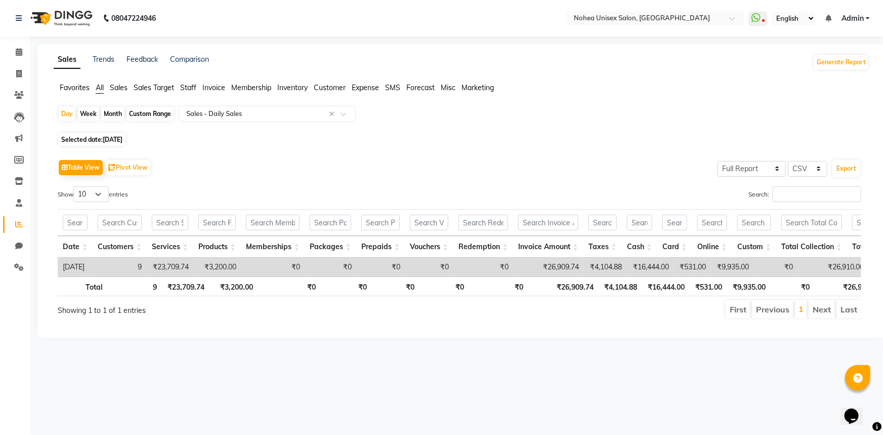
drag, startPoint x: 116, startPoint y: 137, endPoint x: 122, endPoint y: 148, distance: 12.7
click at [116, 137] on span "[DATE]" at bounding box center [113, 140] width 20 height 8
select select "8"
select select "2025"
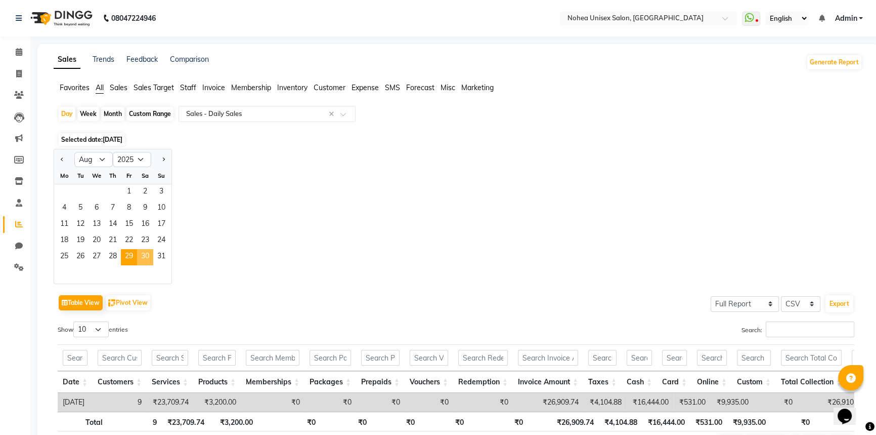
click at [149, 258] on span "30" at bounding box center [145, 257] width 16 height 16
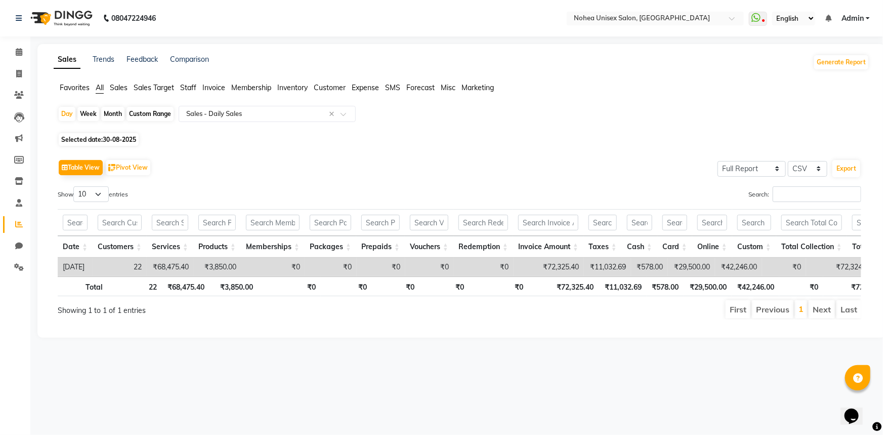
click at [116, 139] on span "30-08-2025" at bounding box center [119, 140] width 33 height 8
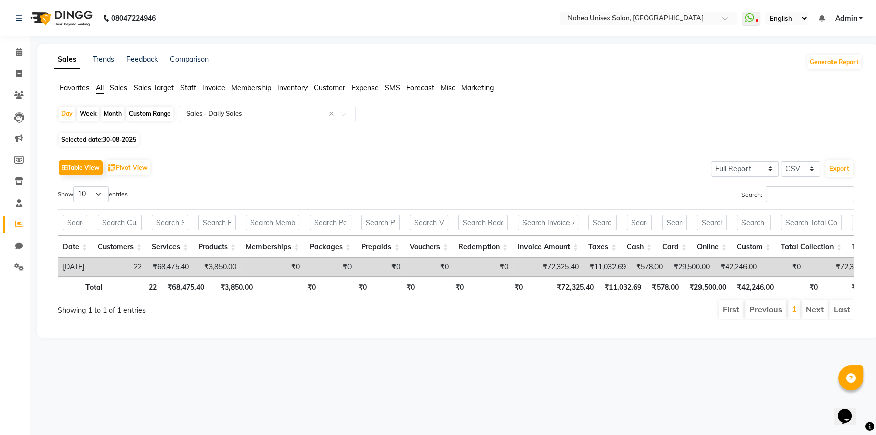
select select "8"
select select "2025"
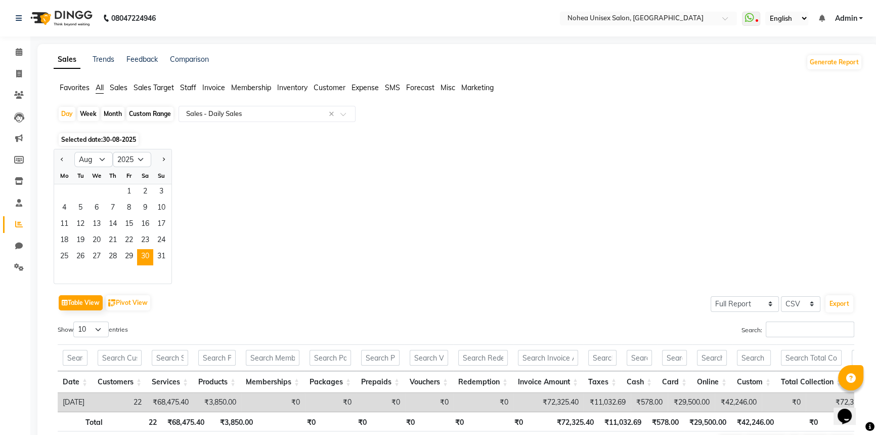
click at [170, 254] on div "25 26 27 28 29 30 31" at bounding box center [112, 257] width 117 height 16
click at [165, 256] on span "31" at bounding box center [161, 257] width 16 height 16
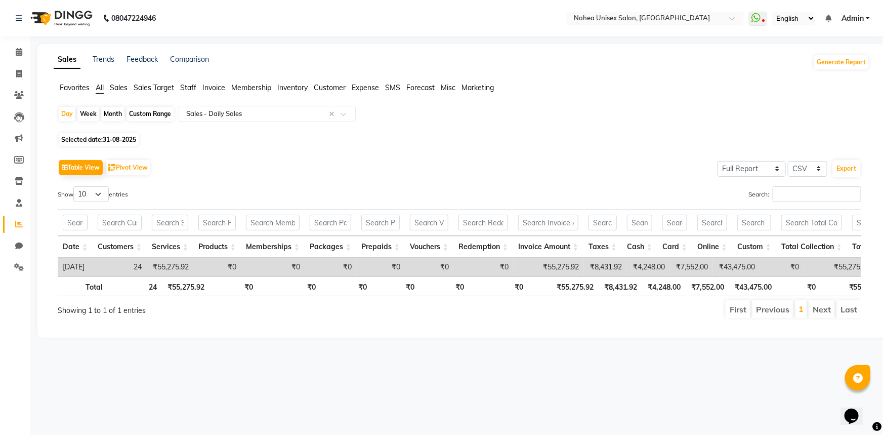
click at [108, 137] on span "31-08-2025" at bounding box center [119, 140] width 33 height 8
select select "8"
select select "2025"
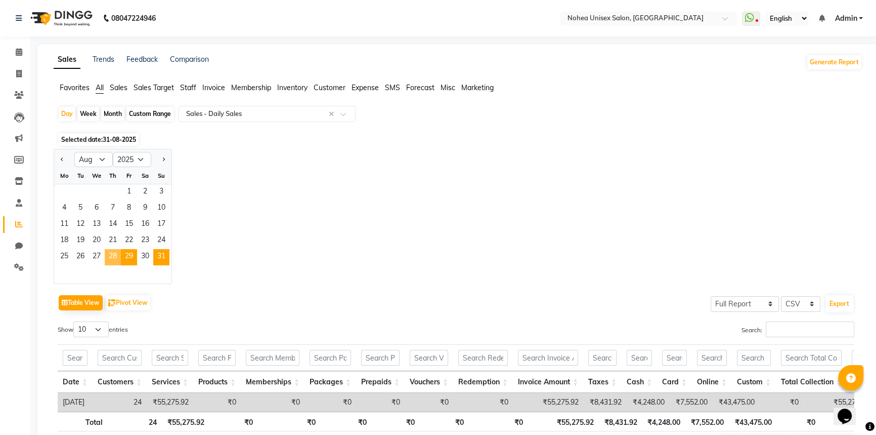
click at [116, 254] on span "28" at bounding box center [113, 257] width 16 height 16
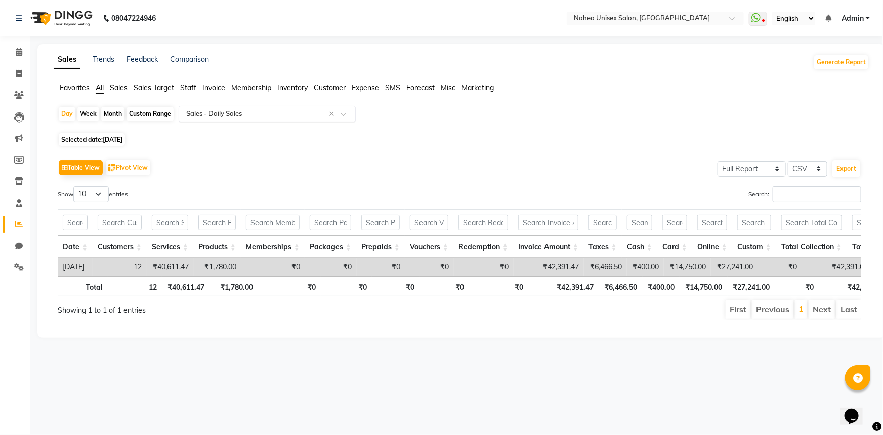
click at [215, 112] on input "text" at bounding box center [257, 114] width 146 height 10
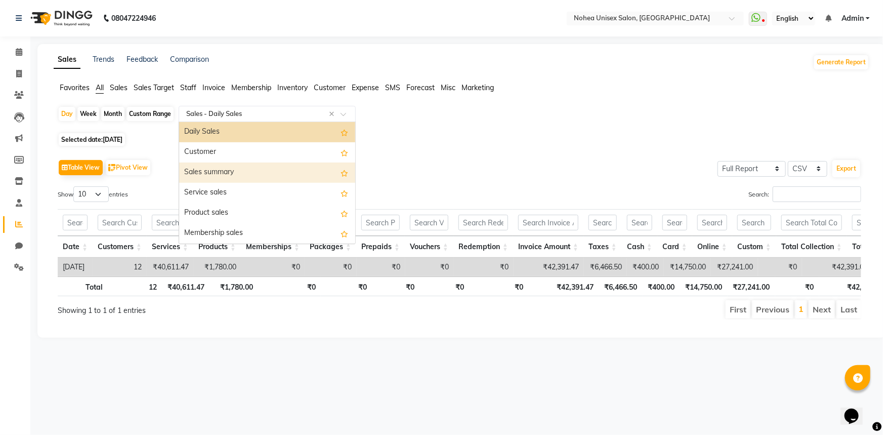
click at [225, 172] on div "Sales summary" at bounding box center [267, 172] width 176 height 20
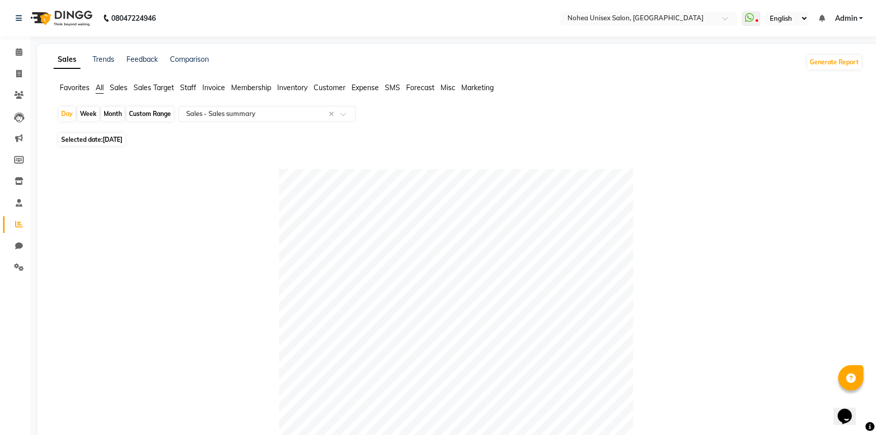
drag, startPoint x: 109, startPoint y: 140, endPoint x: 111, endPoint y: 147, distance: 7.2
click at [109, 140] on span "[DATE]" at bounding box center [113, 140] width 20 height 8
select select "8"
select select "2025"
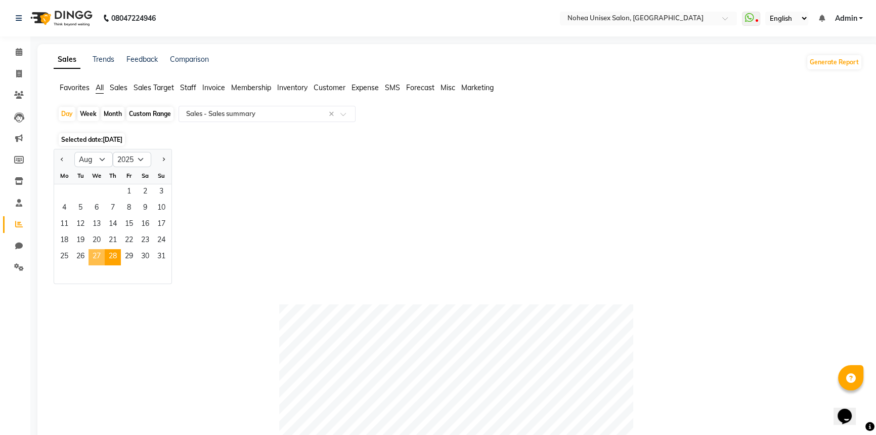
click at [101, 258] on span "27" at bounding box center [97, 257] width 16 height 16
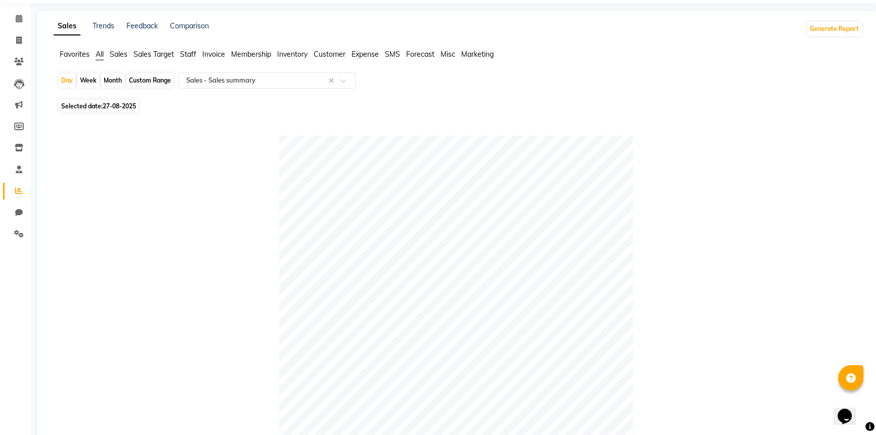
scroll to position [33, 0]
click at [111, 104] on span "27-08-2025" at bounding box center [119, 107] width 33 height 8
select select "8"
select select "2025"
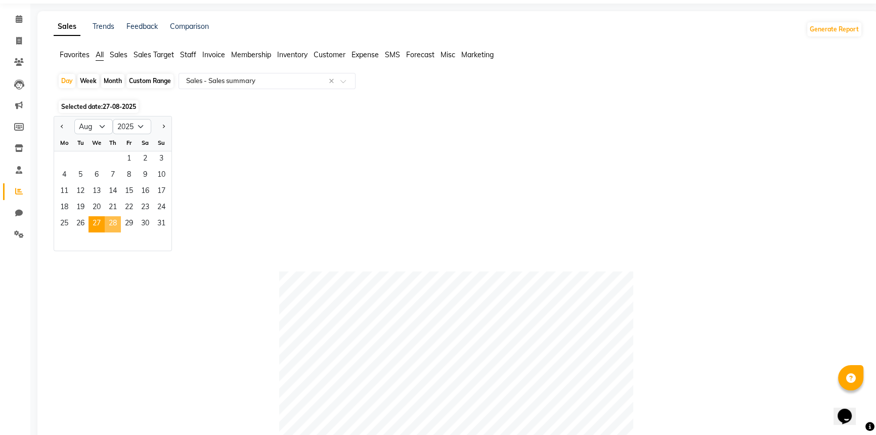
click at [111, 227] on span "28" at bounding box center [113, 224] width 16 height 16
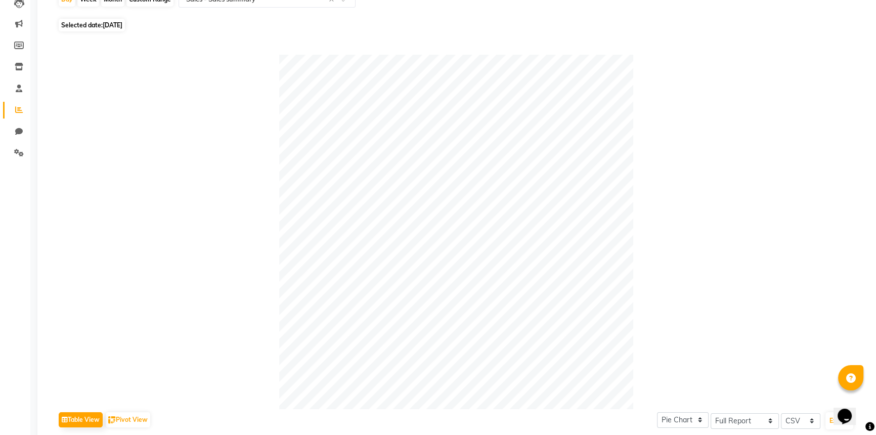
scroll to position [79, 0]
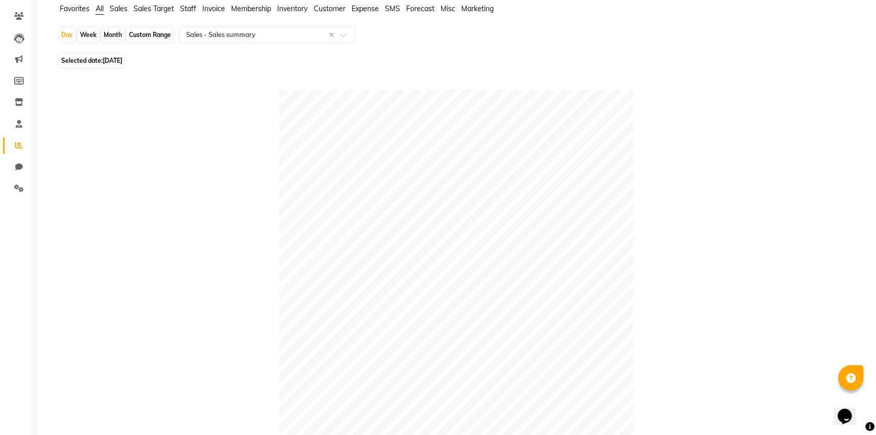
click at [117, 58] on span "[DATE]" at bounding box center [113, 61] width 20 height 8
select select "8"
select select "2025"
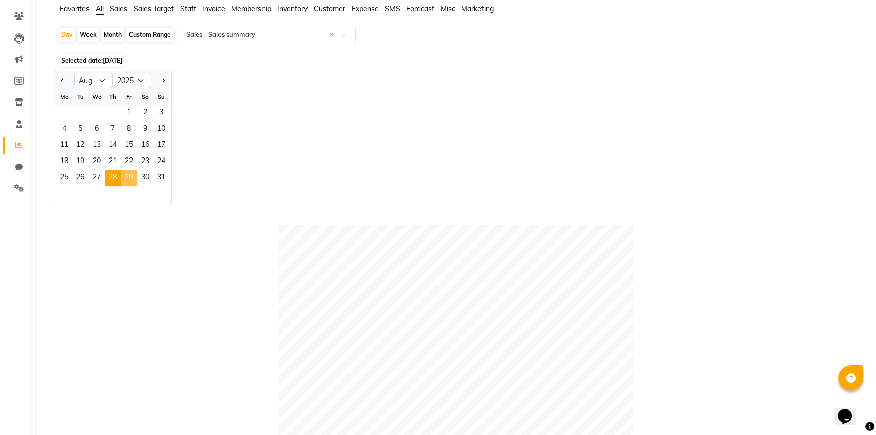
click at [128, 177] on span "29" at bounding box center [129, 178] width 16 height 16
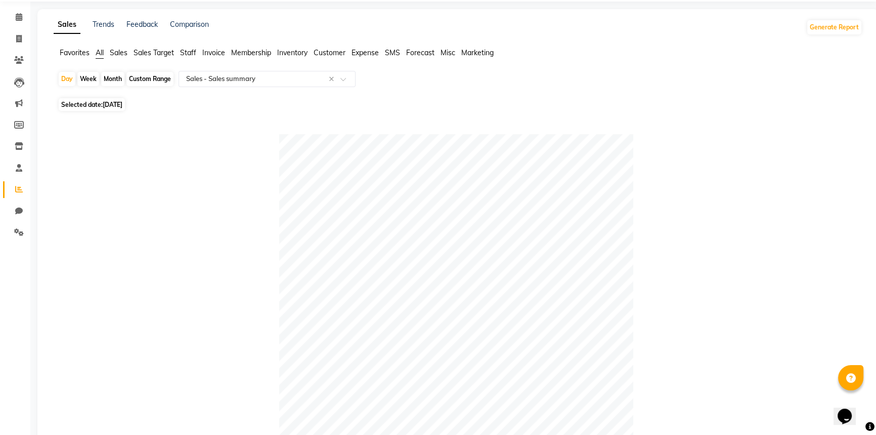
scroll to position [33, 0]
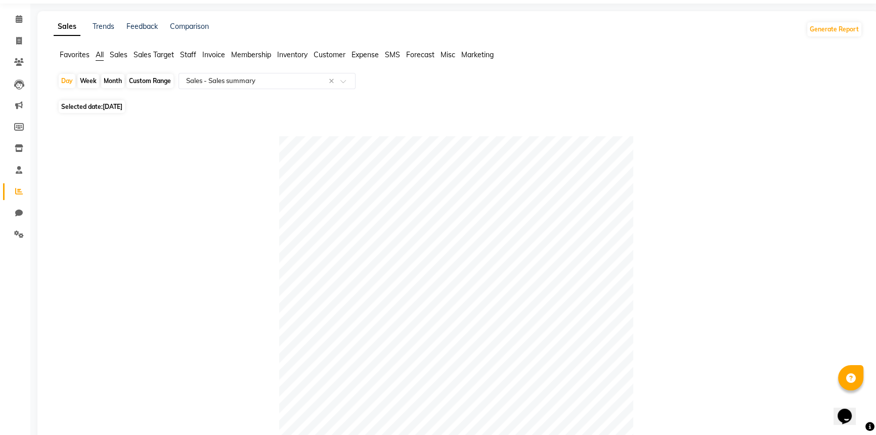
drag, startPoint x: 113, startPoint y: 107, endPoint x: 118, endPoint y: 114, distance: 8.3
click at [113, 107] on span "[DATE]" at bounding box center [113, 107] width 20 height 8
select select "8"
select select "2025"
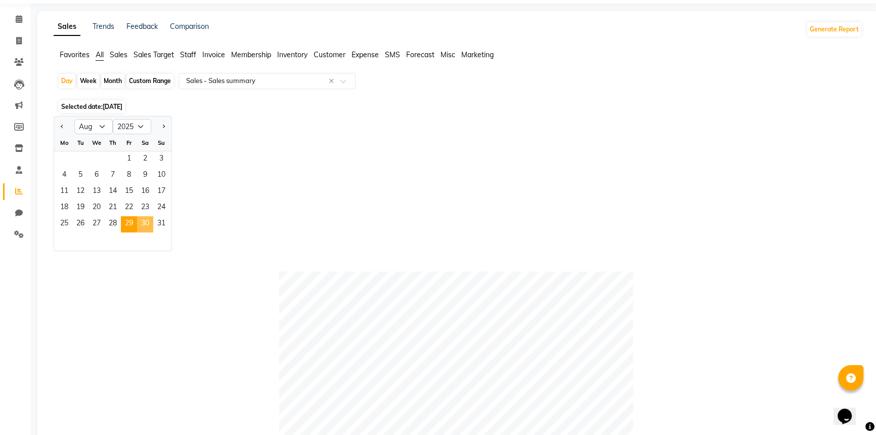
click at [144, 224] on span "30" at bounding box center [145, 224] width 16 height 16
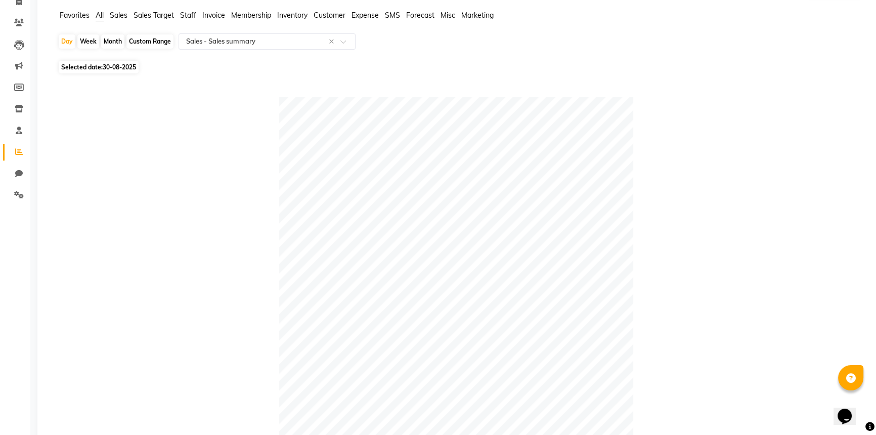
scroll to position [0, 0]
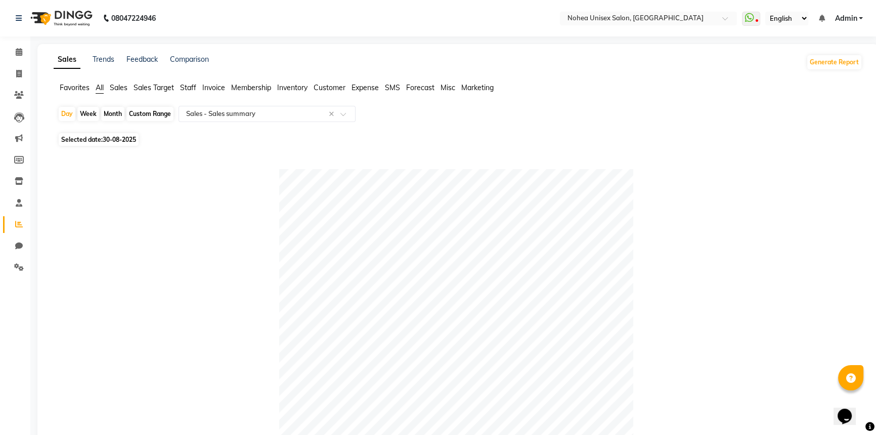
click at [125, 136] on span "30-08-2025" at bounding box center [119, 140] width 33 height 8
select select "8"
select select "2025"
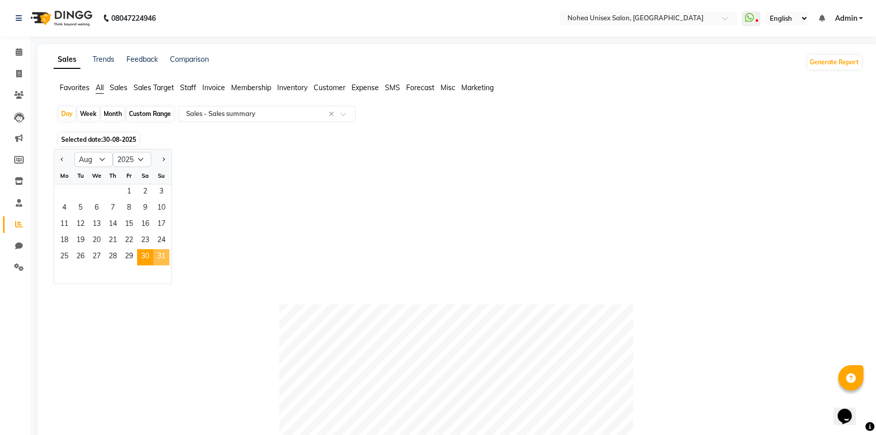
click at [166, 258] on span "31" at bounding box center [161, 257] width 16 height 16
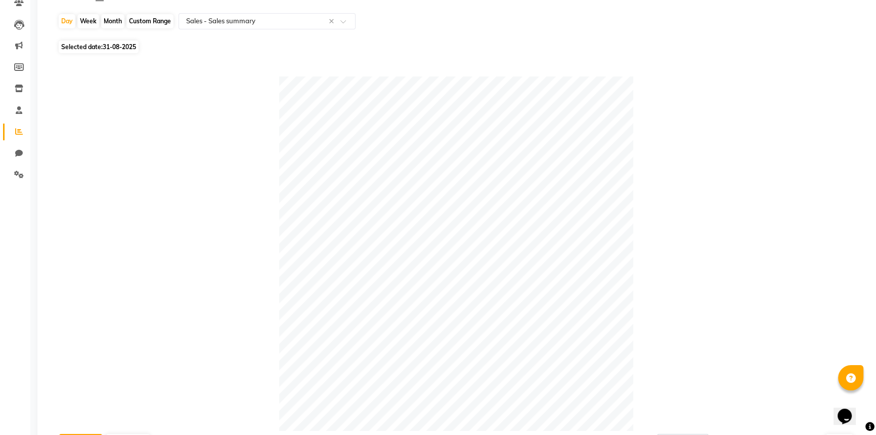
scroll to position [33, 0]
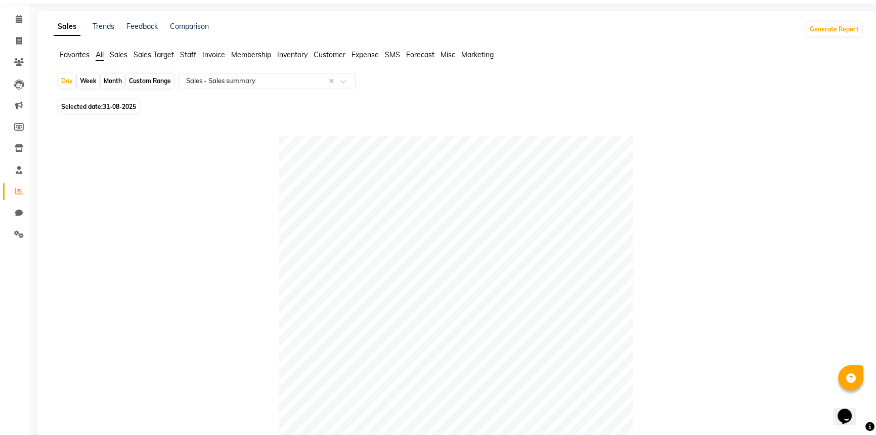
click at [115, 105] on span "31-08-2025" at bounding box center [119, 107] width 33 height 8
select select "8"
select select "2025"
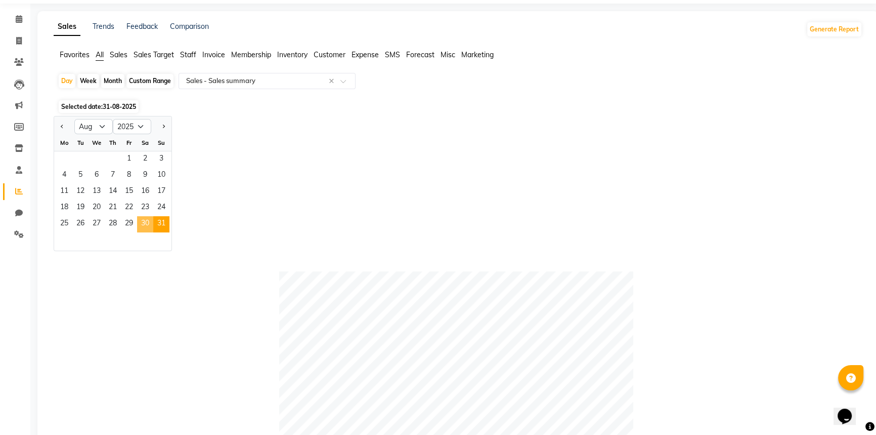
click at [145, 217] on span "30" at bounding box center [145, 224] width 16 height 16
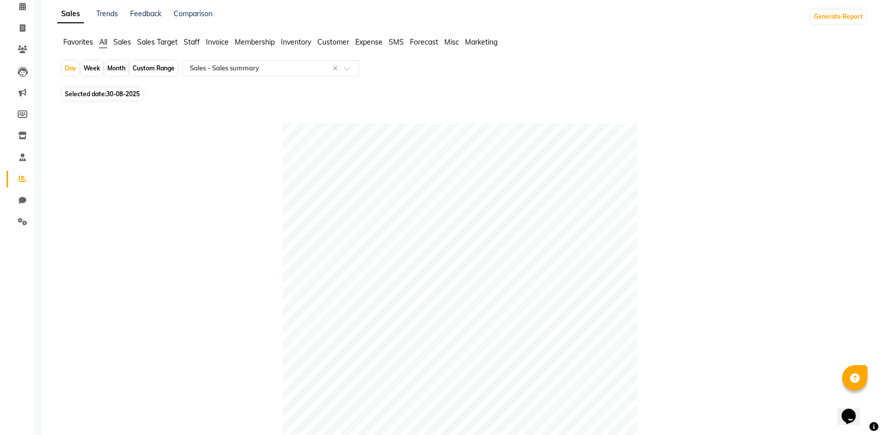
scroll to position [0, 0]
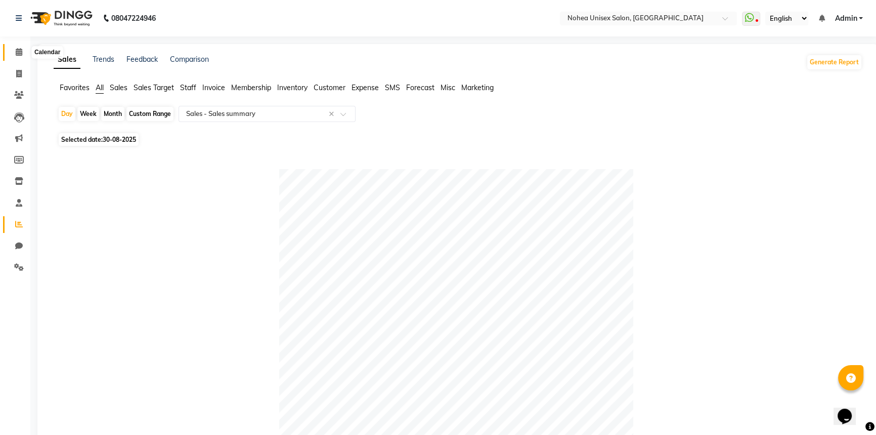
click at [20, 47] on span at bounding box center [19, 53] width 18 height 12
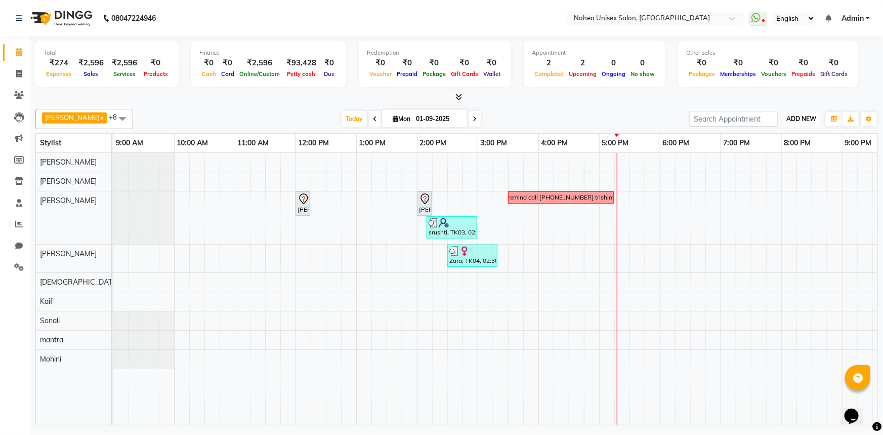
click at [795, 116] on span "ADD NEW" at bounding box center [801, 119] width 30 height 8
click at [787, 163] on link "Add Expense" at bounding box center [779, 163] width 80 height 13
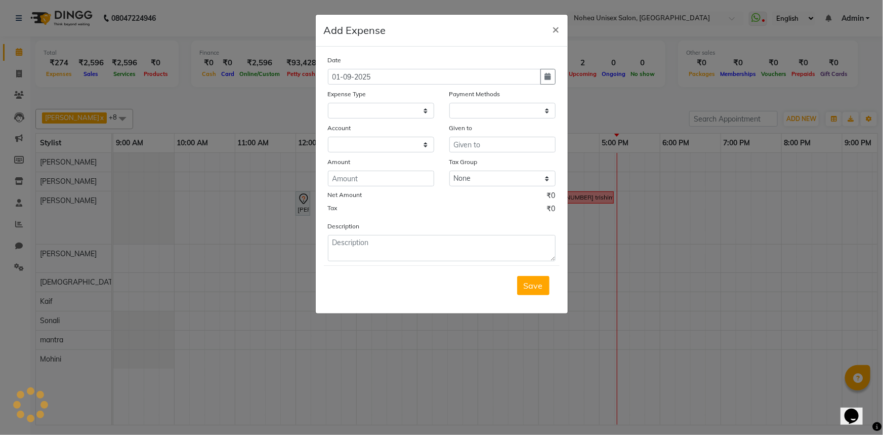
select select
select select "1"
select select "7146"
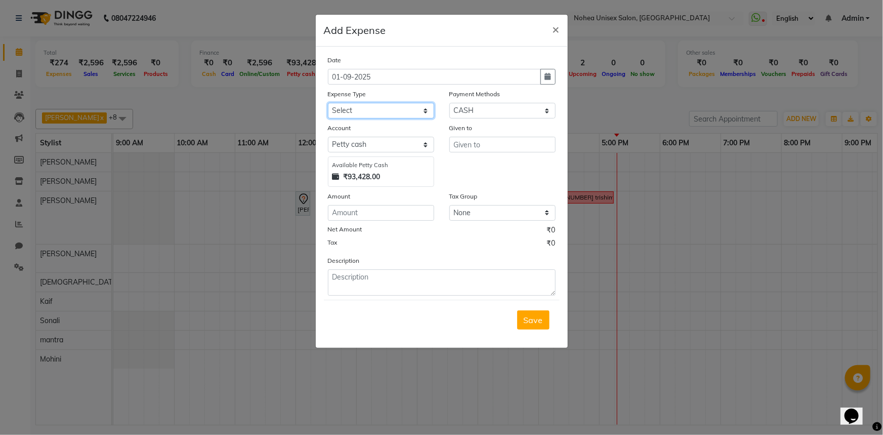
click at [421, 110] on select "Select Advance Payment Advance Salary Bank charges Car maintenance Cash Deposit…" at bounding box center [381, 111] width 106 height 16
click at [328, 103] on select "Select Advance Payment Advance Salary Bank charges Car maintenance Cash Deposit…" at bounding box center [381, 111] width 106 height 16
drag, startPoint x: 410, startPoint y: 114, endPoint x: 400, endPoint y: 116, distance: 9.7
click at [410, 114] on select "Select Advance Payment Advance Salary Bank charges Car maintenance Cash Deposit…" at bounding box center [381, 111] width 106 height 16
select select "21333"
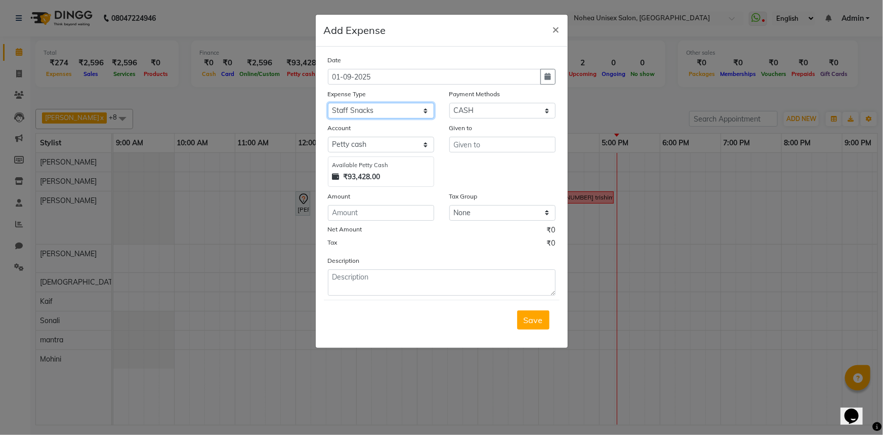
click at [328, 103] on select "Select Advance Payment Advance Salary Bank charges Car maintenance Cash Deposit…" at bounding box center [381, 111] width 106 height 16
click at [521, 149] on input "text" at bounding box center [502, 145] width 106 height 16
type input "[PERSON_NAME] Sweets"
click at [397, 220] on input "number" at bounding box center [381, 213] width 106 height 16
type input "360"
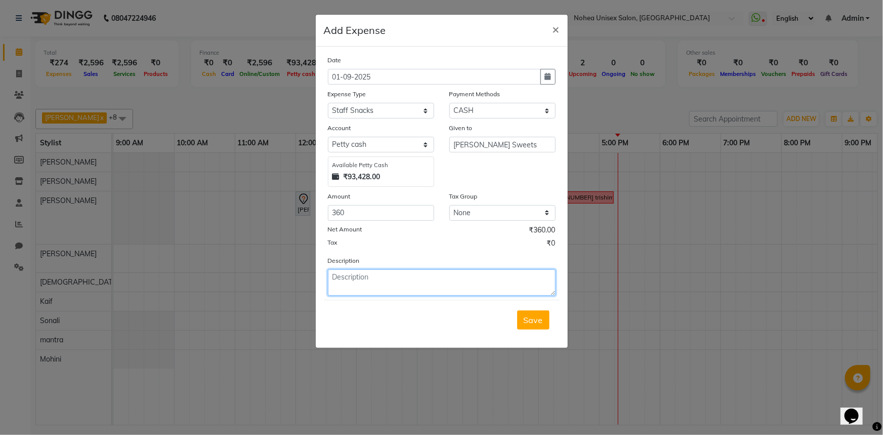
click at [402, 278] on textarea at bounding box center [442, 282] width 228 height 26
type textarea "Paid for Ganapati Sweets"
click at [542, 322] on span "Save" at bounding box center [533, 320] width 19 height 10
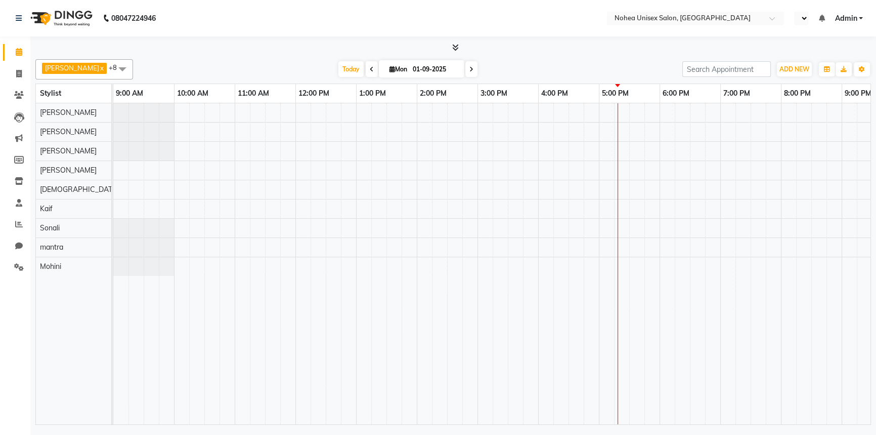
select select "en"
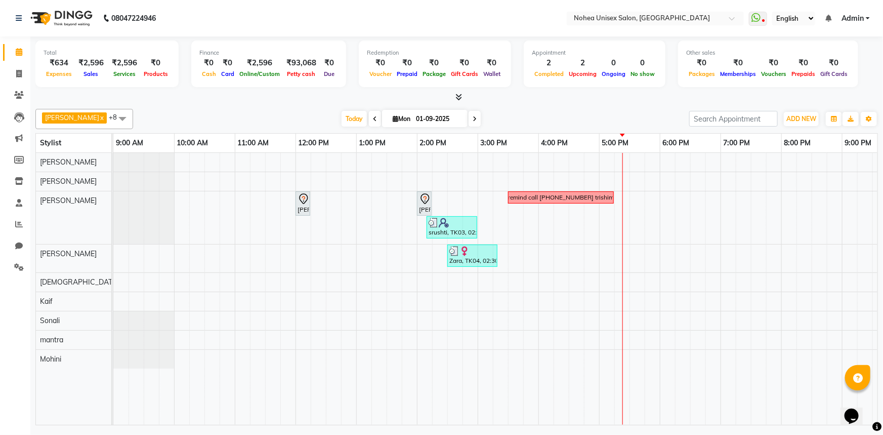
click at [540, 115] on div "[DATE] [DATE]" at bounding box center [411, 118] width 546 height 15
click at [298, 64] on div "₹93,068" at bounding box center [301, 63] width 38 height 12
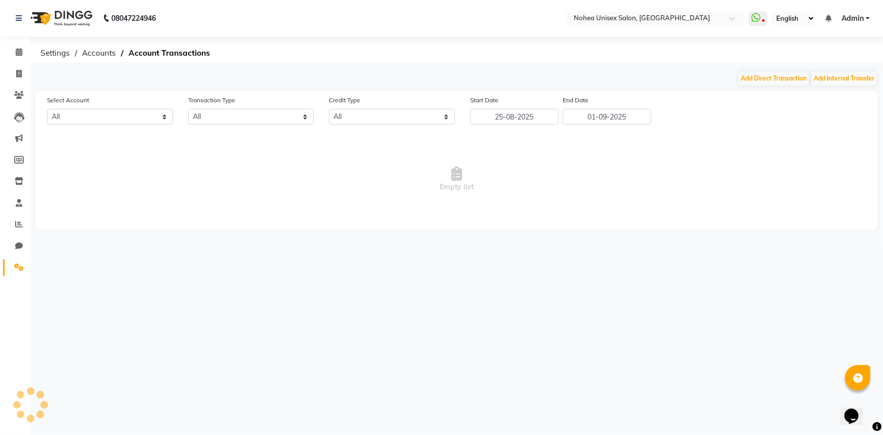
select select "7146"
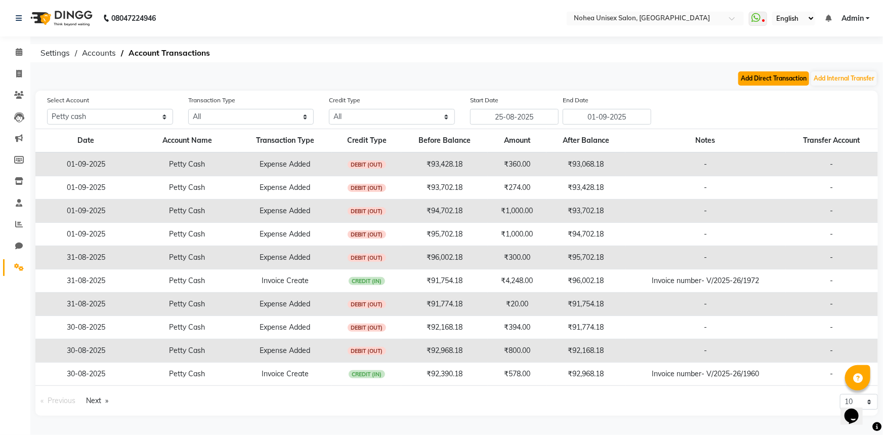
click at [769, 77] on button "Add Direct Transaction" at bounding box center [773, 78] width 71 height 14
select select "direct"
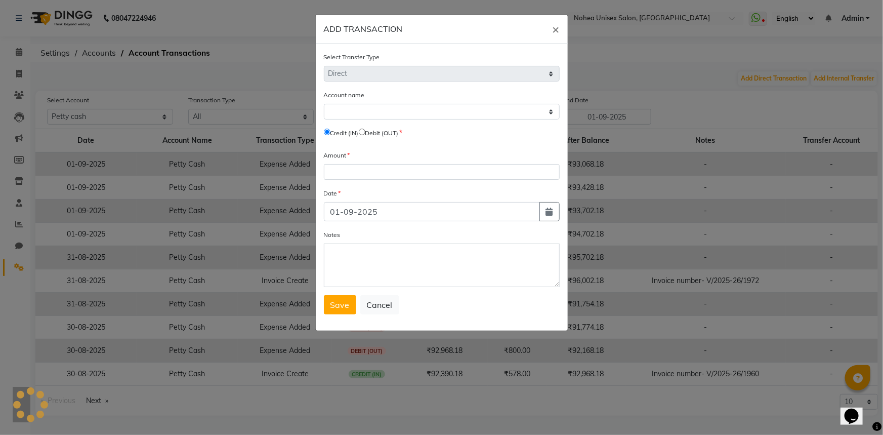
select select "7146"
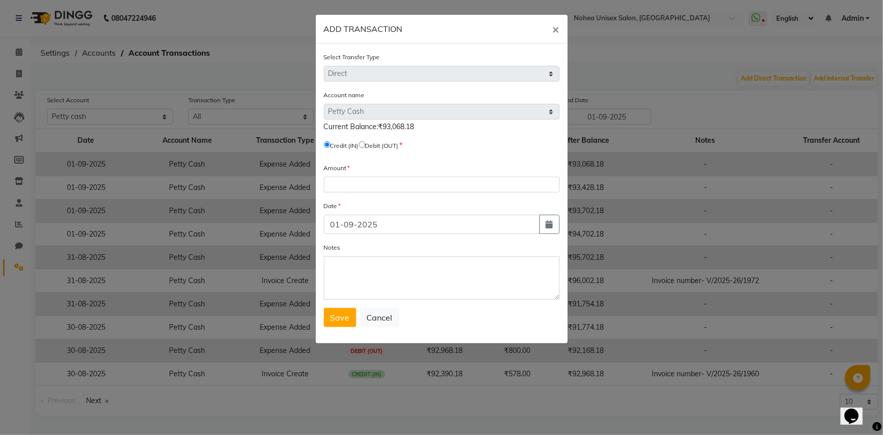
click at [365, 144] on input "radio" at bounding box center [362, 144] width 7 height 7
radio input "true"
click at [367, 184] on input "number" at bounding box center [442, 185] width 236 height 16
type input "41000"
click at [357, 273] on textarea "Notes" at bounding box center [442, 278] width 236 height 44
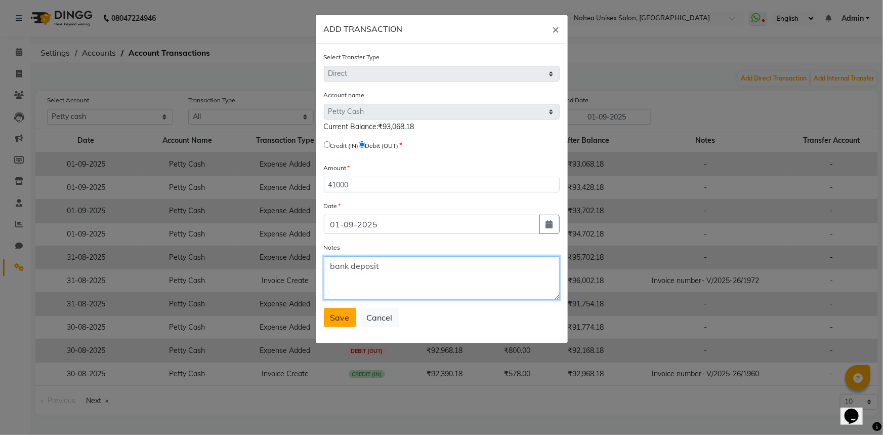
type textarea "bank deposit"
click at [340, 318] on span "Save" at bounding box center [339, 317] width 19 height 10
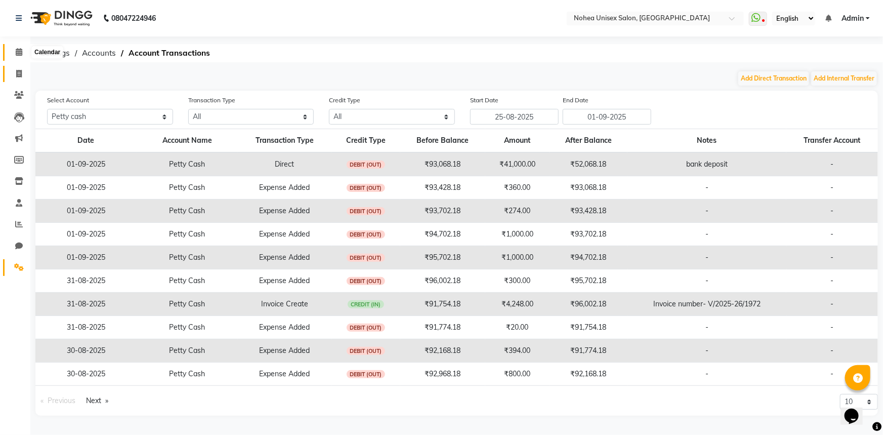
drag, startPoint x: 20, startPoint y: 55, endPoint x: 25, endPoint y: 65, distance: 11.3
click at [20, 55] on icon at bounding box center [19, 52] width 7 height 8
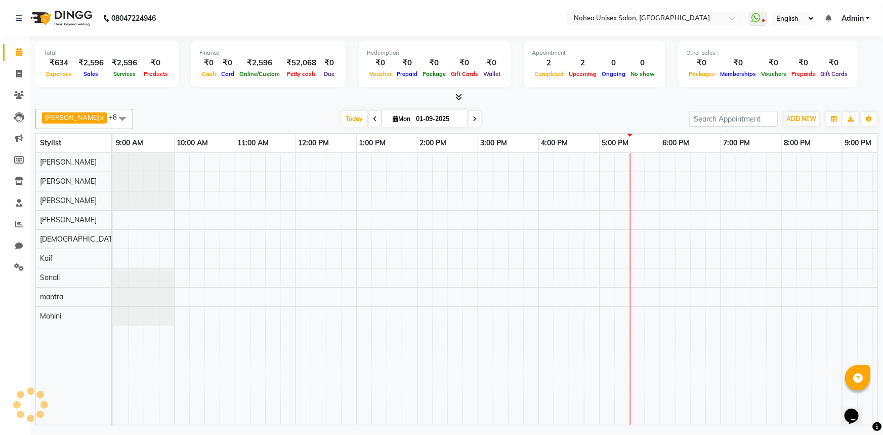
scroll to position [0, 146]
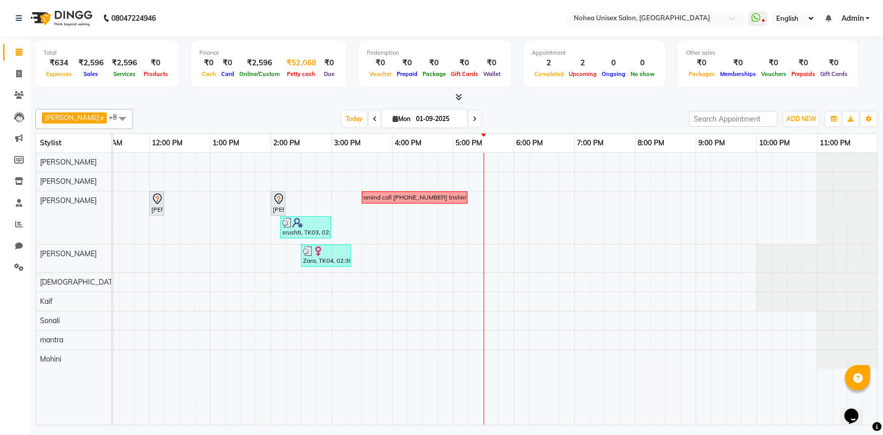
click at [295, 59] on div "₹52,068" at bounding box center [301, 63] width 38 height 12
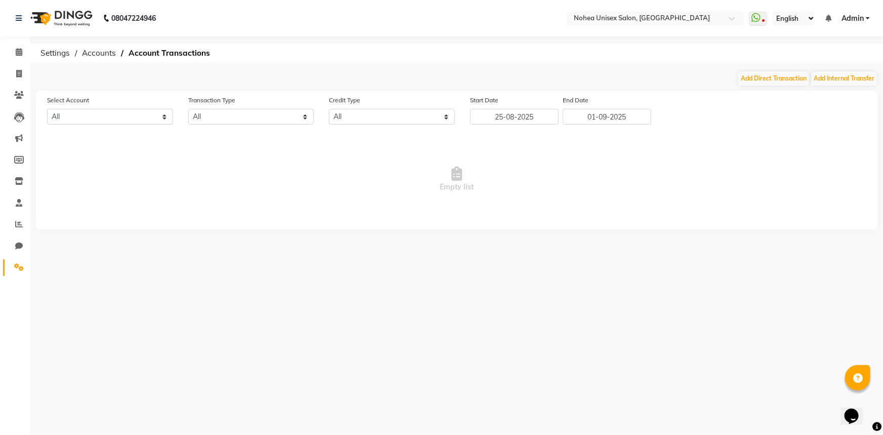
select select "7146"
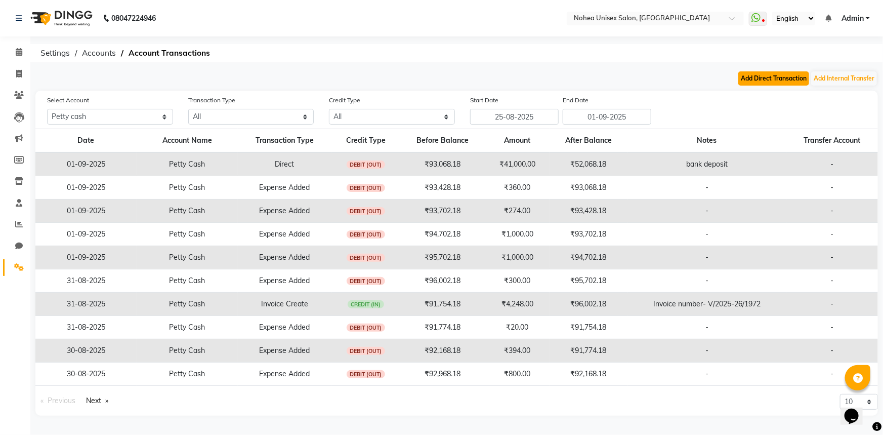
click at [776, 79] on button "Add Direct Transaction" at bounding box center [773, 78] width 71 height 14
select select "direct"
select select "7146"
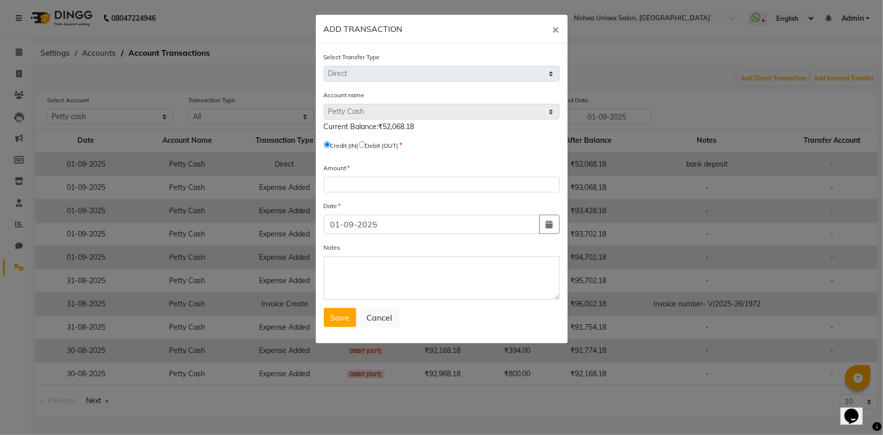
click at [365, 144] on input "radio" at bounding box center [362, 144] width 7 height 7
radio input "true"
click at [379, 183] on input "number" at bounding box center [442, 185] width 236 height 16
type input "50937"
click at [333, 318] on span "Save" at bounding box center [339, 317] width 19 height 10
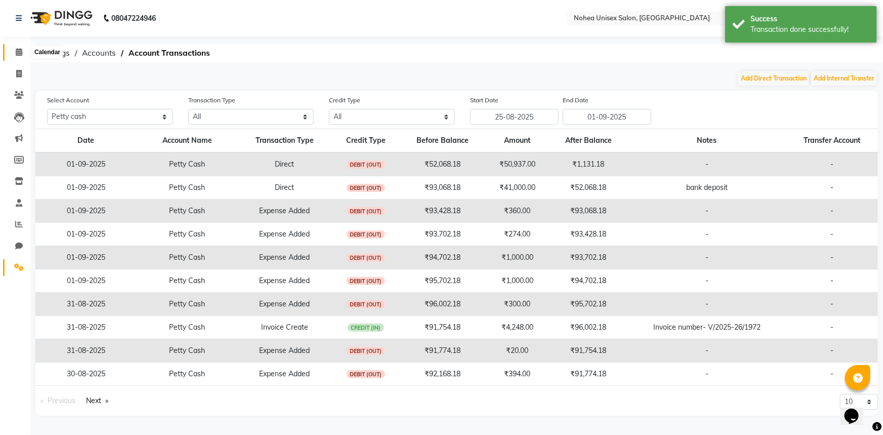
click at [20, 47] on span at bounding box center [19, 53] width 18 height 12
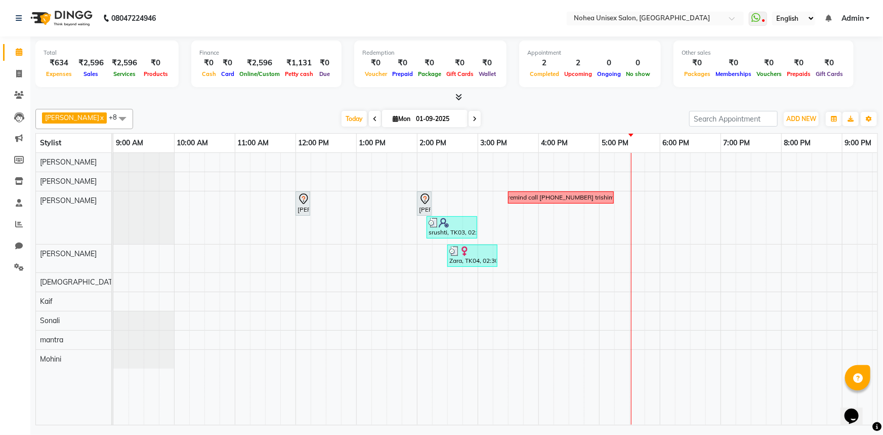
click at [67, 62] on div "₹634" at bounding box center [59, 63] width 31 height 12
click at [390, 119] on span "Mon" at bounding box center [401, 119] width 23 height 8
select select "9"
select select "2025"
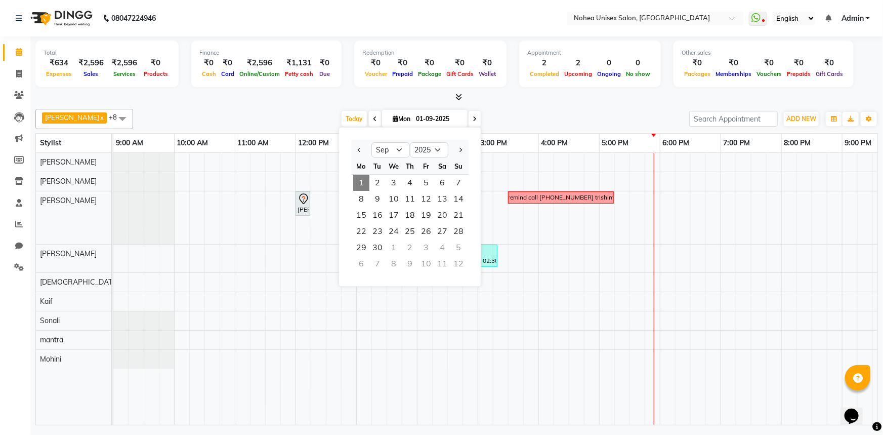
click at [373, 116] on icon at bounding box center [375, 119] width 4 height 6
type input "31-08-2025"
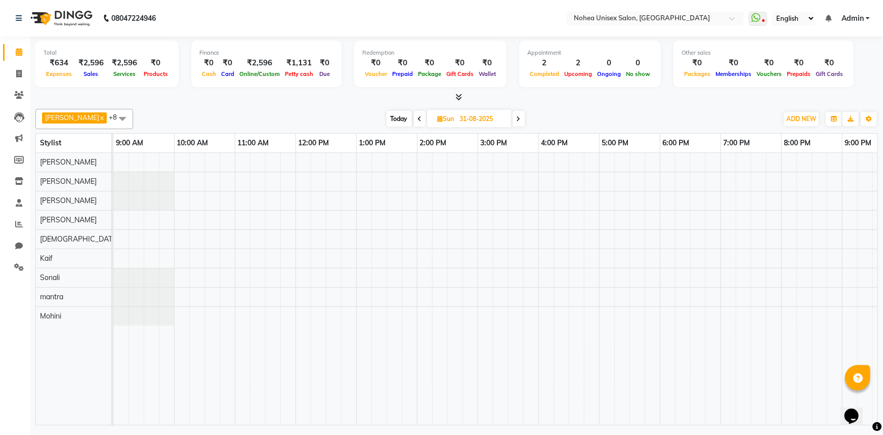
scroll to position [0, 146]
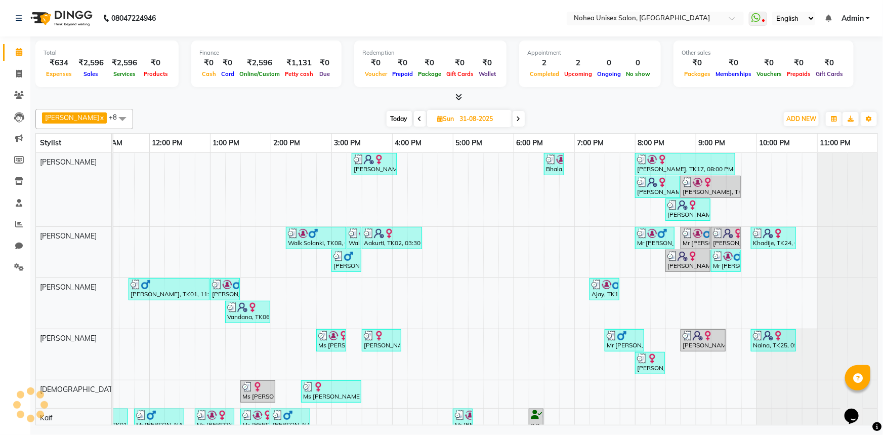
click at [440, 119] on span "Sun" at bounding box center [446, 119] width 22 height 8
select select "8"
select select "2025"
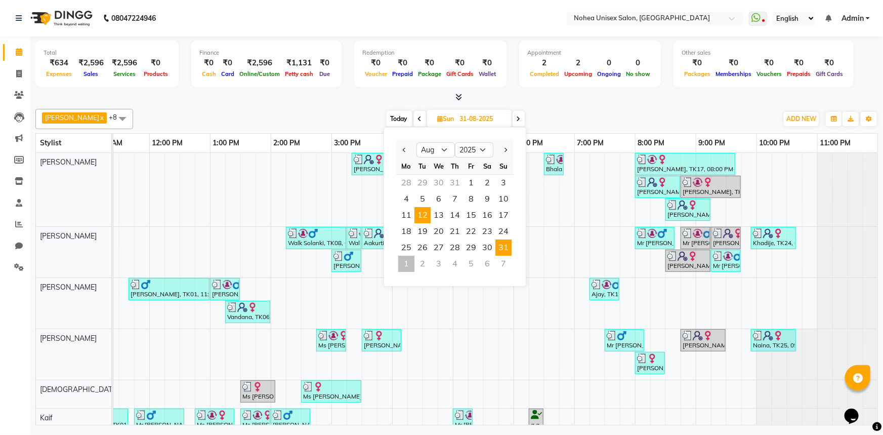
click at [420, 216] on span "12" at bounding box center [422, 215] width 16 height 16
type input "12-08-2025"
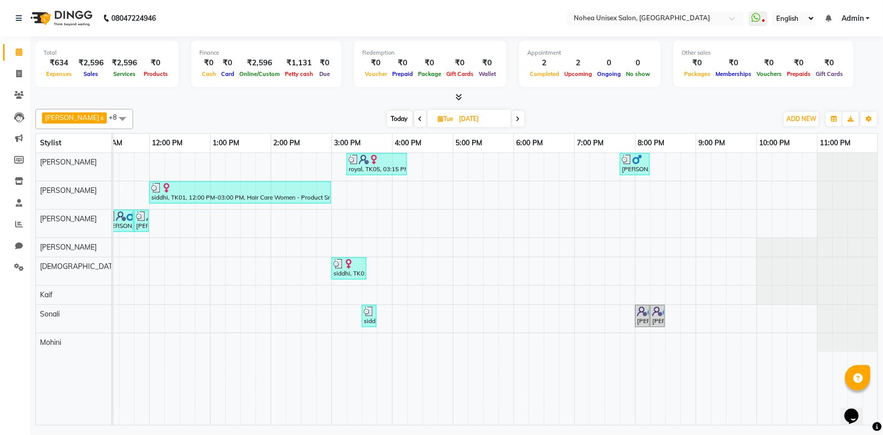
click at [333, 121] on div "Today Tue 12-08-2025" at bounding box center [455, 118] width 635 height 15
click at [339, 111] on div "Today Tue 12-08-2025" at bounding box center [455, 118] width 635 height 15
click at [351, 117] on div "Today Tue 12-08-2025" at bounding box center [455, 118] width 635 height 15
click at [323, 109] on div "Aayan khan x upesh x mantra x jitesh x Kaif x Sujit x Jaydeep x Mohini x Sonali…" at bounding box center [456, 119] width 843 height 20
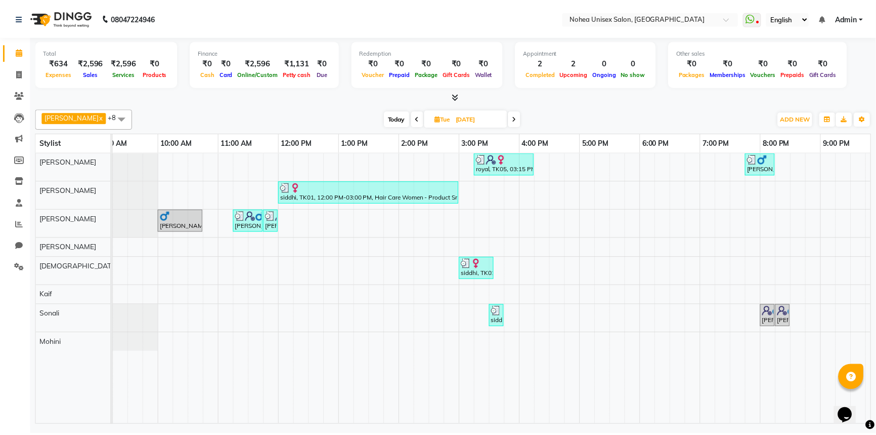
scroll to position [0, 0]
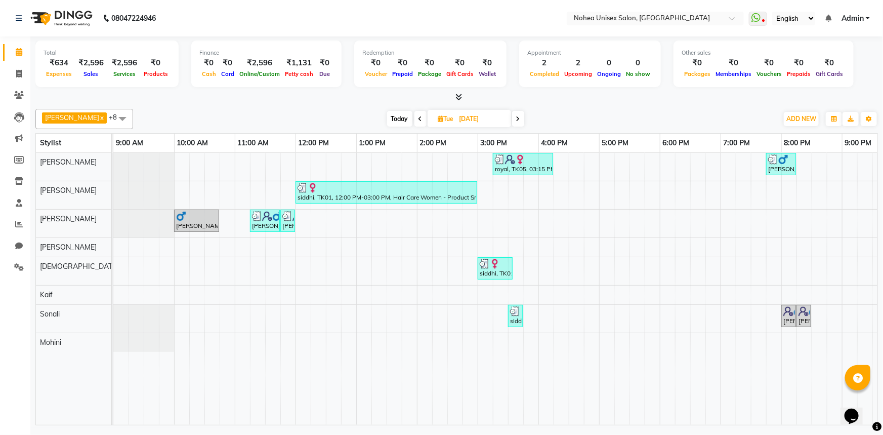
click at [351, 112] on div "Today Tue 12-08-2025" at bounding box center [455, 118] width 635 height 15
click at [556, 114] on div "Today Tue 12-08-2025" at bounding box center [455, 118] width 635 height 15
click at [317, 106] on div "Aayan khan x upesh x mantra x jitesh x Kaif x Sujit x Jaydeep x Mohini x Sonali…" at bounding box center [456, 265] width 843 height 320
click at [579, 126] on div "Today Tue 12-08-2025" at bounding box center [455, 118] width 635 height 15
drag, startPoint x: 620, startPoint y: 78, endPoint x: 620, endPoint y: 87, distance: 8.6
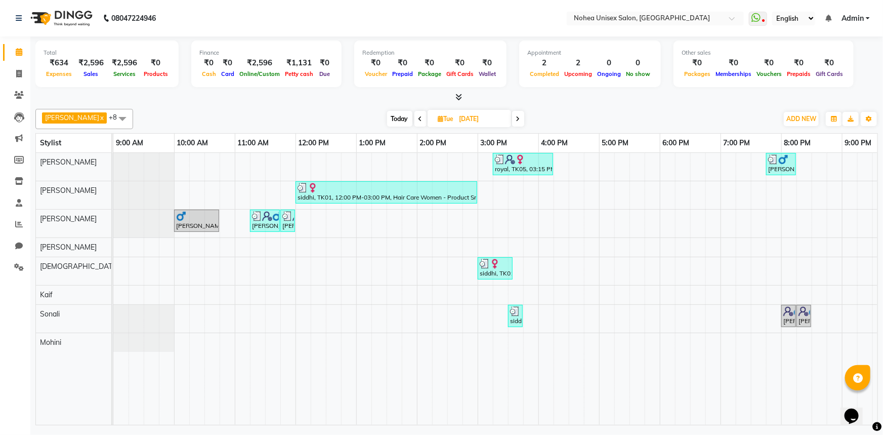
click at [623, 78] on div "No show" at bounding box center [637, 73] width 29 height 11
click at [14, 223] on span at bounding box center [19, 225] width 18 height 12
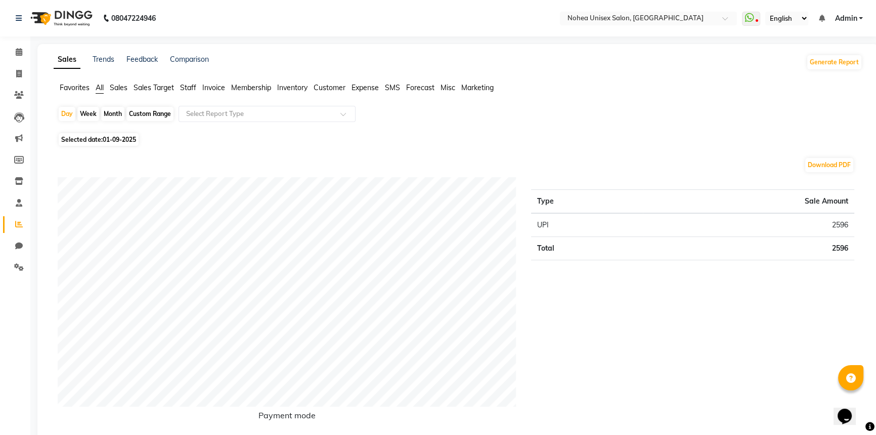
click at [182, 84] on span "Staff" at bounding box center [188, 87] width 16 height 9
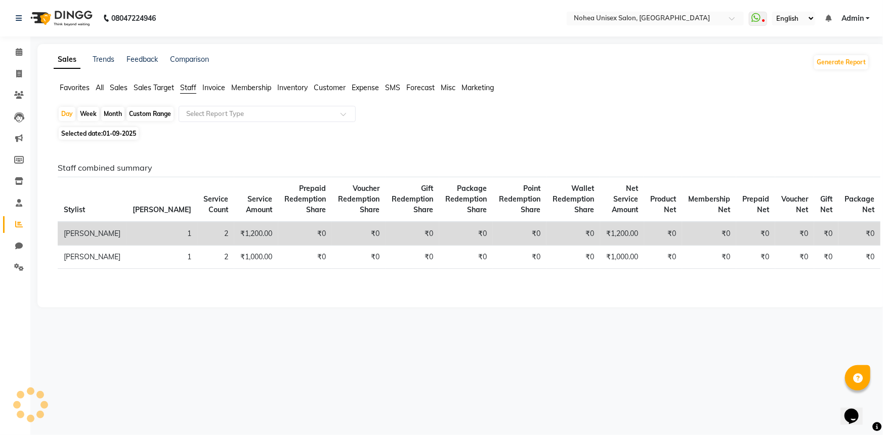
click at [115, 117] on div "Month" at bounding box center [112, 114] width 23 height 14
select select "9"
select select "2025"
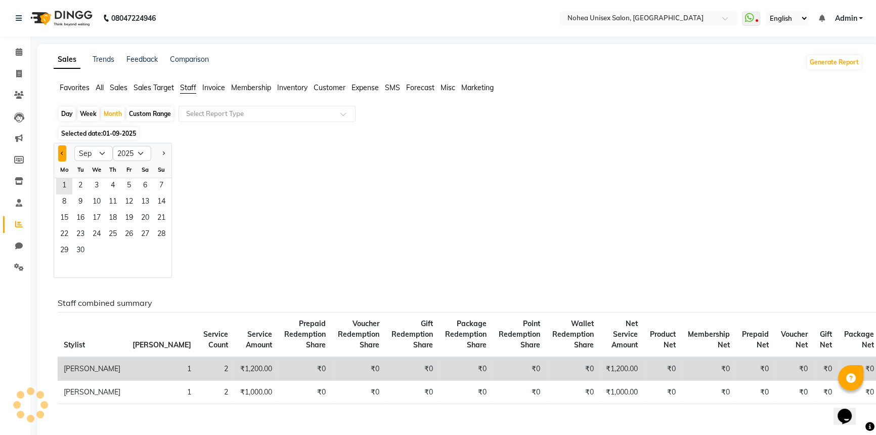
click at [59, 150] on button "Previous month" at bounding box center [62, 153] width 8 height 16
select select "8"
click at [133, 187] on span "1" at bounding box center [129, 186] width 16 height 16
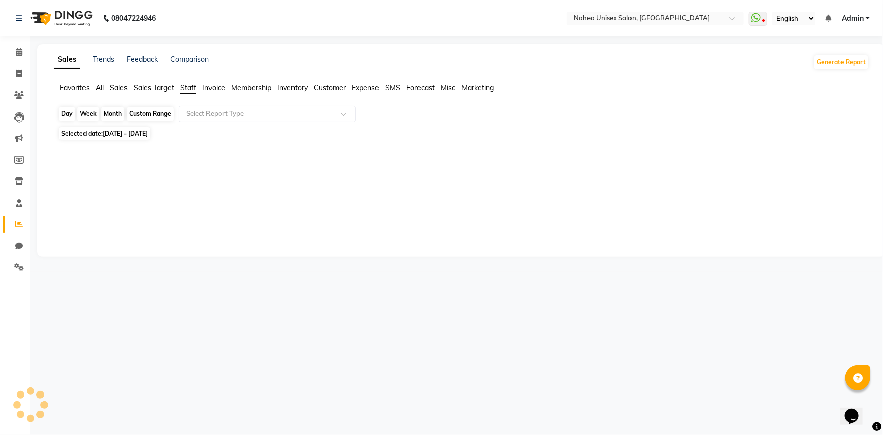
drag, startPoint x: 117, startPoint y: 110, endPoint x: 128, endPoint y: 134, distance: 26.3
click at [117, 110] on div "Month" at bounding box center [112, 114] width 23 height 14
select select "8"
select select "2025"
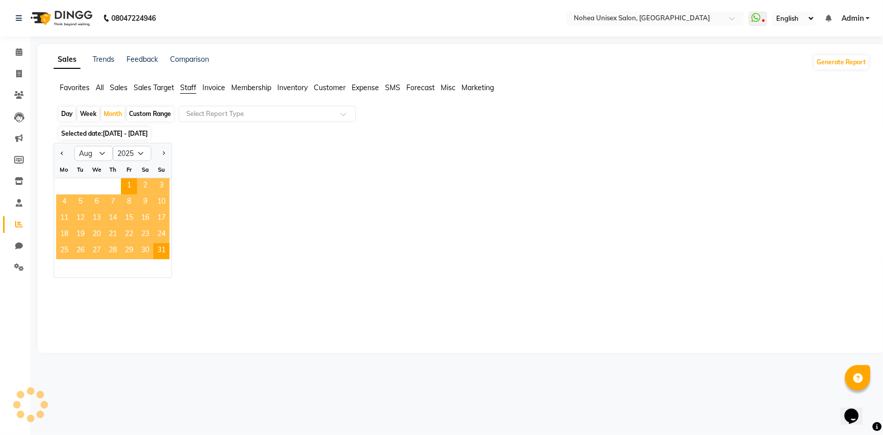
click at [272, 192] on div "Jan Feb Mar Apr May Jun Jul Aug Sep Oct Nov Dec 2015 2016 2017 2018 2019 2020 2…" at bounding box center [462, 210] width 816 height 135
click at [21, 52] on icon at bounding box center [19, 52] width 7 height 8
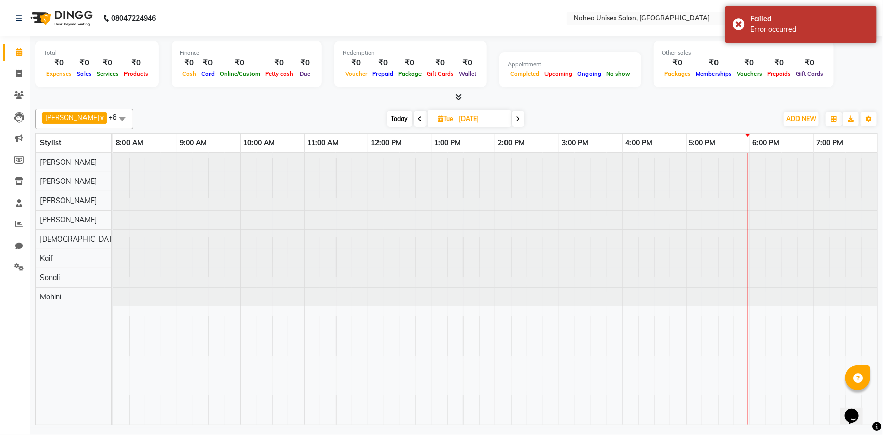
click at [391, 117] on span "Today" at bounding box center [399, 119] width 25 height 16
click at [521, 122] on div "[DATE] [DATE]" at bounding box center [411, 118] width 546 height 15
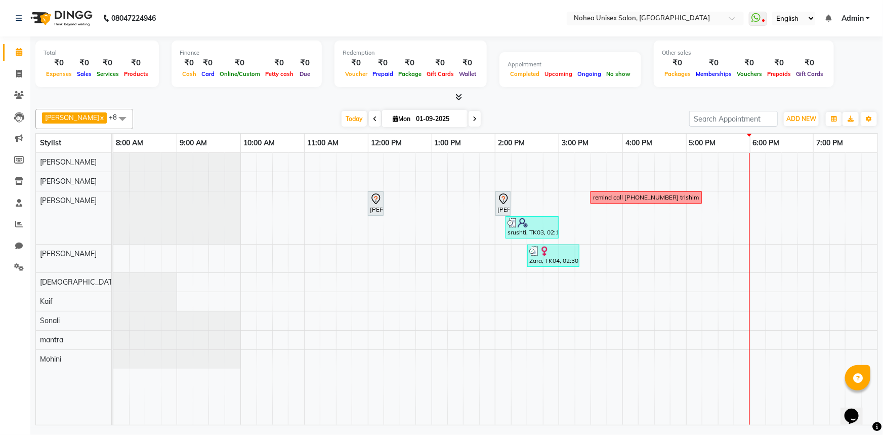
click at [491, 112] on div "[DATE] [DATE]" at bounding box center [411, 118] width 546 height 15
click at [535, 106] on div "Aayan khan x upesh x mantra x jitesh x Kaif x Sujit x Jaydeep x Mohini x Sonali…" at bounding box center [456, 265] width 843 height 320
click at [307, 104] on div "Total ₹0 Expenses ₹0 Sales ₹0 Services ₹0 Products Finance ₹0 Cash ₹0 Card ₹0 O…" at bounding box center [456, 231] width 853 height 391
click at [491, 119] on div "[DATE] [DATE]" at bounding box center [411, 118] width 546 height 15
click at [308, 112] on div "[DATE] [DATE]" at bounding box center [411, 118] width 546 height 15
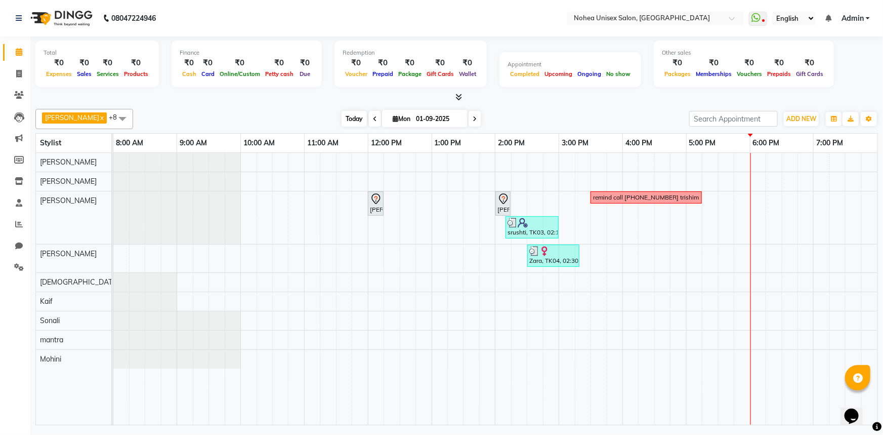
click at [343, 117] on span "Today" at bounding box center [354, 119] width 25 height 16
click at [373, 116] on icon at bounding box center [375, 119] width 4 height 6
type input "31-08-2025"
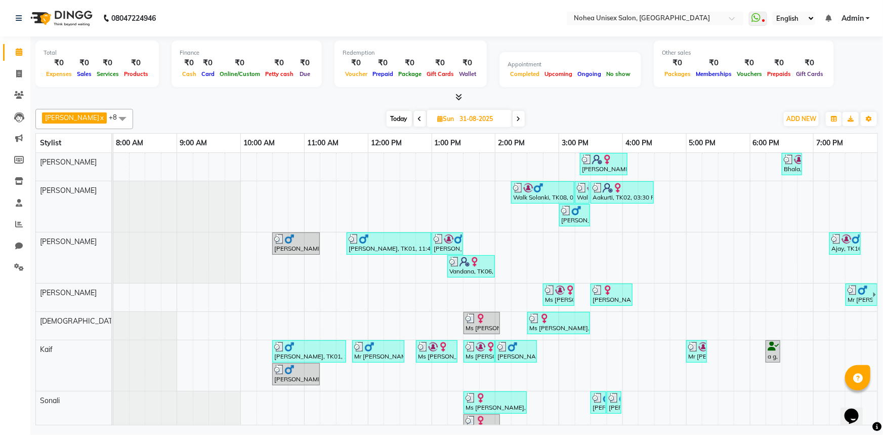
click at [435, 116] on span "Sun" at bounding box center [446, 119] width 22 height 8
select select "8"
select select "2025"
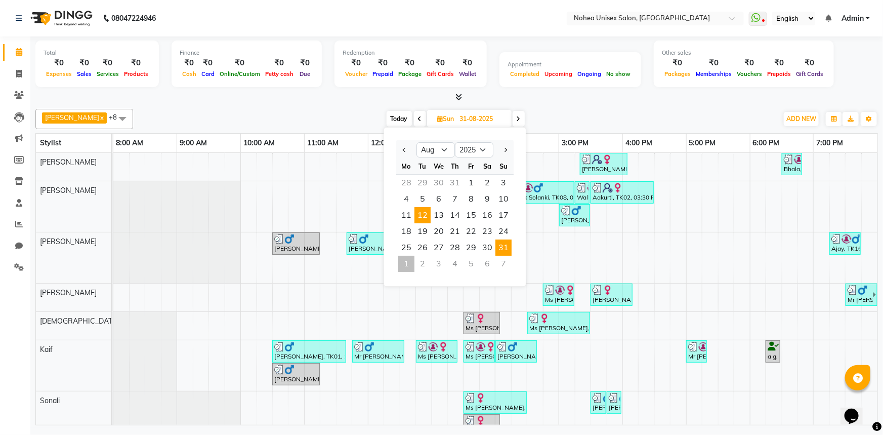
click at [427, 212] on span "12" at bounding box center [422, 215] width 16 height 16
type input "12-08-2025"
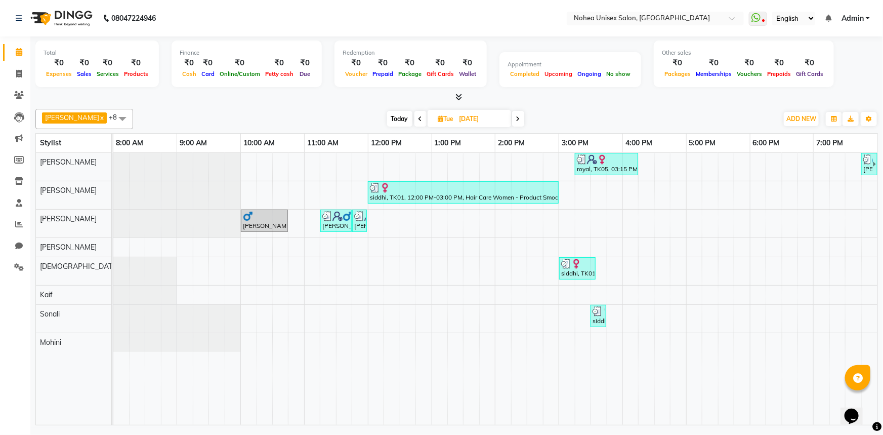
click at [579, 115] on div "Today Tue 12-08-2025" at bounding box center [455, 118] width 635 height 15
click at [340, 109] on div "Aayan khan x upesh x mantra x jitesh x Kaif x Sujit x Jaydeep x Mohini x Sonali…" at bounding box center [456, 119] width 843 height 20
click at [578, 106] on div "Aayan khan x upesh x mantra x jitesh x Kaif x Sujit x Jaydeep x Mohini x Sonali…" at bounding box center [456, 265] width 843 height 320
click at [608, 123] on div "Today Tue 12-08-2025" at bounding box center [455, 118] width 635 height 15
click at [424, 196] on div "siddhi, TK01, 12:00 PM-03:00 PM, Hair Care Women - Product Smoothening/Botox" at bounding box center [463, 192] width 189 height 19
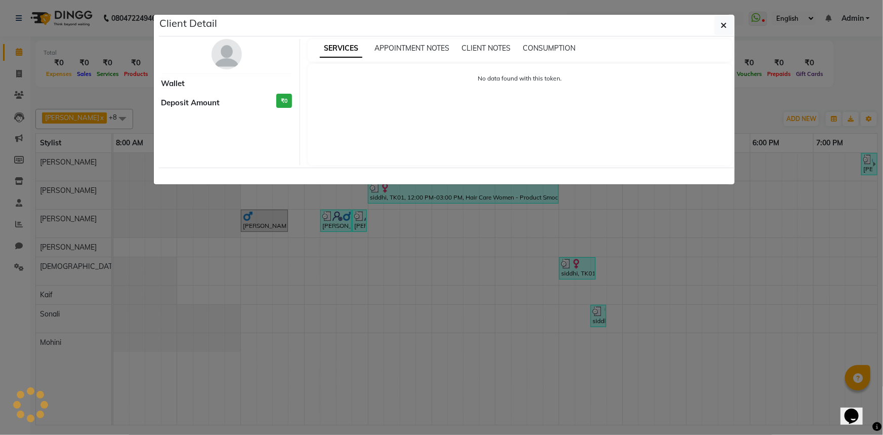
select select "3"
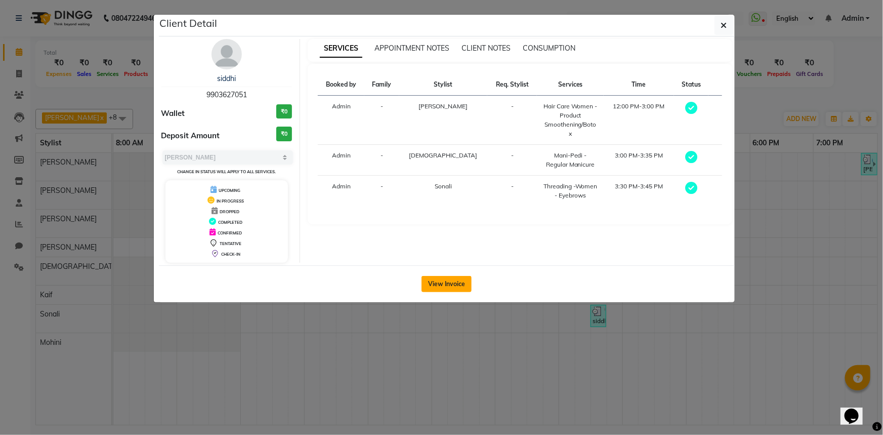
click at [452, 279] on button "View Invoice" at bounding box center [447, 284] width 50 height 16
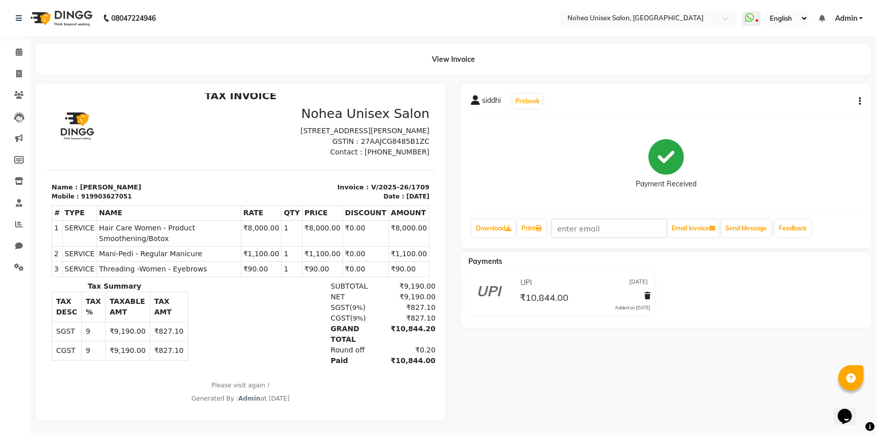
scroll to position [6, 0]
click at [18, 48] on icon at bounding box center [19, 52] width 7 height 8
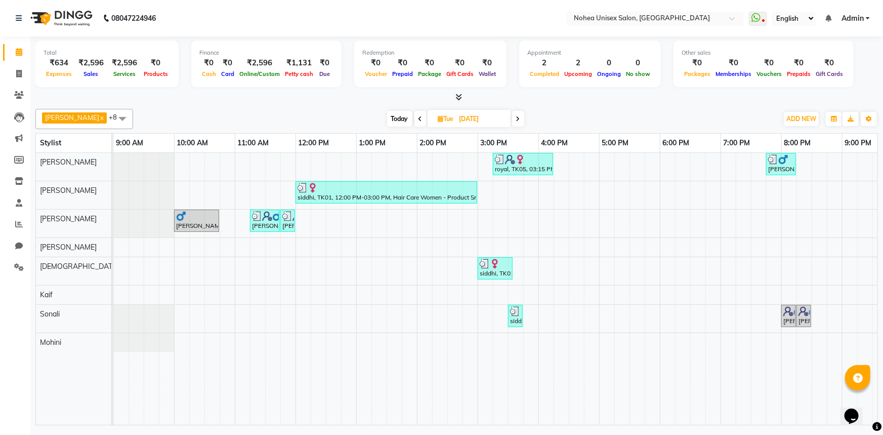
click at [357, 127] on div "Aayan khan x upesh x mantra x jitesh x Kaif x Sujit x Jaydeep x Mohini x Sonali…" at bounding box center [456, 119] width 843 height 20
click at [534, 120] on div "Today Tue 12-08-2025" at bounding box center [455, 118] width 635 height 15
click at [597, 109] on div "Aayan khan x upesh x mantra x jitesh x Kaif x Sujit x Jaydeep x Mohini x Sonali…" at bounding box center [456, 119] width 843 height 20
click at [576, 104] on div "Total ₹634 Expenses ₹2,596 Sales ₹2,596 Services ₹0 Products Finance ₹0 Cash ₹0…" at bounding box center [456, 231] width 853 height 391
click at [340, 99] on div at bounding box center [456, 97] width 843 height 11
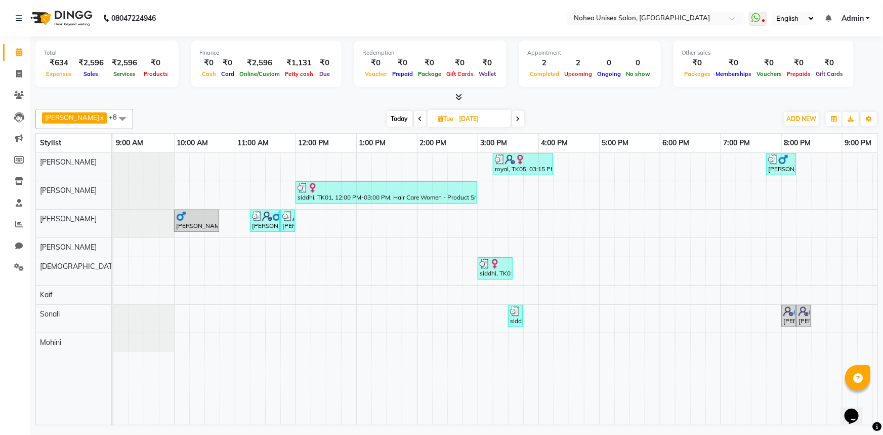
click at [608, 116] on div "Today Tue 12-08-2025" at bounding box center [455, 118] width 635 height 15
drag, startPoint x: 599, startPoint y: 109, endPoint x: 610, endPoint y: 132, distance: 25.1
click at [600, 109] on div "Aayan khan x upesh x mantra x jitesh x Kaif x Sujit x Jaydeep x Mohini x Sonali…" at bounding box center [456, 119] width 843 height 20
click at [617, 117] on div "Today Tue 12-08-2025" at bounding box center [455, 118] width 635 height 15
click at [620, 120] on div "Today Tue 12-08-2025" at bounding box center [455, 118] width 635 height 15
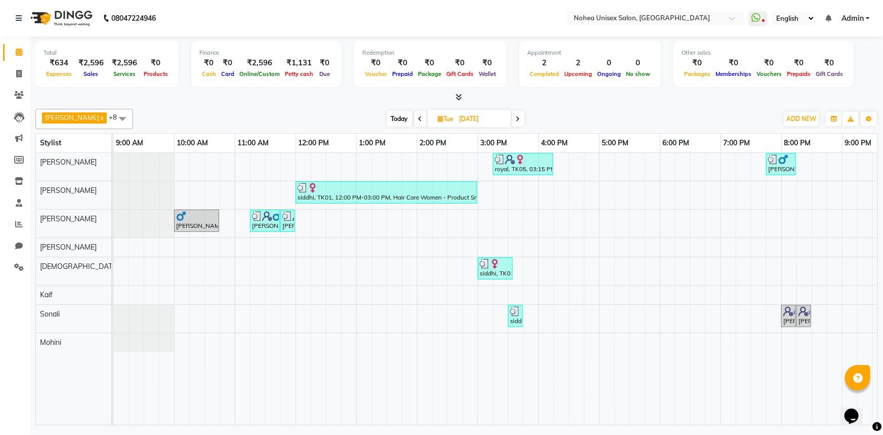
click at [564, 106] on div "Aayan khan x upesh x mantra x jitesh x Kaif x Sujit x Jaydeep x Mohini x Sonali…" at bounding box center [456, 265] width 843 height 320
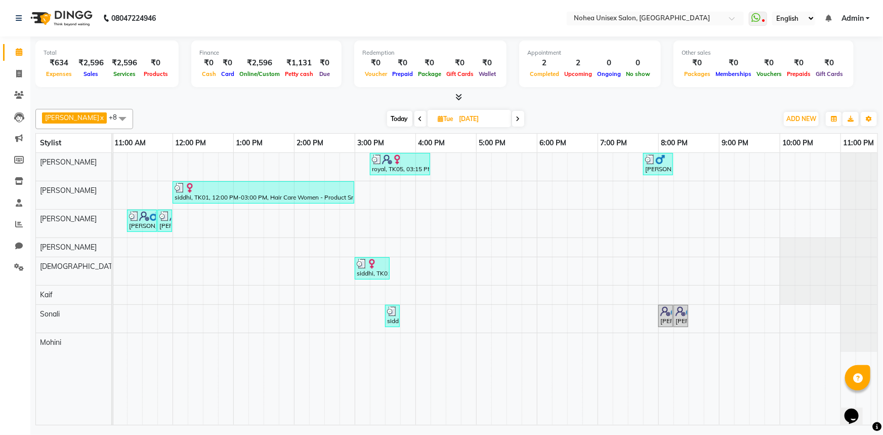
scroll to position [0, 146]
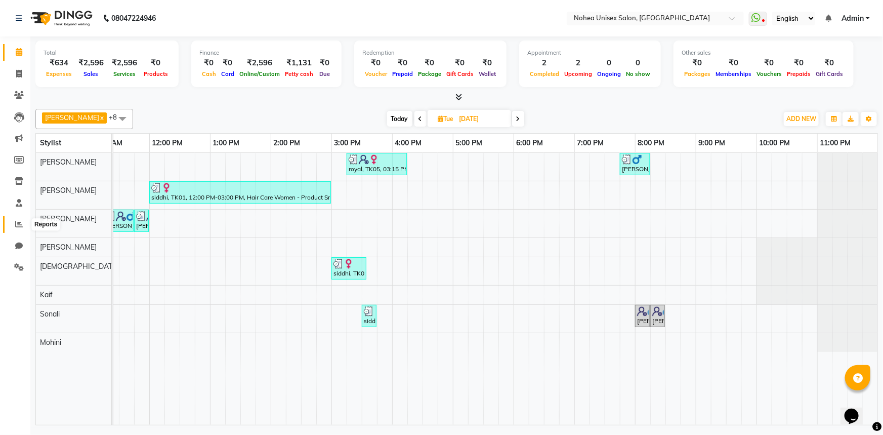
click at [23, 224] on span at bounding box center [19, 225] width 18 height 12
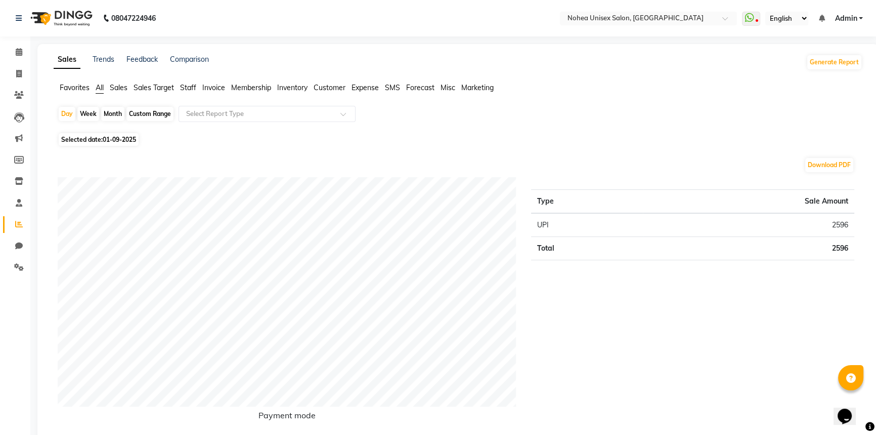
click at [195, 85] on span "Staff" at bounding box center [188, 87] width 16 height 9
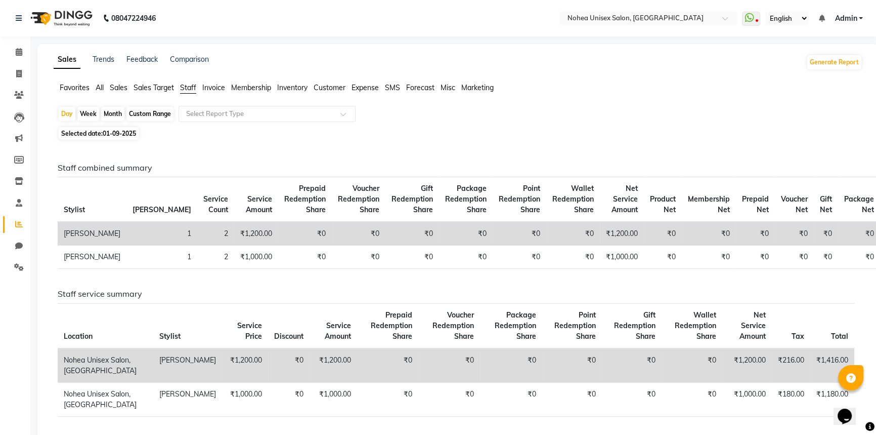
click at [115, 112] on div "Month" at bounding box center [112, 114] width 23 height 14
select select "9"
select select "2025"
click at [104, 131] on span "01-09-2025" at bounding box center [119, 134] width 33 height 8
select select "9"
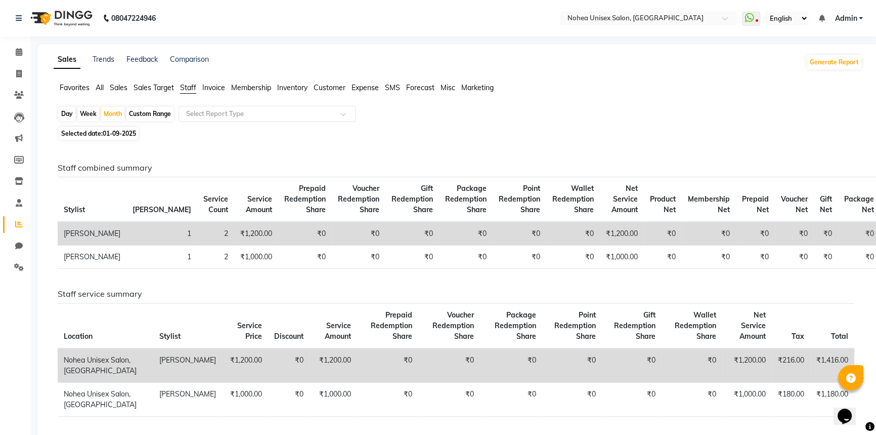
select select "2025"
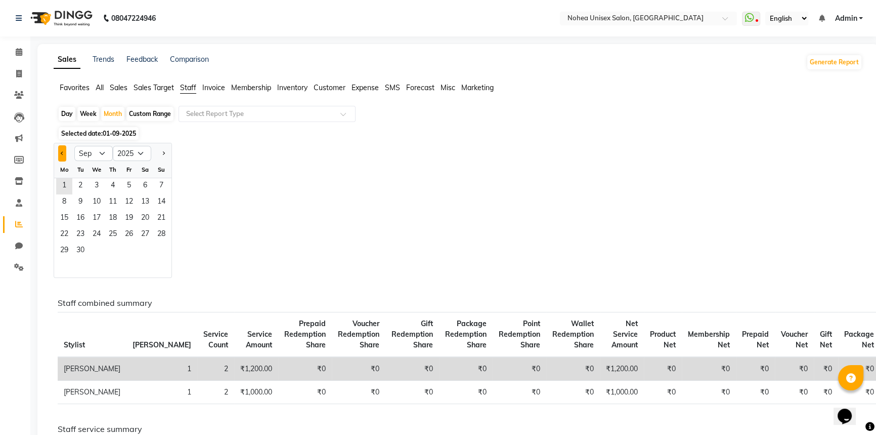
click at [62, 154] on span "Previous month" at bounding box center [63, 153] width 4 height 4
select select "8"
drag, startPoint x: 132, startPoint y: 182, endPoint x: 167, endPoint y: 186, distance: 36.2
click at [132, 182] on span "1" at bounding box center [129, 186] width 16 height 16
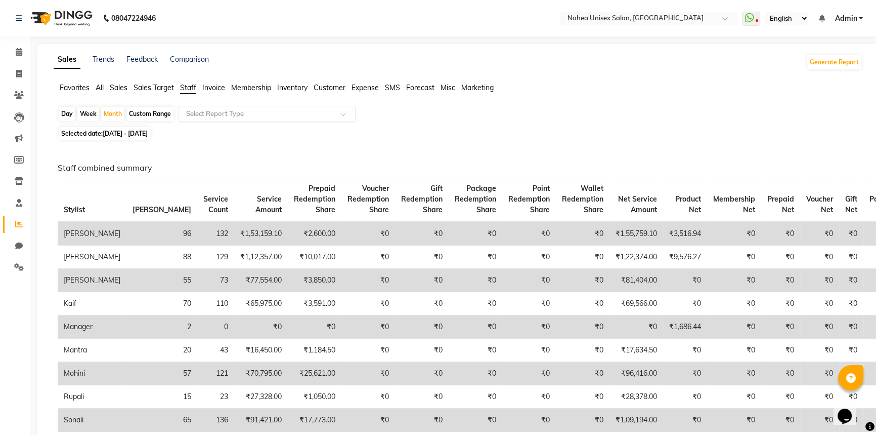
click at [221, 112] on input "text" at bounding box center [257, 114] width 146 height 10
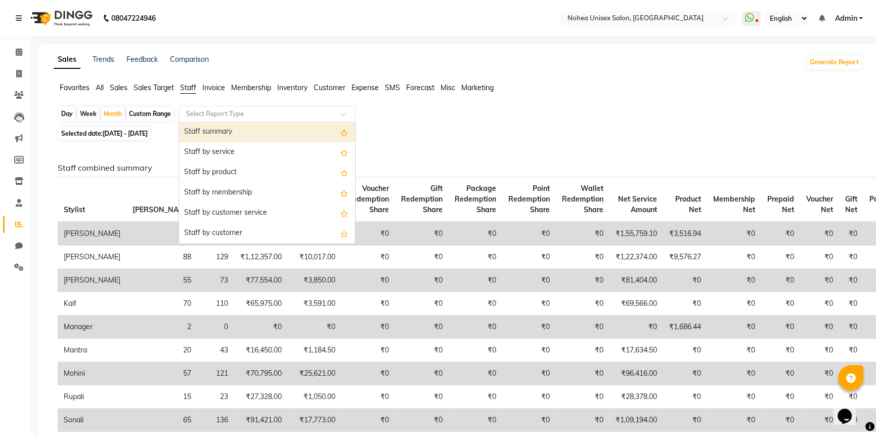
click at [101, 85] on span "All" at bounding box center [100, 87] width 8 height 9
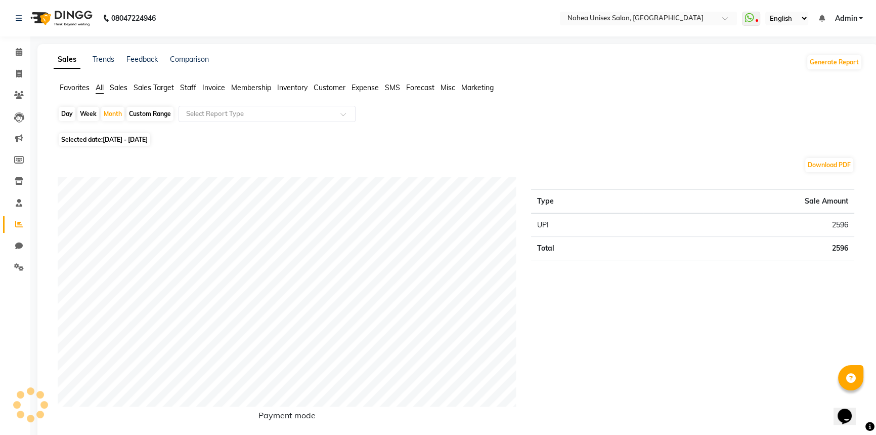
click at [120, 138] on span "[DATE] - [DATE]" at bounding box center [125, 140] width 45 height 8
select select "8"
select select "2025"
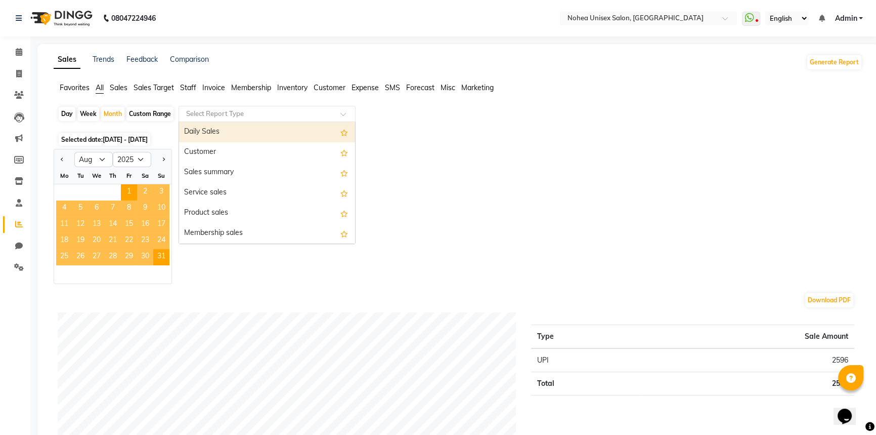
click at [219, 115] on input "text" at bounding box center [257, 114] width 146 height 10
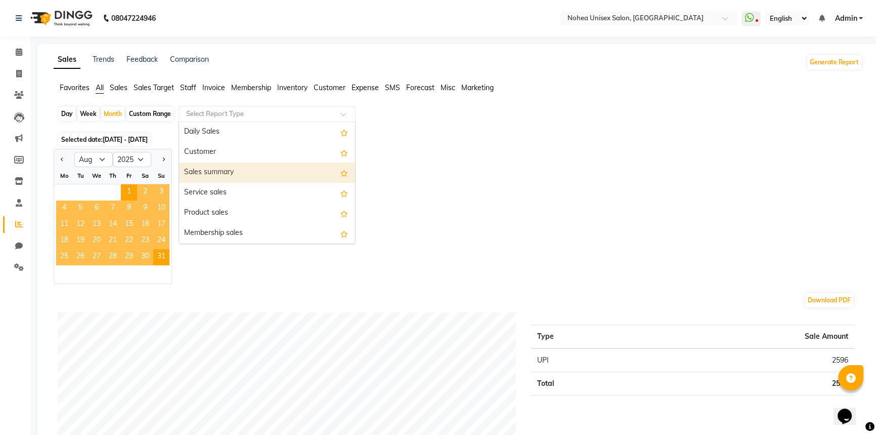
click at [227, 172] on div "Sales summary" at bounding box center [267, 172] width 176 height 20
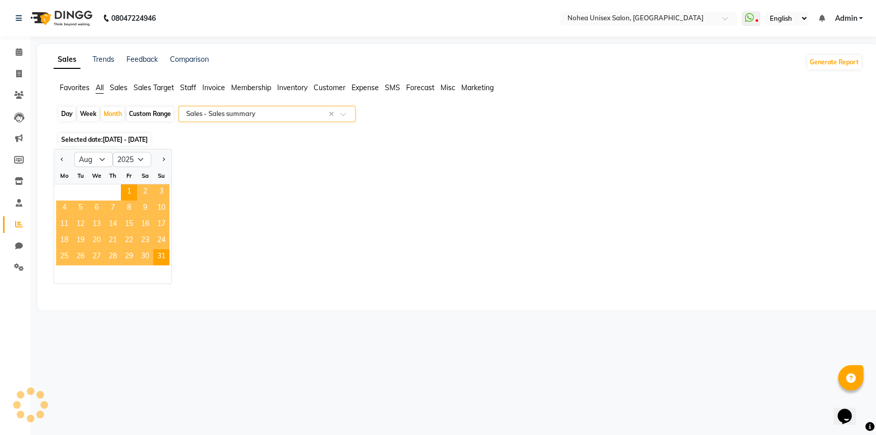
select select "full_report"
select select "csv"
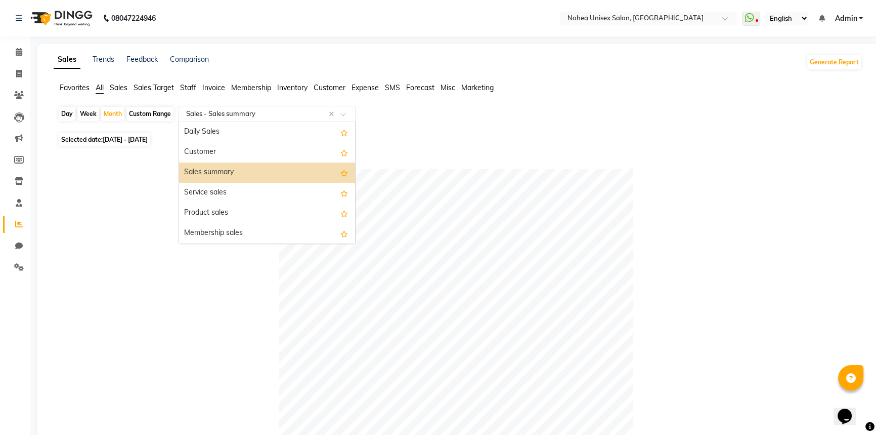
click at [253, 115] on input "text" at bounding box center [257, 114] width 146 height 10
click at [235, 134] on div "Daily Sales" at bounding box center [267, 132] width 176 height 20
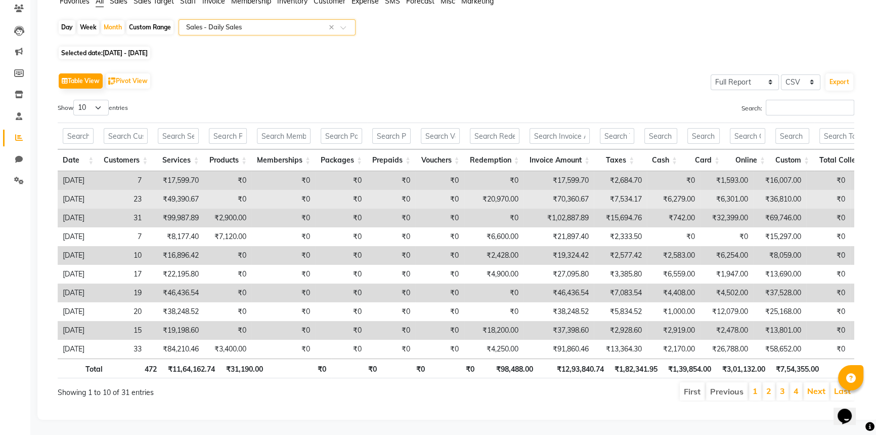
scroll to position [100, 0]
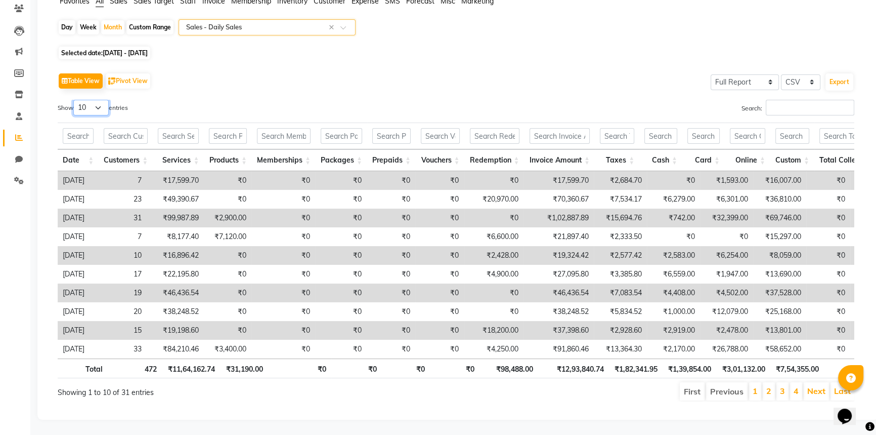
click at [99, 100] on select "10 25 50 100" at bounding box center [90, 108] width 35 height 16
select select "100"
click at [75, 100] on select "10 25 50 100" at bounding box center [90, 108] width 35 height 16
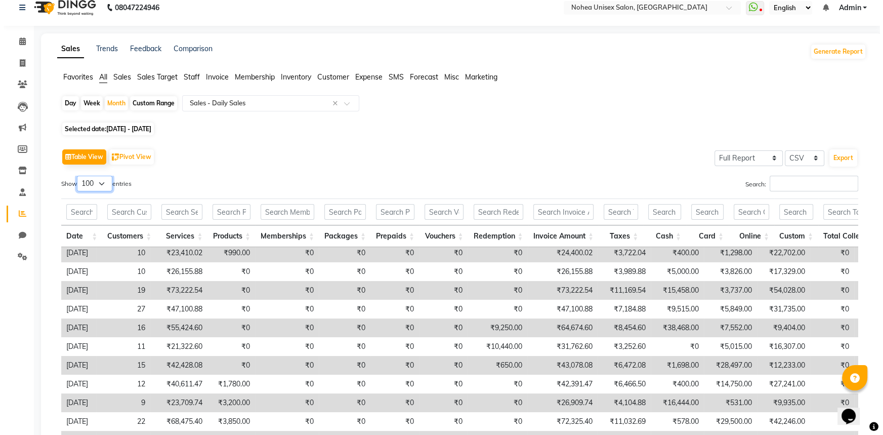
scroll to position [0, 0]
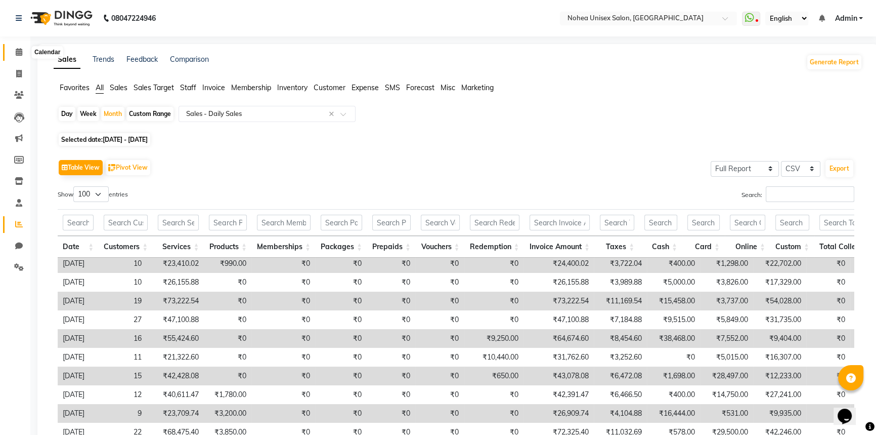
click at [11, 48] on span at bounding box center [19, 53] width 18 height 12
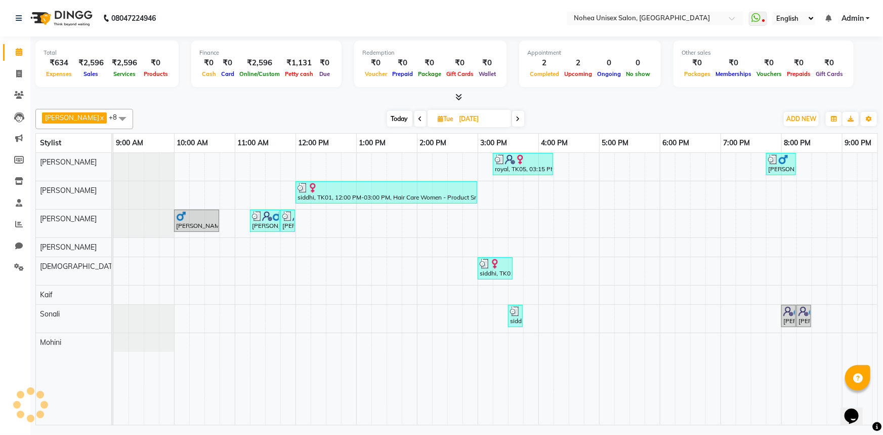
click at [275, 116] on div "Today Tue 12-08-2025" at bounding box center [455, 118] width 635 height 15
click at [11, 49] on span at bounding box center [19, 53] width 18 height 12
click at [274, 120] on div "Today Tue 12-08-2025" at bounding box center [455, 118] width 635 height 15
click at [327, 106] on div "Aayan khan x upesh x mantra x jitesh x Kaif x Sujit x Jaydeep x Mohini x Sonali…" at bounding box center [456, 265] width 843 height 320
click at [588, 112] on div "Today Tue 12-08-2025" at bounding box center [455, 118] width 635 height 15
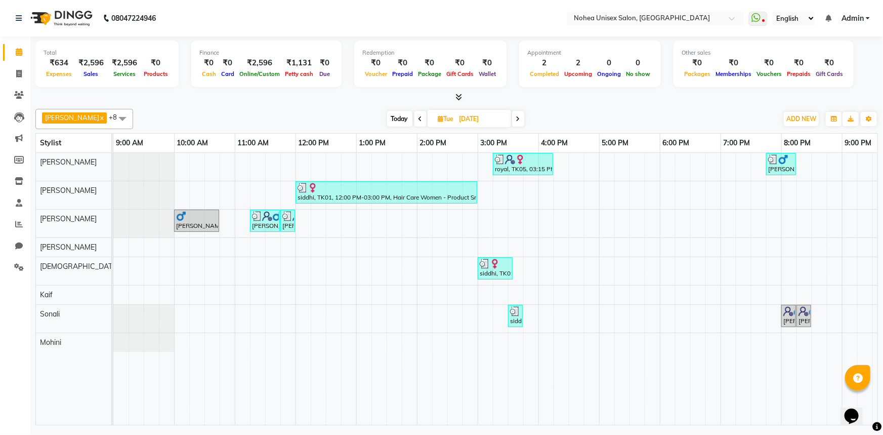
click at [303, 111] on div "Today Tue 12-08-2025" at bounding box center [455, 118] width 635 height 15
click at [533, 113] on div "Today Tue 12-08-2025" at bounding box center [455, 118] width 635 height 15
click at [542, 134] on div "4:00 PM" at bounding box center [569, 143] width 60 height 19
click at [319, 104] on div "Total ₹634 Expenses ₹2,596 Sales ₹2,596 Services ₹0 Products Finance ₹0 Cash ₹0…" at bounding box center [456, 231] width 853 height 391
click at [547, 104] on div "Total ₹634 Expenses ₹2,596 Sales ₹2,596 Services ₹0 Products Finance ₹0 Cash ₹0…" at bounding box center [456, 231] width 853 height 391
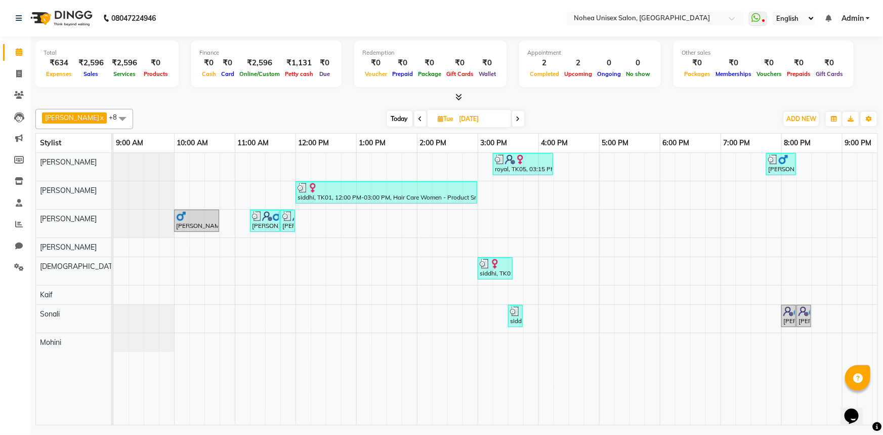
click at [587, 110] on div "Aayan khan x upesh x mantra x jitesh x Kaif x Sujit x Jaydeep x Mohini x Sonali…" at bounding box center [456, 119] width 843 height 20
click at [457, 98] on icon at bounding box center [458, 97] width 7 height 8
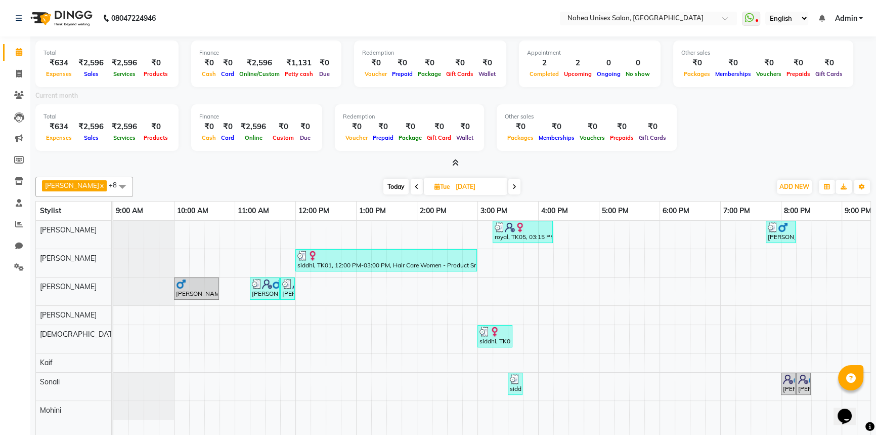
click at [455, 159] on icon at bounding box center [455, 163] width 7 height 8
